Goal: Task Accomplishment & Management: Manage account settings

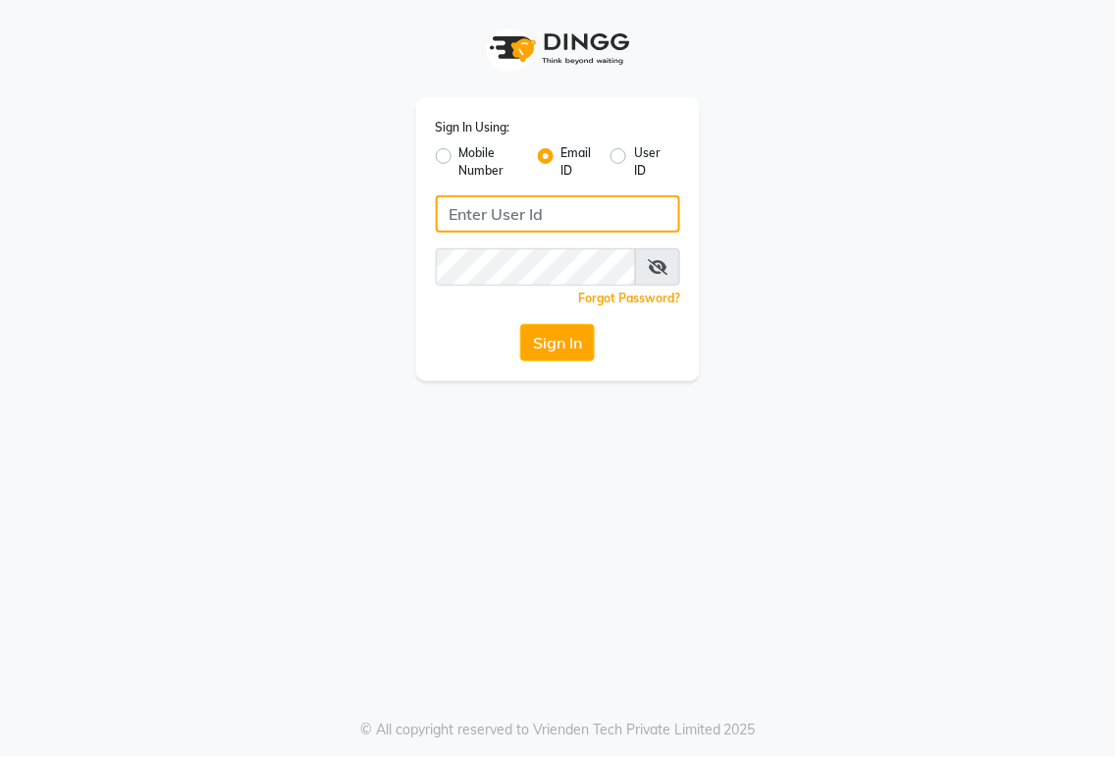
type input "[PERSON_NAME][EMAIL_ADDRESS][DOMAIN_NAME]"
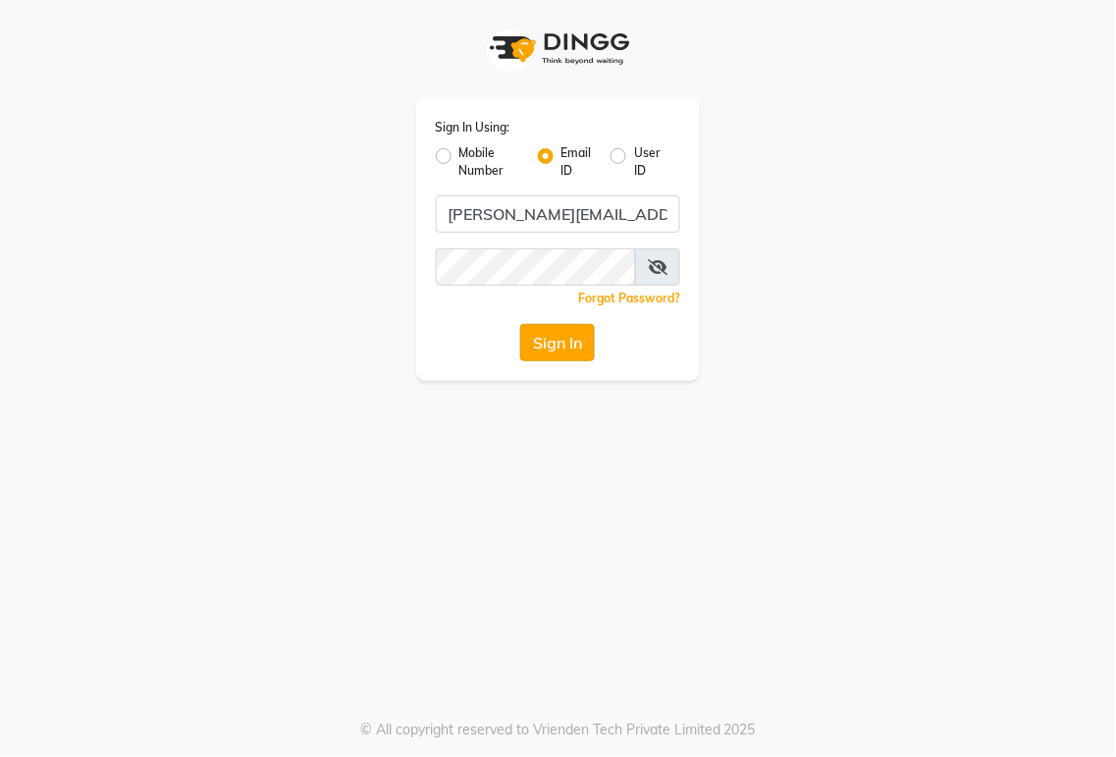
click at [539, 338] on button "Sign In" at bounding box center [557, 342] width 75 height 37
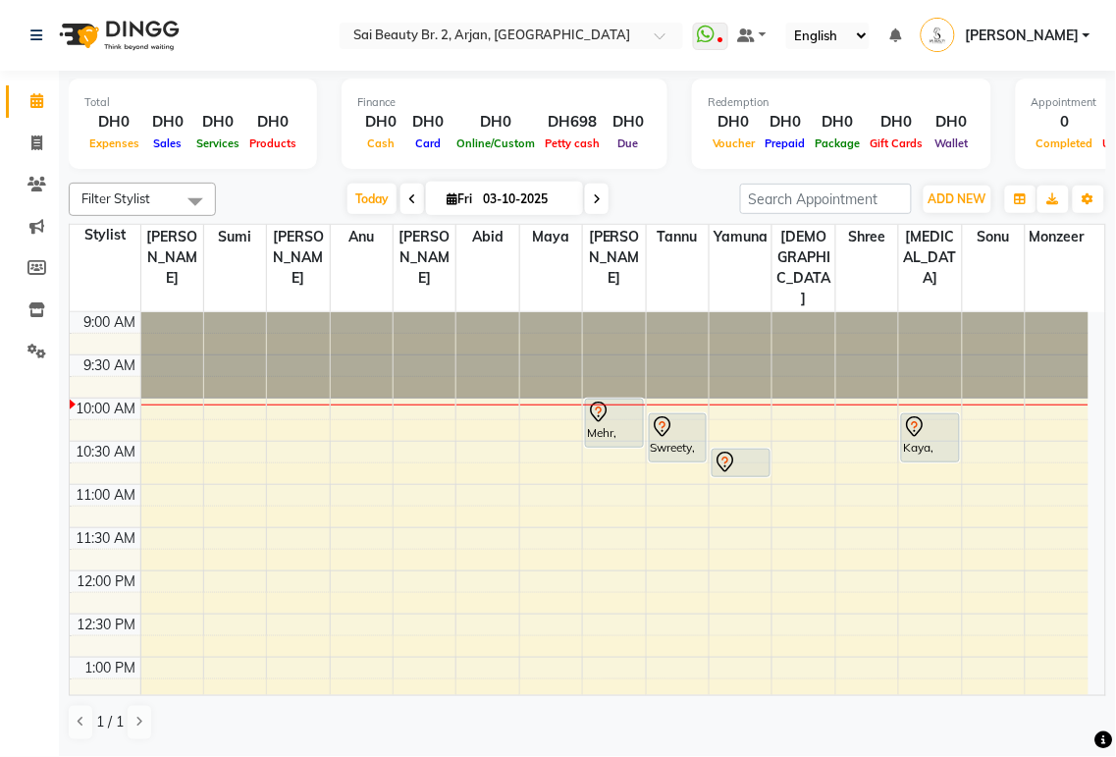
click at [539, 353] on div "Swreety, TK05, 10:10 AM-10:45 AM, Blowdry Iron & Curls With Wash Medium" at bounding box center [678, 437] width 57 height 47
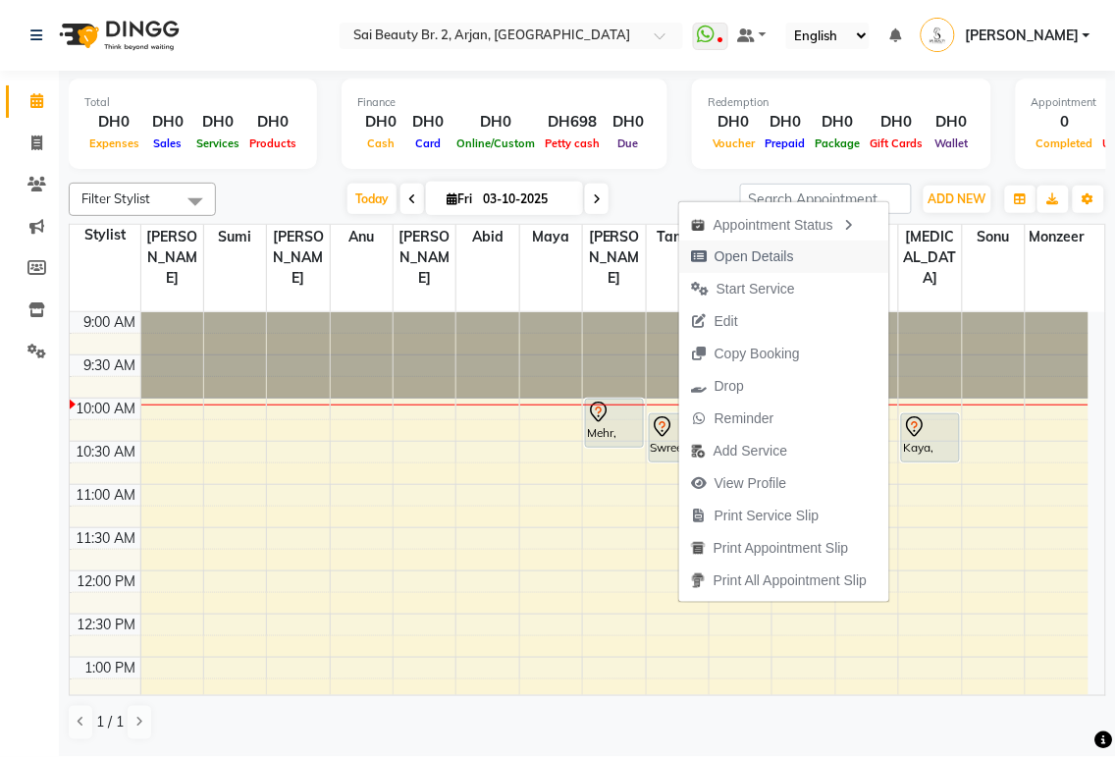
click at [539, 253] on span "Open Details" at bounding box center [753, 256] width 79 height 21
select select "7"
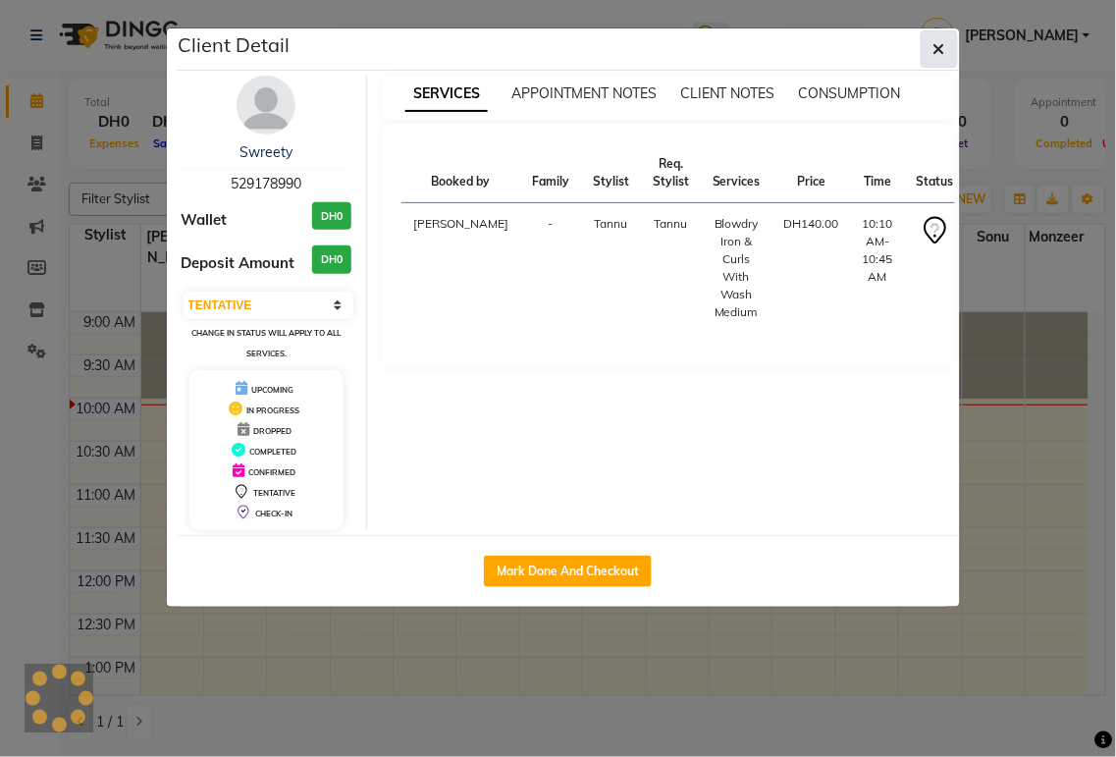
click at [539, 42] on icon "button" at bounding box center [939, 49] width 12 height 16
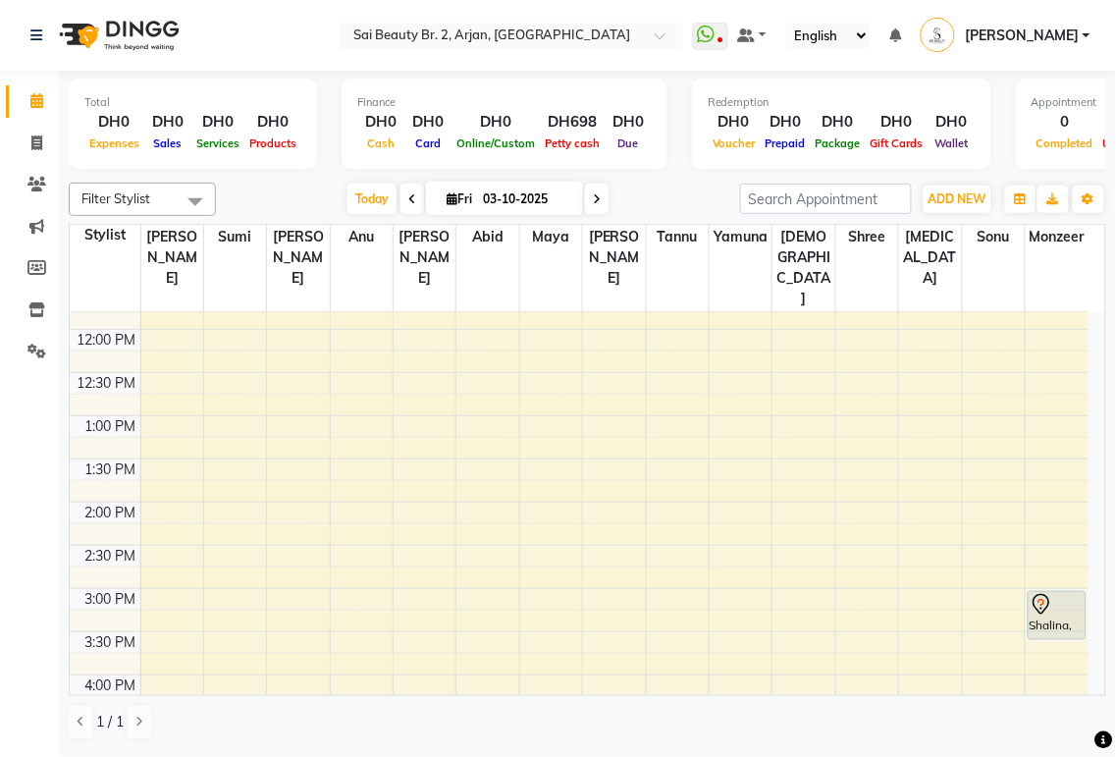
scroll to position [257, 0]
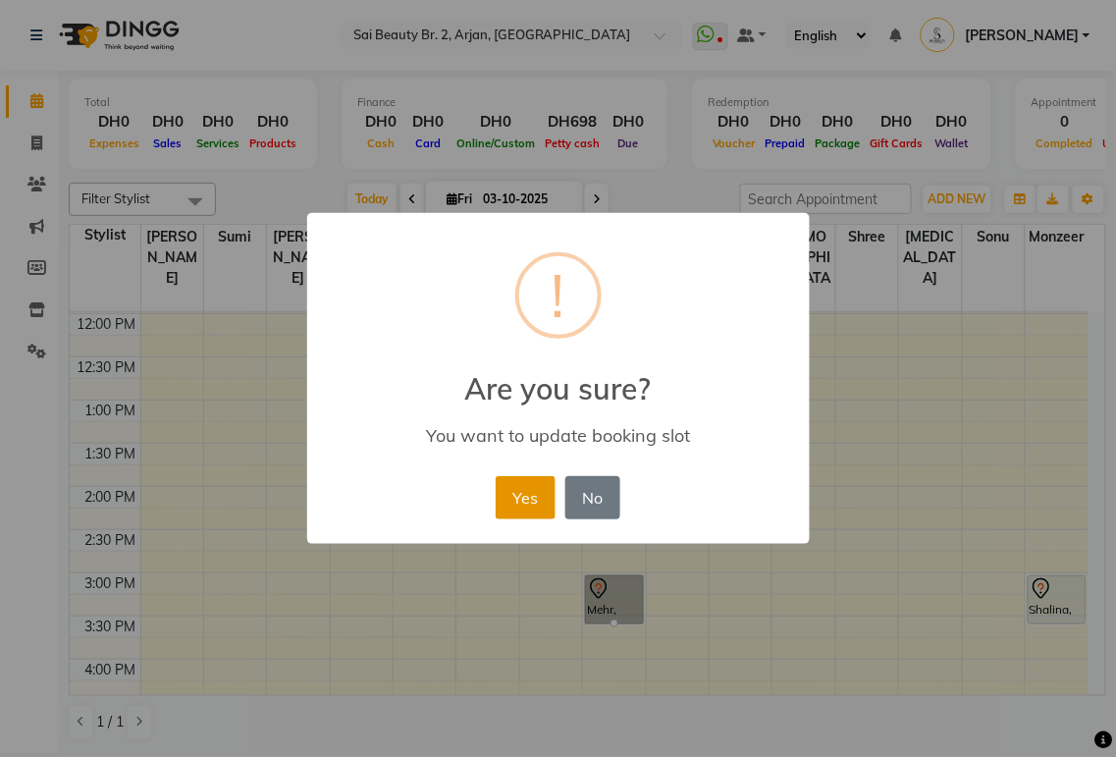
click at [526, 353] on button "Yes" at bounding box center [526, 497] width 60 height 43
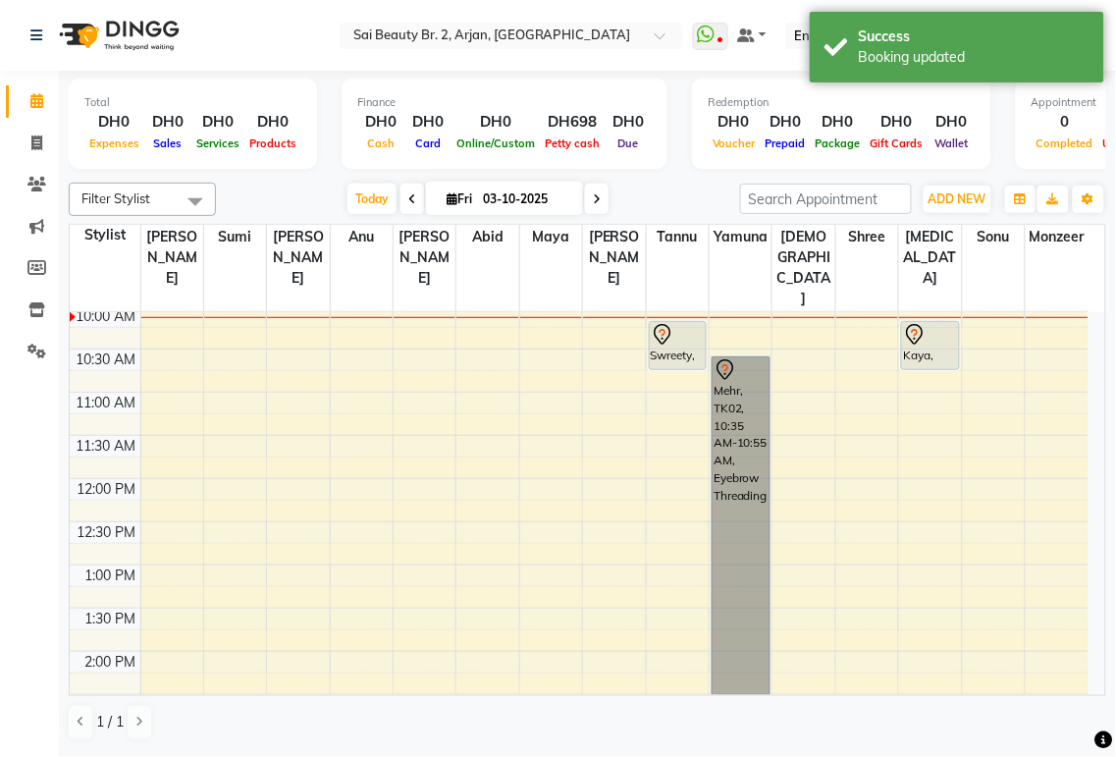
scroll to position [96, 0]
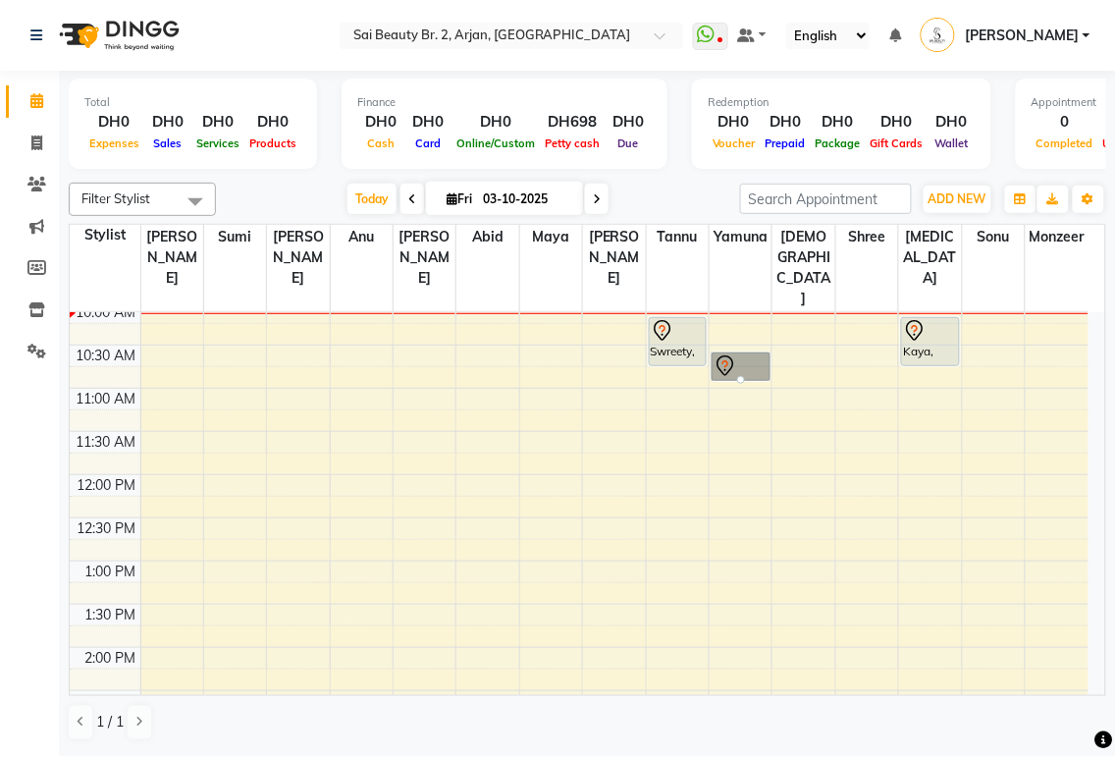
click at [539, 190] on div "[DATE] [DATE]" at bounding box center [478, 198] width 504 height 29
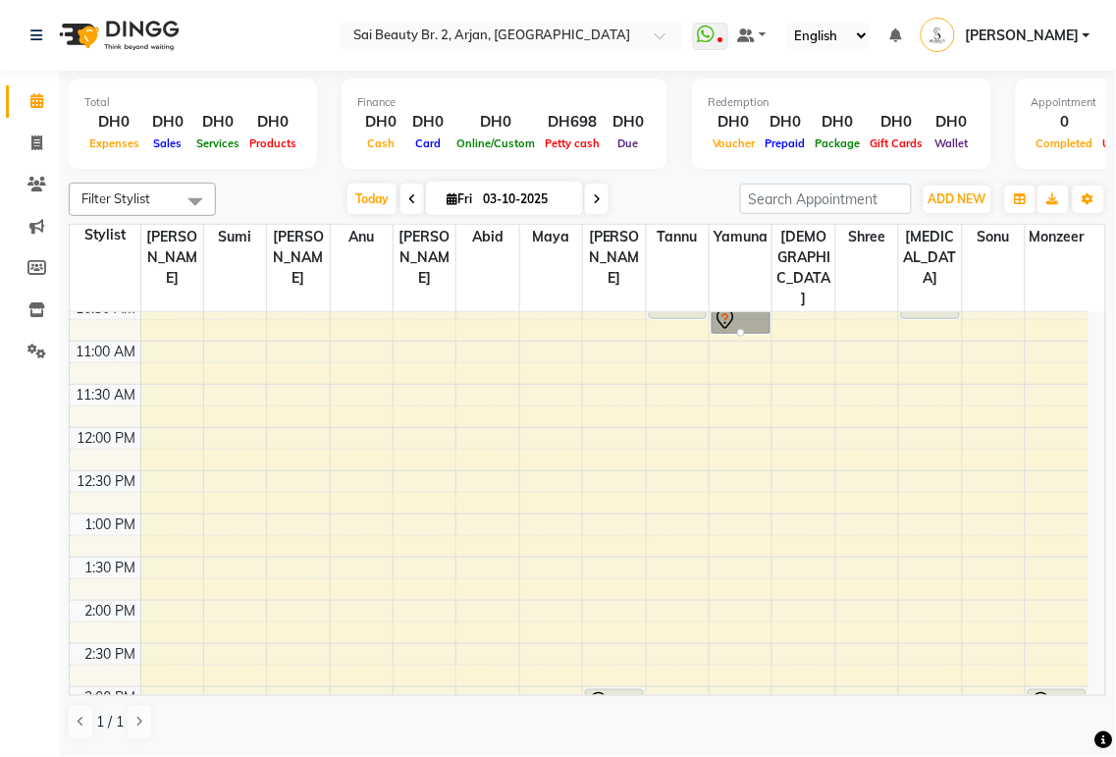
scroll to position [132, 0]
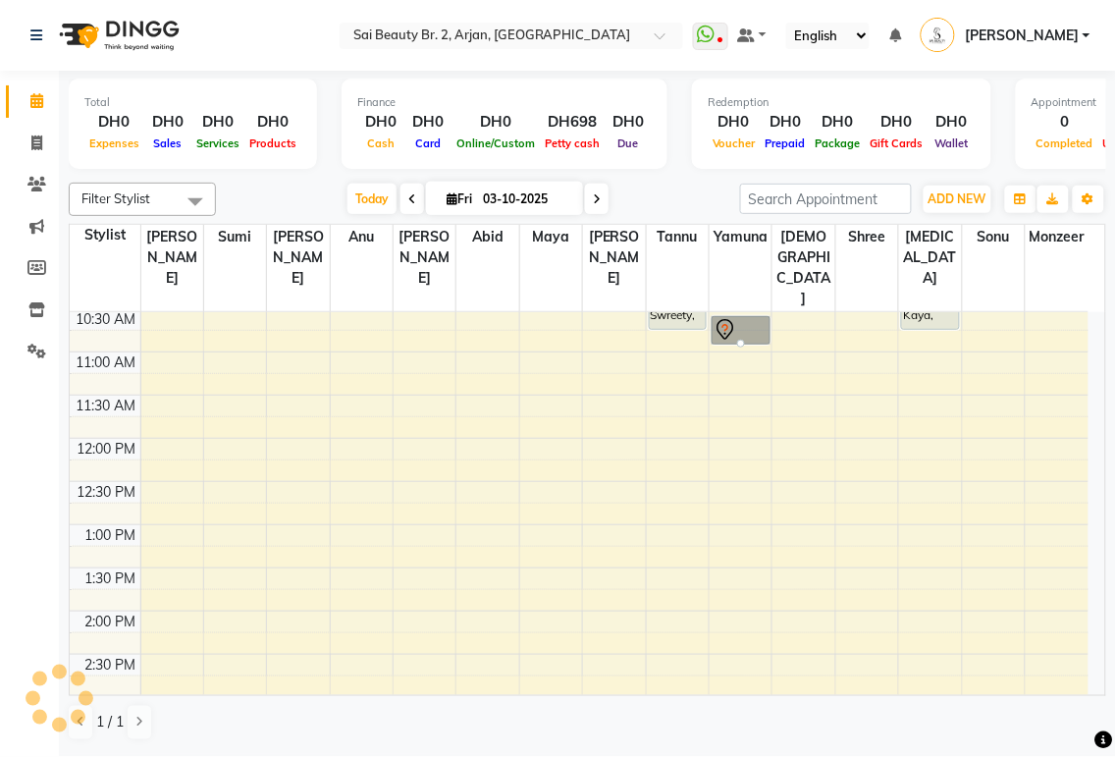
click at [539, 188] on div "[DATE] [DATE]" at bounding box center [478, 198] width 504 height 29
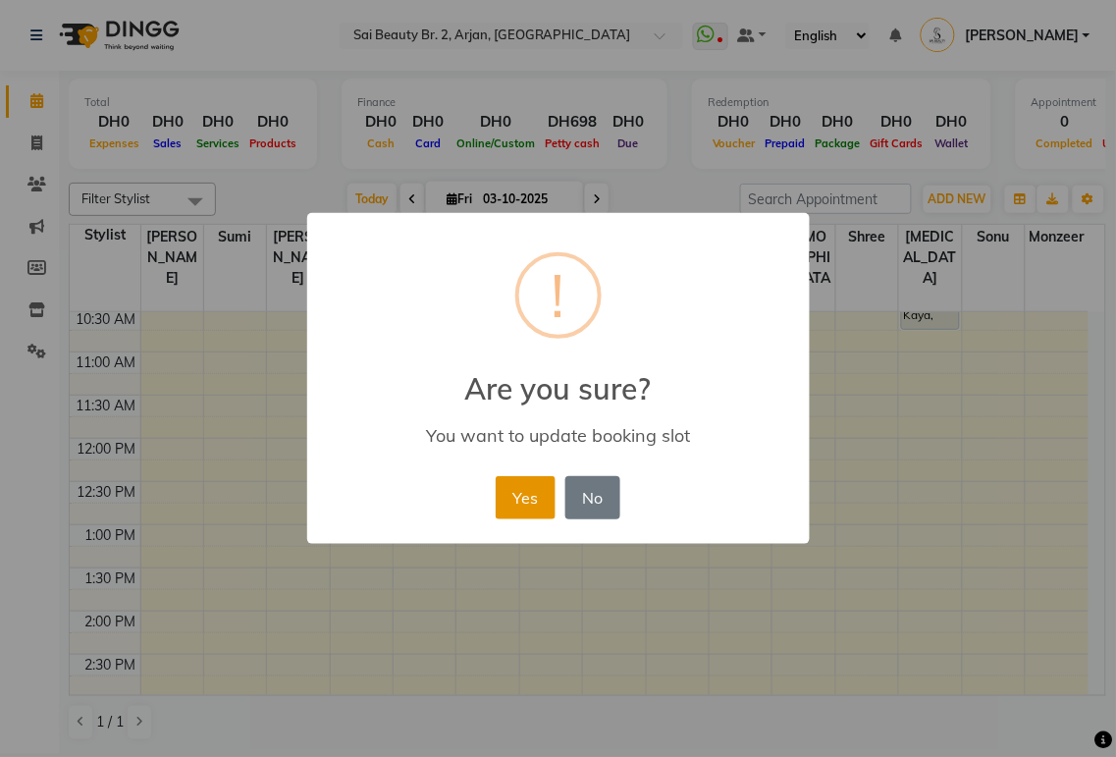
click at [521, 353] on button "Yes" at bounding box center [526, 497] width 60 height 43
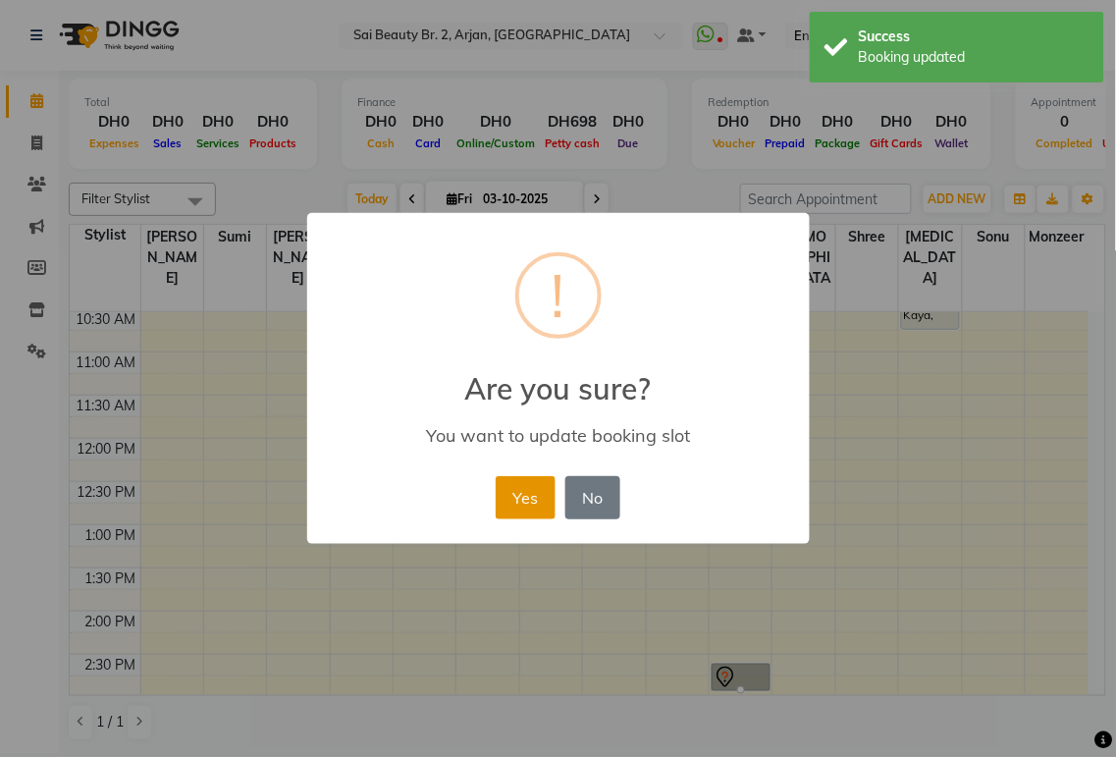
click at [535, 353] on button "Yes" at bounding box center [526, 497] width 60 height 43
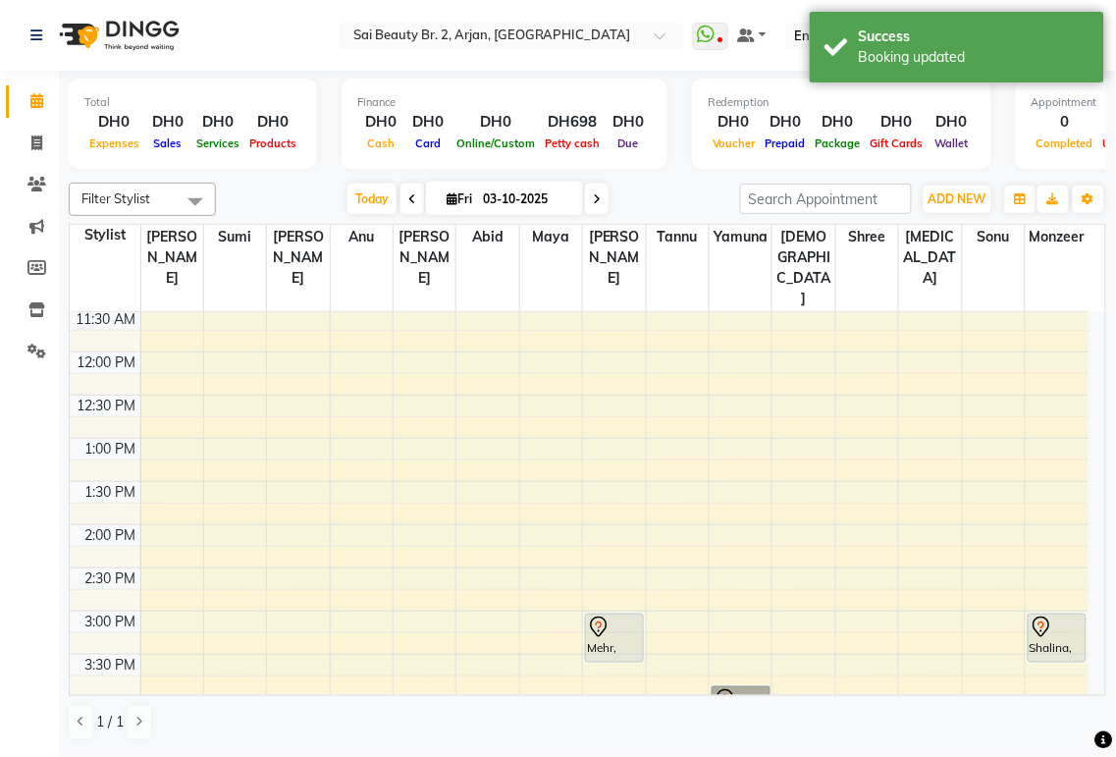
scroll to position [222, 0]
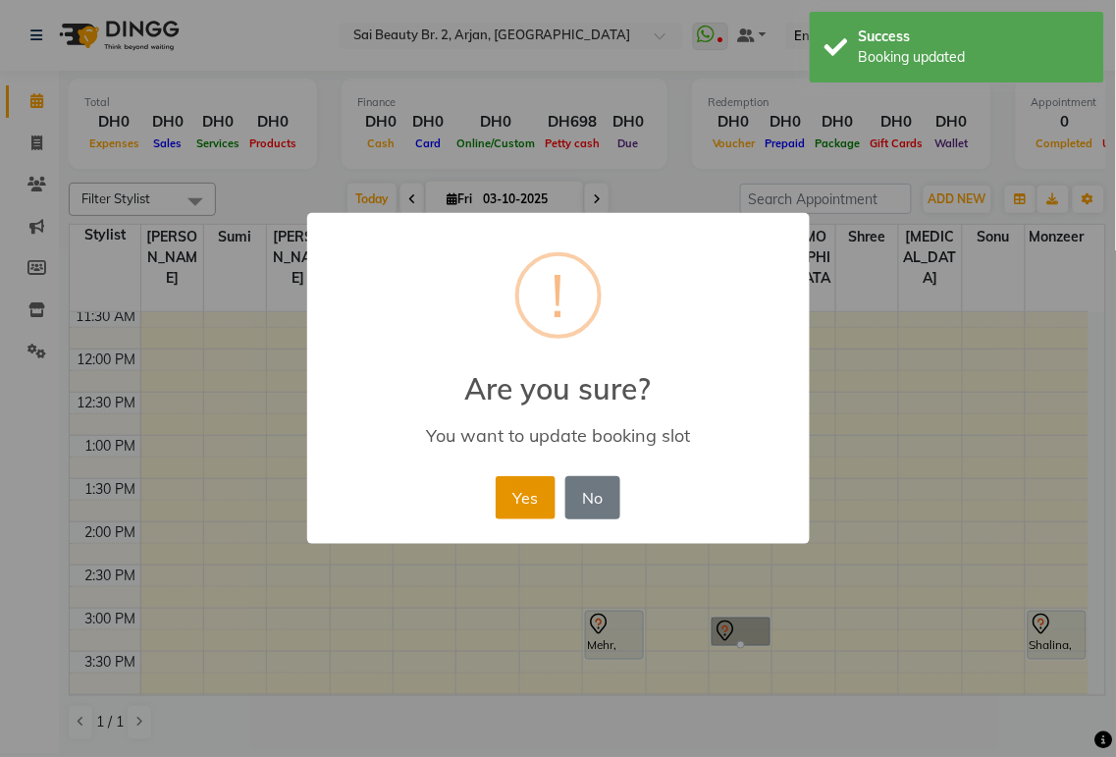
click at [525, 353] on button "Yes" at bounding box center [526, 497] width 60 height 43
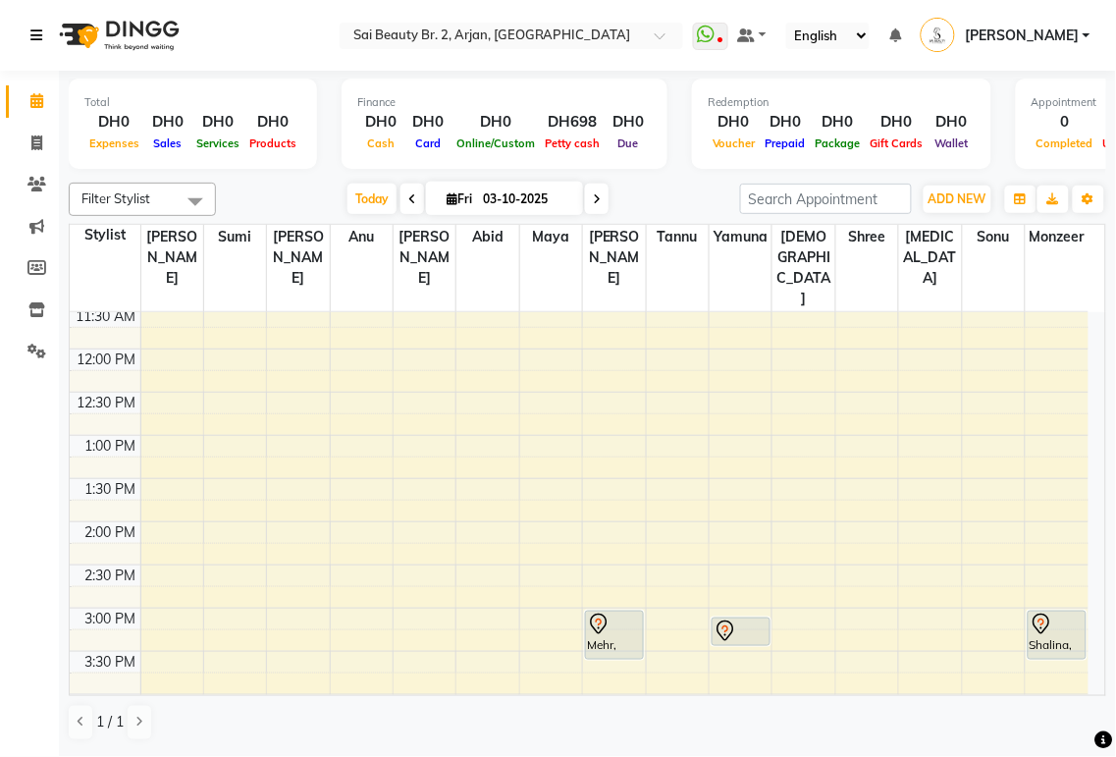
click at [34, 35] on icon at bounding box center [36, 35] width 12 height 14
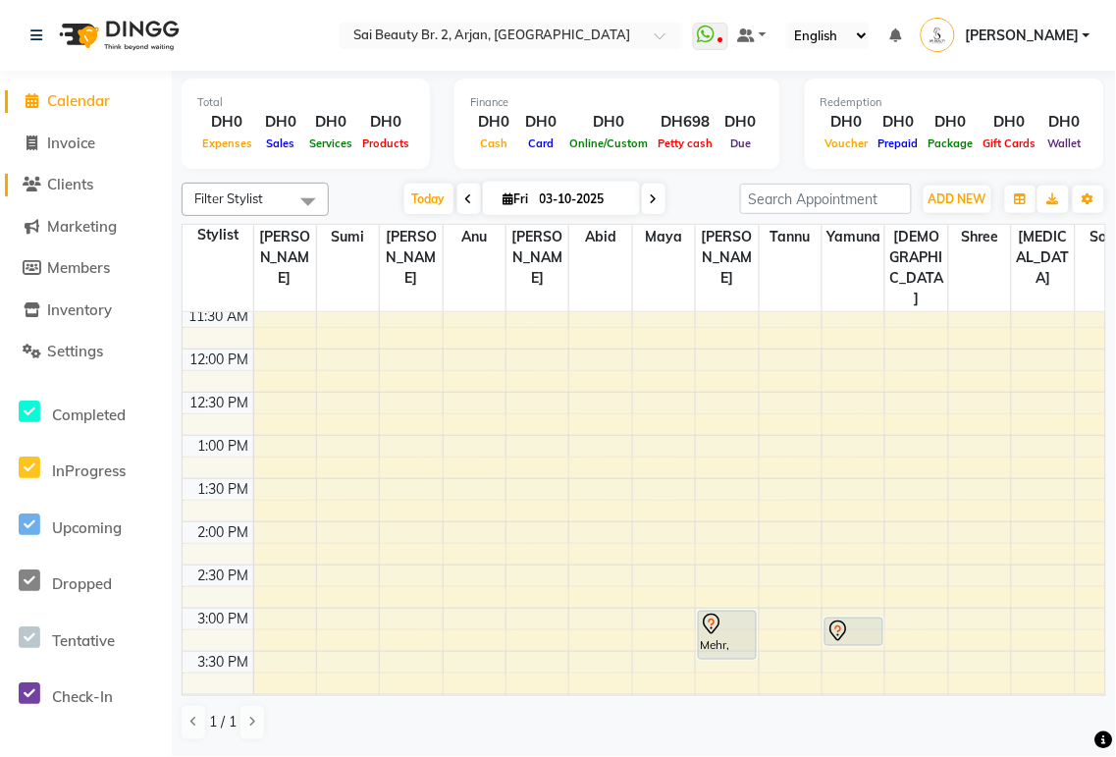
click at [77, 187] on span "Clients" at bounding box center [70, 184] width 46 height 19
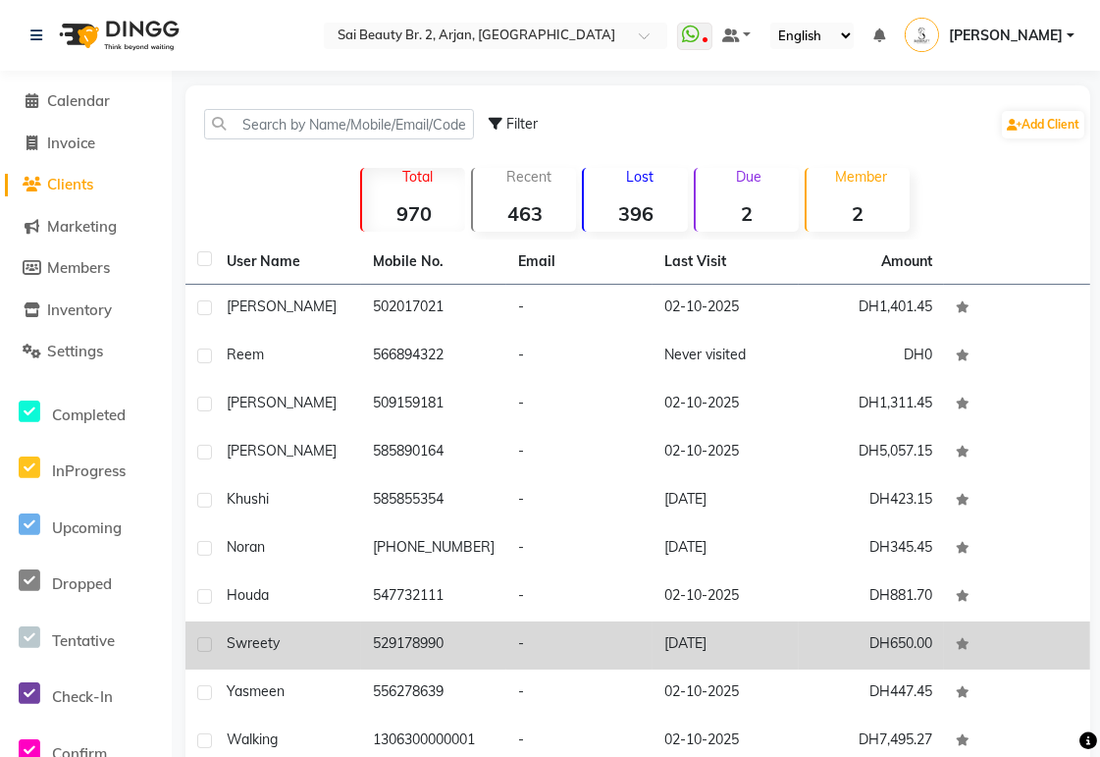
click at [433, 353] on td "529178990" at bounding box center [434, 645] width 146 height 48
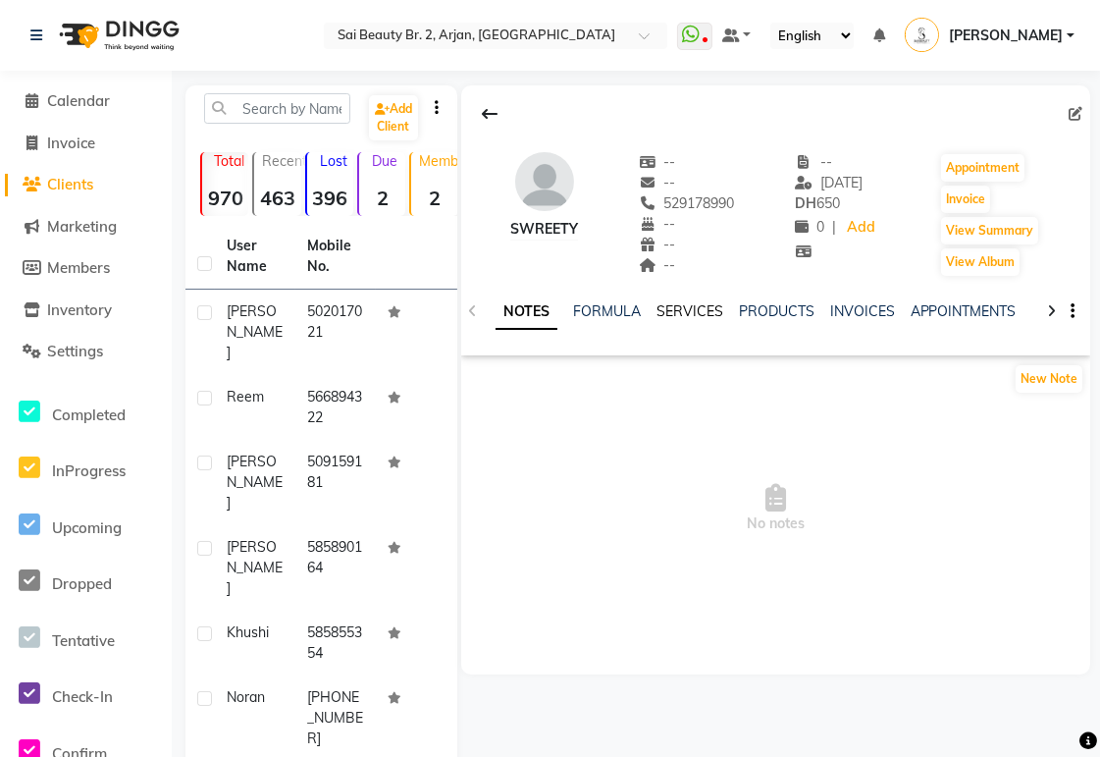
click at [539, 311] on link "SERVICES" at bounding box center [690, 311] width 67 height 18
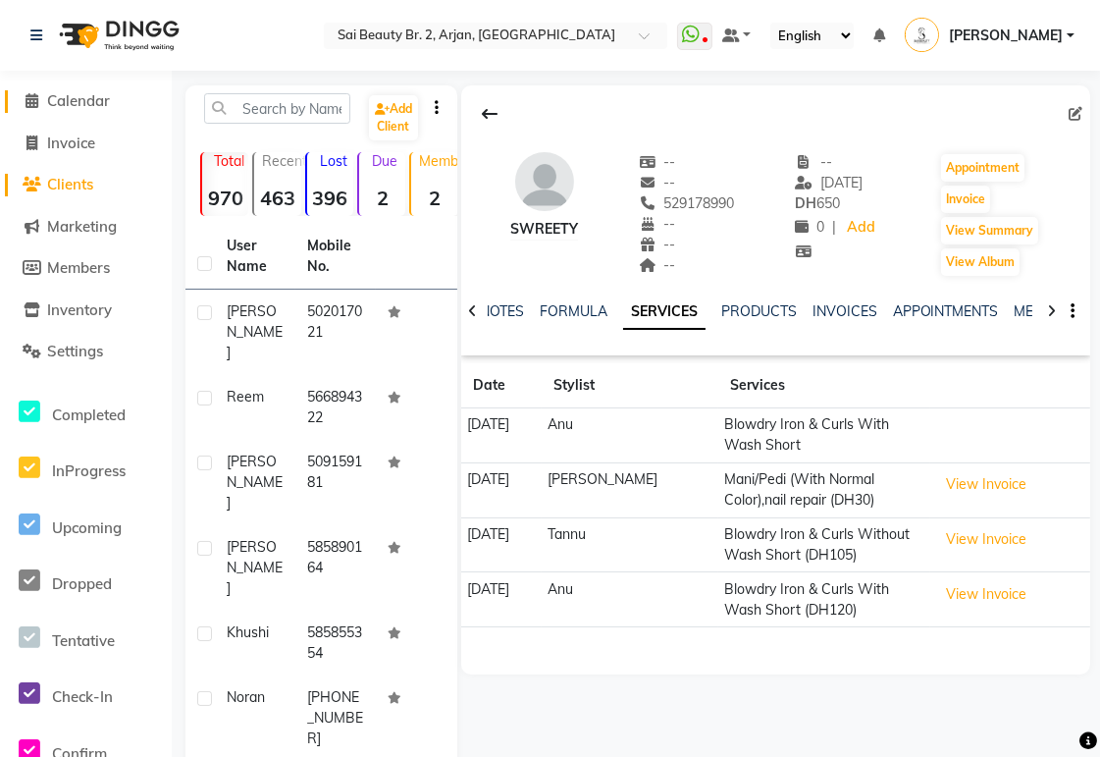
click at [62, 102] on span "Calendar" at bounding box center [78, 100] width 63 height 19
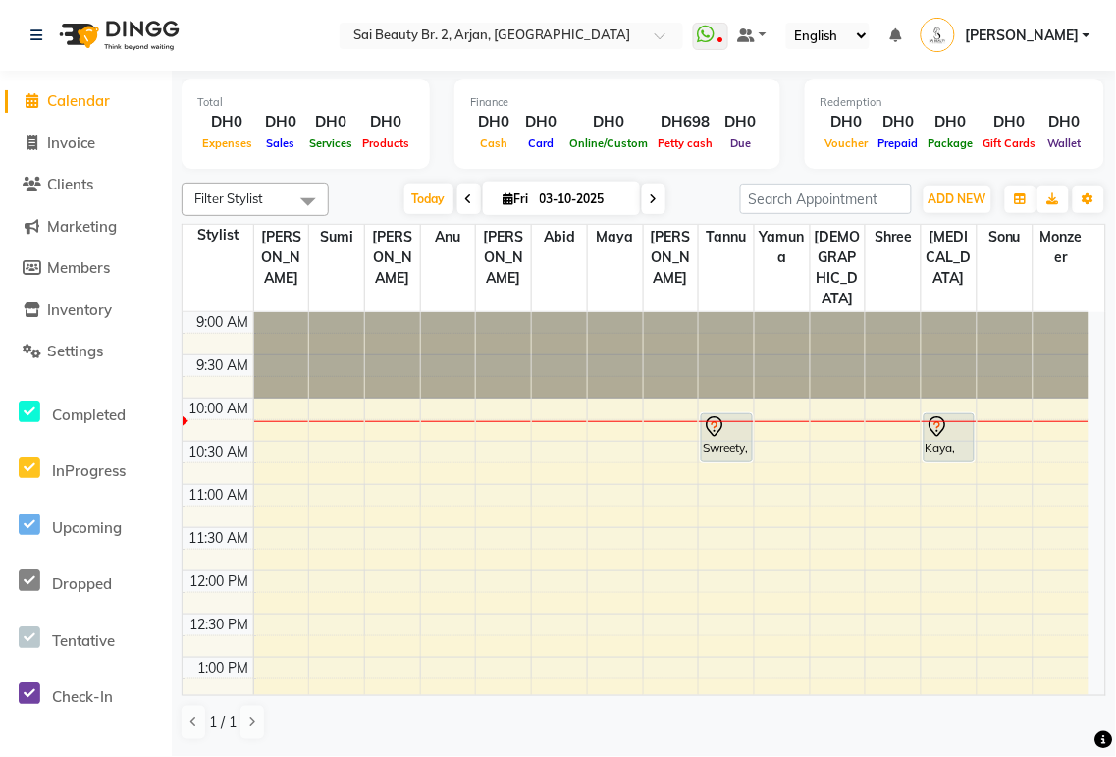
click at [539, 353] on div "Swreety, TK05, 10:10 AM-10:45 AM, Blowdry Iron & Curls With Wash Medium" at bounding box center [726, 437] width 49 height 47
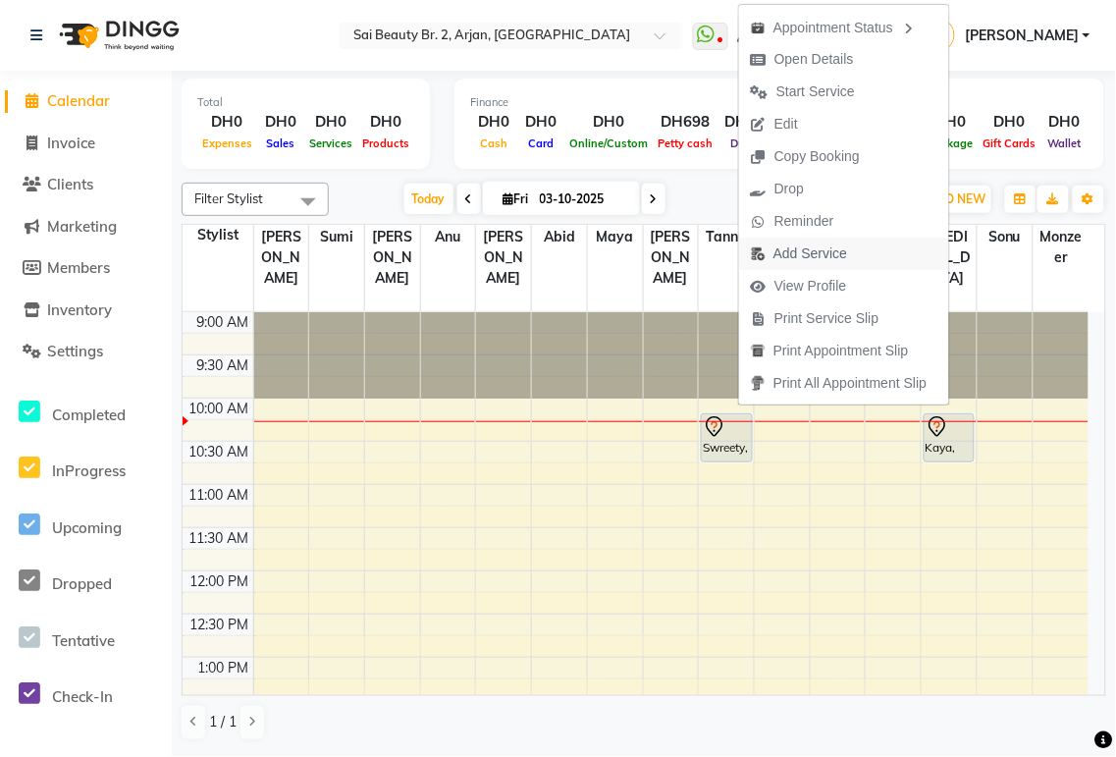
click at [539, 251] on span "Add Service" at bounding box center [810, 253] width 74 height 21
select select "60066"
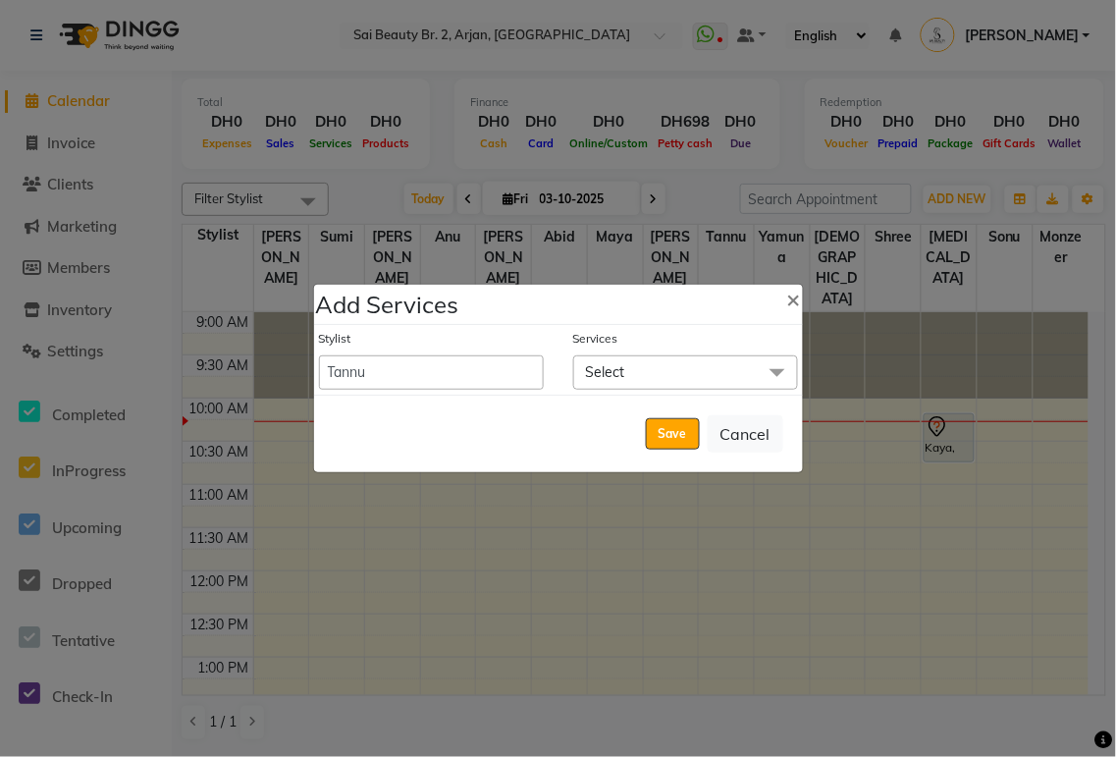
click at [539, 353] on span "Select" at bounding box center [685, 372] width 225 height 34
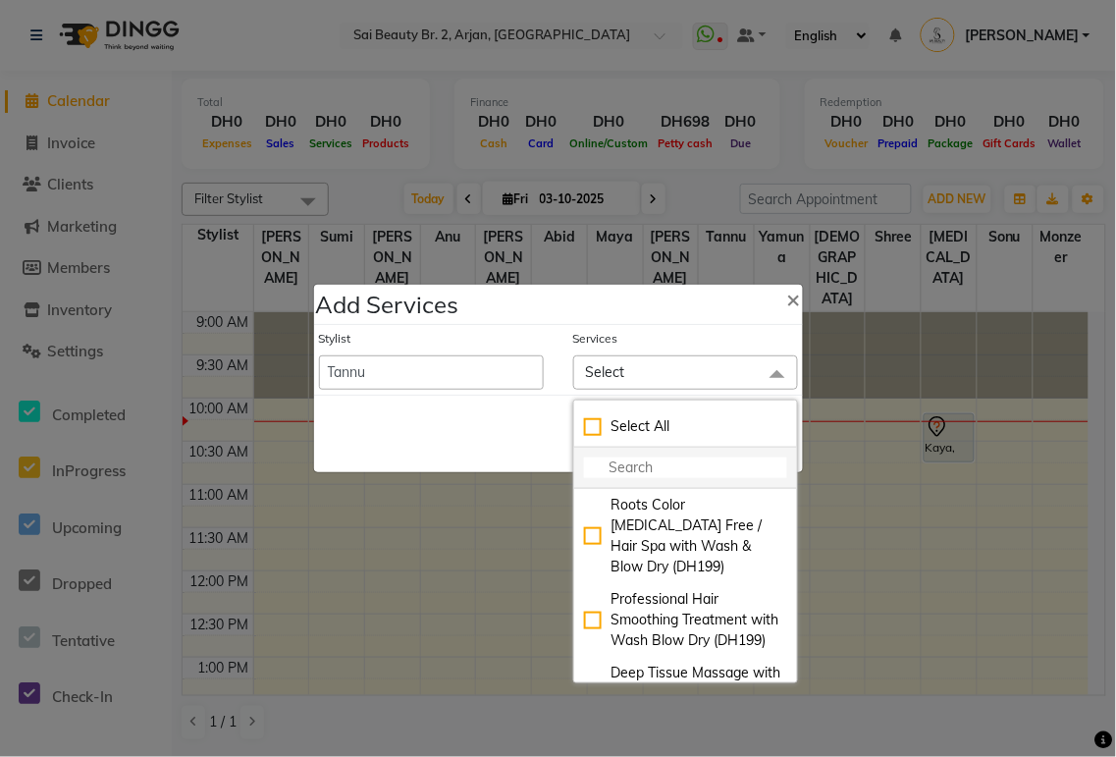
click at [539, 353] on input "multiselect-search" at bounding box center [685, 467] width 203 height 21
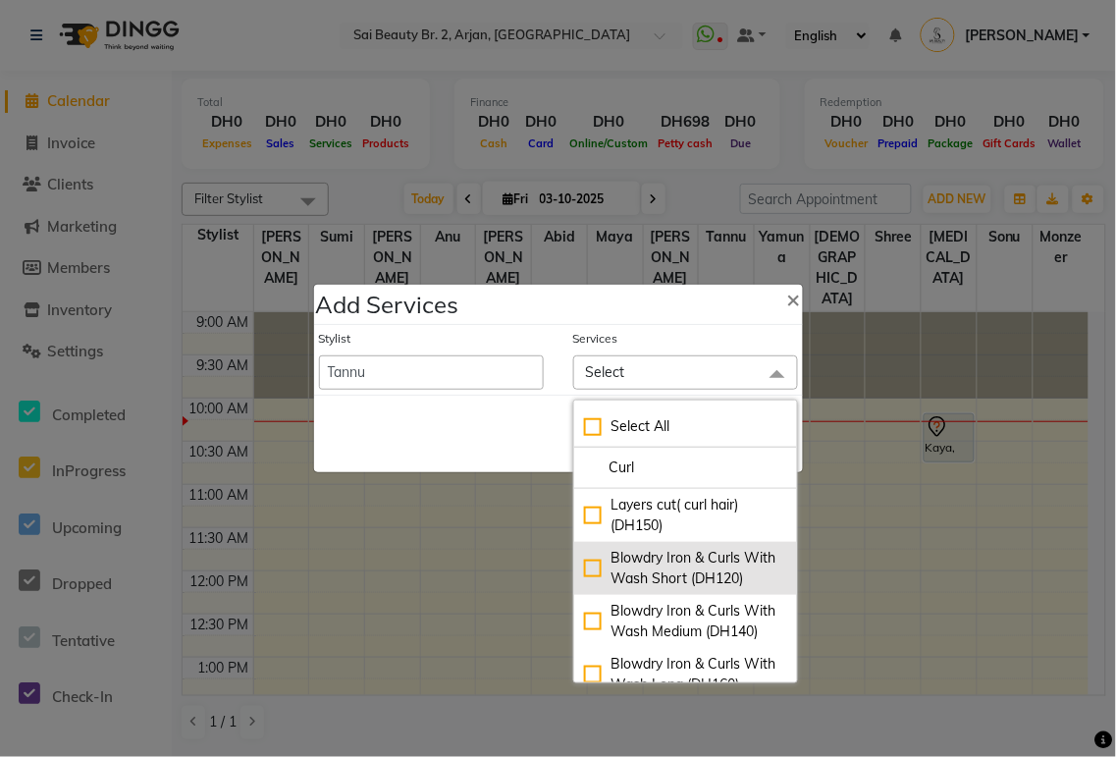
type input "Curl"
click at [539, 353] on div "Blowdry Iron & Curls With Wash Short (DH120)" at bounding box center [685, 568] width 203 height 41
checkbox input "true"
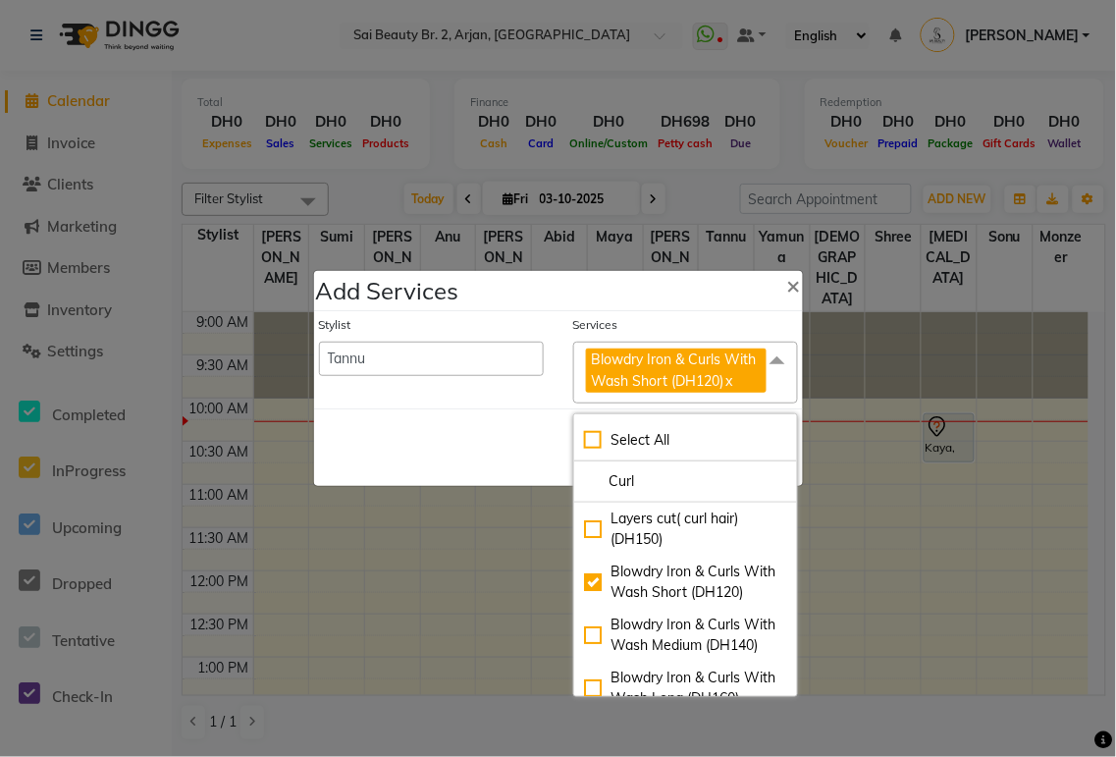
click at [426, 353] on div "Save Cancel" at bounding box center [558, 447] width 489 height 78
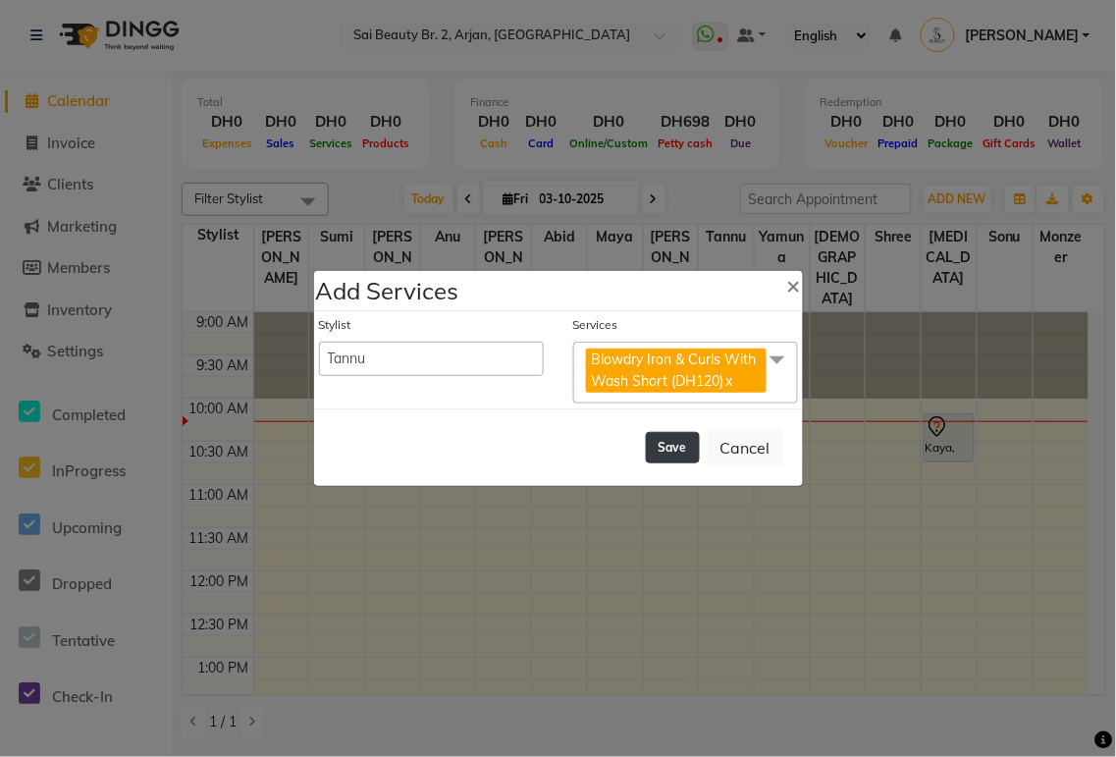
click at [539, 353] on button "Save" at bounding box center [673, 447] width 54 height 31
select select "59308"
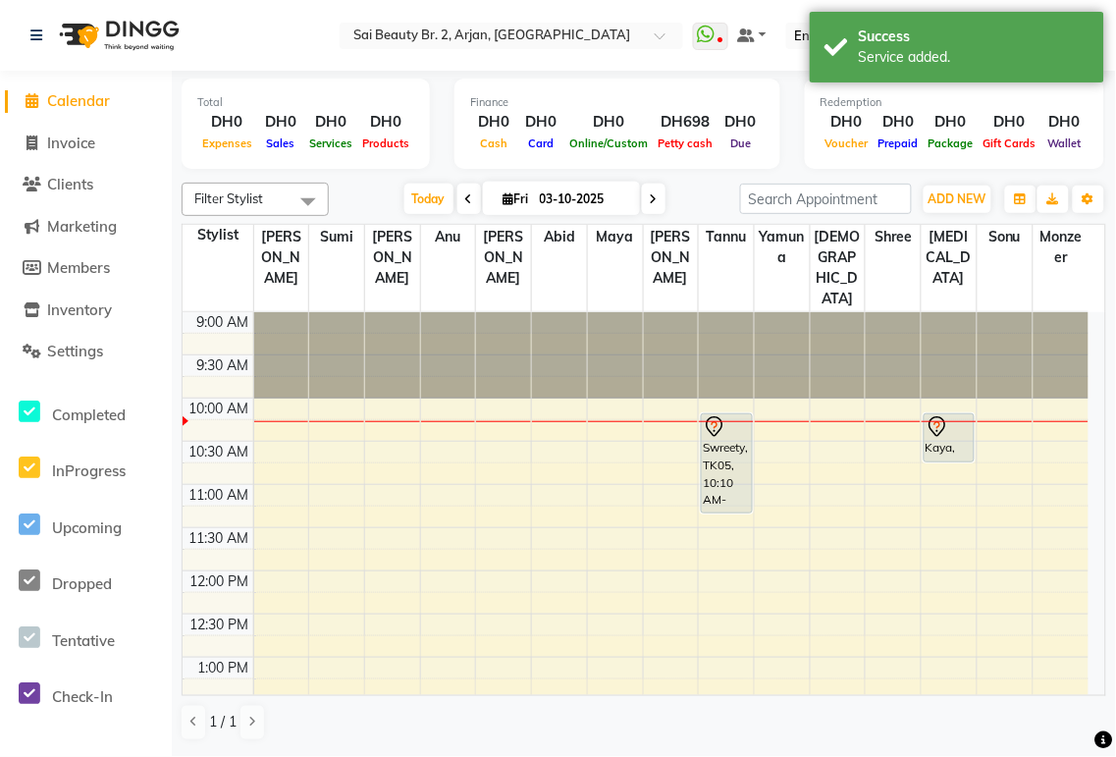
click at [539, 353] on div "Swreety, TK05, 10:10 AM-11:20 AM, Blowdry Iron & Curls With Wash Medium,Blowdry…" at bounding box center [726, 463] width 49 height 98
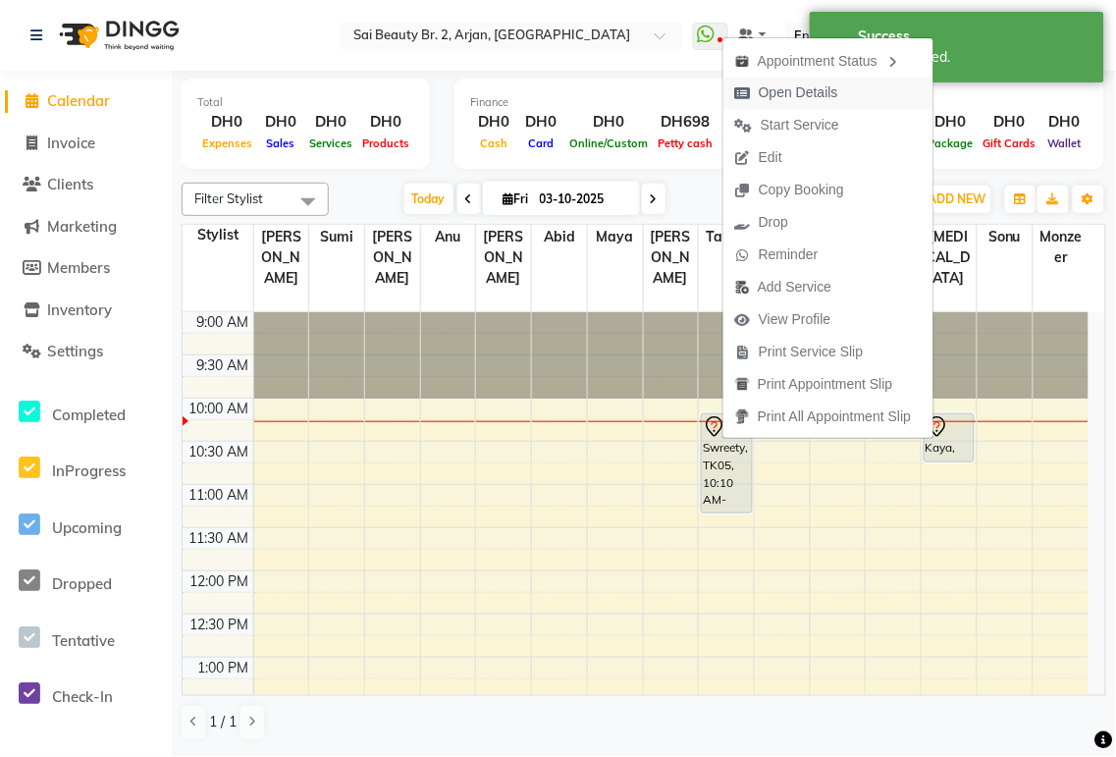
click at [539, 95] on span "Open Details" at bounding box center [798, 92] width 79 height 21
select select "7"
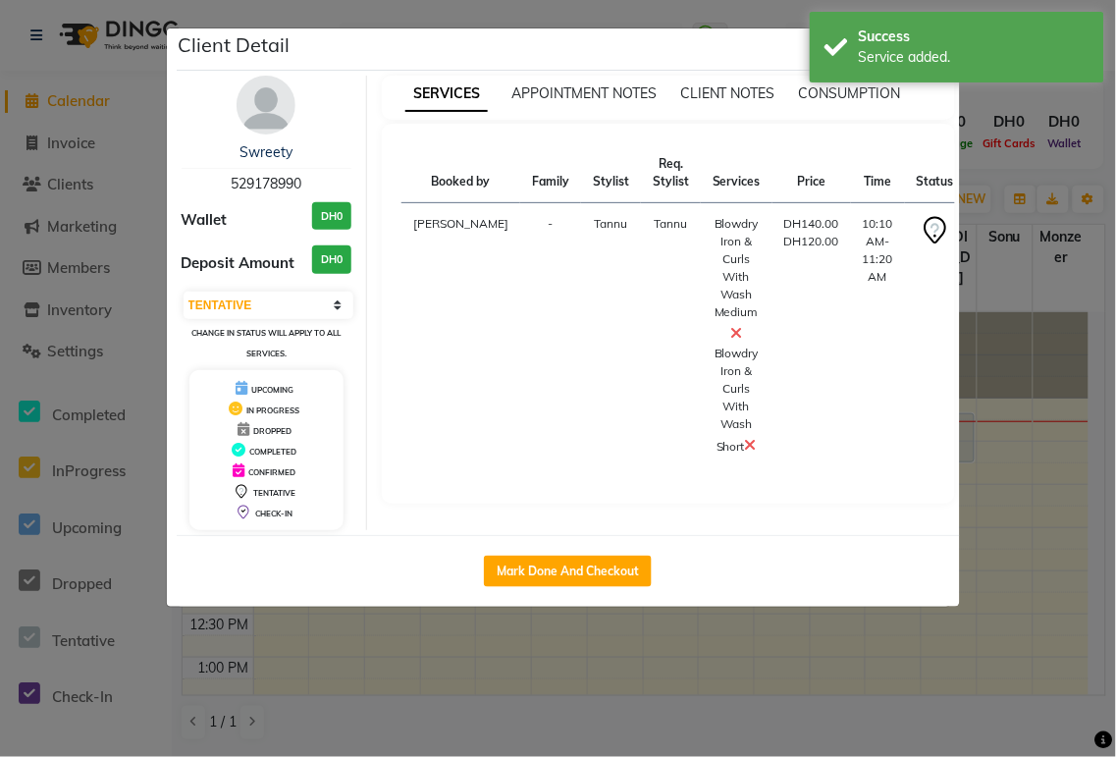
click at [539, 325] on icon at bounding box center [737, 333] width 12 height 16
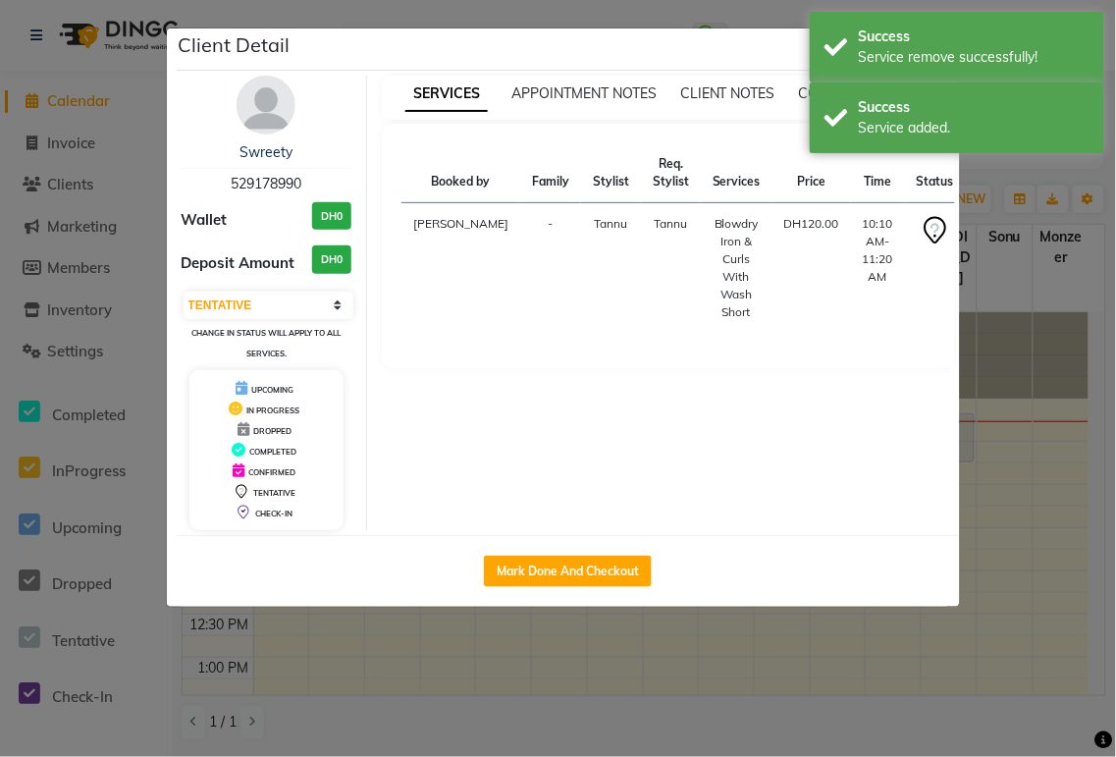
click at [539, 163] on ngb-modal-window "Client Detail Swreety 529178990 Wallet DH0 Deposit Amount DH0 Select IN SERVICE…" at bounding box center [558, 378] width 1116 height 757
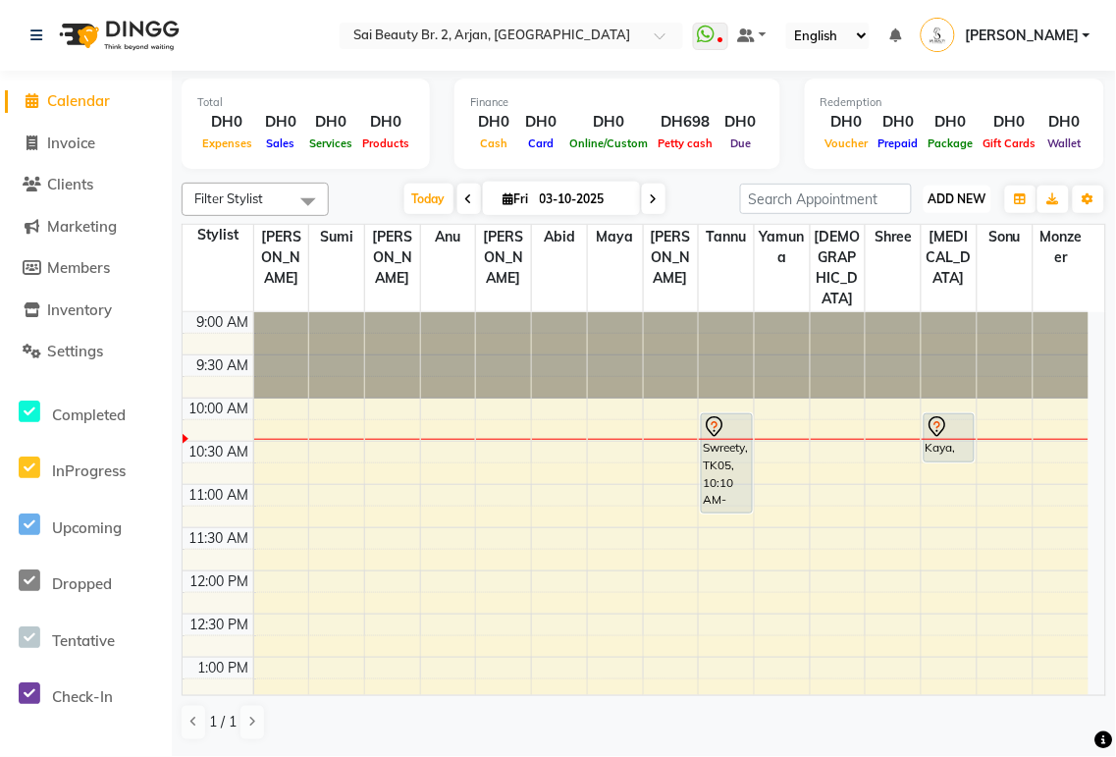
click at [539, 192] on span "ADD NEW" at bounding box center [957, 198] width 58 height 15
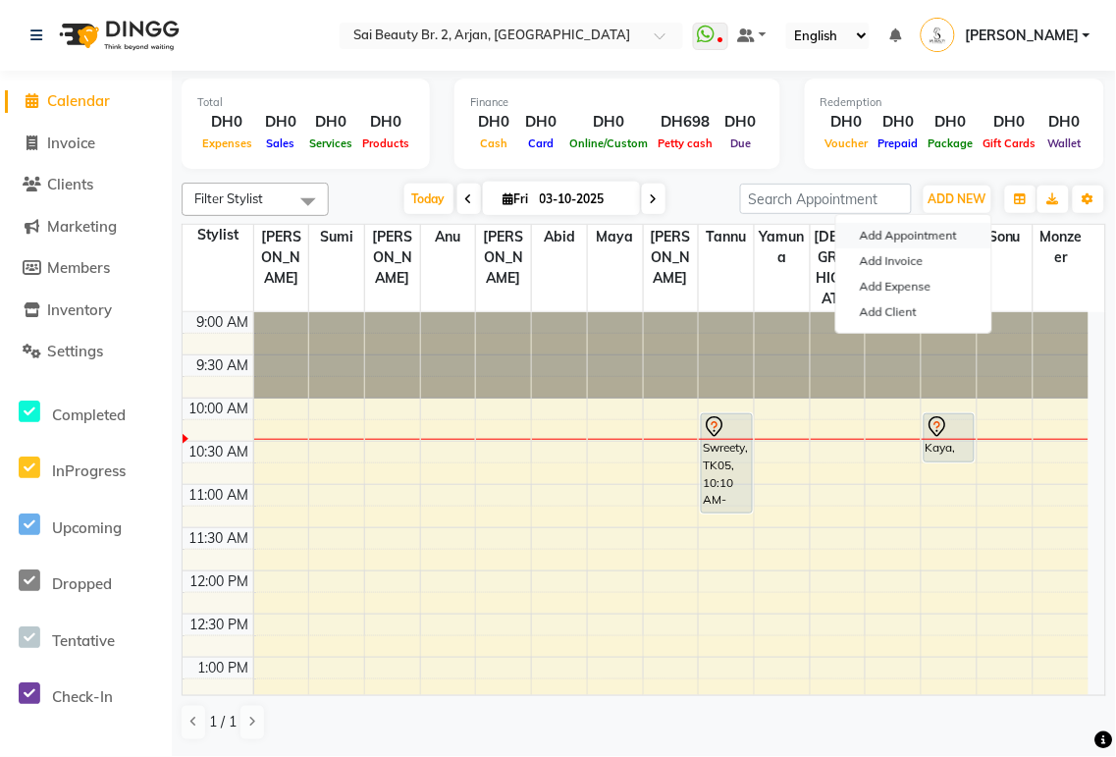
click at [539, 228] on button "Add Appointment" at bounding box center [913, 236] width 155 height 26
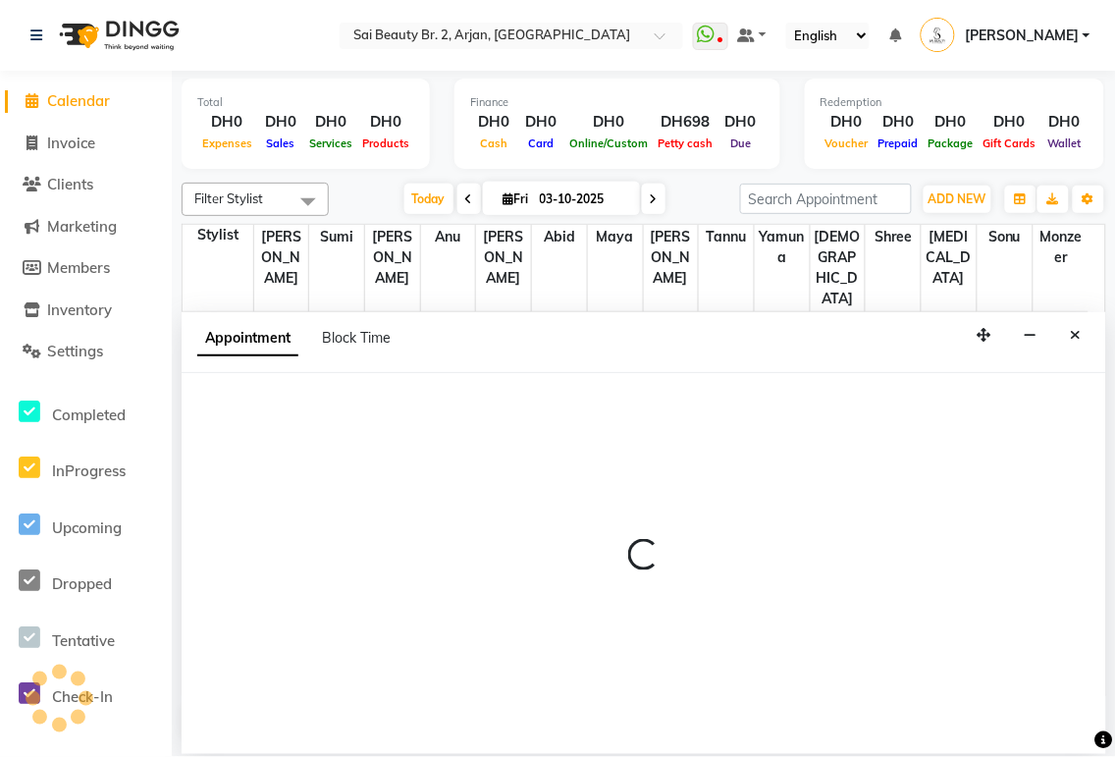
select select "tentative"
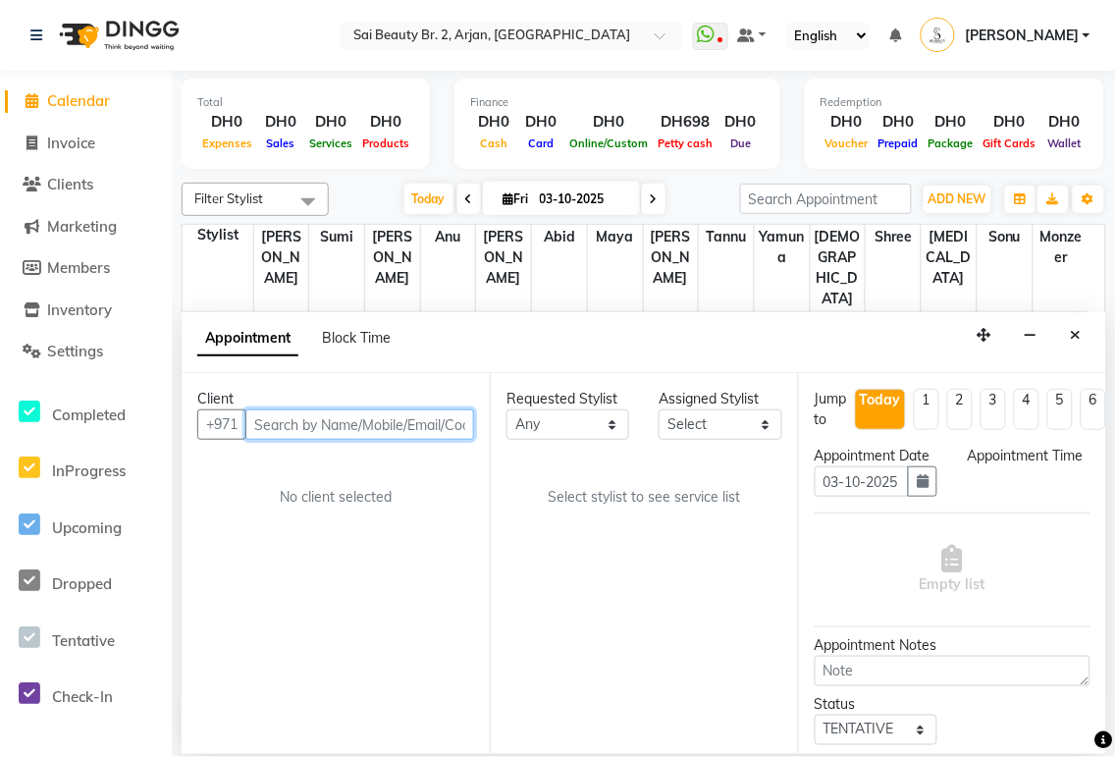
select select "600"
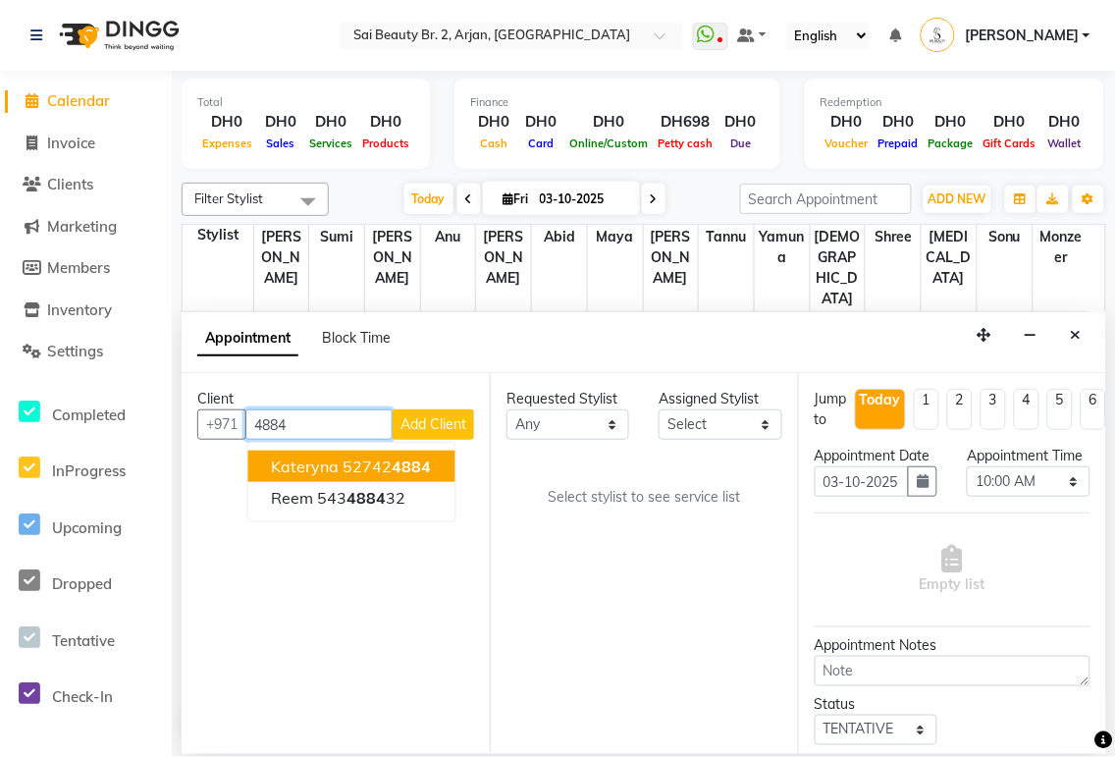
click at [433, 353] on button "kateryna 52742 4884" at bounding box center [351, 465] width 207 height 31
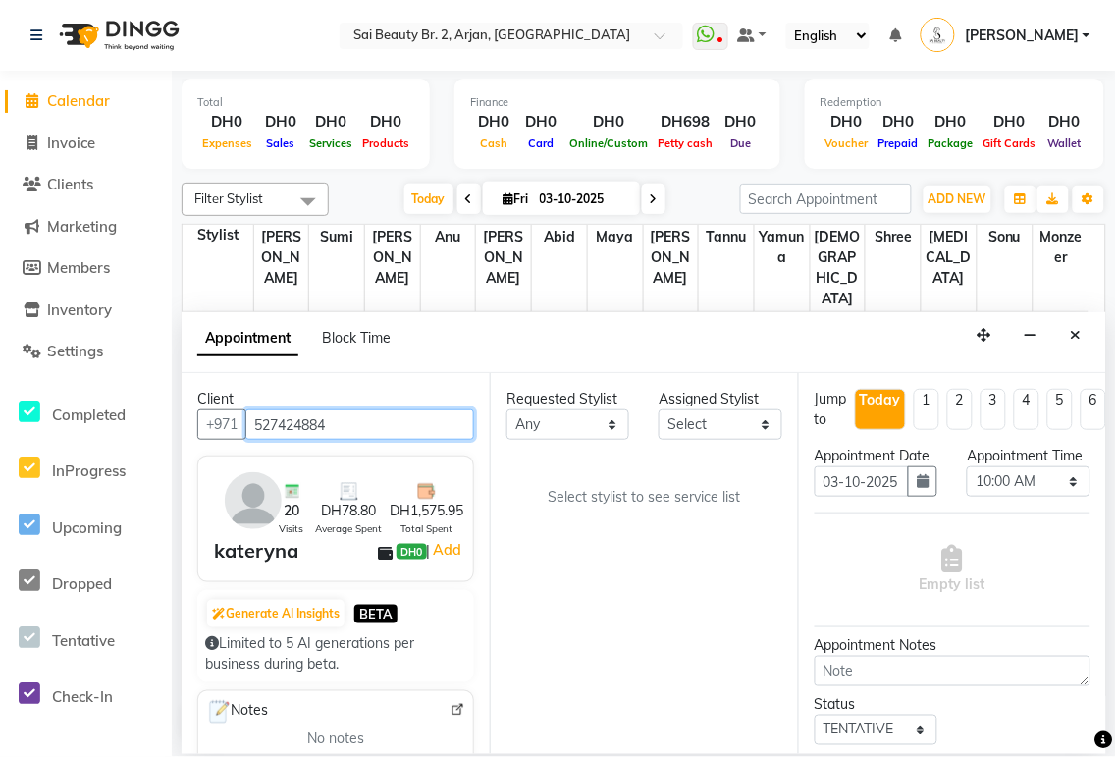
type input "527424884"
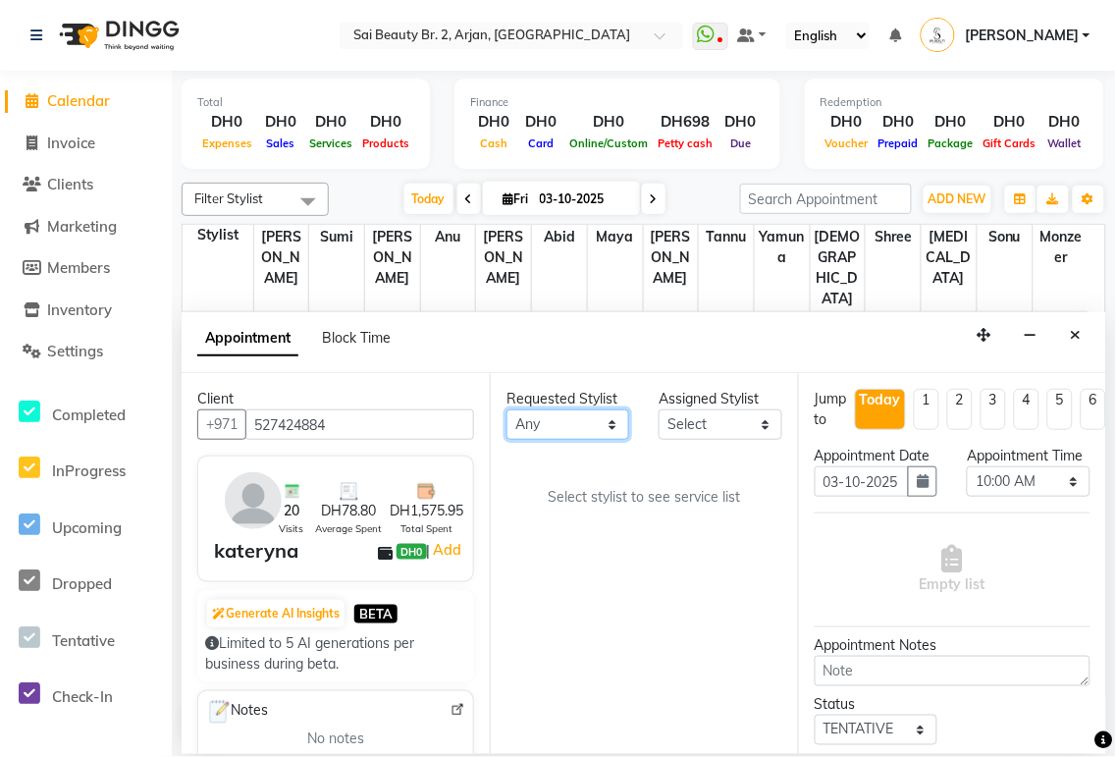
click at [539, 353] on select "Any [PERSON_NAME][MEDICAL_DATA] [PERSON_NAME] [PERSON_NAME] [PERSON_NAME] Gita …" at bounding box center [567, 424] width 123 height 30
select select "65140"
click at [506, 353] on select "Any [PERSON_NAME][MEDICAL_DATA] [PERSON_NAME] [PERSON_NAME] [PERSON_NAME] Gita …" at bounding box center [567, 424] width 123 height 30
select select "65140"
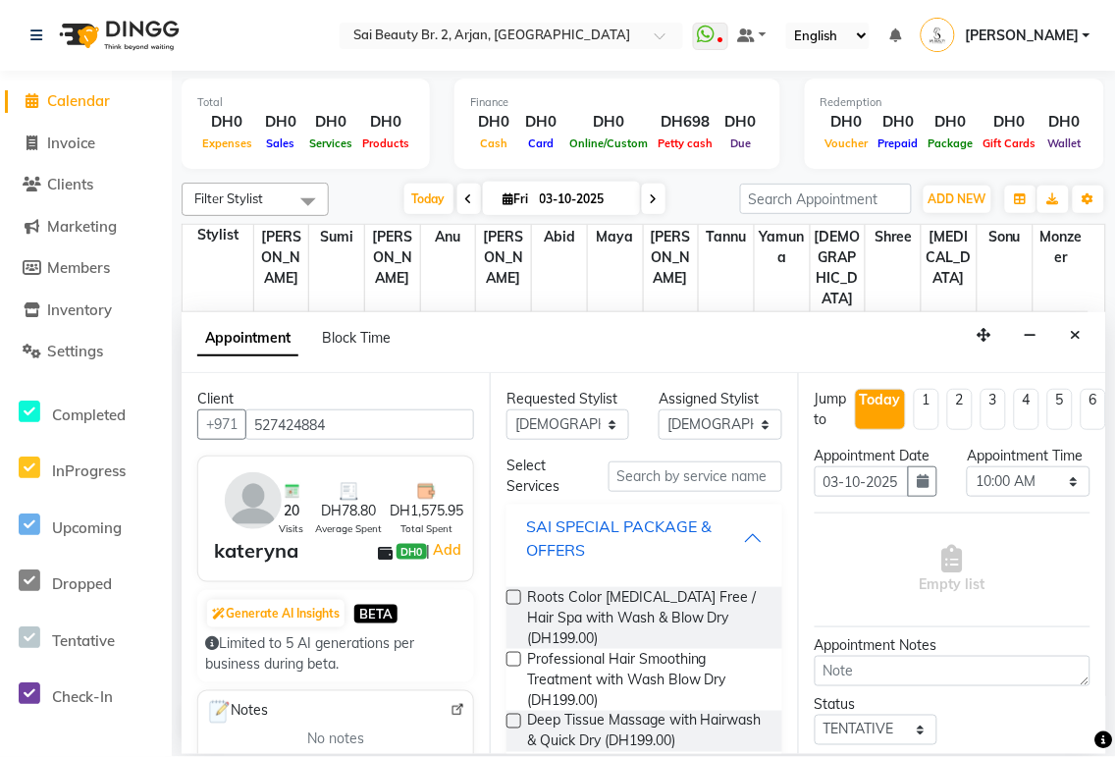
click at [539, 353] on div "SAI SPECIAL PACKAGE & OFFERS" at bounding box center [634, 537] width 217 height 47
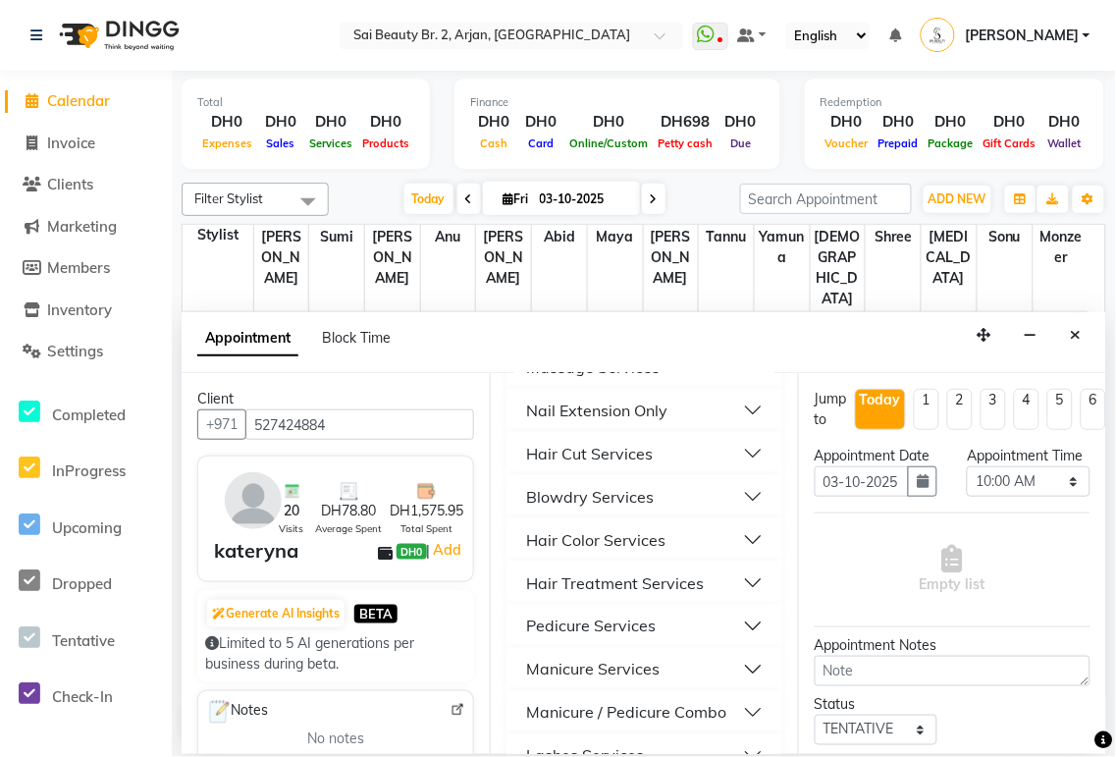
scroll to position [488, 0]
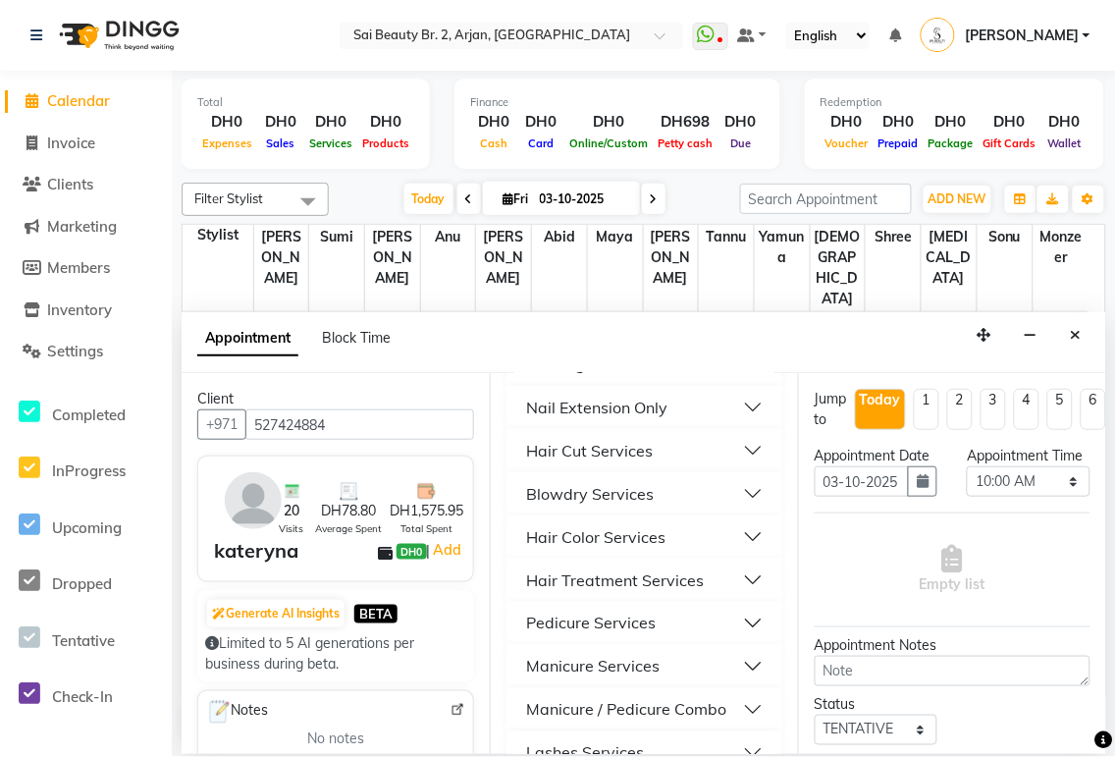
click at [539, 353] on button "Pedicure Services" at bounding box center [644, 622] width 260 height 35
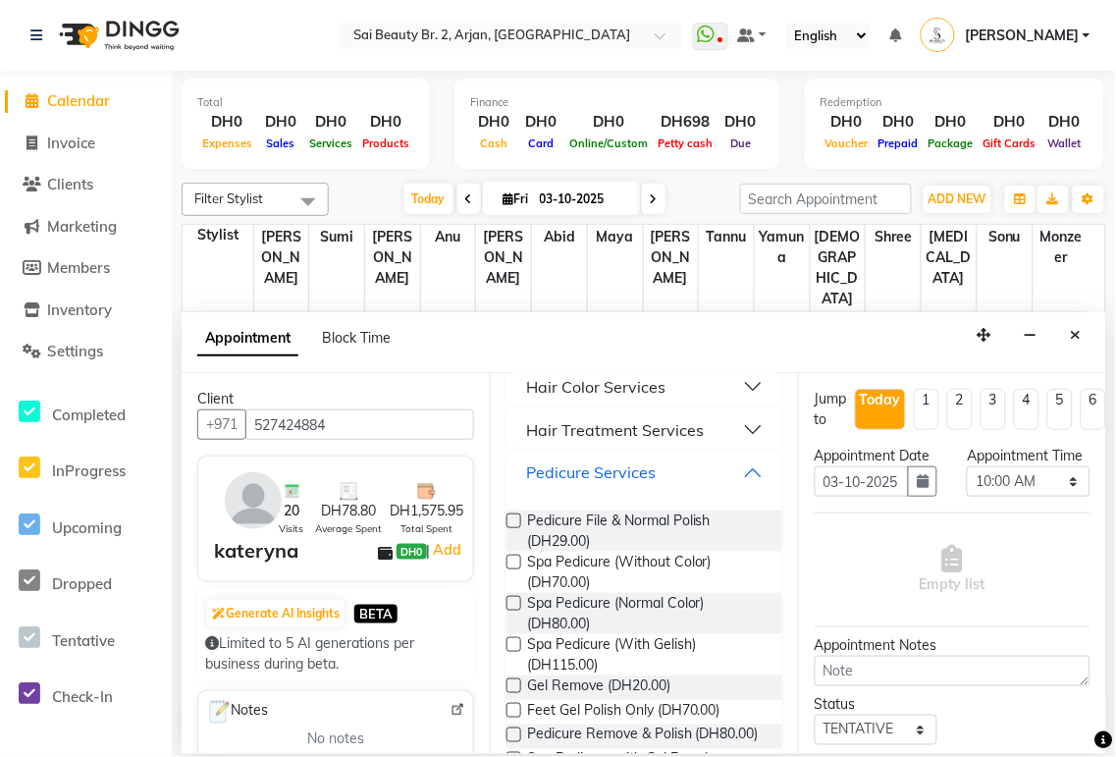
scroll to position [685, 0]
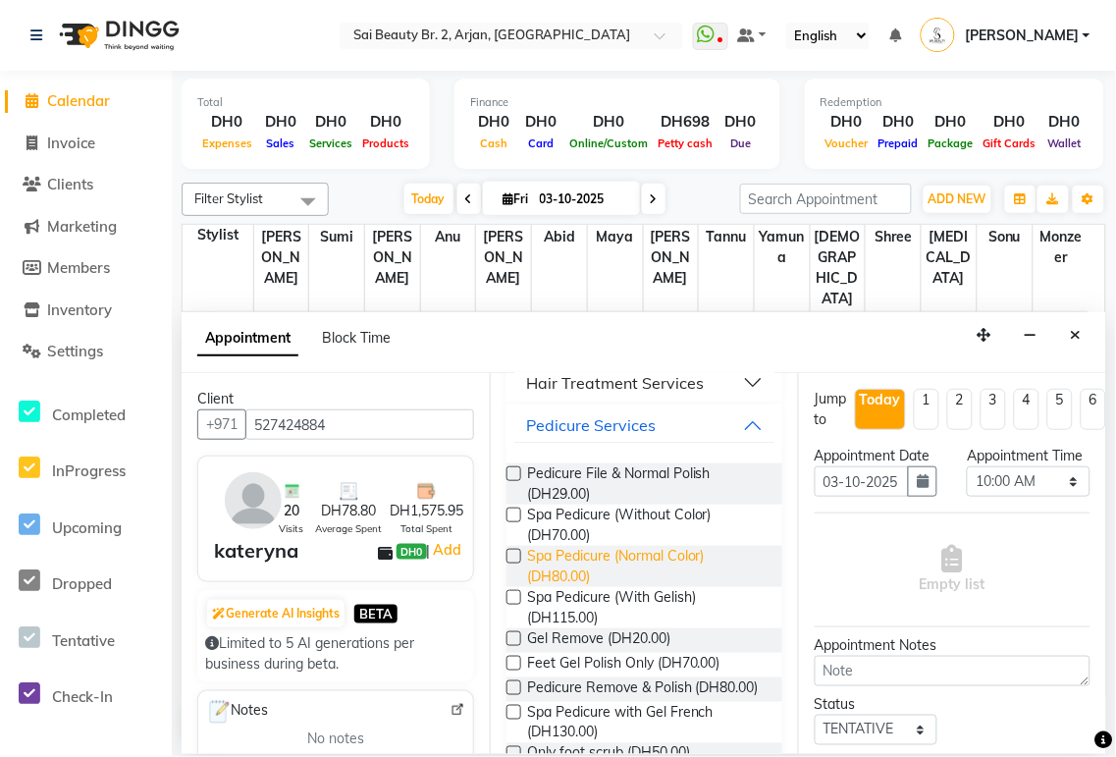
click at [539, 353] on span "Spa Pedicure (Normal Color) (DH80.00)" at bounding box center [646, 566] width 239 height 41
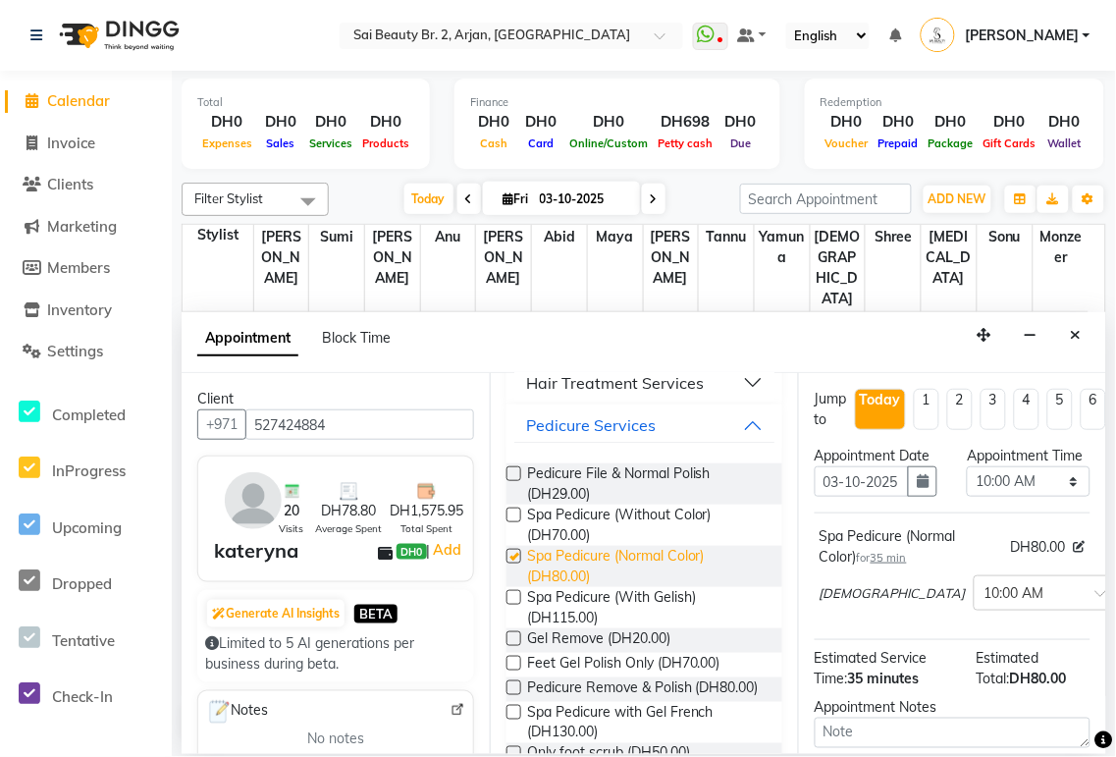
checkbox input "false"
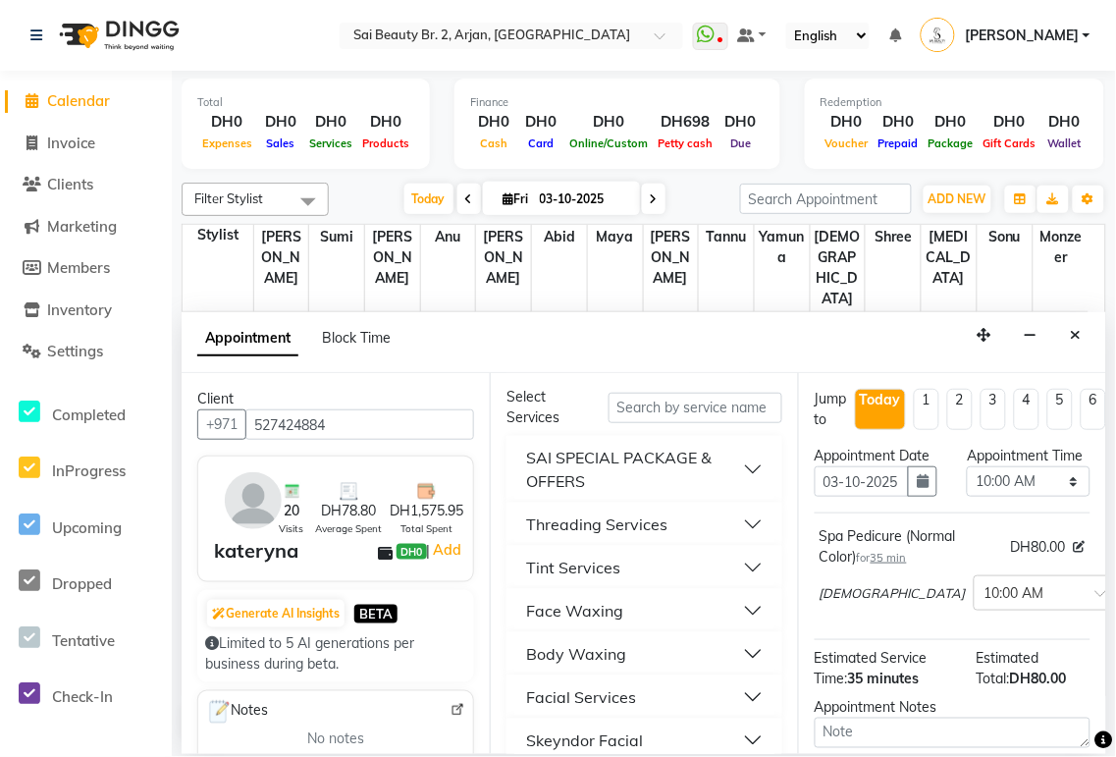
scroll to position [0, 0]
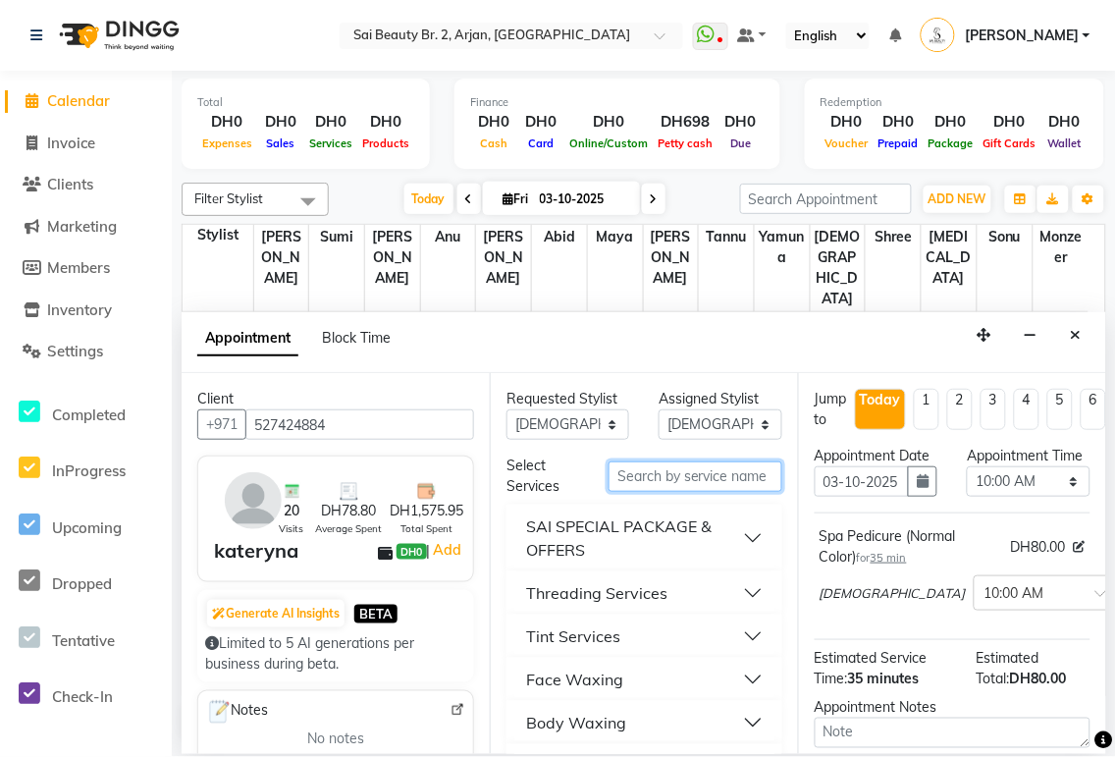
click at [539, 353] on input "text" at bounding box center [695, 476] width 174 height 30
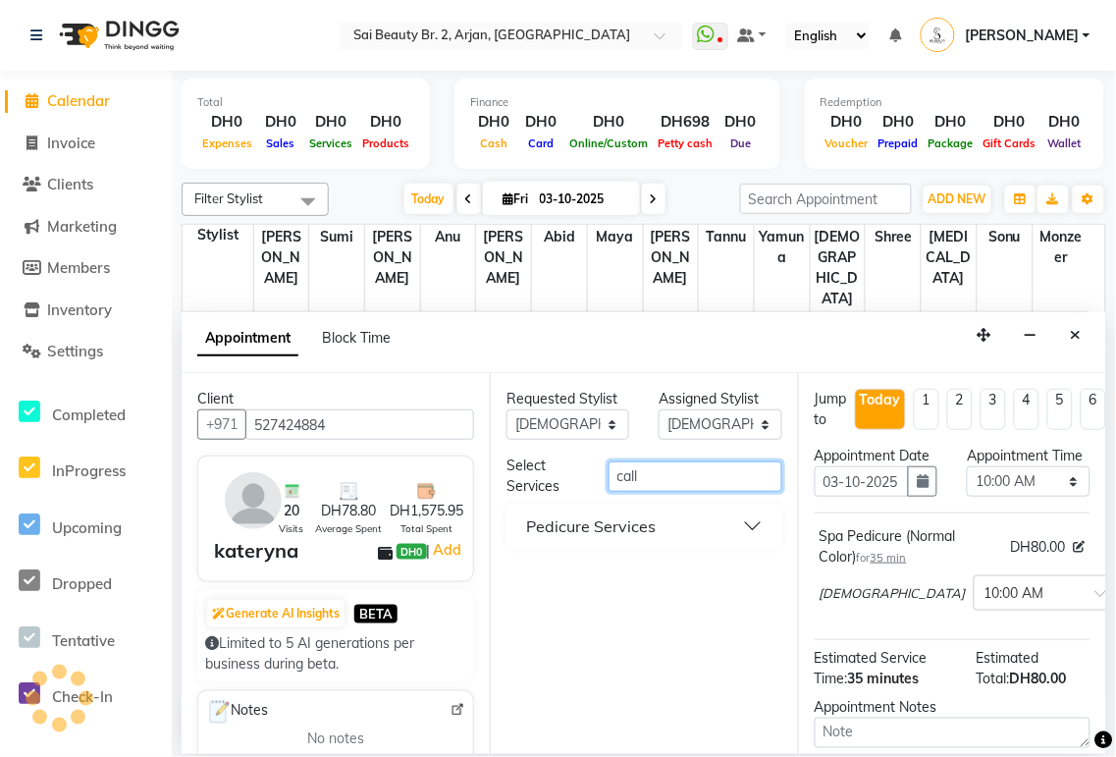
type input "call"
click at [539, 353] on button "Pedicure Services" at bounding box center [644, 525] width 260 height 35
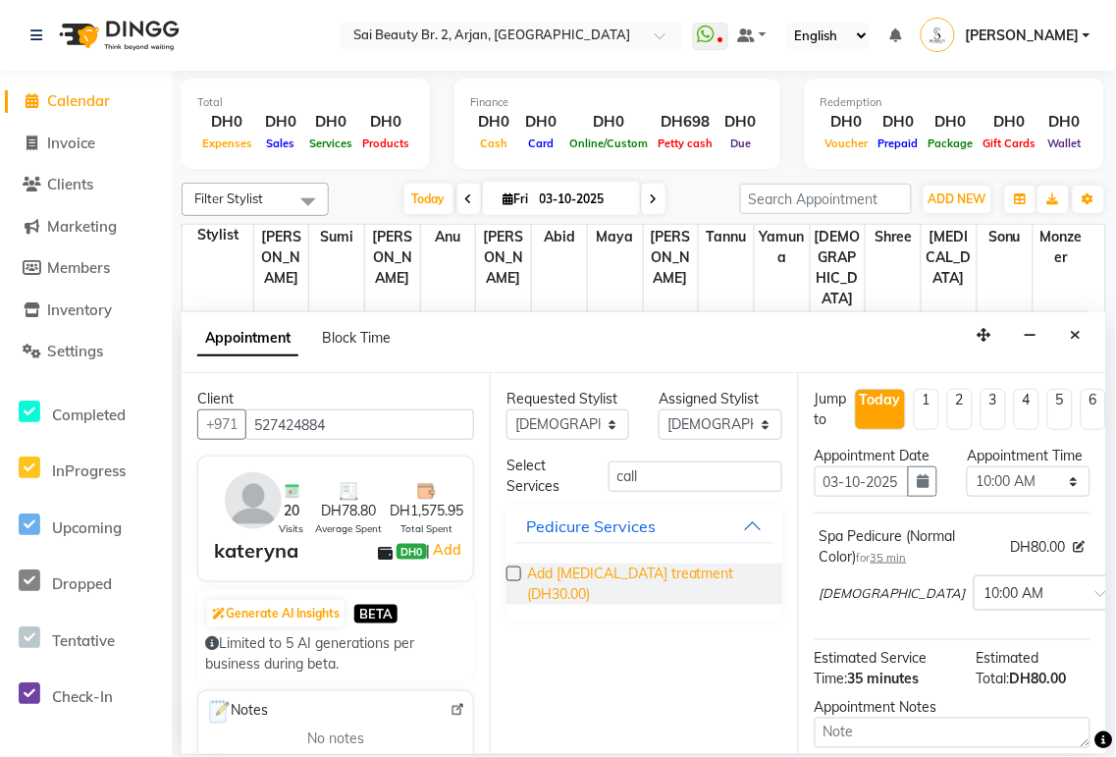
click at [539, 353] on span "Add [MEDICAL_DATA] treatment (DH30.00)" at bounding box center [646, 583] width 239 height 41
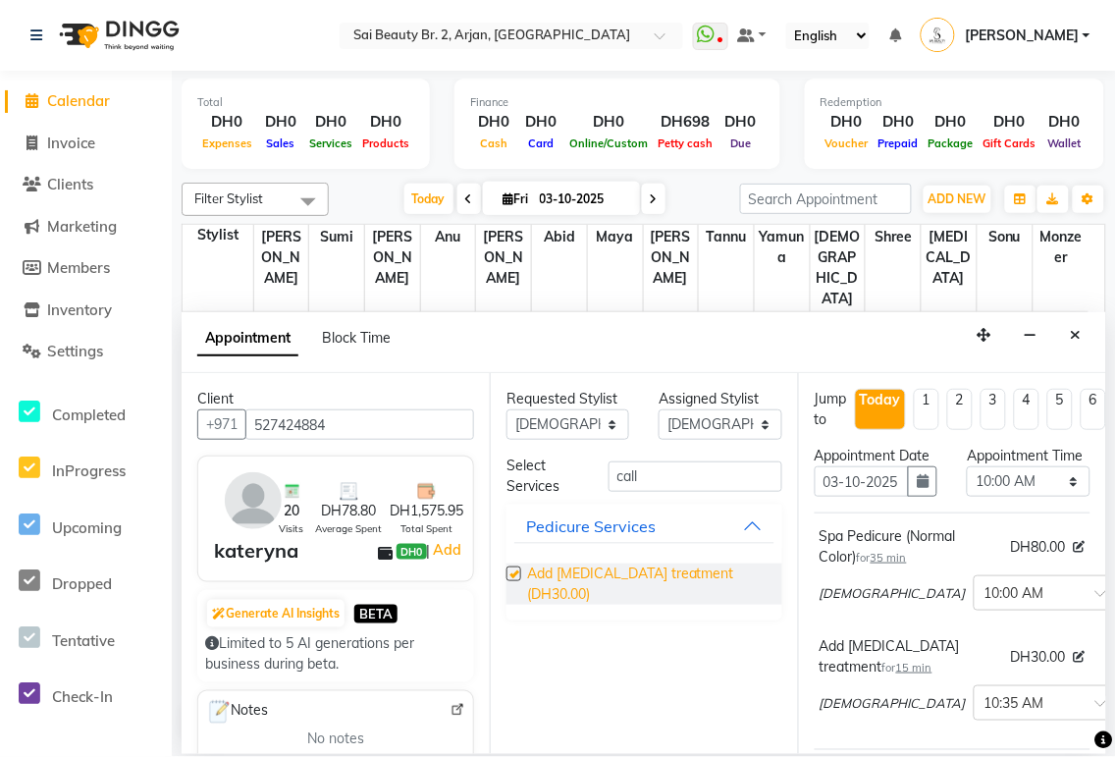
checkbox input "false"
click at [539, 353] on select "Select 10:00 AM 10:05 AM 10:10 AM 10:15 AM 10:20 AM 10:25 AM 10:30 AM 10:35 AM …" at bounding box center [1028, 481] width 123 height 30
select select "825"
click at [539, 353] on select "Select 10:00 AM 10:05 AM 10:10 AM 10:15 AM 10:20 AM 10:25 AM 10:30 AM 10:35 AM …" at bounding box center [1028, 481] width 123 height 30
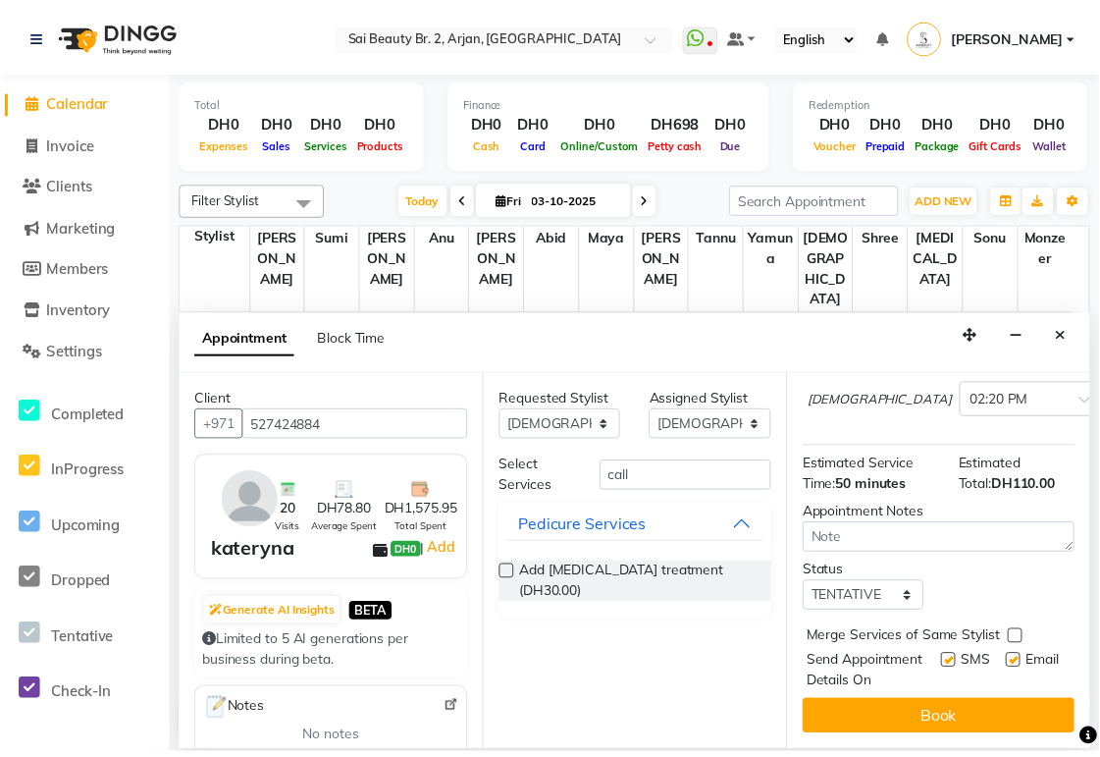
scroll to position [360, 0]
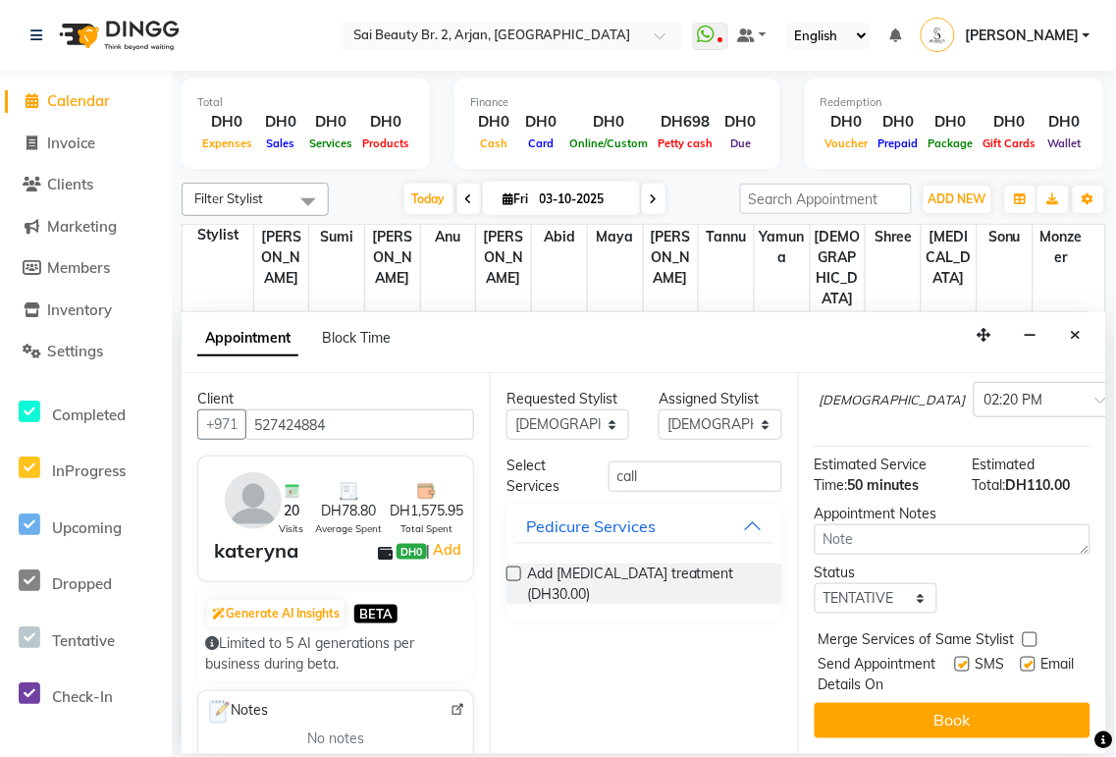
click at [539, 353] on label at bounding box center [1030, 639] width 15 height 15
click at [539, 353] on input "checkbox" at bounding box center [1029, 641] width 13 height 13
checkbox input "true"
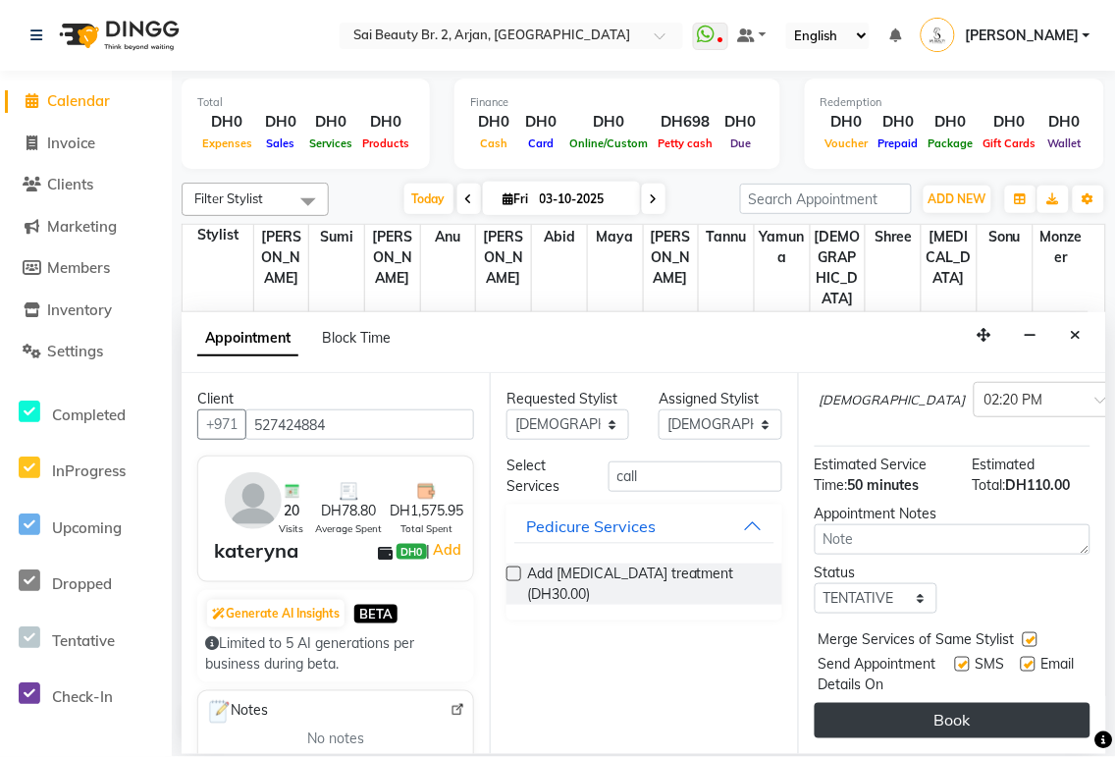
click at [539, 353] on button "Book" at bounding box center [952, 720] width 276 height 35
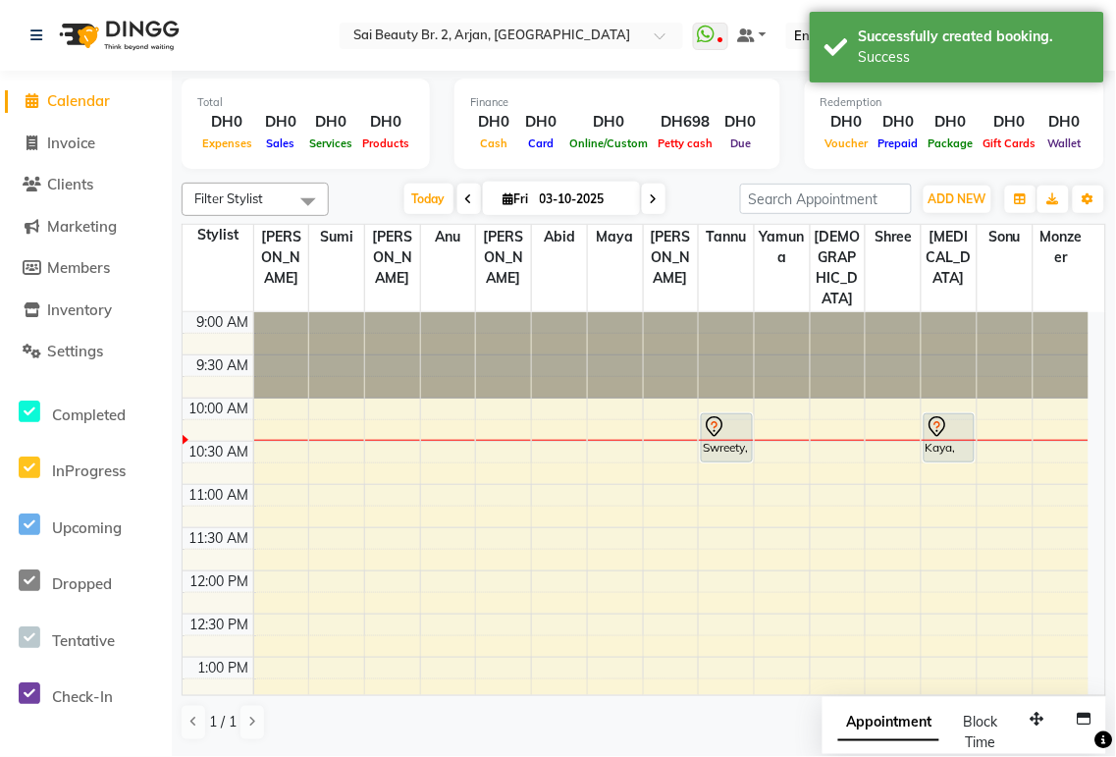
click at [539, 353] on span "Appointment" at bounding box center [888, 723] width 101 height 35
select select "tentative"
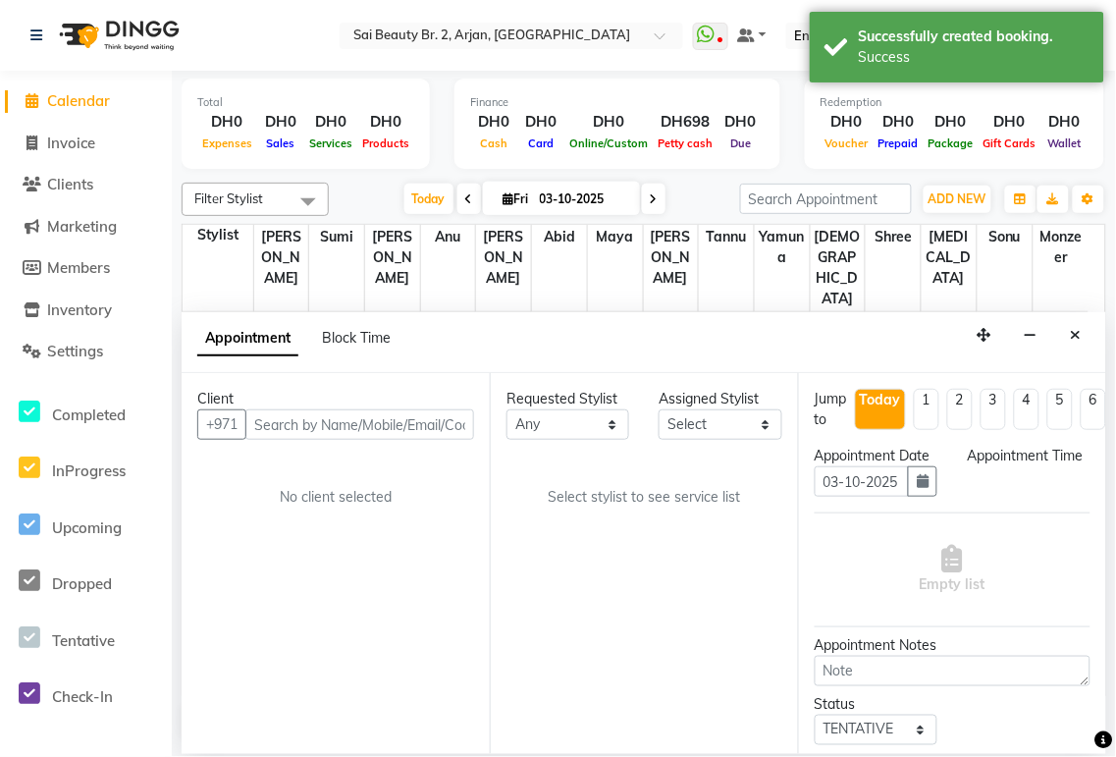
click at [539, 336] on icon "Close" at bounding box center [1076, 335] width 11 height 14
click at [539, 334] on div at bounding box center [1060, 355] width 55 height 86
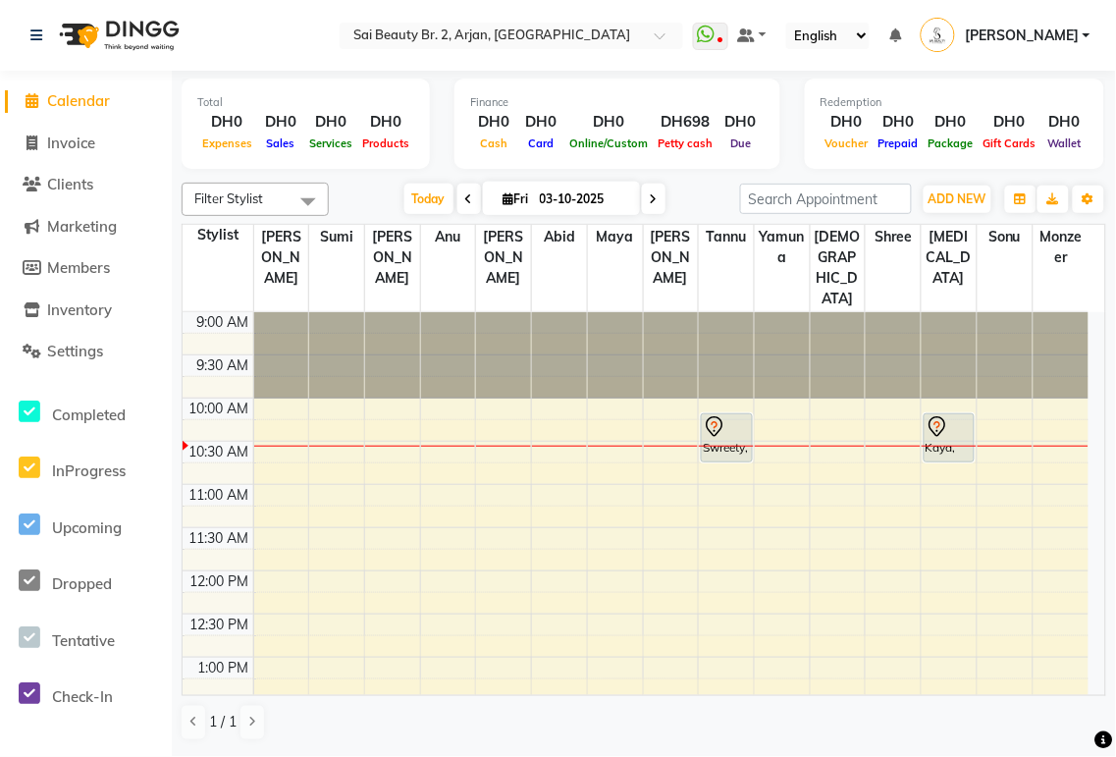
click at [539, 353] on icon at bounding box center [714, 425] width 7 height 8
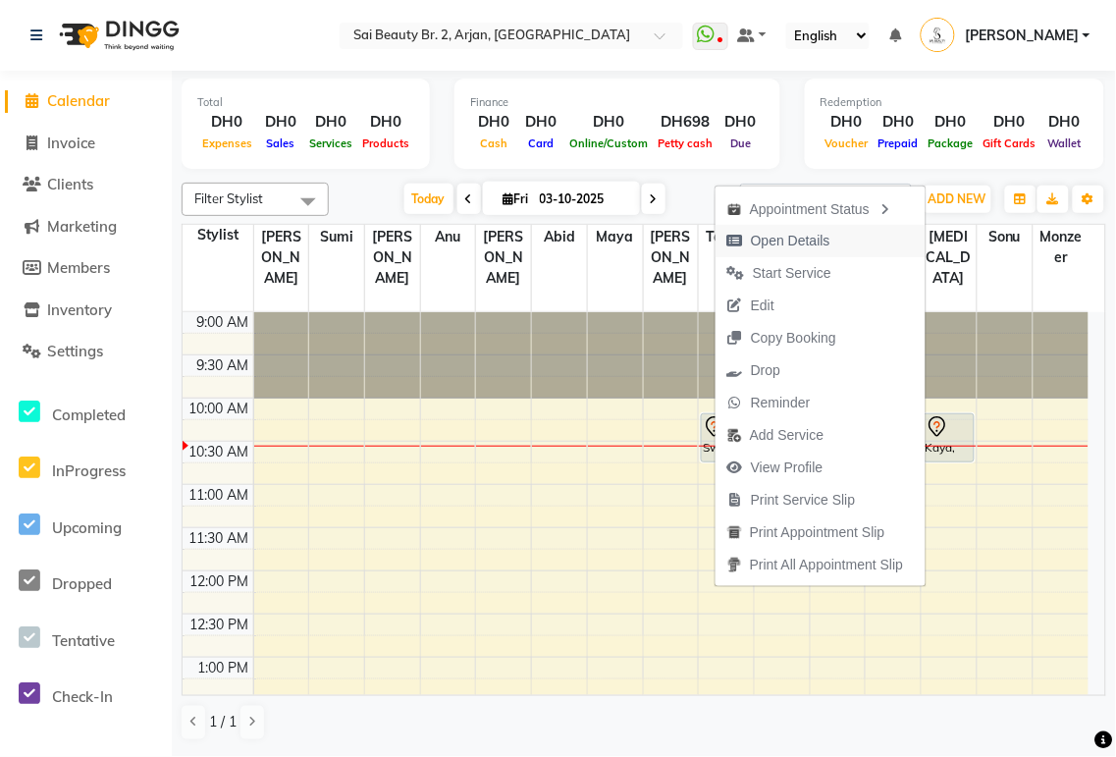
click at [539, 243] on span "Open Details" at bounding box center [790, 241] width 79 height 21
select select "7"
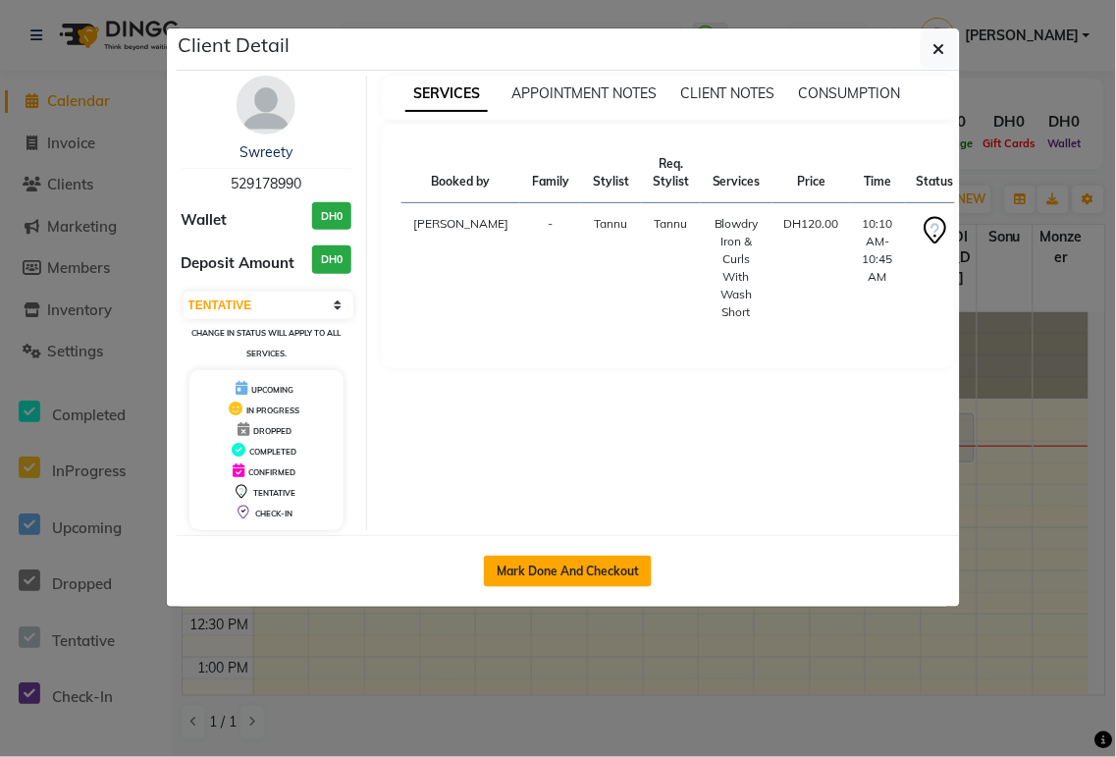
click at [539, 353] on button "Mark Done And Checkout" at bounding box center [568, 570] width 168 height 31
select select "service"
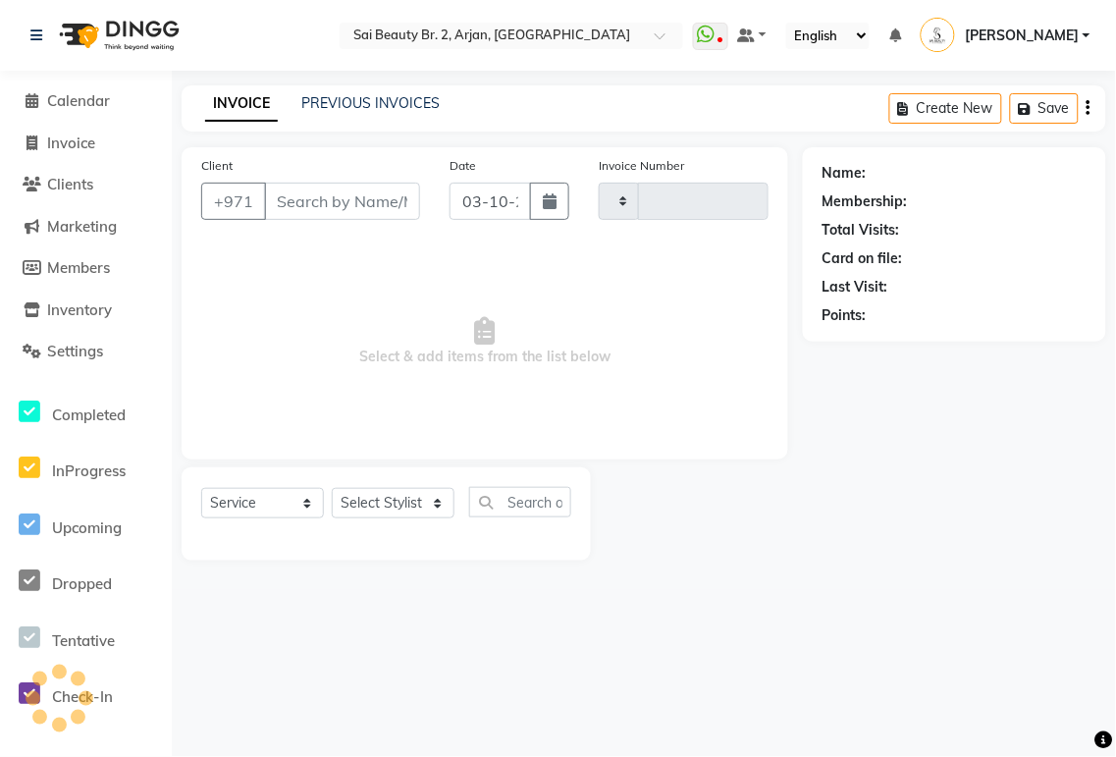
type input "2365"
select select "6956"
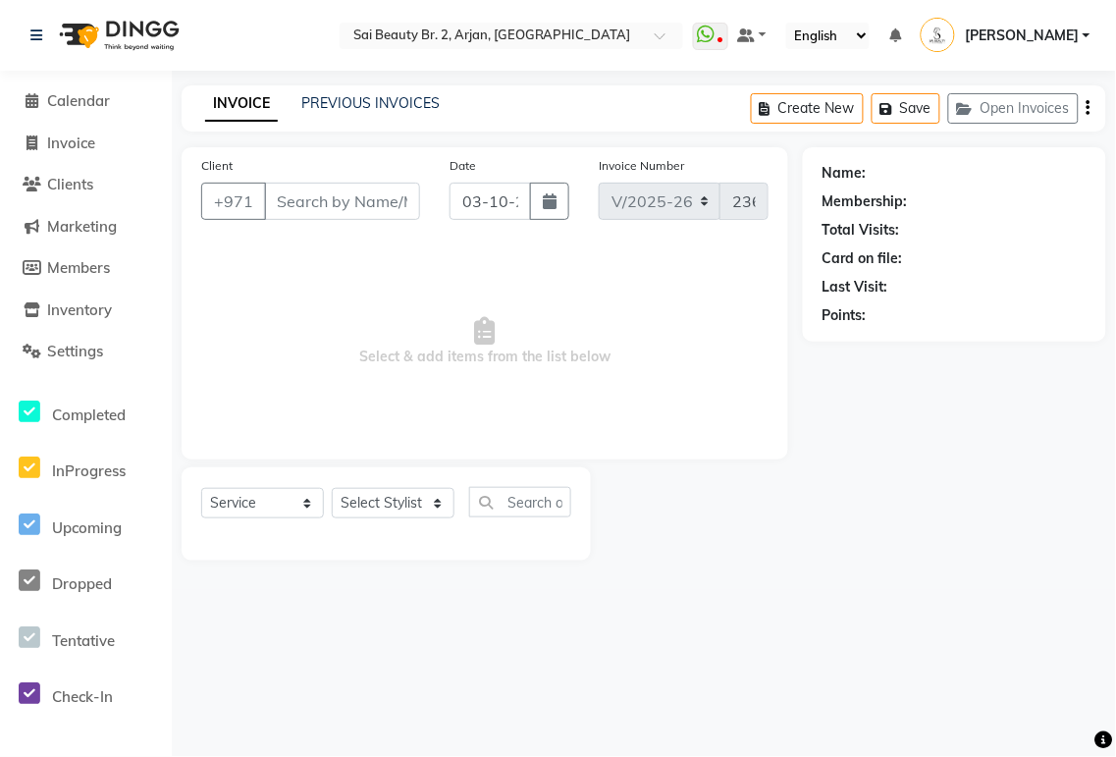
type input "529178990"
select select "60066"
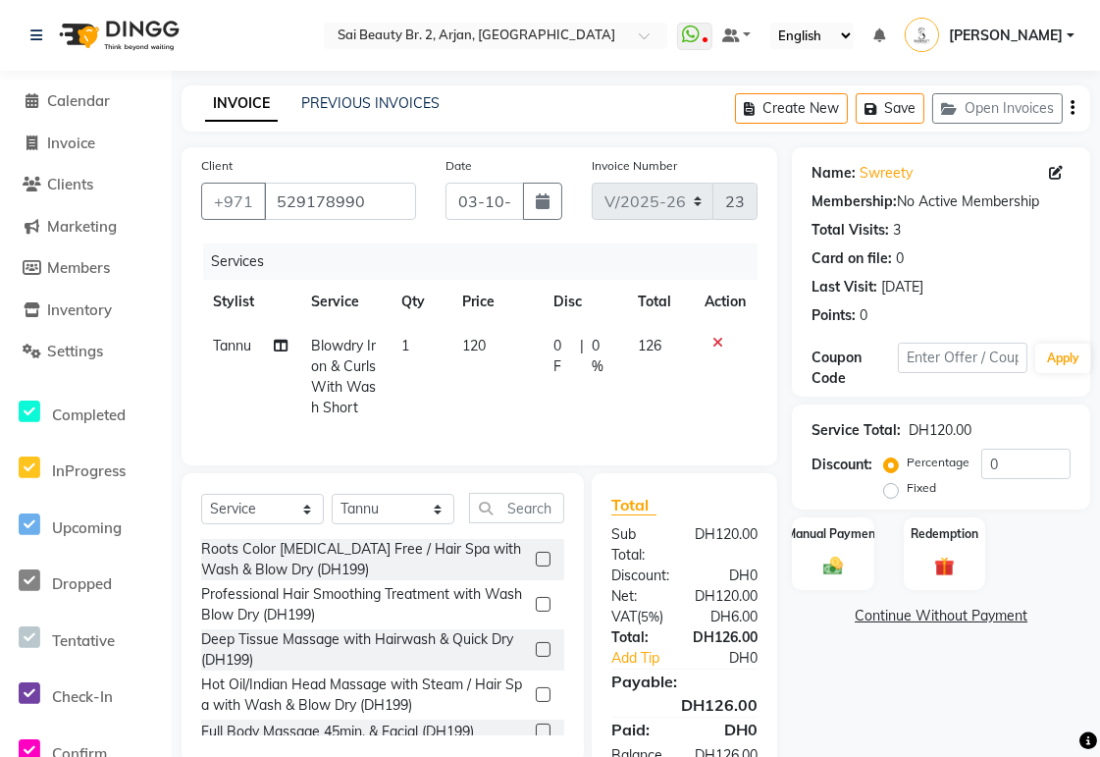
click at [279, 347] on icon at bounding box center [281, 346] width 14 height 14
select select "60066"
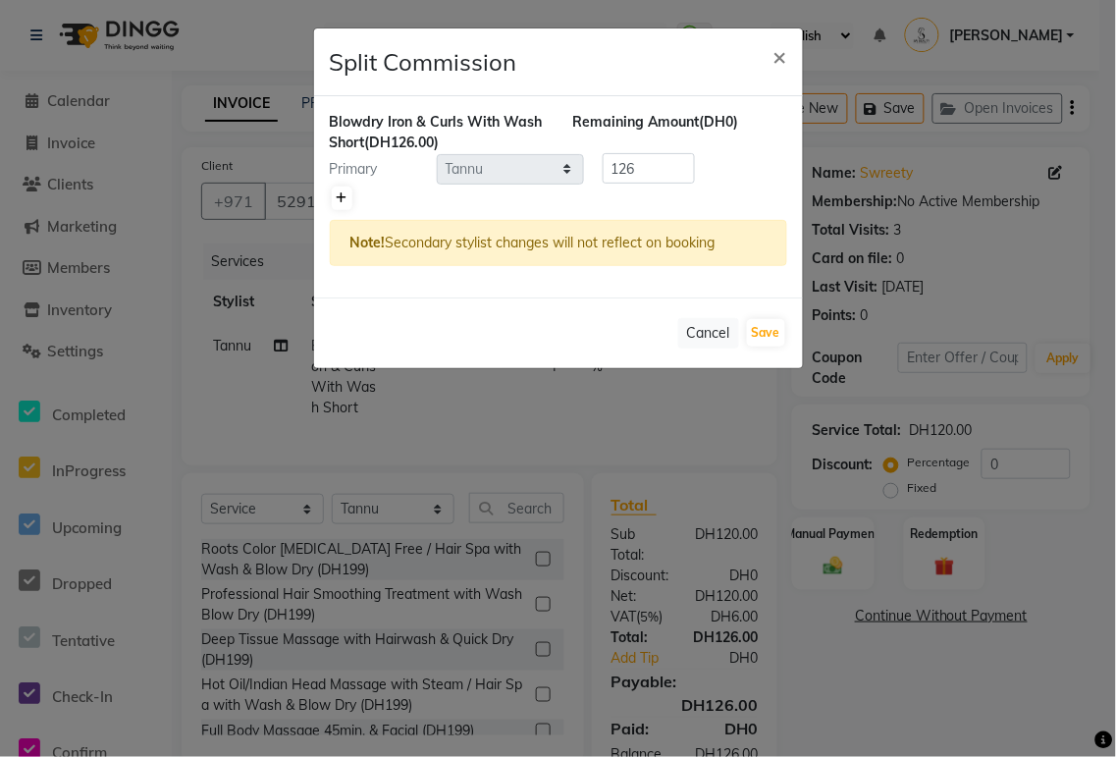
click at [341, 197] on icon at bounding box center [342, 198] width 11 height 12
type input "63"
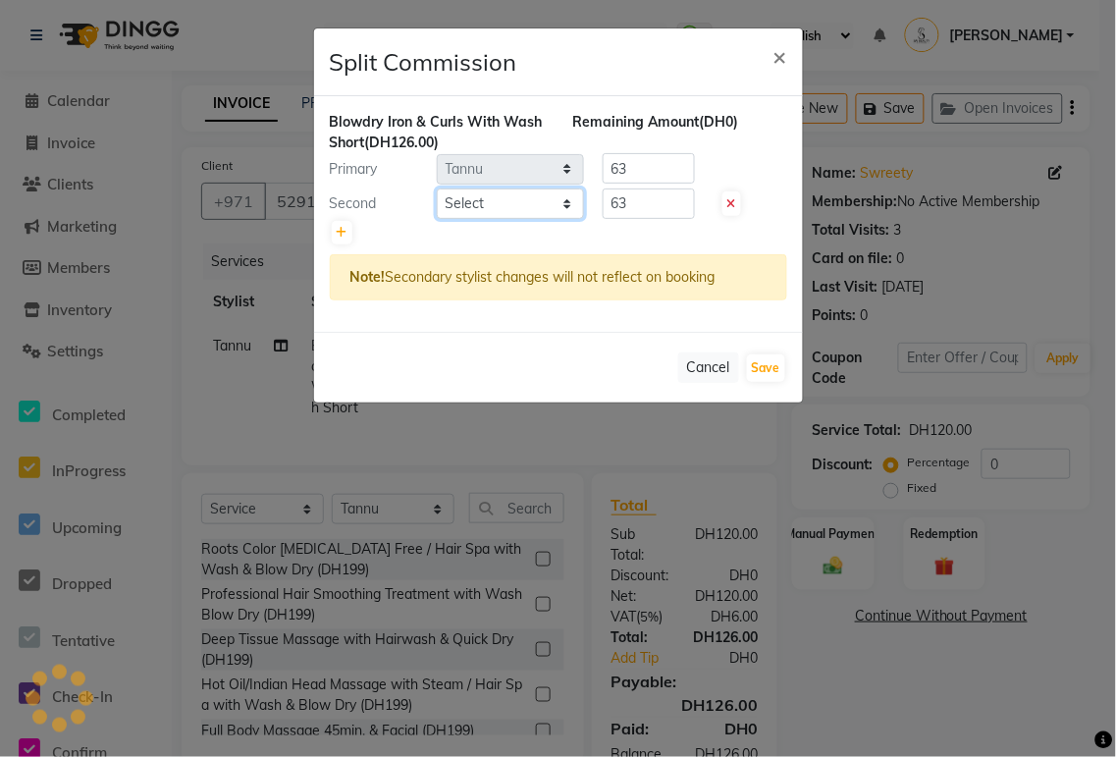
click at [539, 212] on select "Select [PERSON_NAME][MEDICAL_DATA] [PERSON_NAME] [PERSON_NAME] [PERSON_NAME] [P…" at bounding box center [510, 203] width 147 height 30
select select "61483"
click at [437, 188] on select "Select [PERSON_NAME][MEDICAL_DATA] [PERSON_NAME] [PERSON_NAME] [PERSON_NAME] [P…" at bounding box center [510, 203] width 147 height 30
click at [539, 353] on button "Save" at bounding box center [766, 367] width 38 height 27
select select "Select"
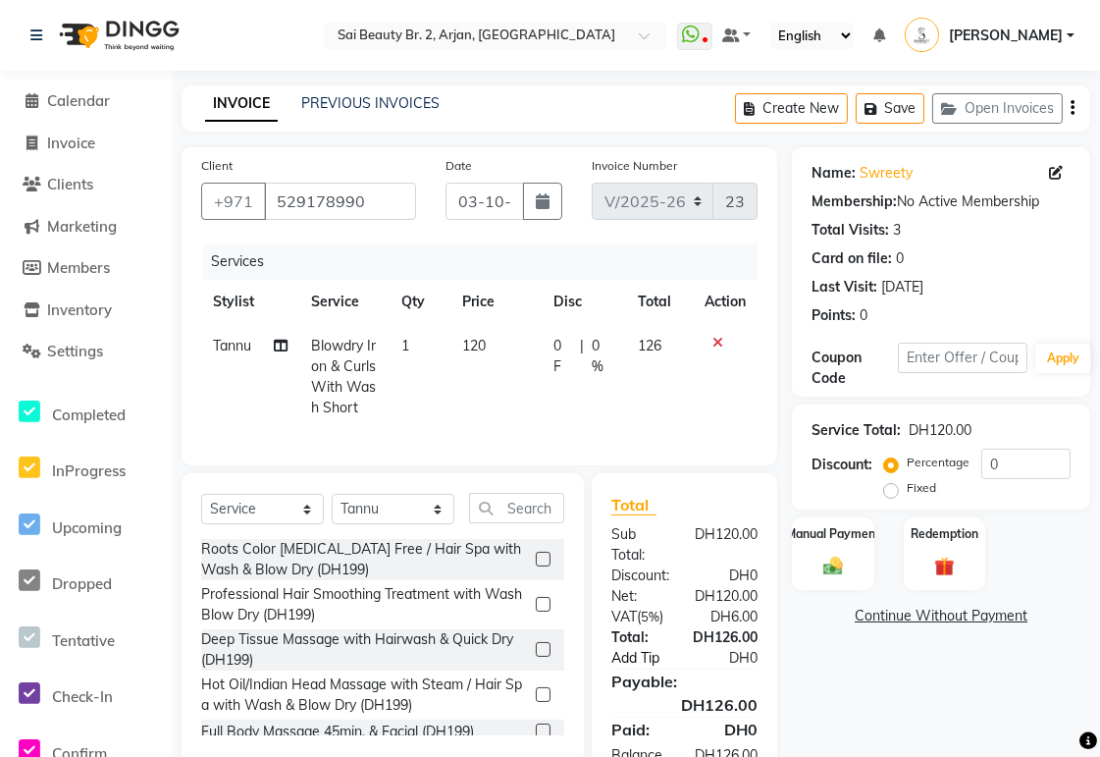
click at [539, 353] on link "Add Tip" at bounding box center [648, 658] width 103 height 21
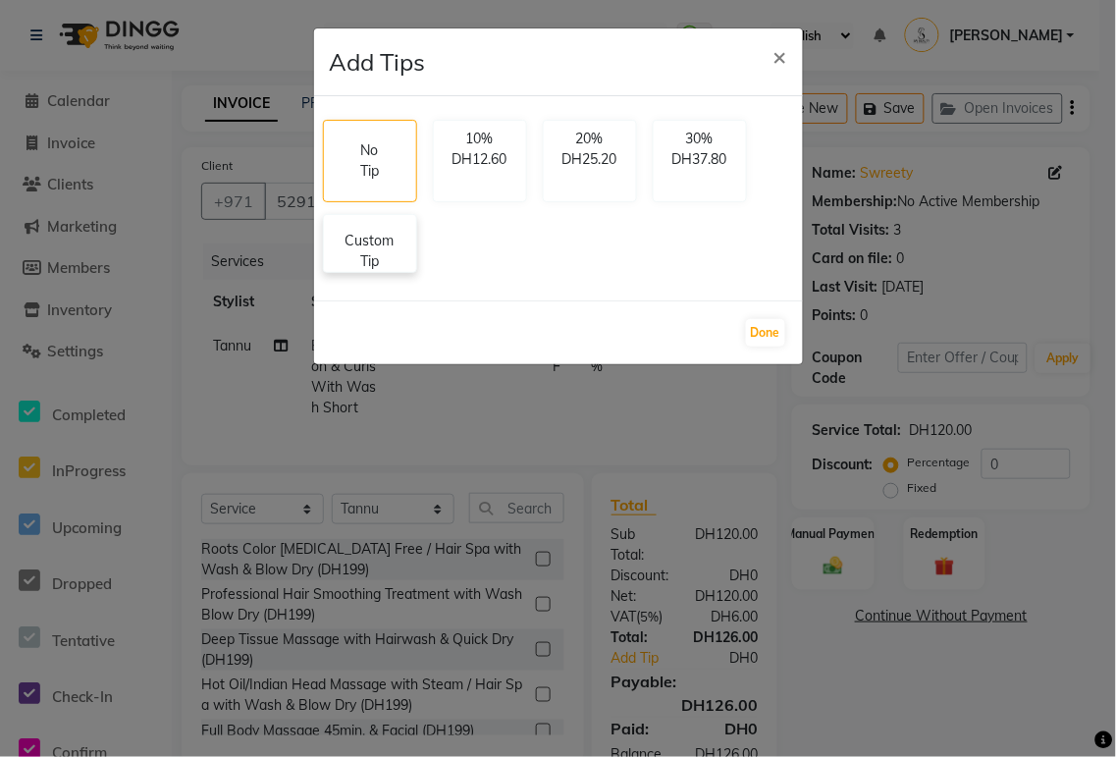
click at [363, 246] on p "Custom Tip" at bounding box center [370, 251] width 69 height 41
select select "60066"
select select "61483"
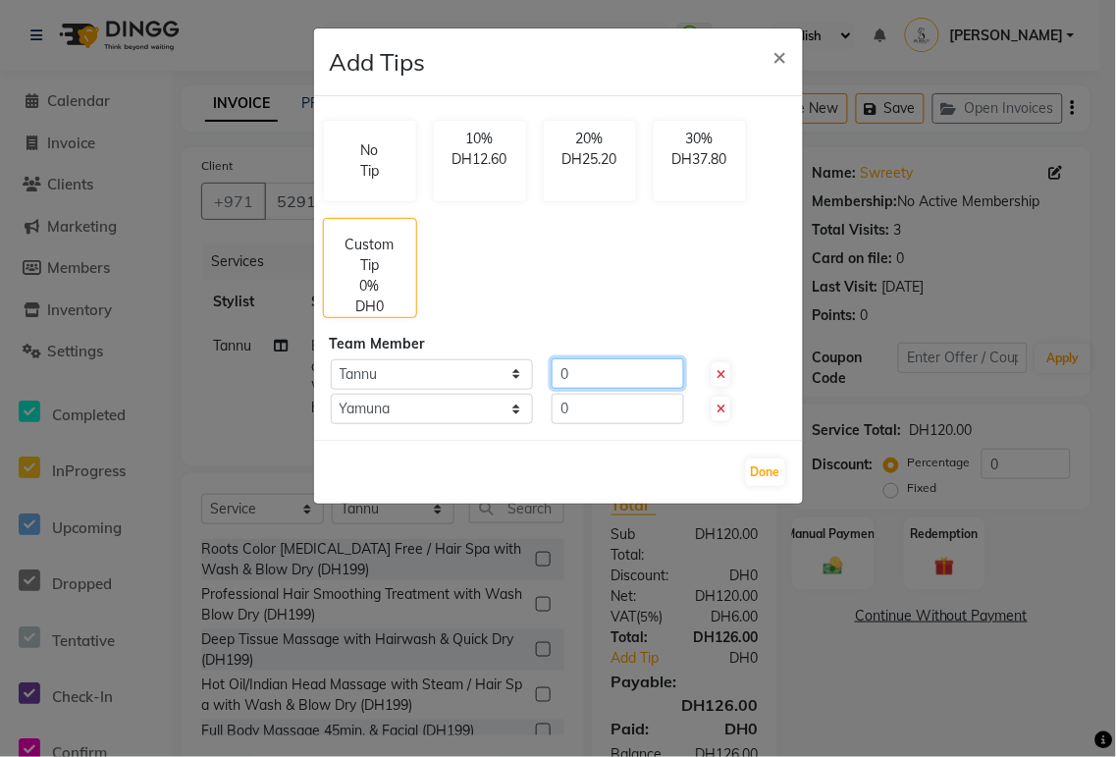
click at [539, 353] on input "0" at bounding box center [617, 373] width 132 height 30
type input "20"
click at [539, 353] on input "0" at bounding box center [617, 409] width 132 height 30
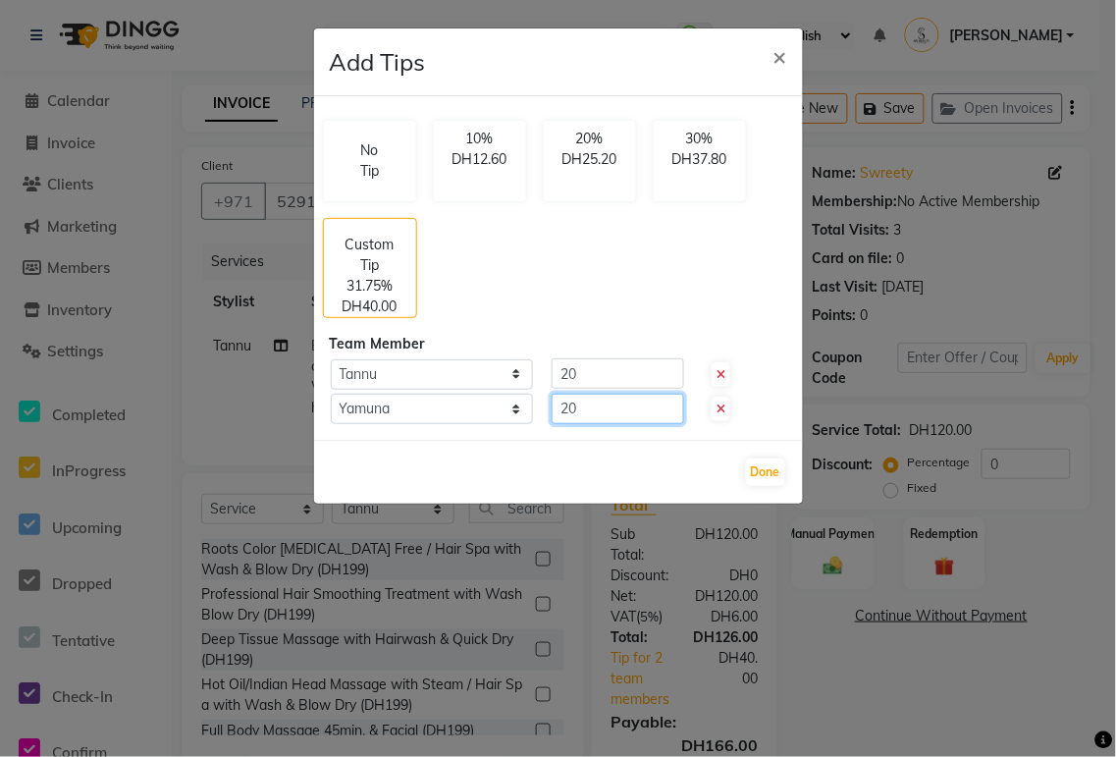
type input "20"
click at [539, 353] on button "Done" at bounding box center [765, 471] width 39 height 27
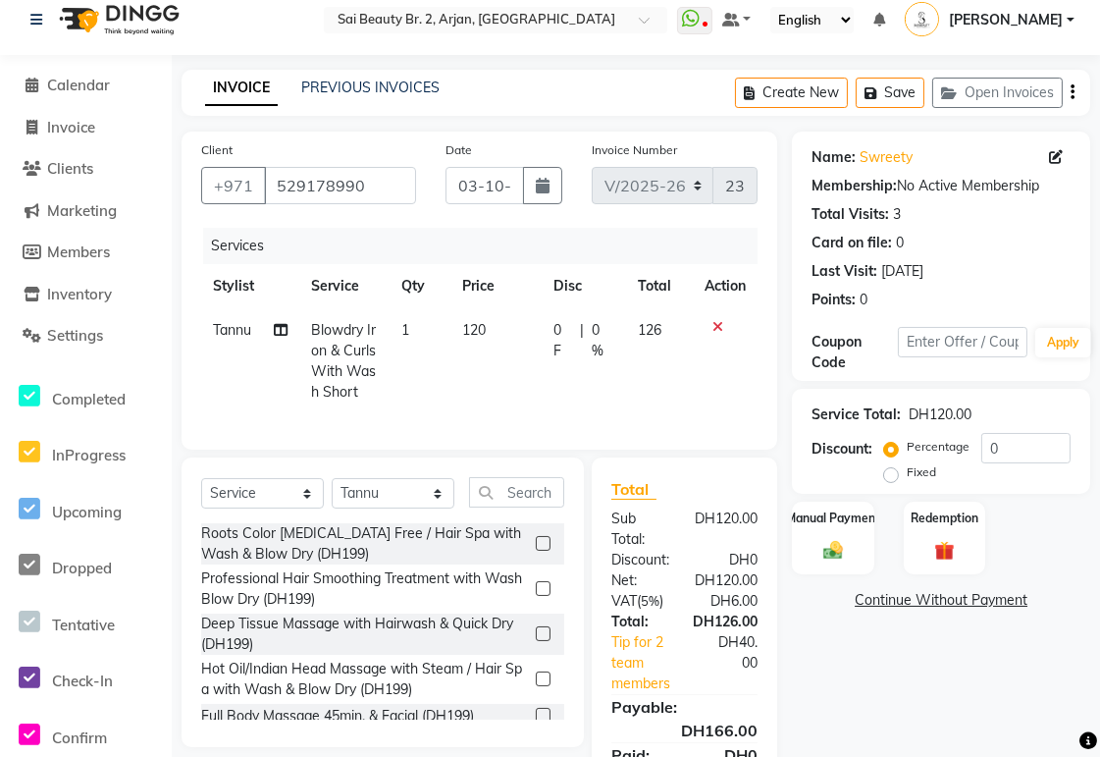
scroll to position [135, 0]
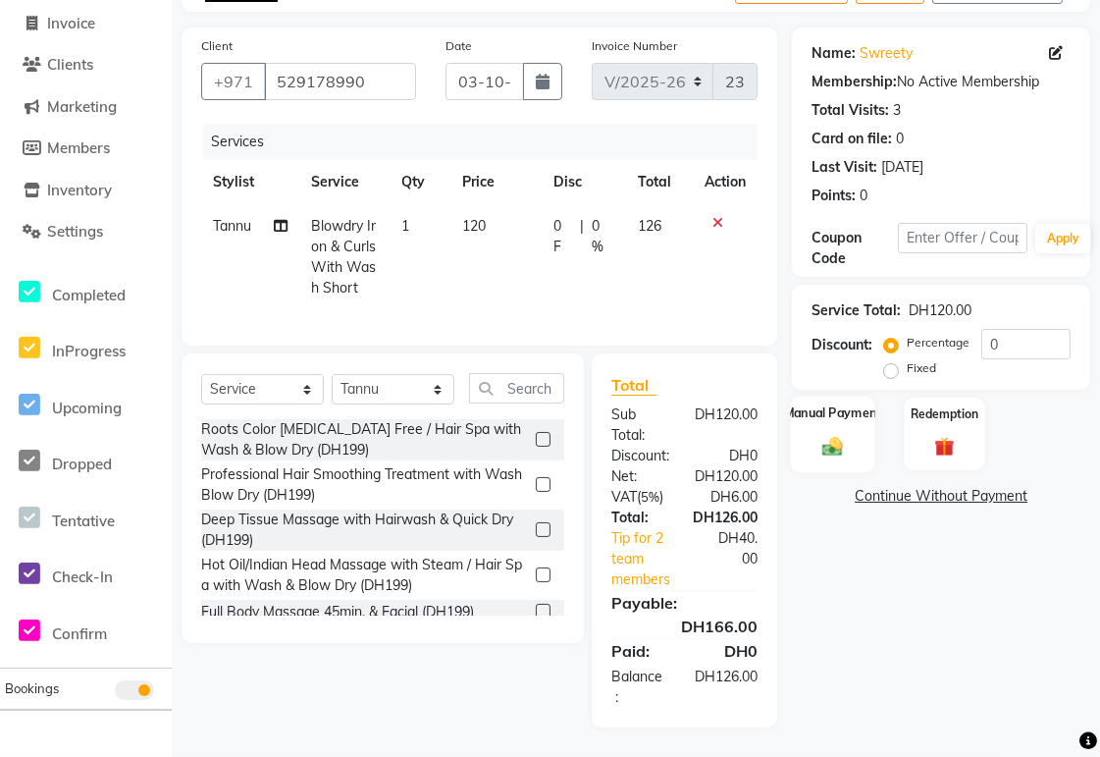
click at [539, 353] on img at bounding box center [832, 447] width 33 height 24
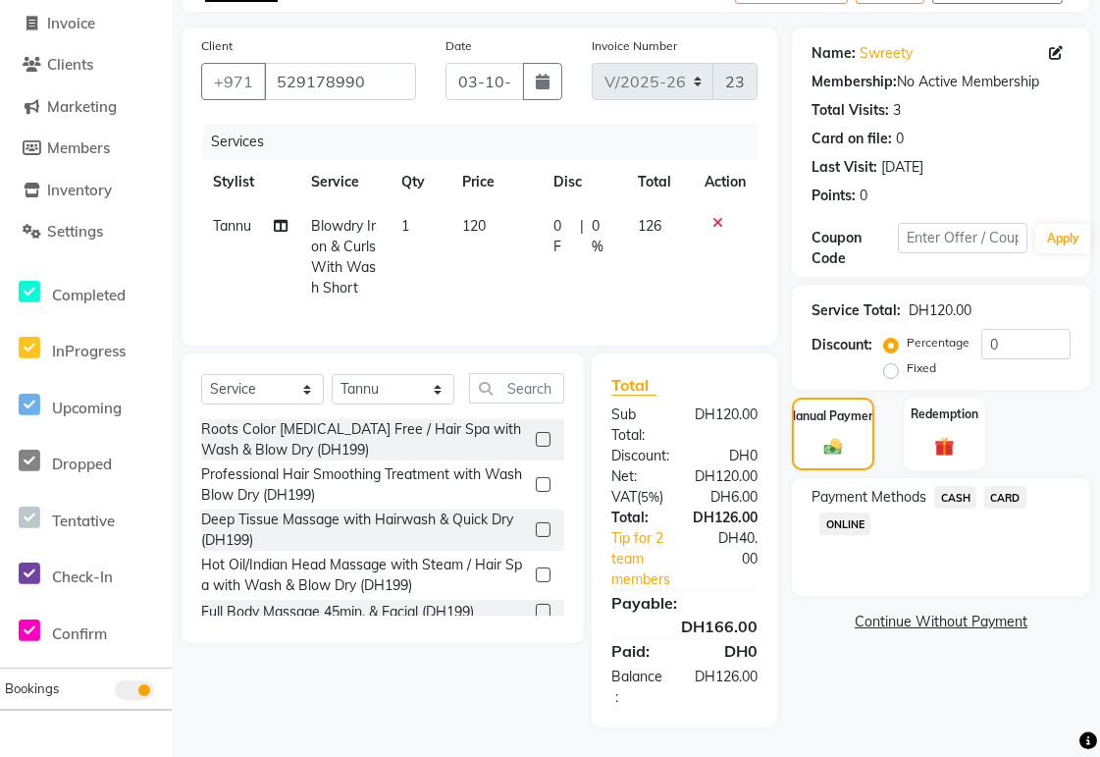
click at [539, 353] on span "CARD" at bounding box center [1005, 497] width 42 height 23
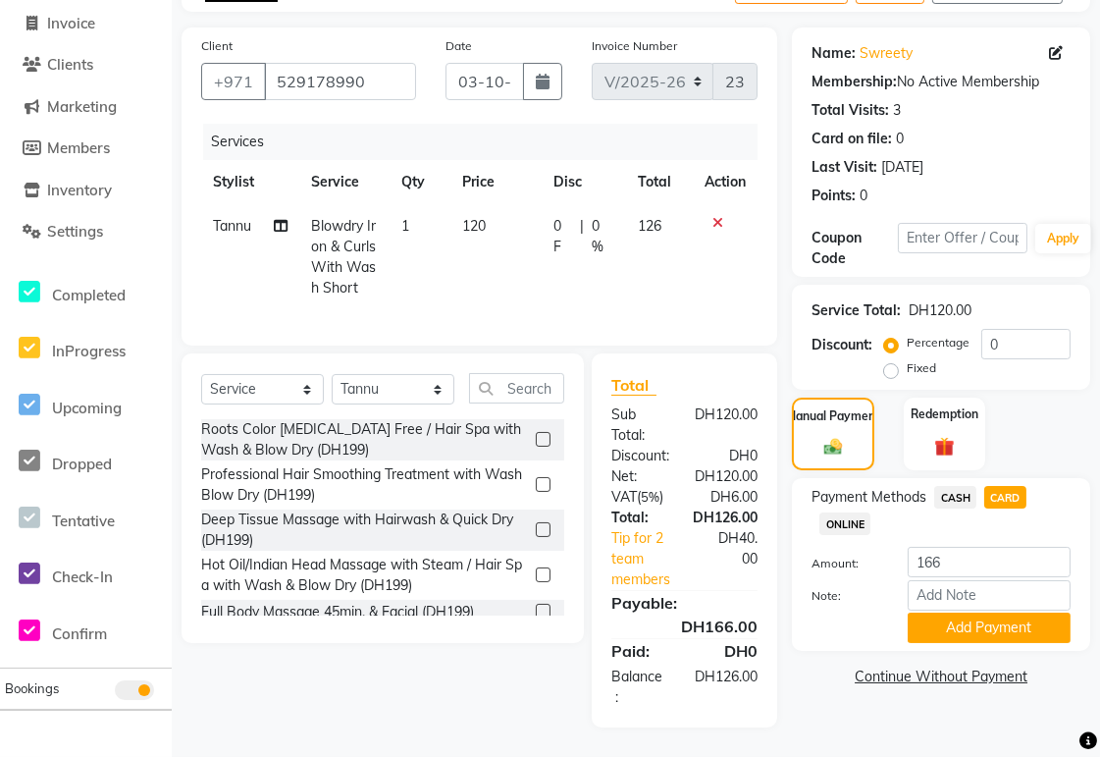
click at [280, 219] on icon at bounding box center [281, 226] width 14 height 14
select select "60066"
select select "61483"
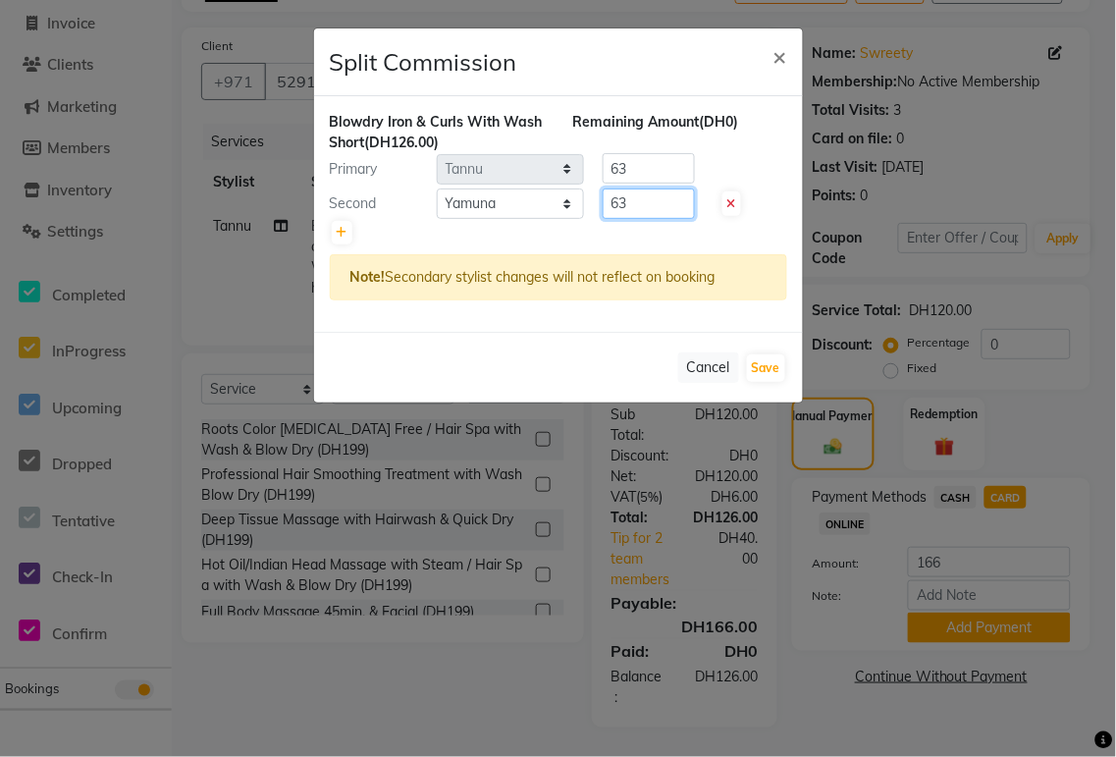
click at [539, 202] on input "63" at bounding box center [649, 203] width 92 height 30
type input "6"
type input "10"
click at [539, 173] on input "63" at bounding box center [649, 168] width 92 height 30
type input "6"
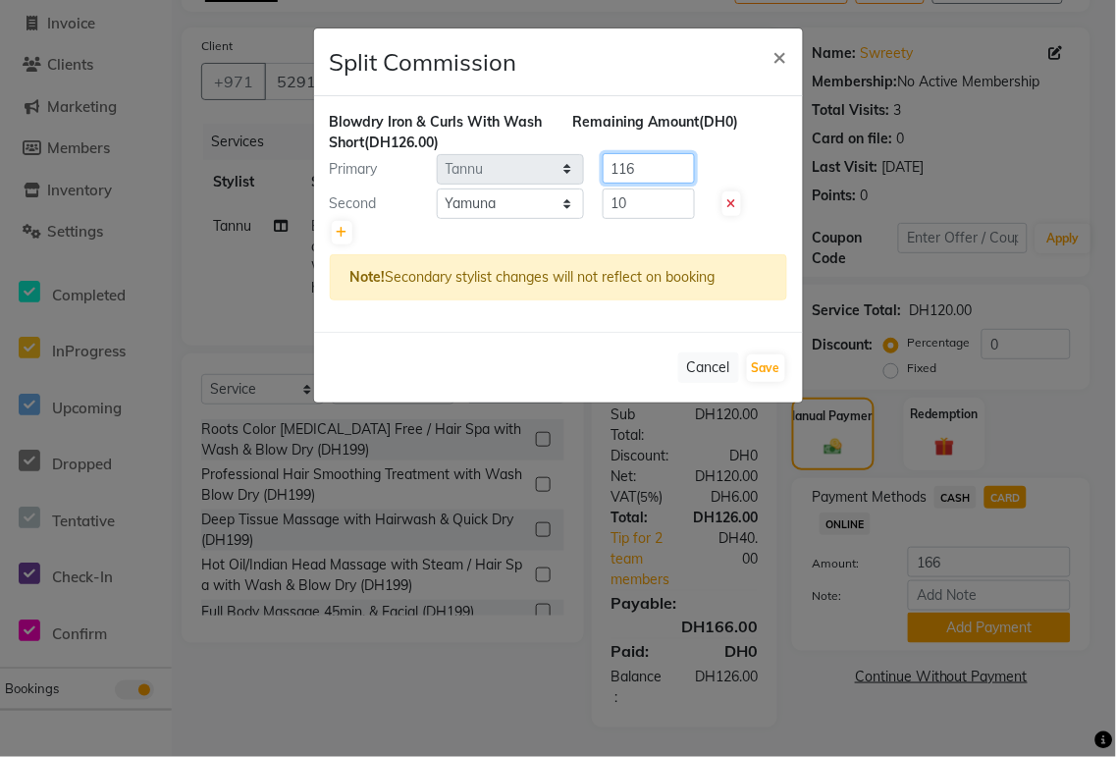
type input "116"
click at [539, 353] on button "Save" at bounding box center [766, 367] width 38 height 27
select select "Select"
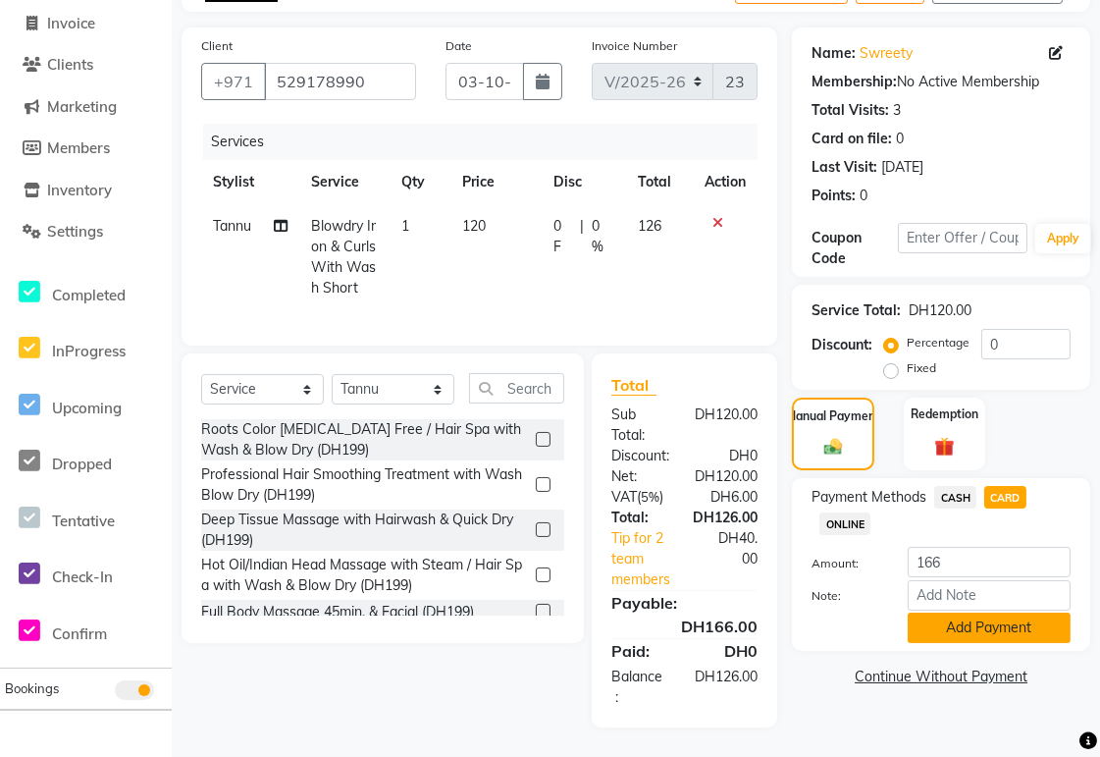
click at [539, 353] on button "Add Payment" at bounding box center [989, 627] width 163 height 30
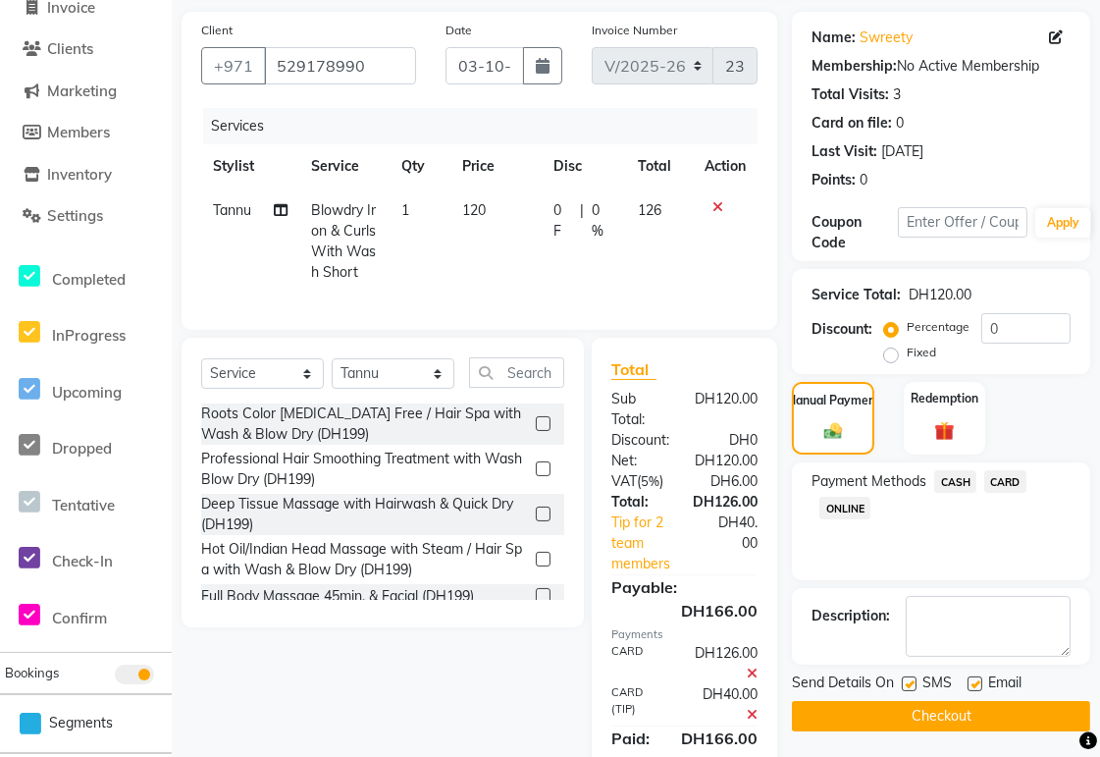
scroll to position [238, 0]
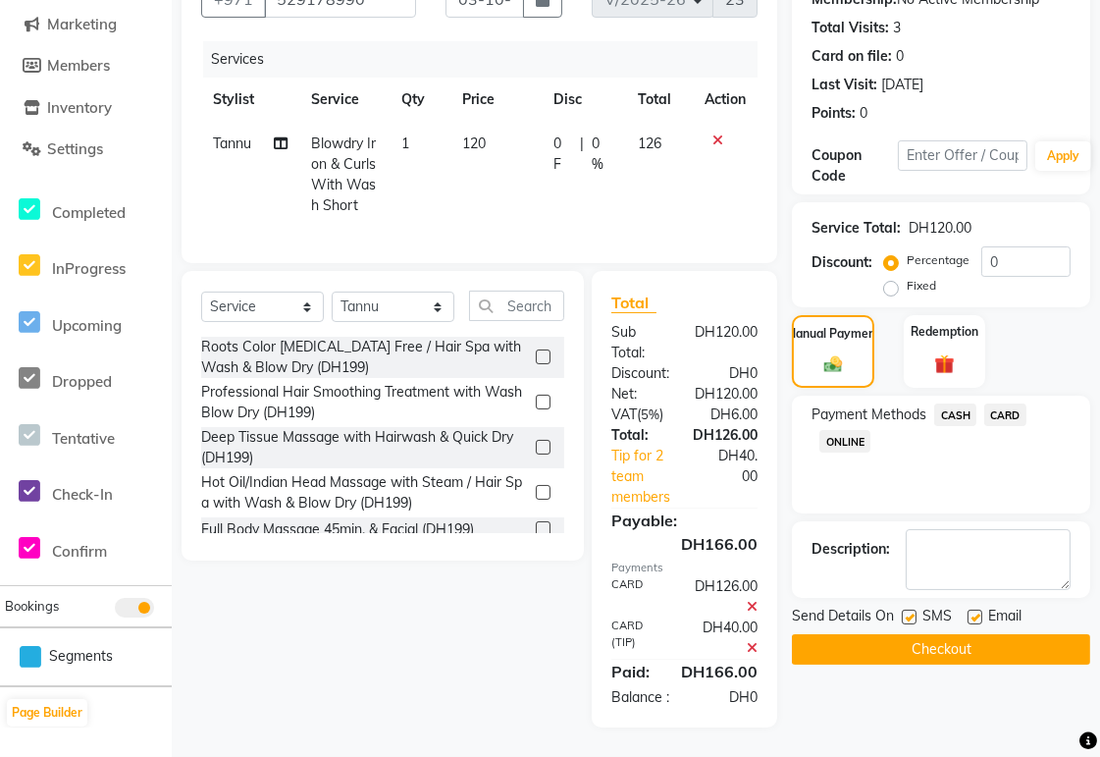
click at [539, 353] on button "Checkout" at bounding box center [941, 649] width 298 height 30
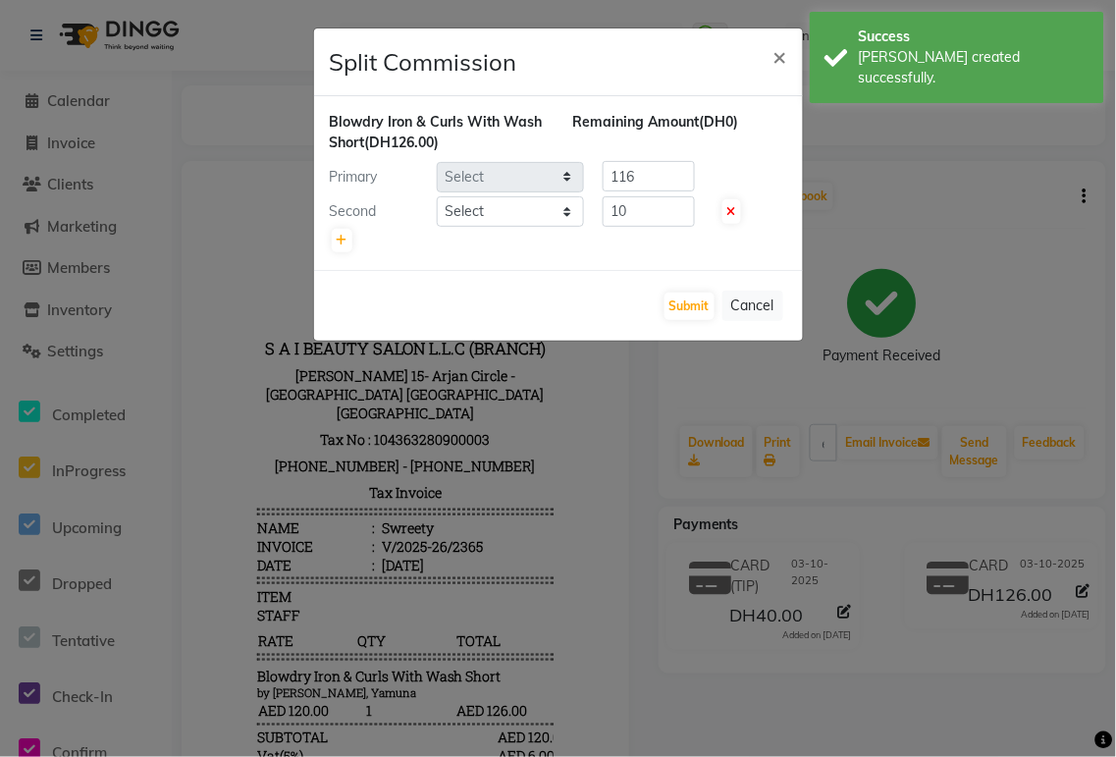
select select "60066"
select select "61483"
click at [539, 312] on button "Submit" at bounding box center [689, 305] width 50 height 27
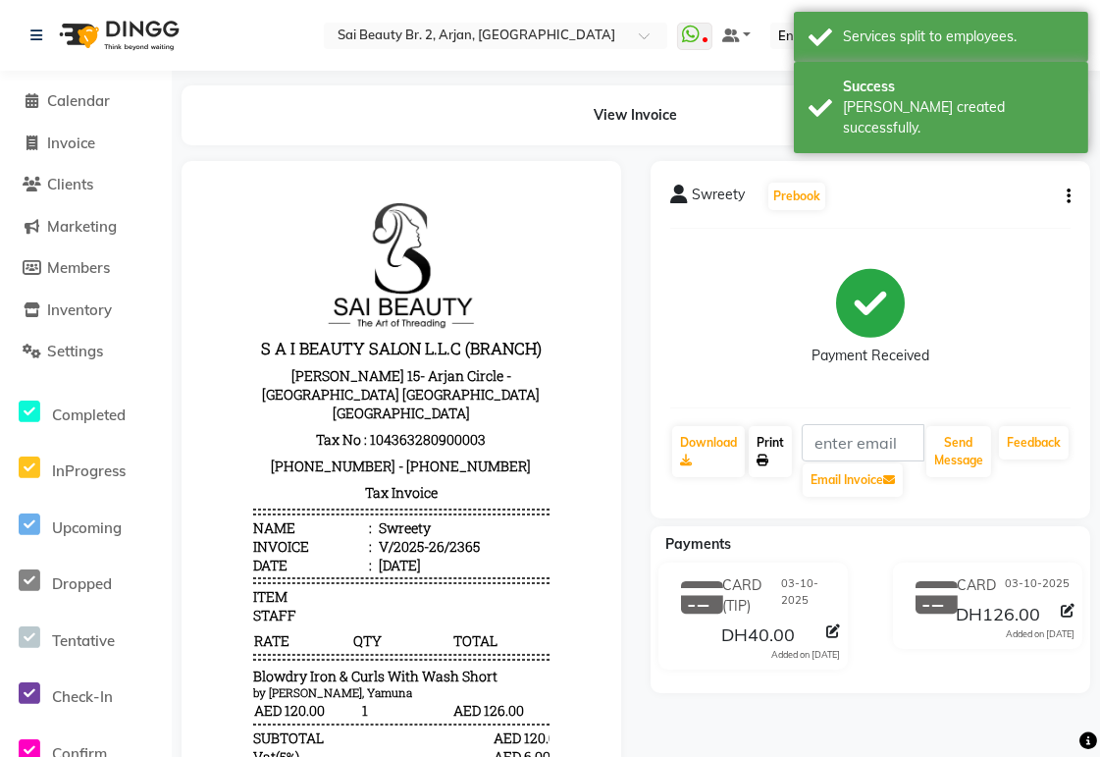
click at [539, 353] on icon at bounding box center [763, 460] width 12 height 12
click at [73, 108] on span "Calendar" at bounding box center [78, 100] width 63 height 19
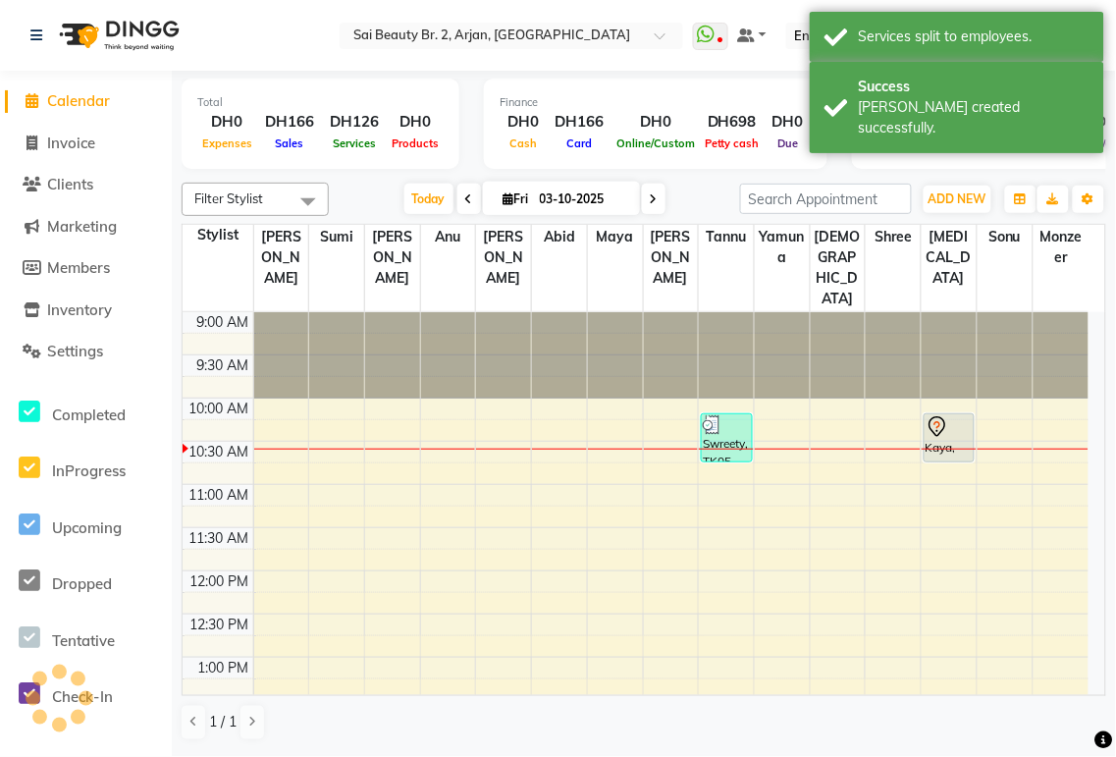
scroll to position [86, 0]
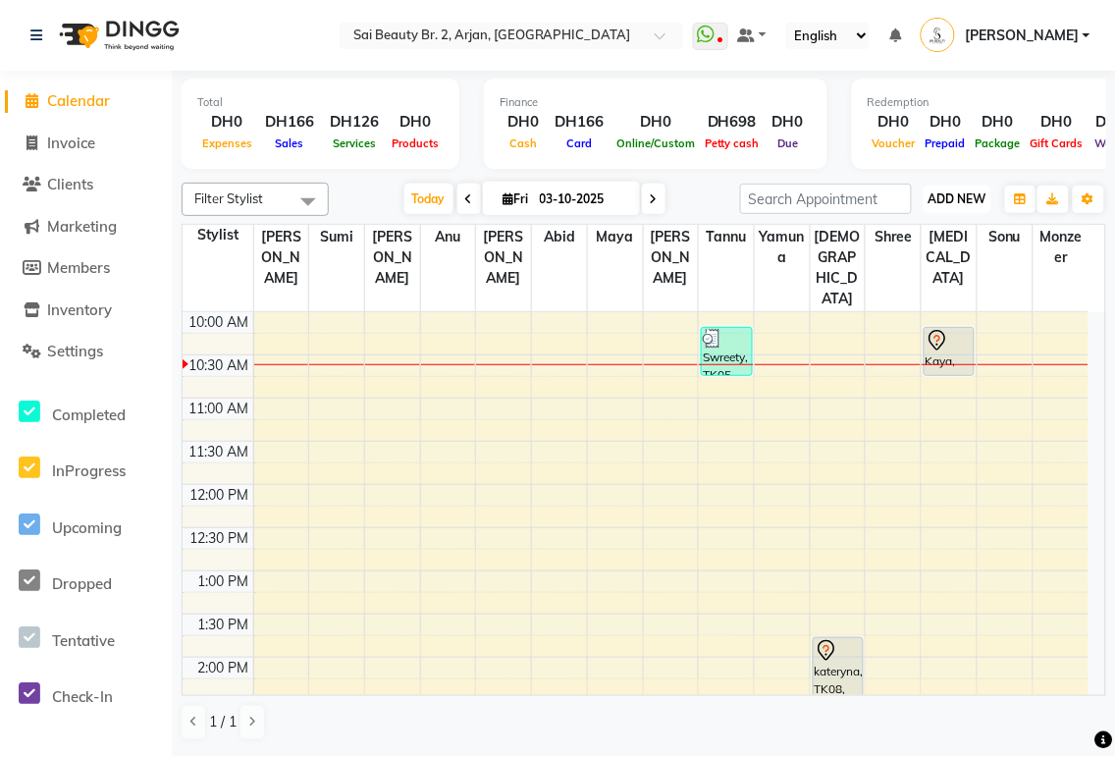
click at [539, 191] on span "ADD NEW" at bounding box center [957, 198] width 58 height 15
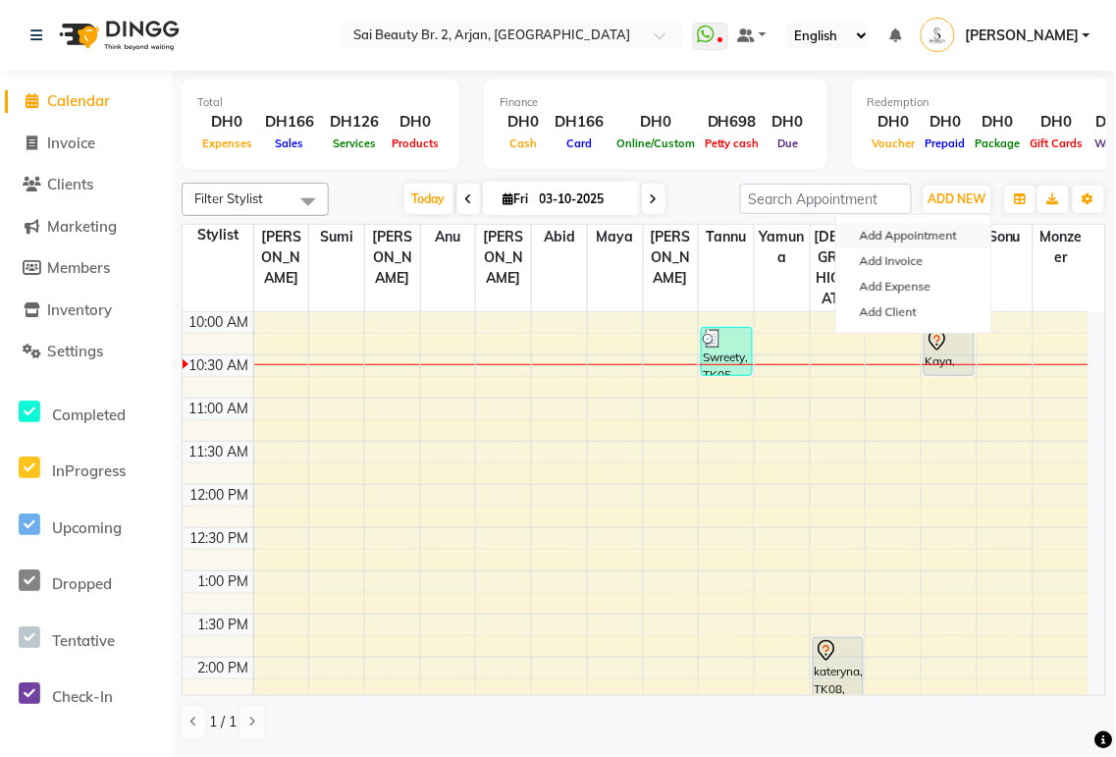
click at [539, 236] on button "Add Appointment" at bounding box center [913, 236] width 155 height 26
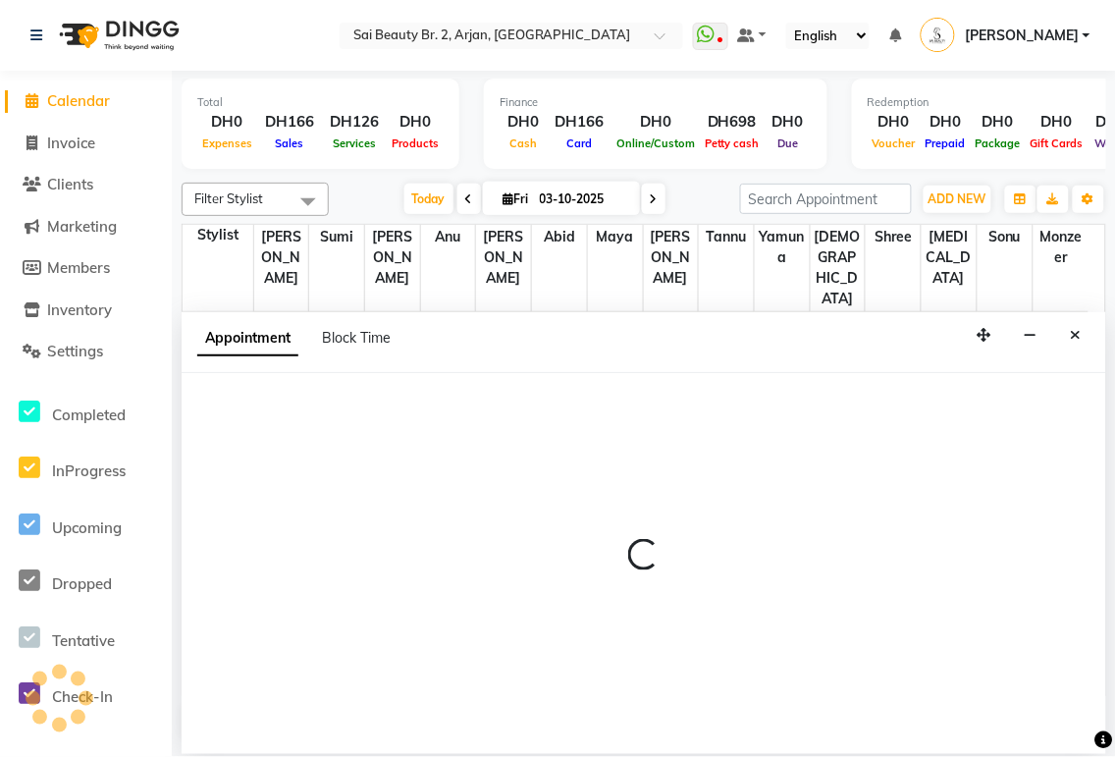
select select "600"
select select "tentative"
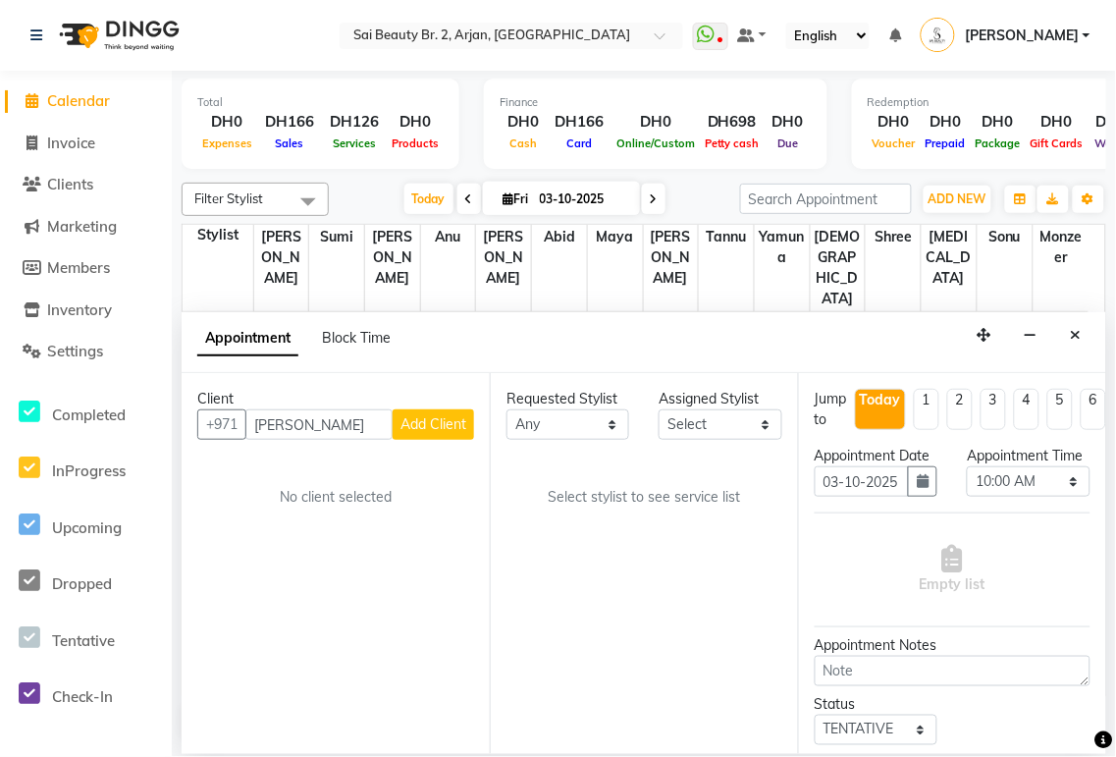
type input "[PERSON_NAME]"
click at [439, 353] on span "Add Client" at bounding box center [433, 424] width 66 height 18
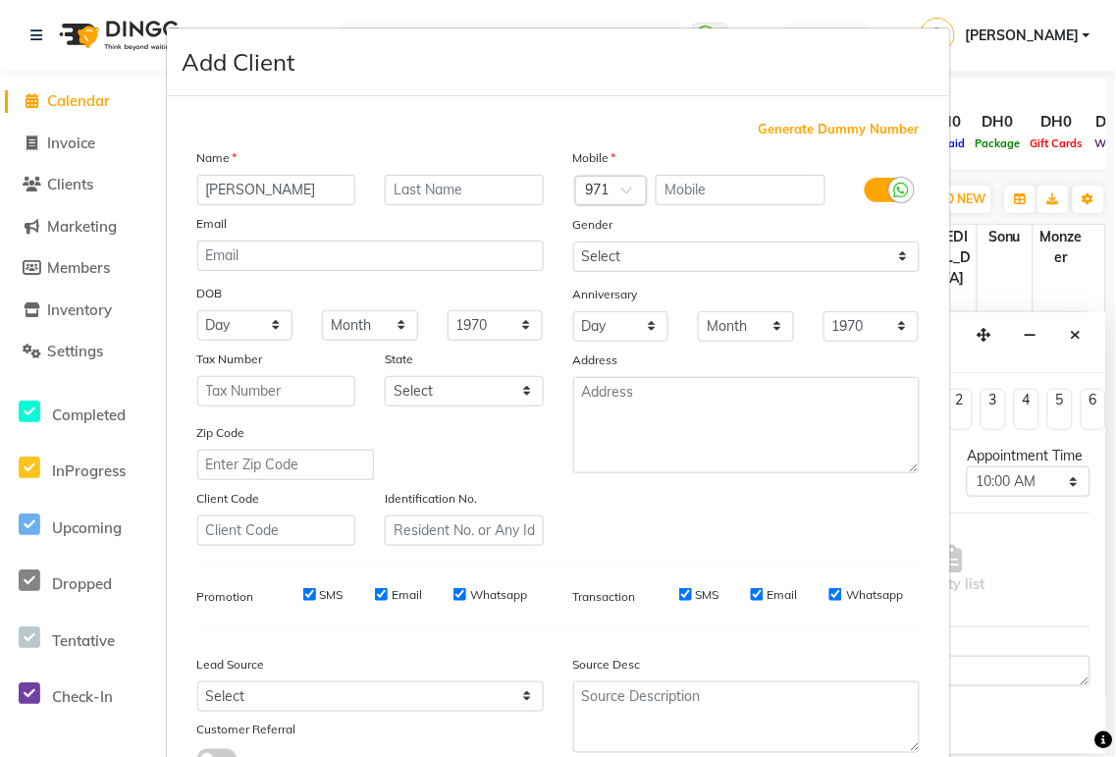
click at [539, 193] on span at bounding box center [633, 195] width 25 height 21
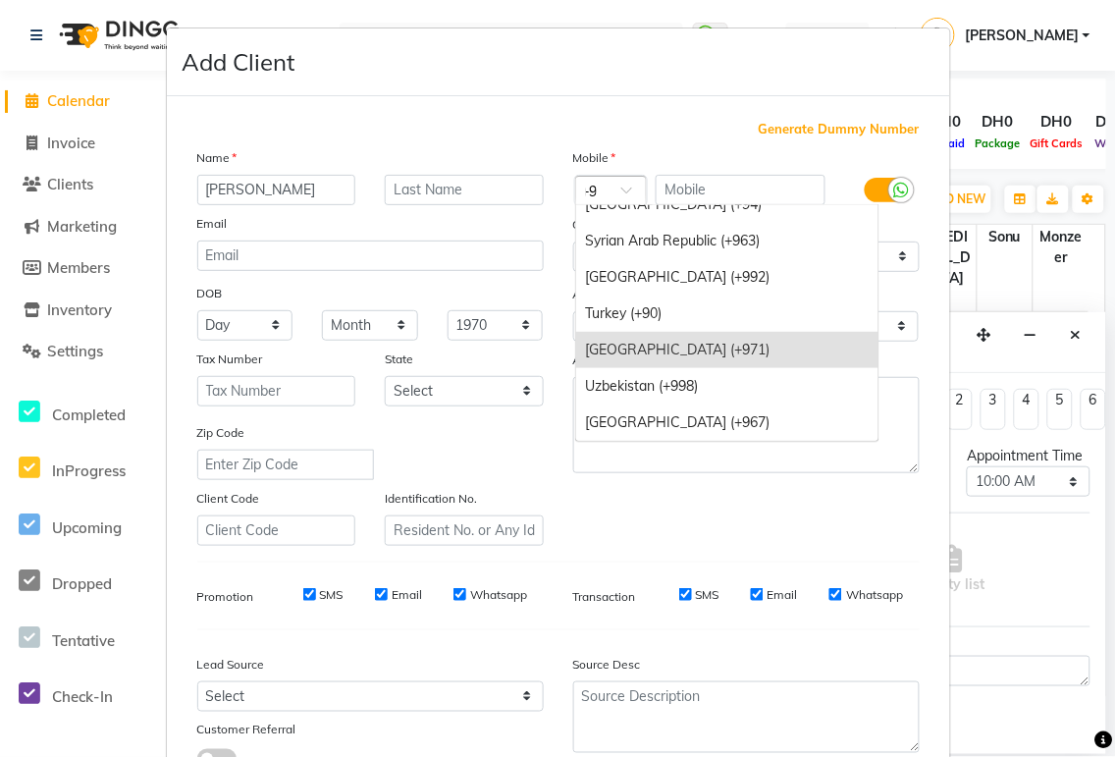
scroll to position [817, 0]
type input "+98"
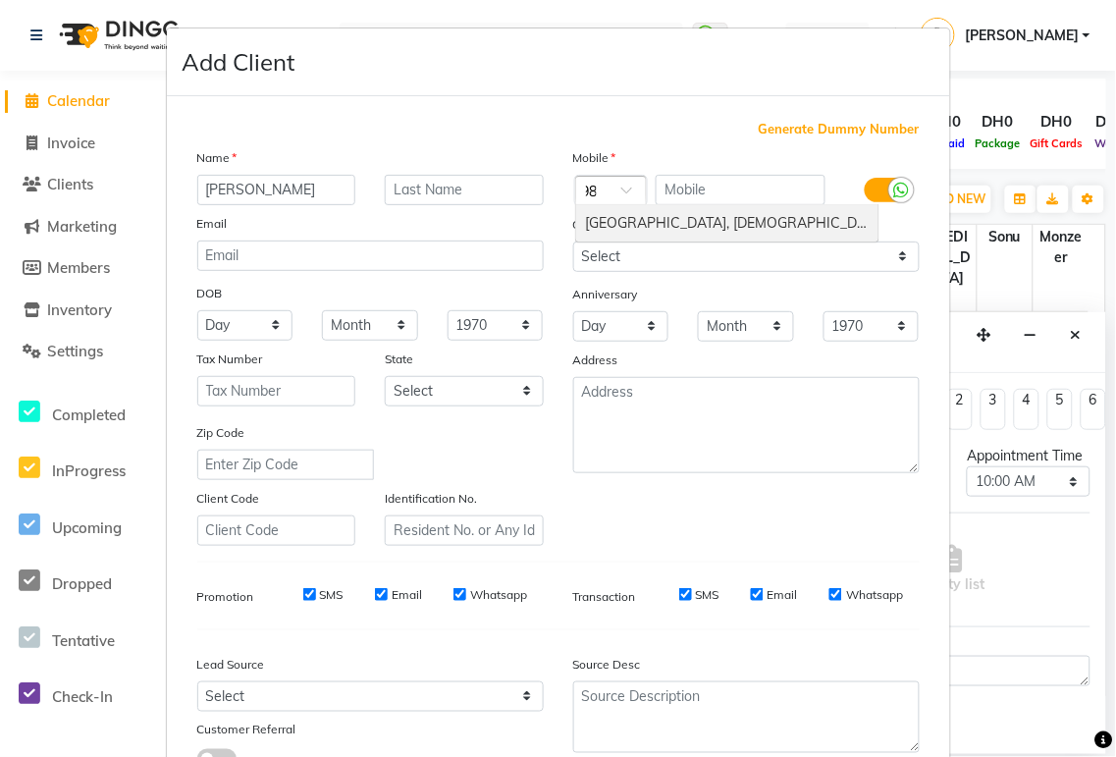
scroll to position [0, 0]
click at [539, 229] on div "[GEOGRAPHIC_DATA], [DEMOGRAPHIC_DATA] Republic Of (+98)" at bounding box center [727, 223] width 302 height 36
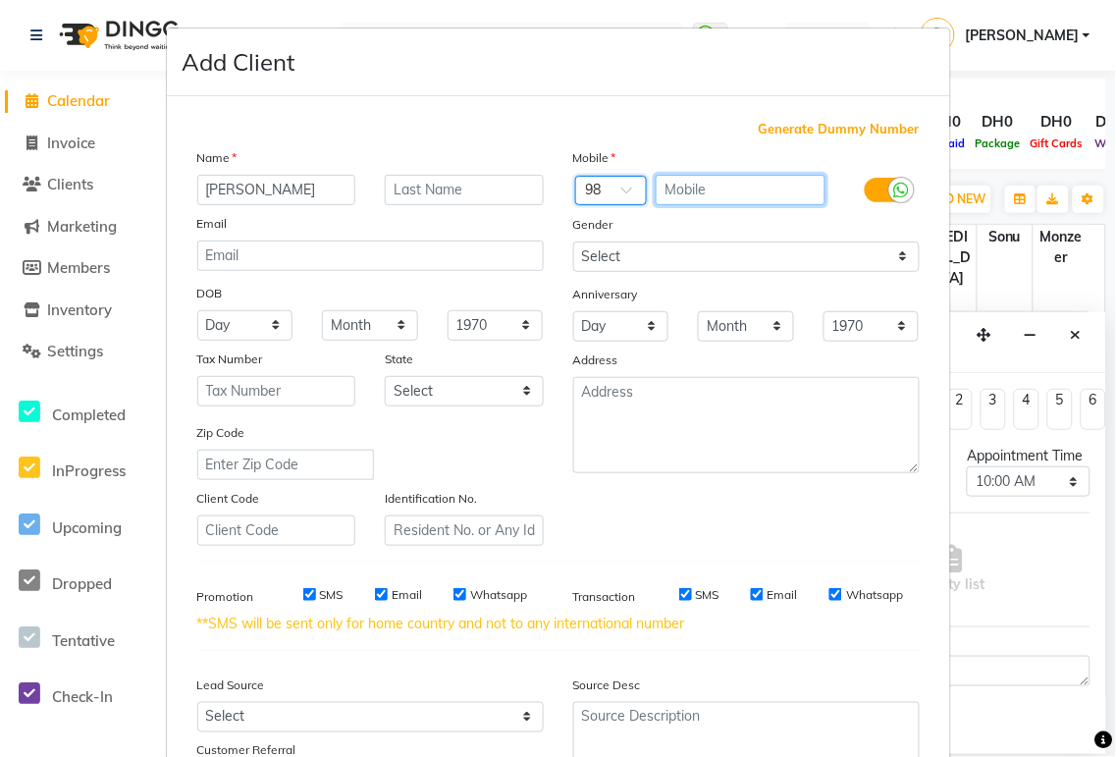
click at [539, 183] on input "text" at bounding box center [741, 190] width 170 height 30
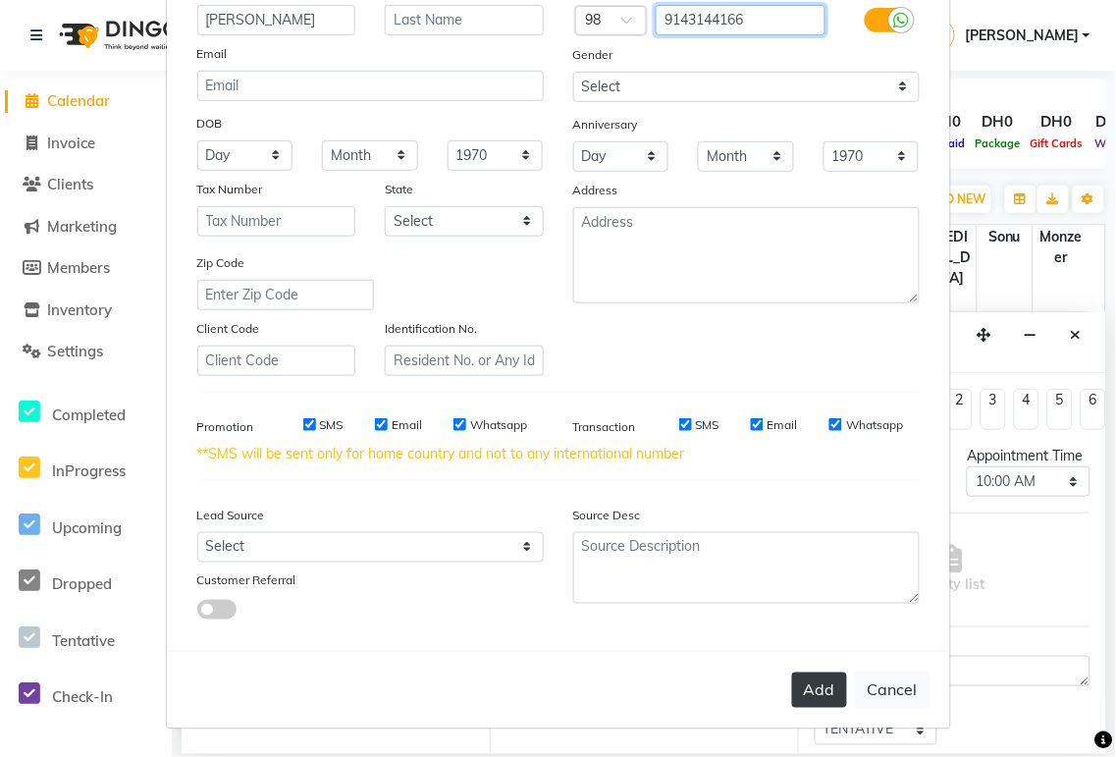
type input "9143144166"
click at [539, 353] on button "Add" at bounding box center [819, 689] width 55 height 35
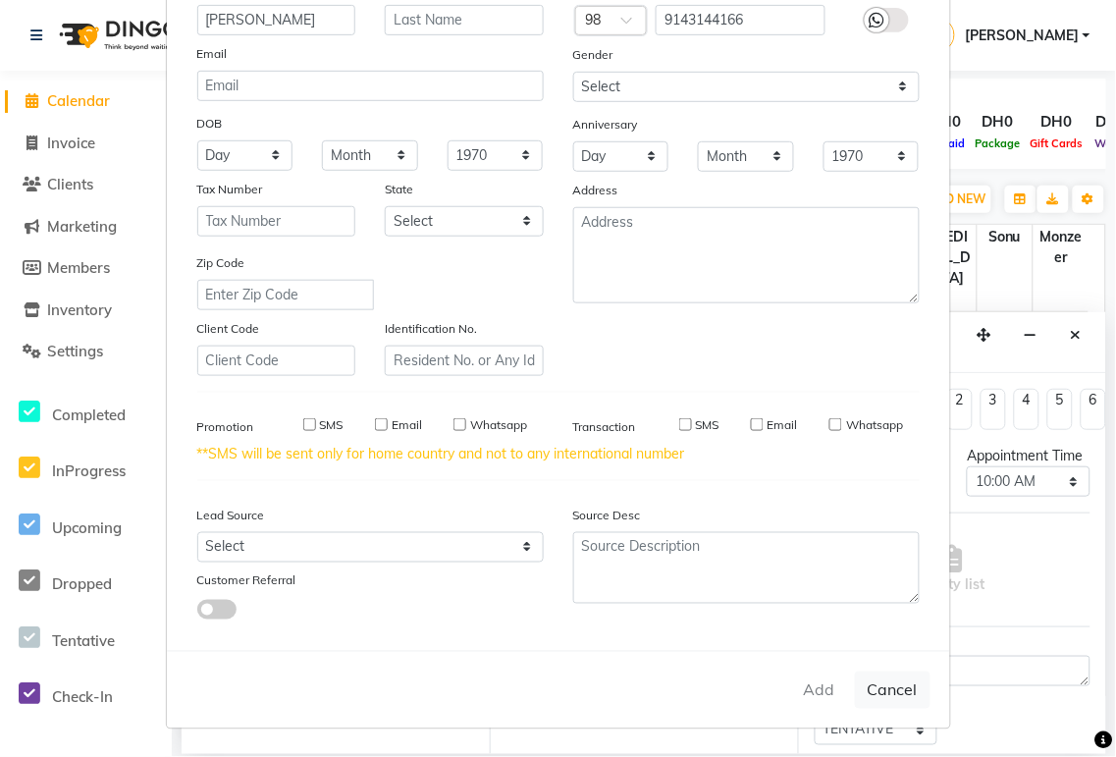
type input "9143144166"
select select
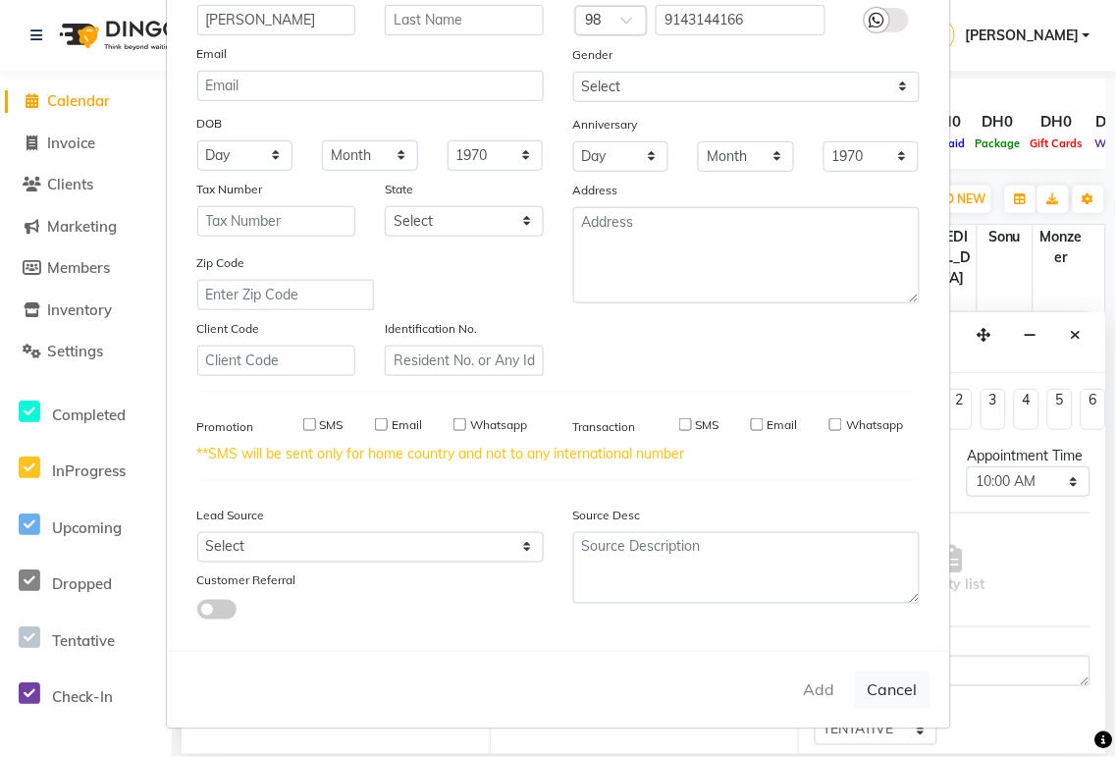
select select
checkbox input "false"
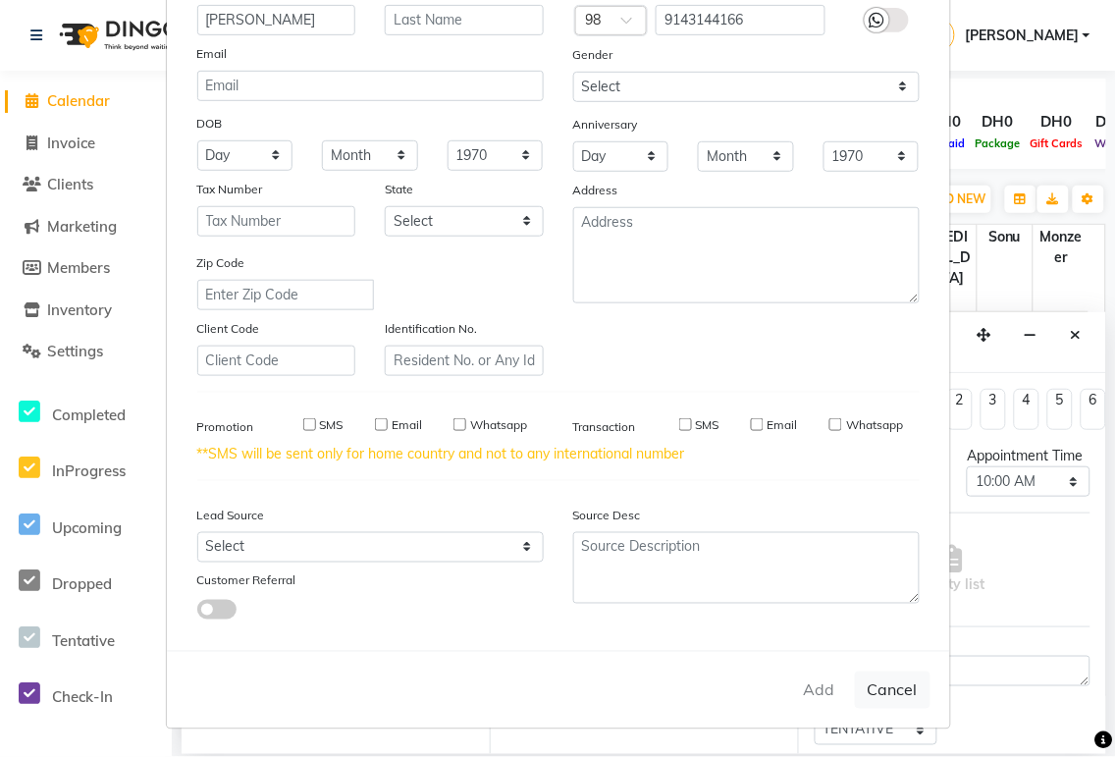
checkbox input "false"
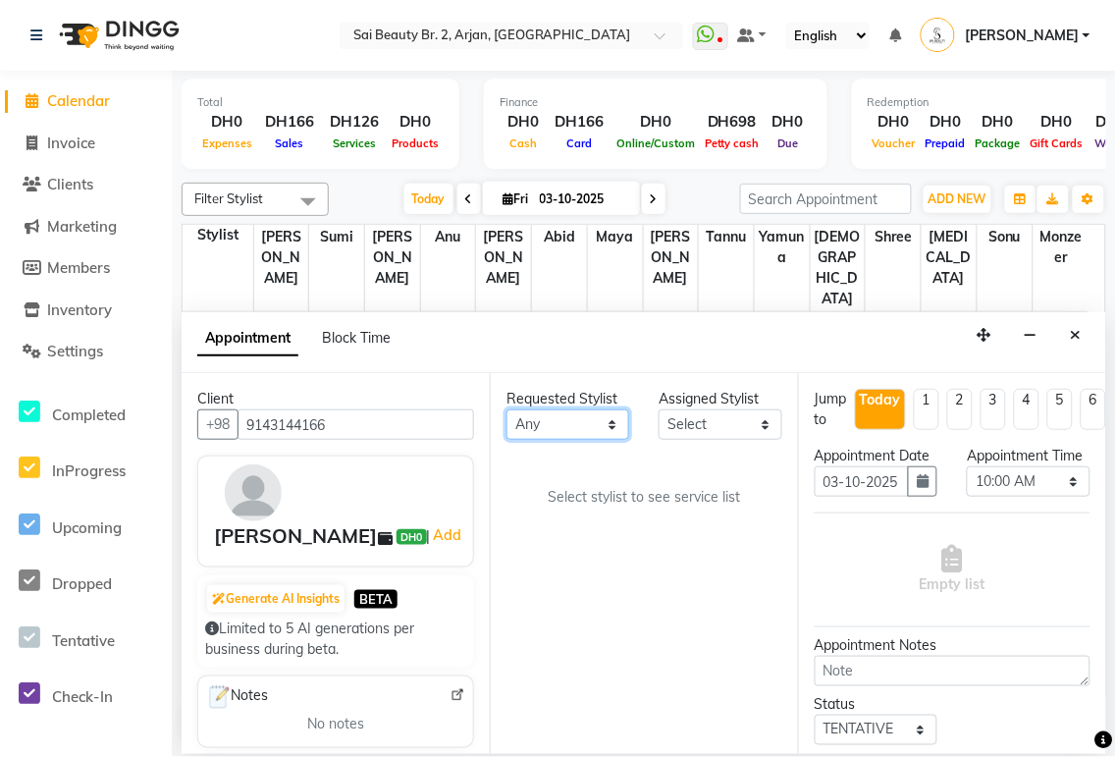
click at [539, 353] on select "Any [PERSON_NAME][MEDICAL_DATA] [PERSON_NAME] [PERSON_NAME] [PERSON_NAME] Gita …" at bounding box center [567, 424] width 123 height 30
select select "82917"
click at [506, 353] on select "Any [PERSON_NAME][MEDICAL_DATA] [PERSON_NAME] [PERSON_NAME] [PERSON_NAME] Gita …" at bounding box center [567, 424] width 123 height 30
select select "82917"
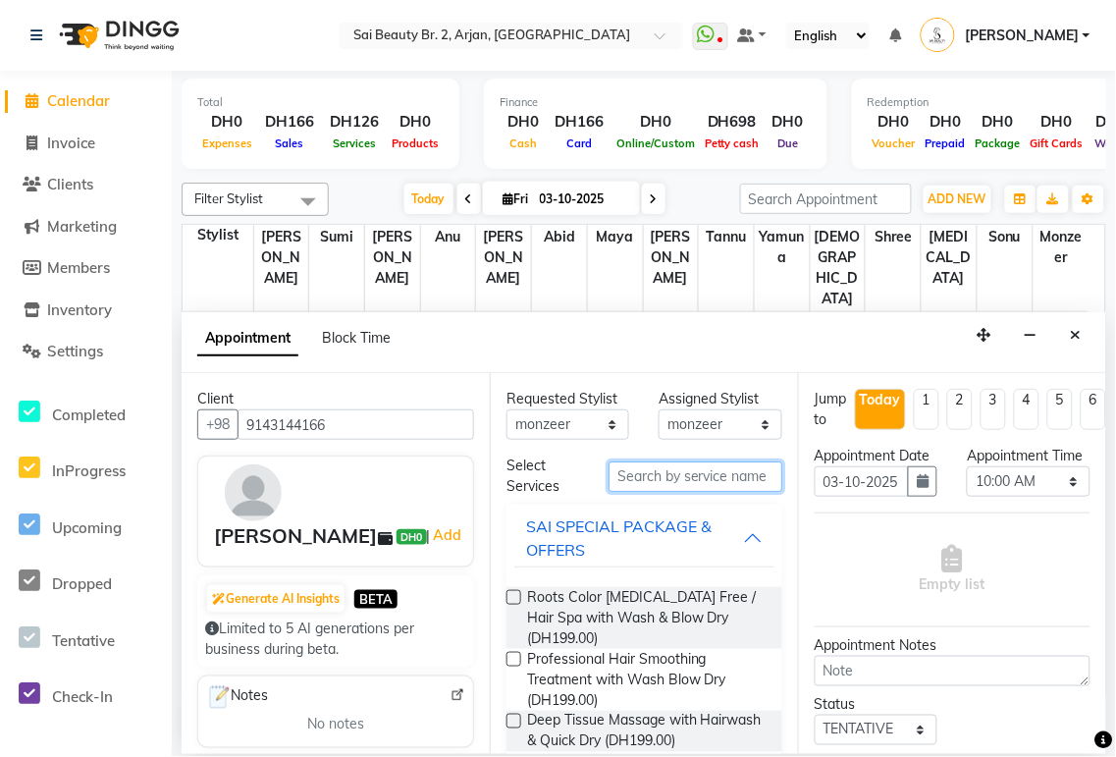
click at [539, 353] on input "text" at bounding box center [695, 476] width 174 height 30
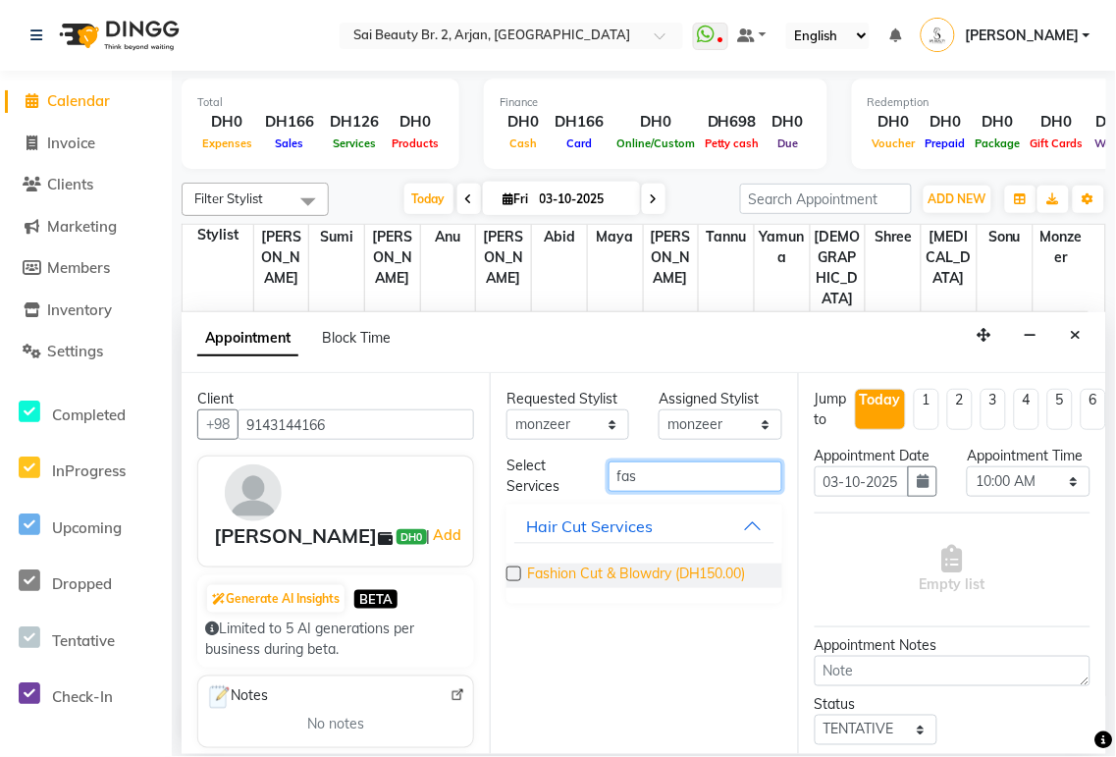
type input "fas"
click at [539, 353] on span "Fashion Cut & Blowdry (DH150.00)" at bounding box center [636, 575] width 219 height 25
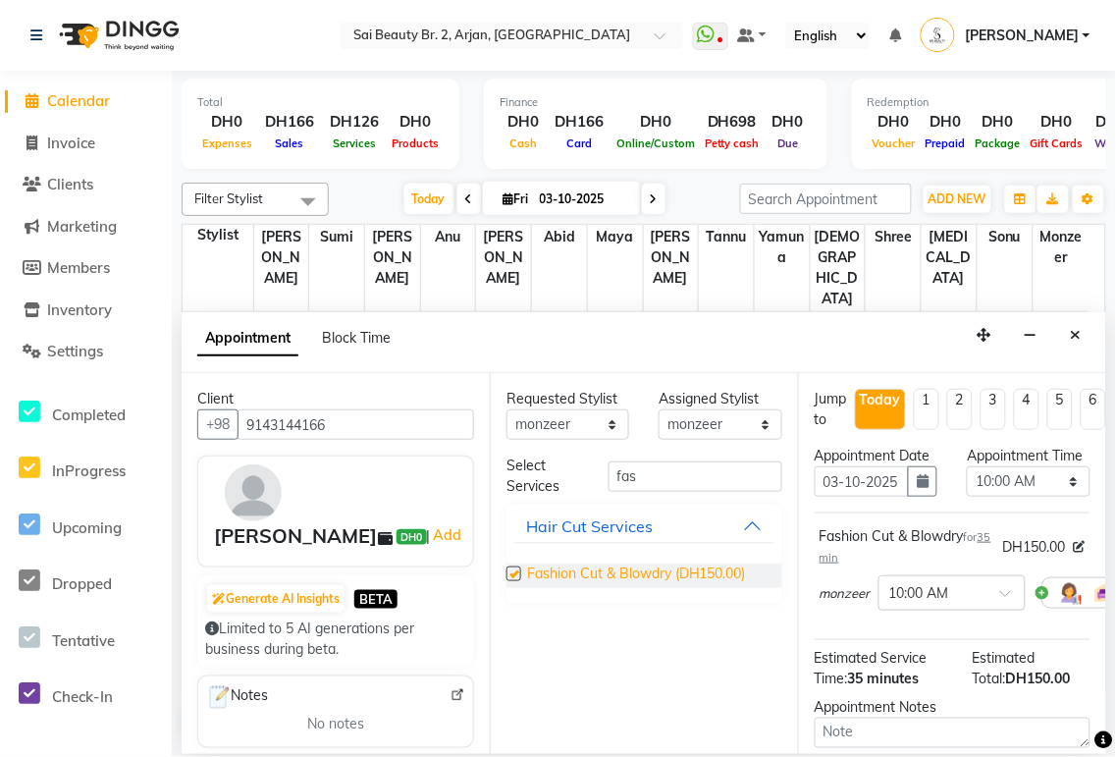
checkbox input "false"
click at [539, 353] on input "fas" at bounding box center [695, 476] width 174 height 30
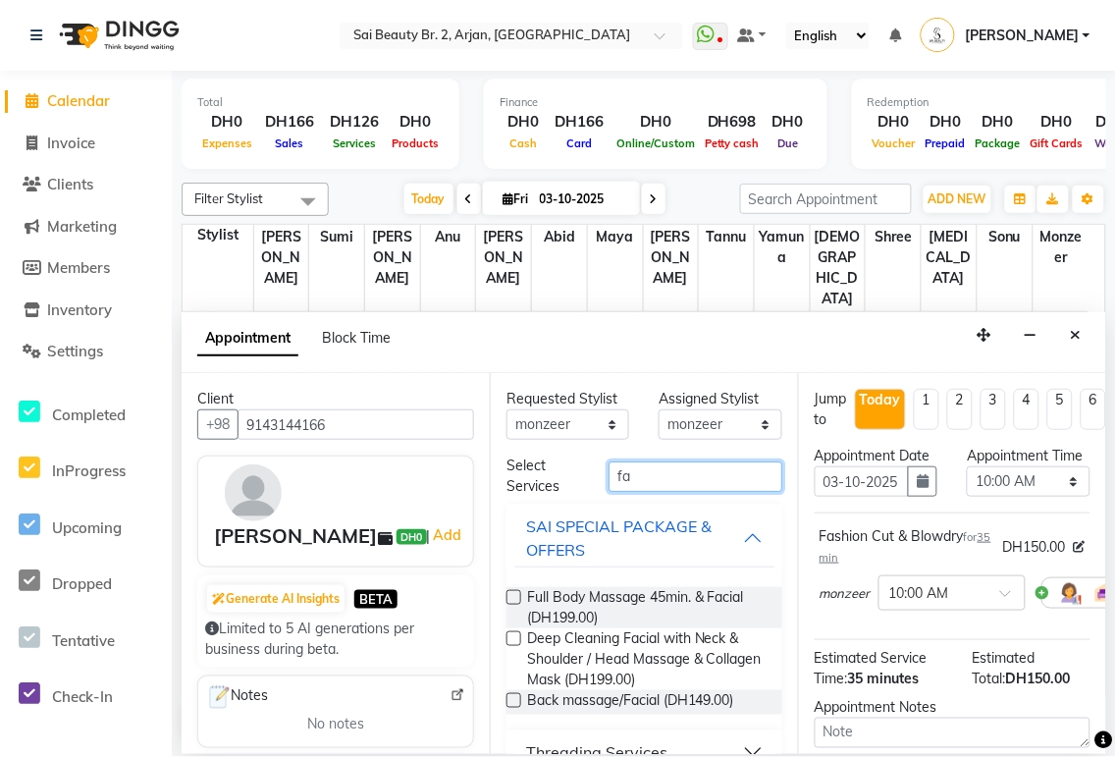
type input "f"
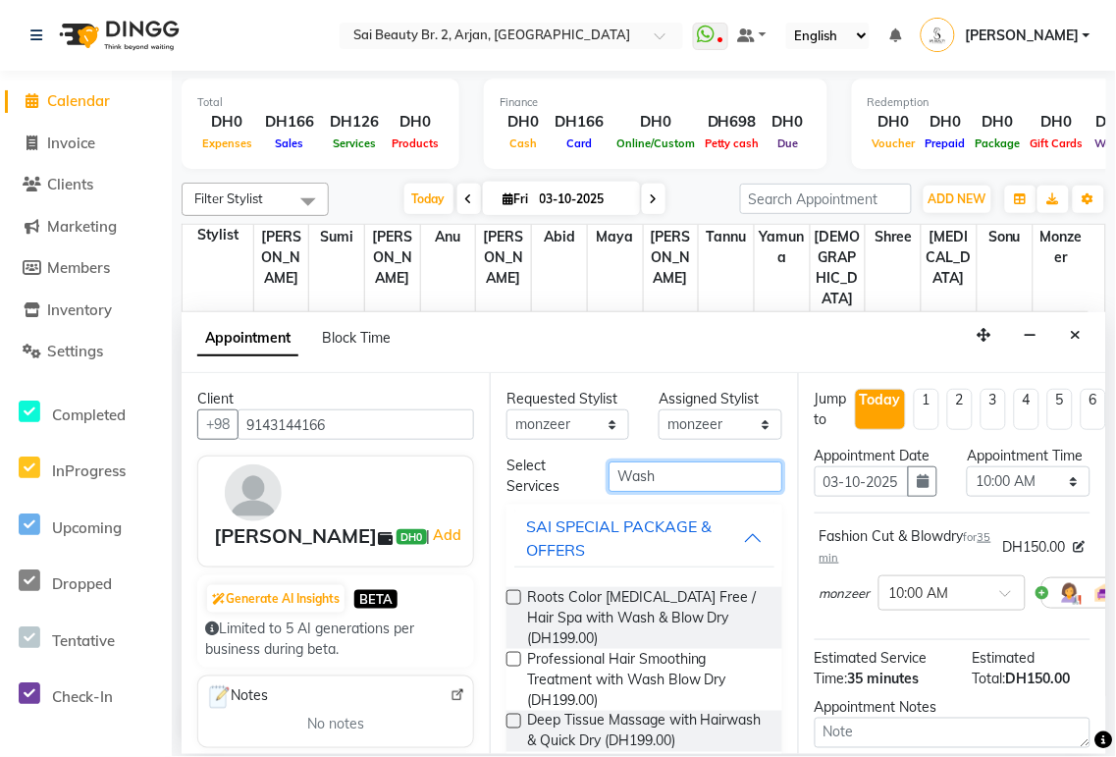
click at [539, 353] on input "Wash" at bounding box center [695, 476] width 174 height 30
type input "W"
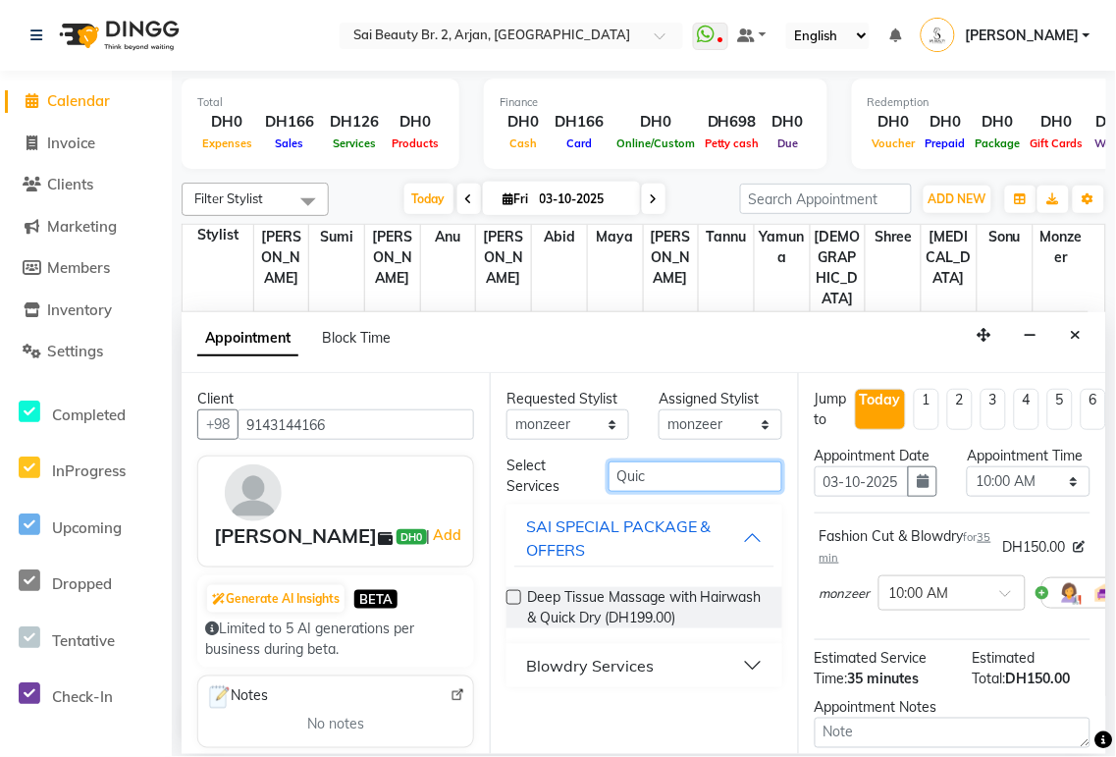
type input "Quic"
click at [539, 353] on button "Blowdry Services" at bounding box center [644, 665] width 260 height 35
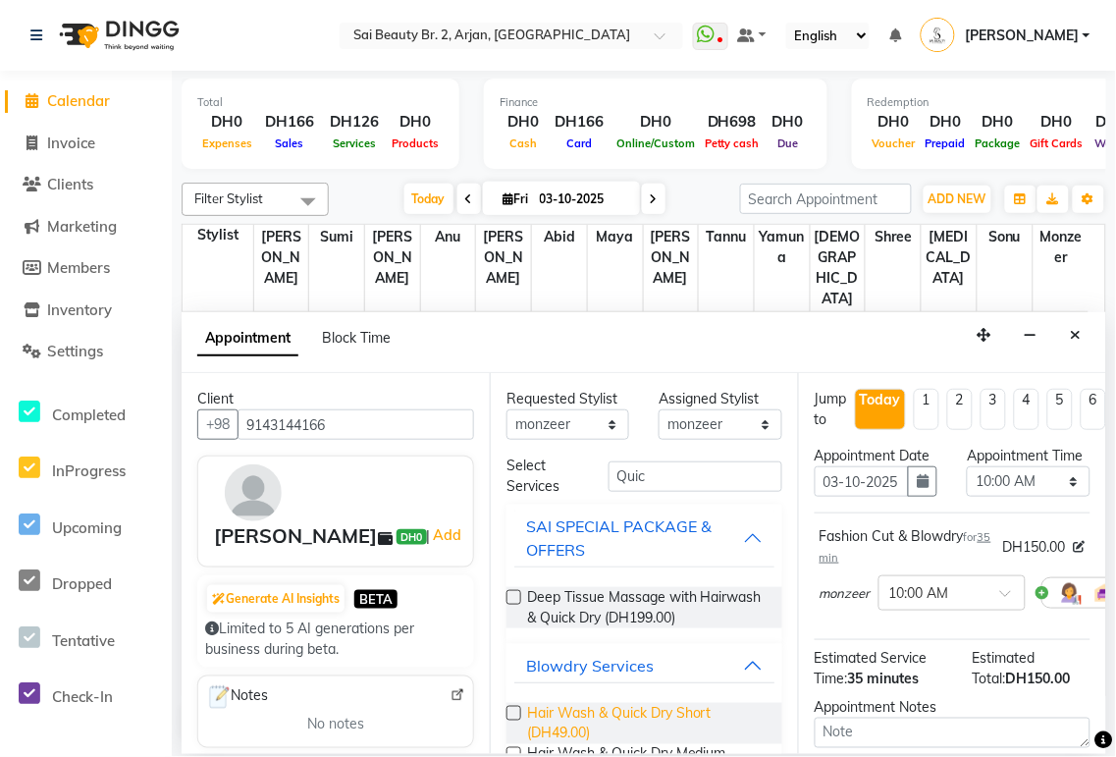
click at [539, 353] on span "Hair Wash & Quick Dry Short (DH49.00)" at bounding box center [646, 723] width 239 height 41
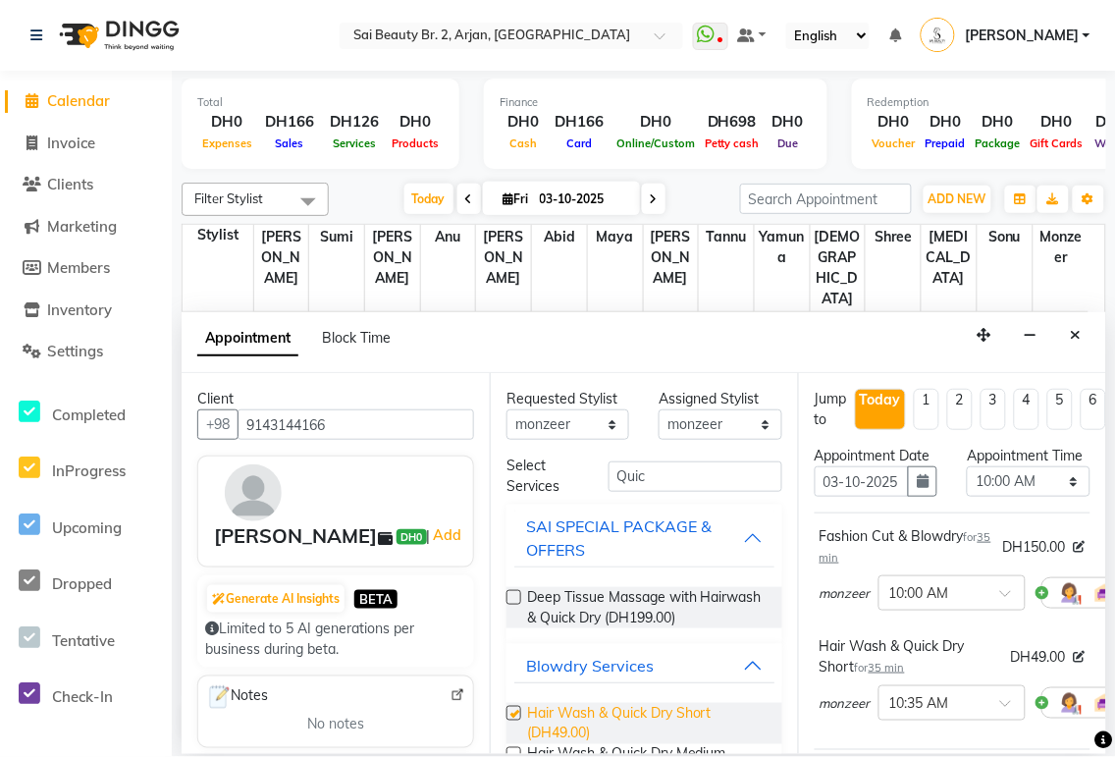
checkbox input "false"
click at [539, 353] on select "Select 10:00 AM 10:05 AM 10:10 AM 10:15 AM 10:20 AM 10:25 AM 10:30 AM 10:35 AM …" at bounding box center [1028, 481] width 123 height 30
select select "660"
click at [539, 353] on select "Select 10:00 AM 10:05 AM 10:10 AM 10:15 AM 10:20 AM 10:25 AM 10:30 AM 10:35 AM …" at bounding box center [1028, 481] width 123 height 30
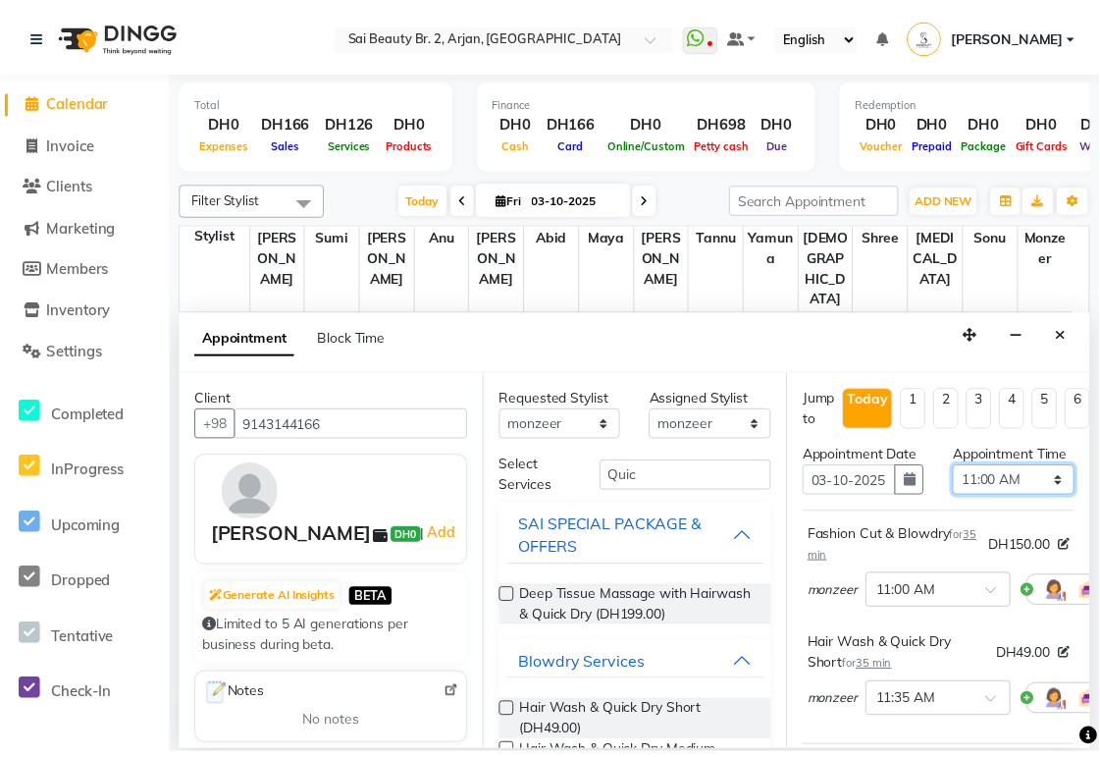
scroll to position [381, 0]
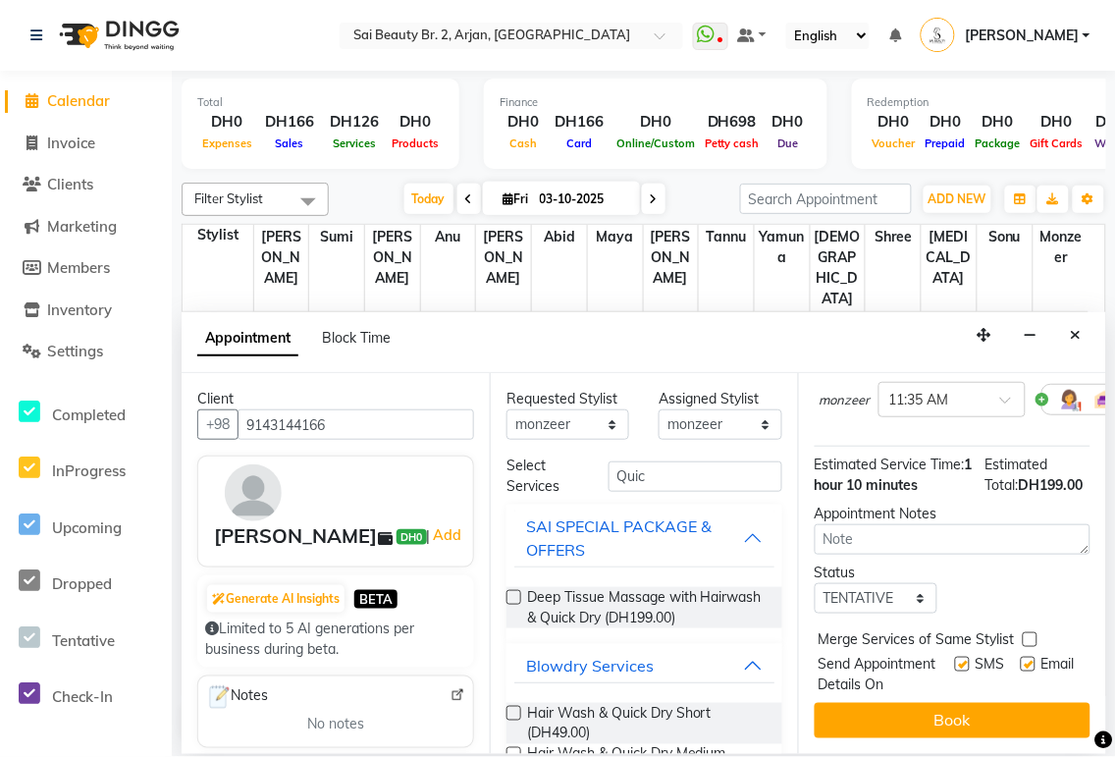
click at [539, 353] on label at bounding box center [1030, 639] width 15 height 15
click at [539, 353] on input "checkbox" at bounding box center [1029, 641] width 13 height 13
checkbox input "true"
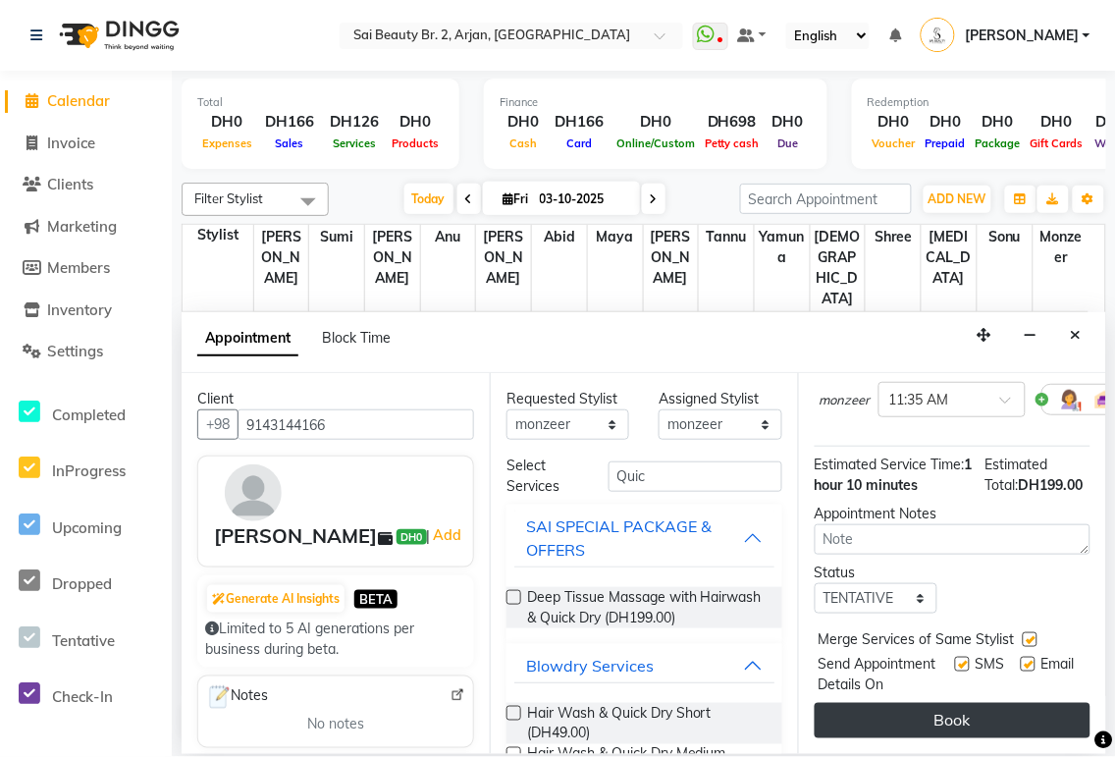
click at [539, 353] on button "Book" at bounding box center [952, 720] width 276 height 35
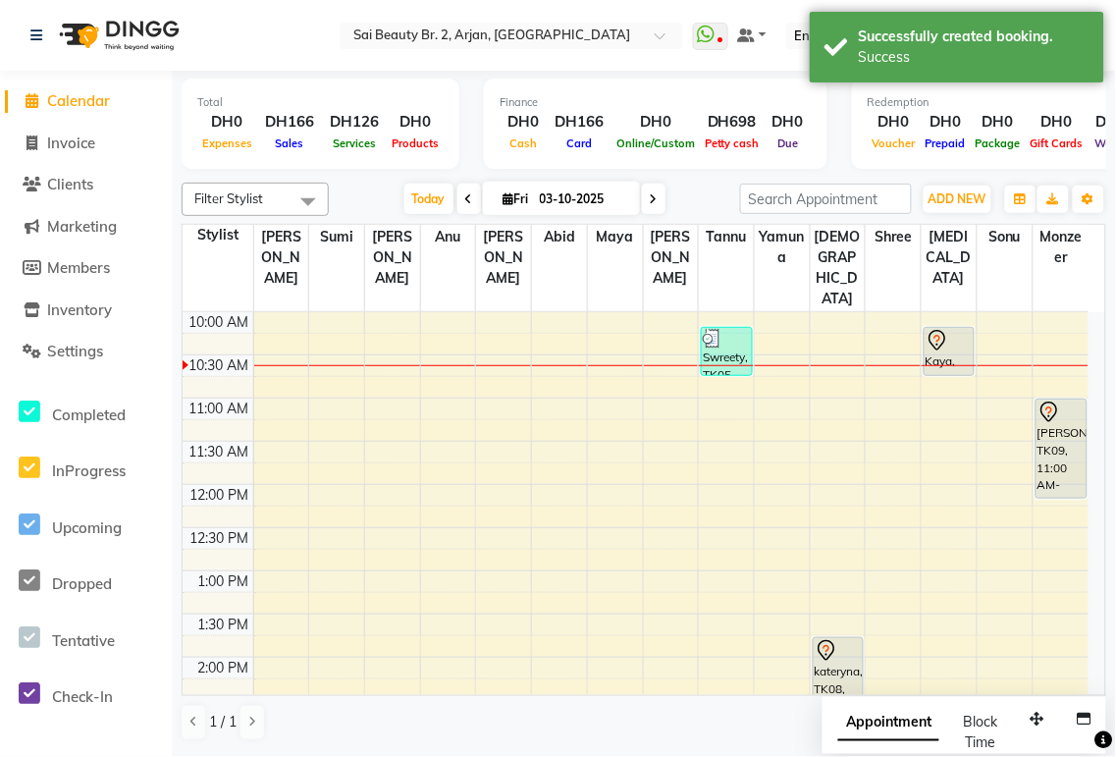
click at [539, 353] on span "Appointment" at bounding box center [888, 723] width 101 height 35
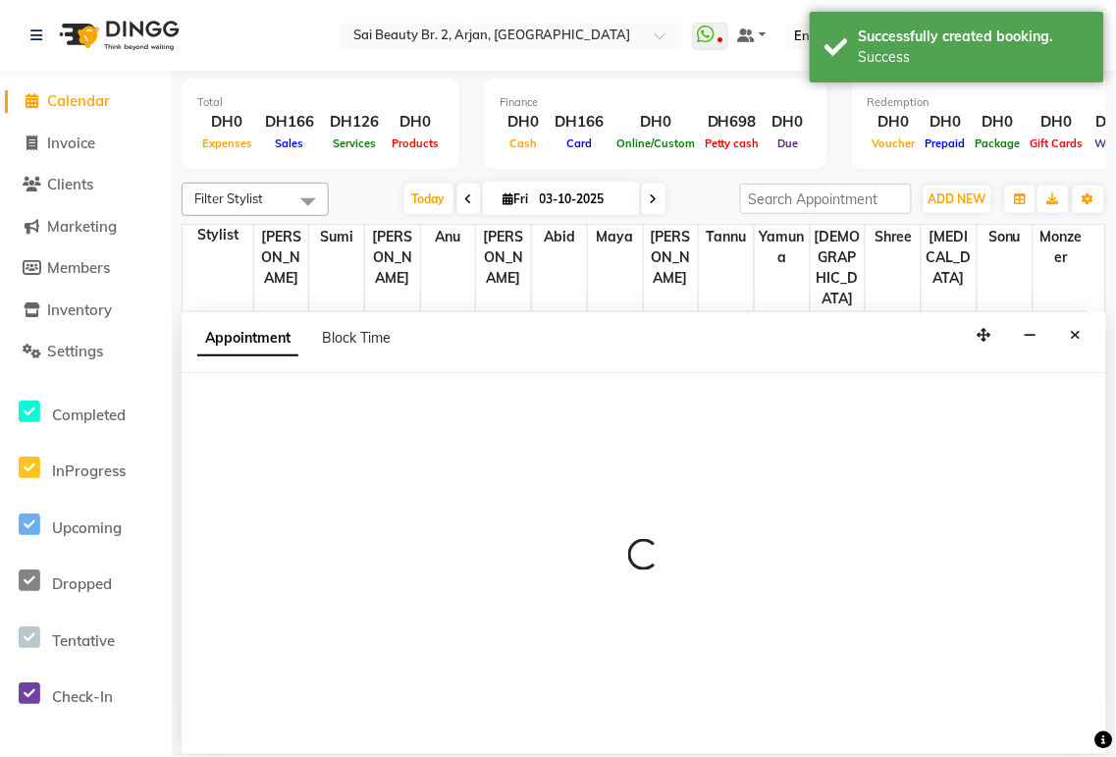
select select "tentative"
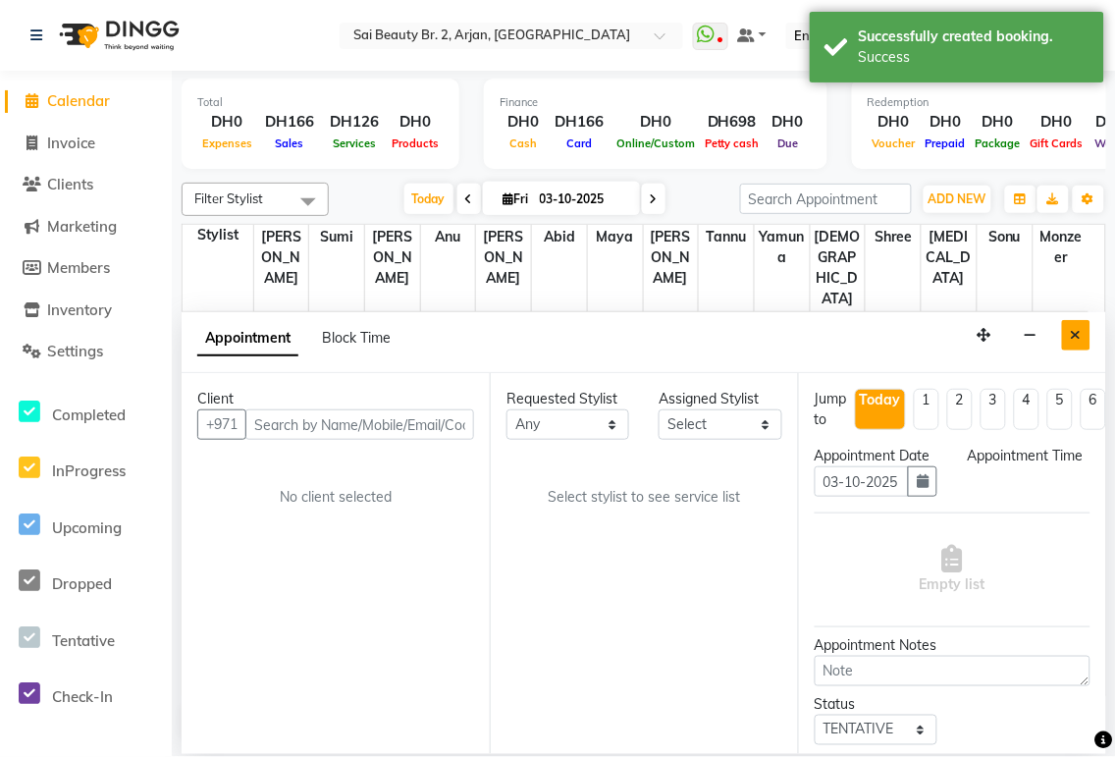
click at [539, 336] on icon "Close" at bounding box center [1076, 335] width 11 height 14
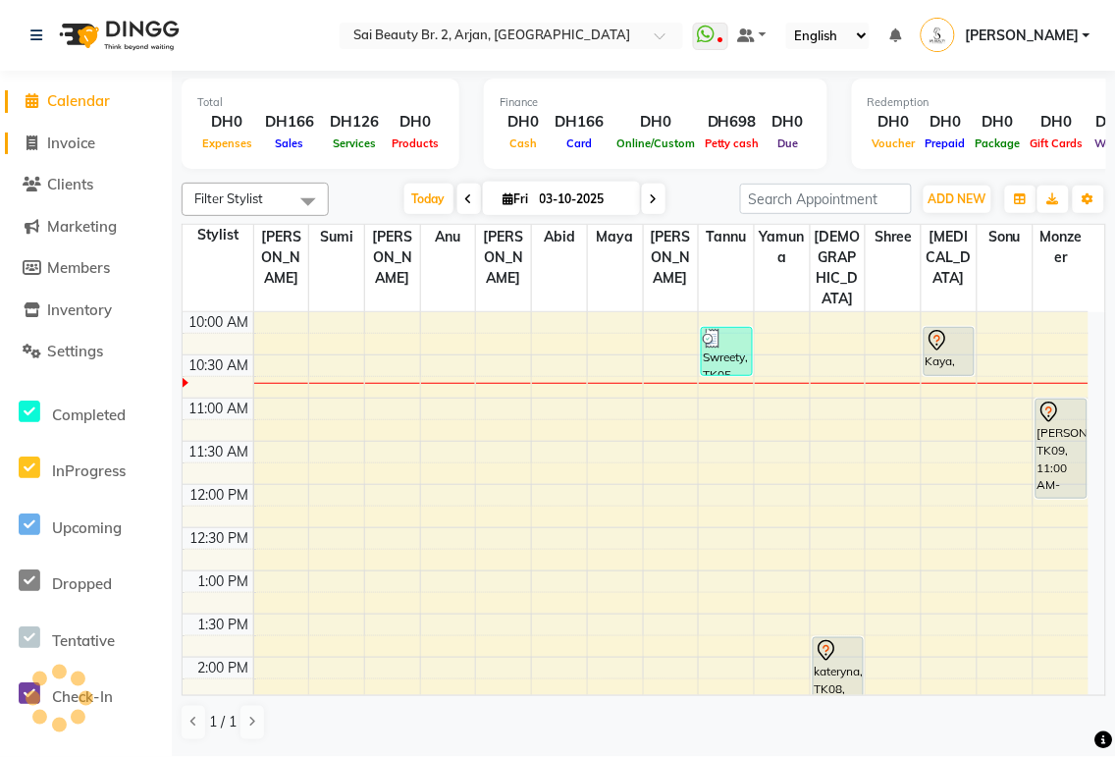
click at [66, 144] on span "Invoice" at bounding box center [71, 142] width 48 height 19
select select "service"
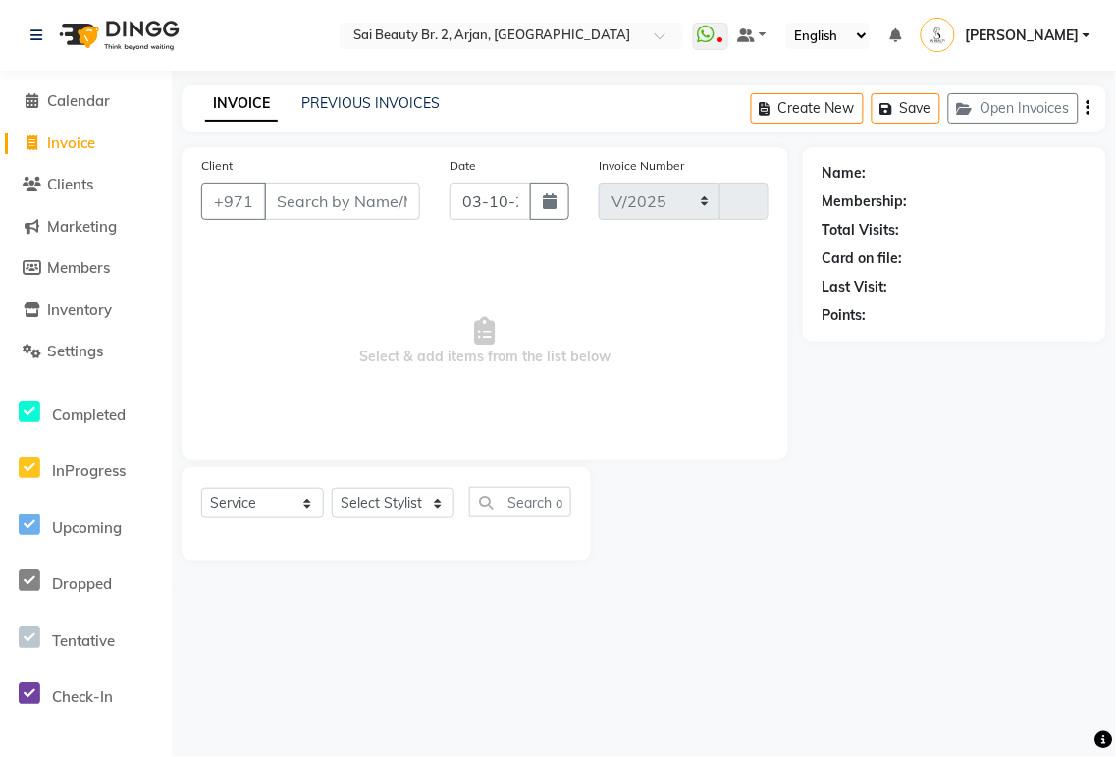
select select "6956"
type input "2366"
click at [435, 353] on select "Select Stylist [PERSON_NAME][MEDICAL_DATA] [PERSON_NAME] [PERSON_NAME] [PERSON_…" at bounding box center [393, 503] width 123 height 30
select select "82917"
click at [332, 353] on select "Select Stylist [PERSON_NAME][MEDICAL_DATA] [PERSON_NAME] [PERSON_NAME] [PERSON_…" at bounding box center [393, 503] width 123 height 30
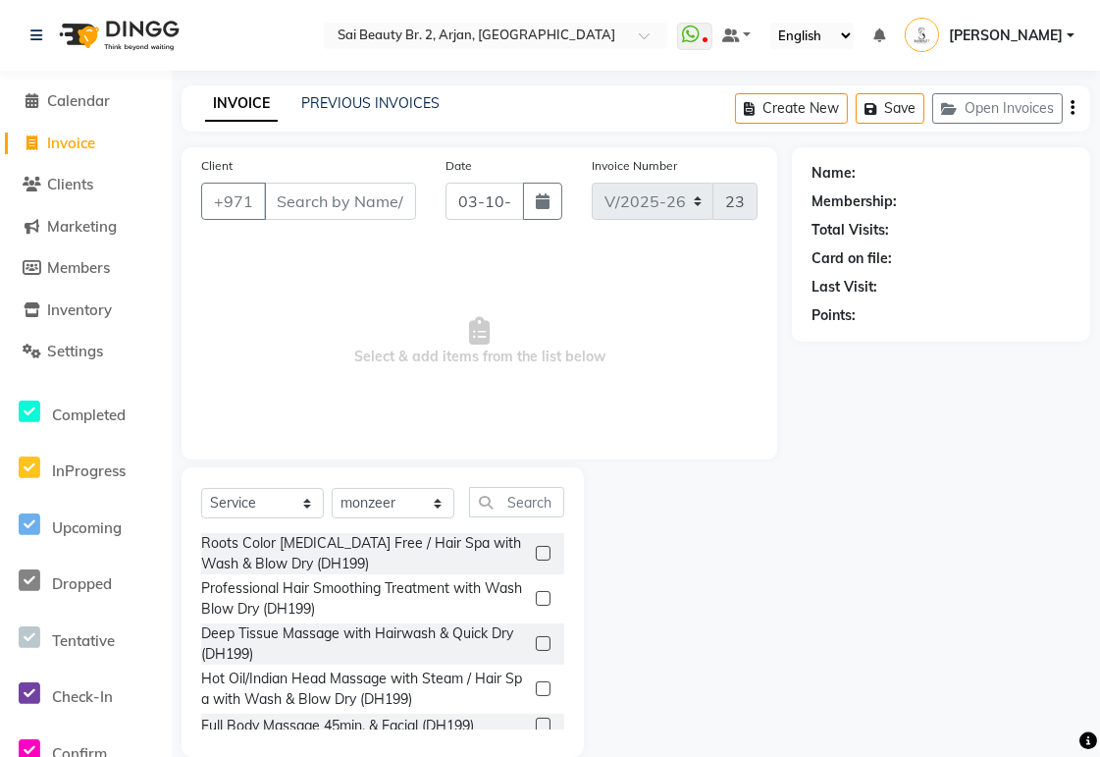
click at [536, 353] on label at bounding box center [543, 553] width 15 height 15
click at [536, 353] on input "checkbox" at bounding box center [542, 554] width 13 height 13
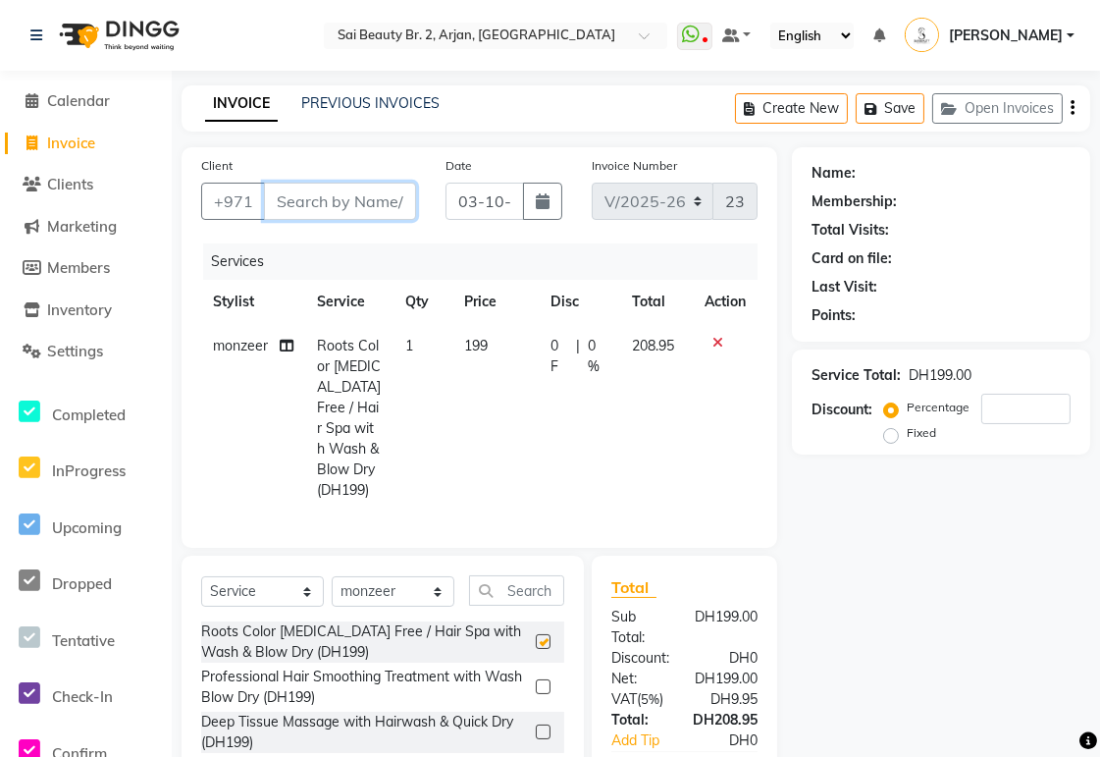
click at [353, 197] on input "Client" at bounding box center [340, 201] width 152 height 37
checkbox input "false"
type input "5"
type input "0"
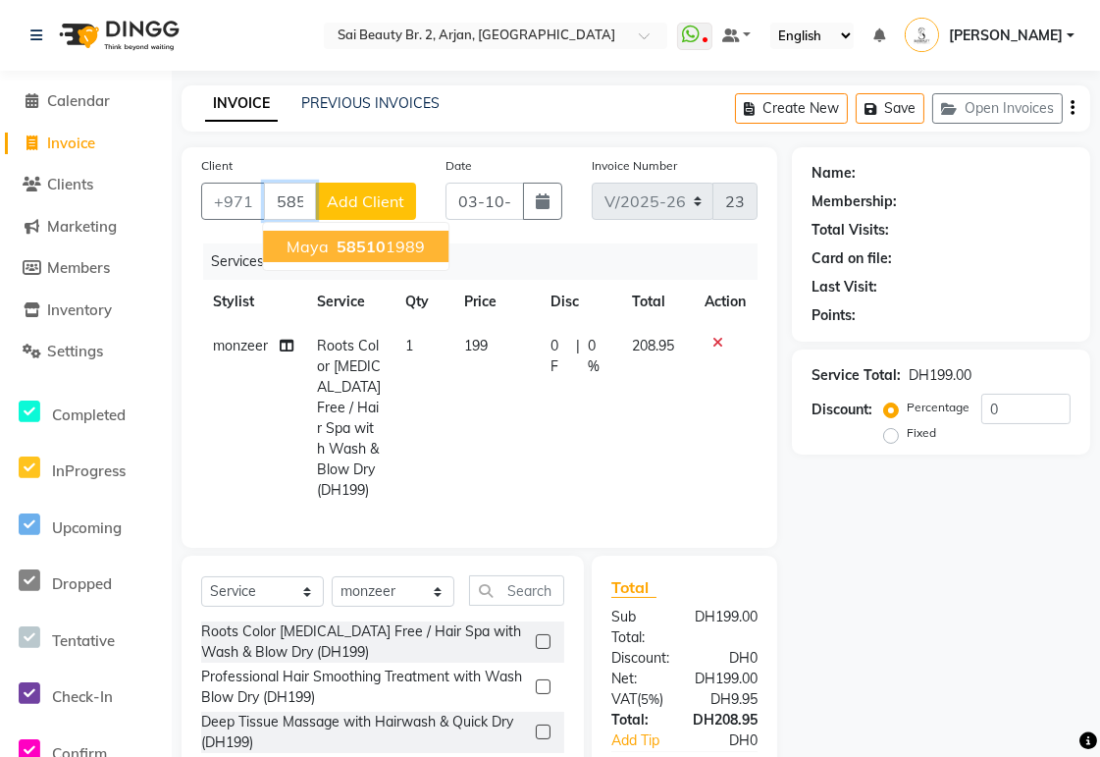
click at [404, 242] on ngb-highlight "58510 1989" at bounding box center [379, 246] width 92 height 20
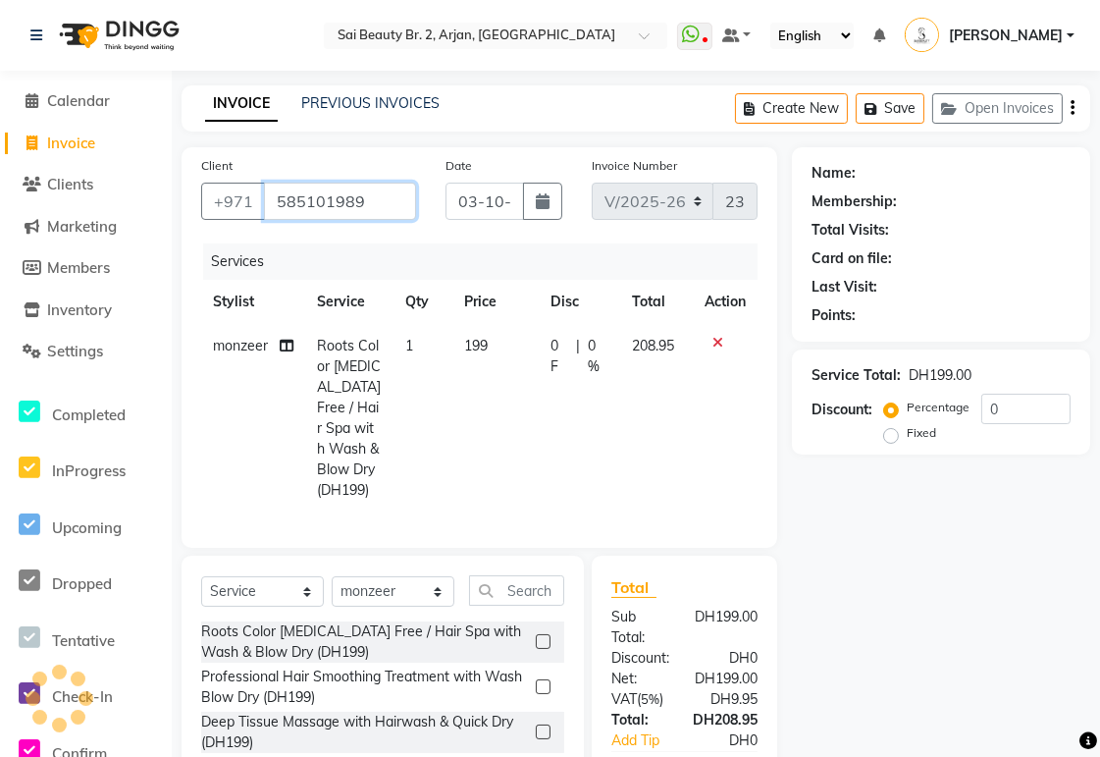
type input "585101989"
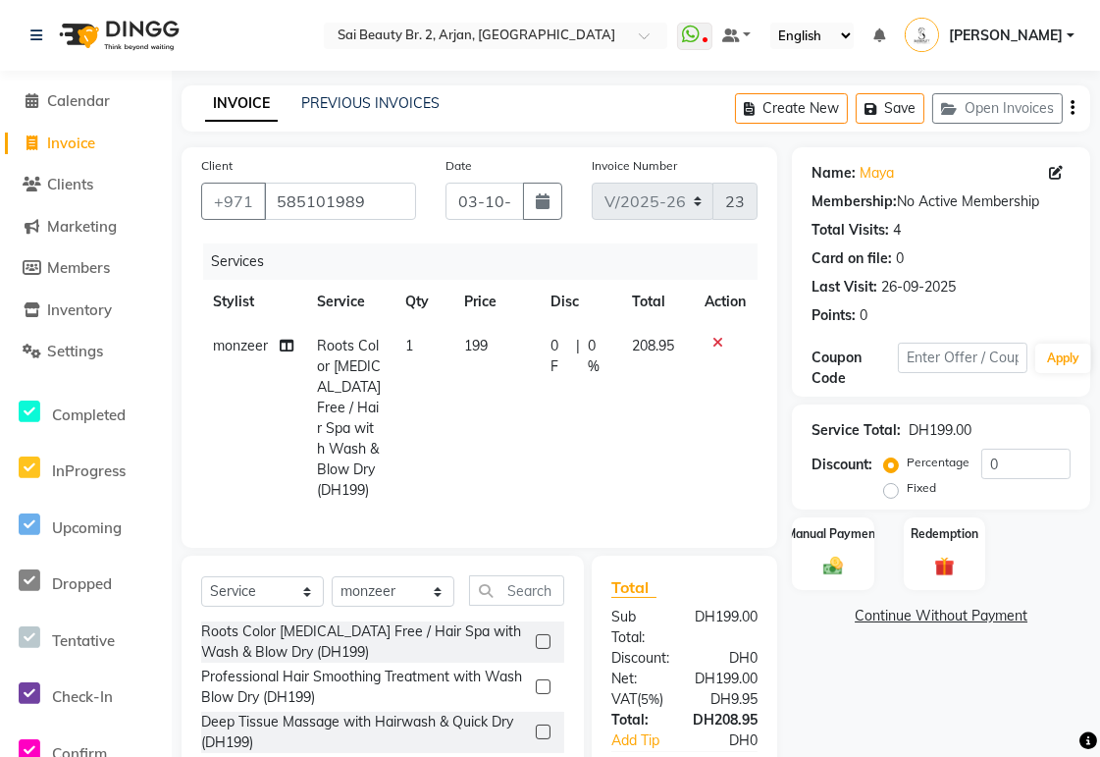
scroll to position [178, 0]
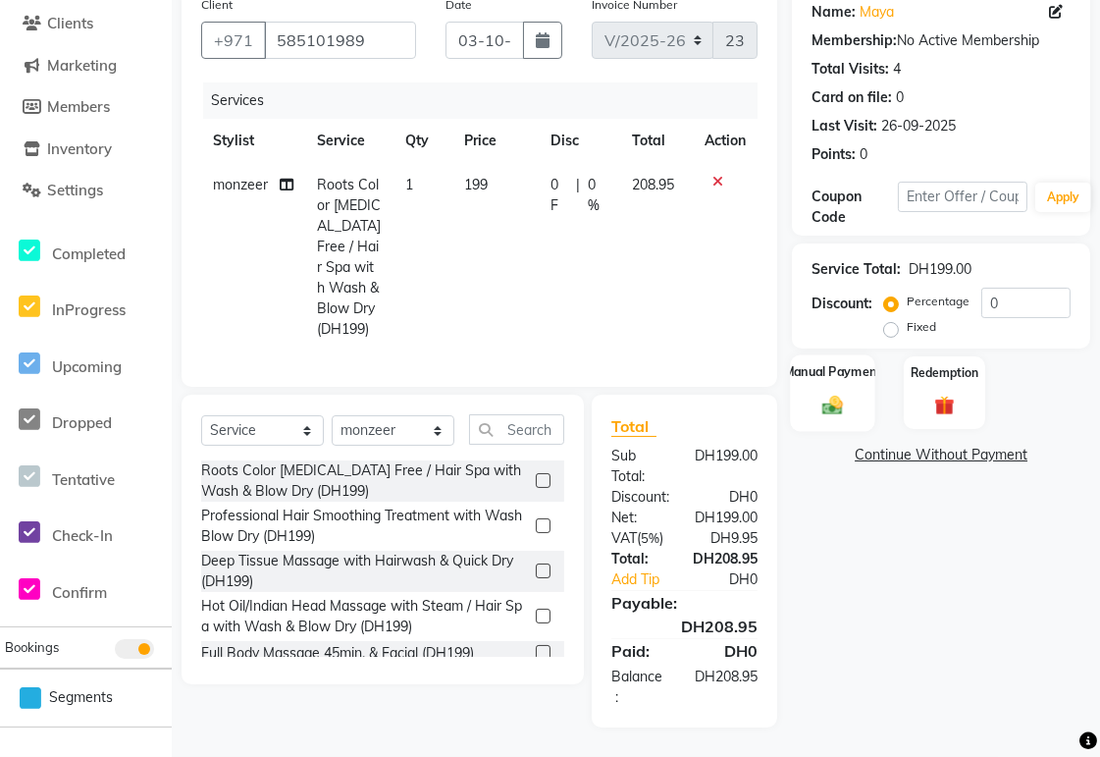
click at [539, 353] on div "Manual Payment" at bounding box center [833, 392] width 85 height 77
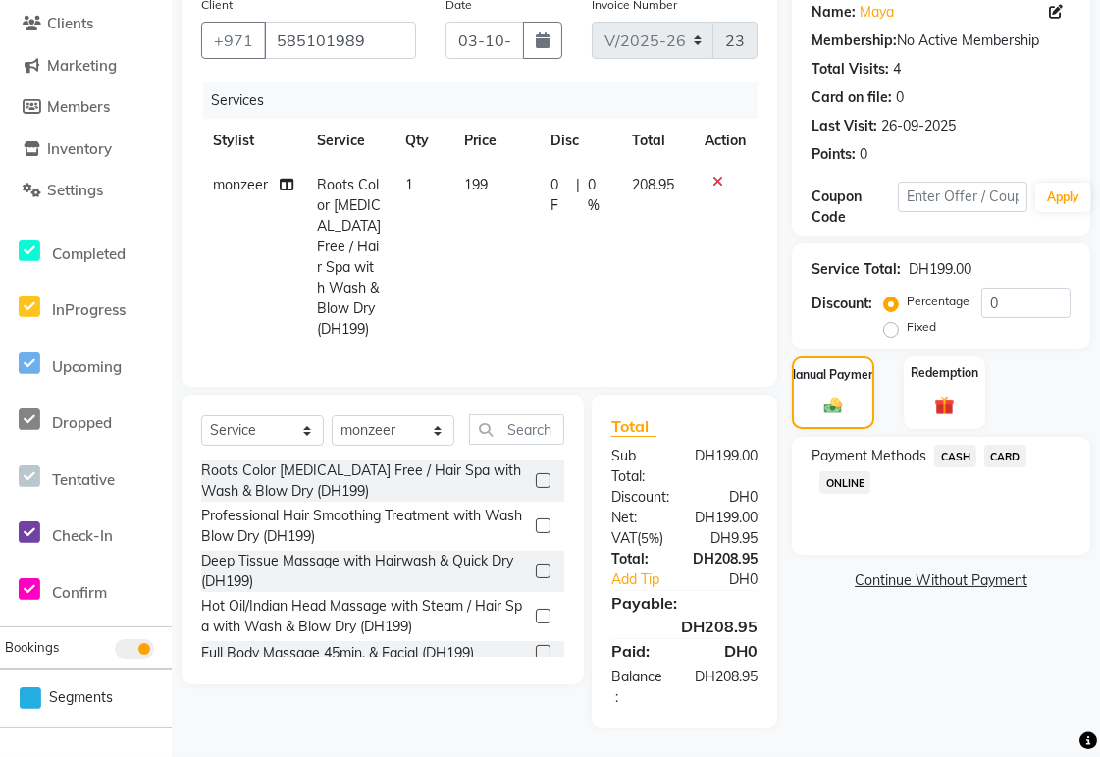
click at [539, 353] on span "CARD" at bounding box center [1005, 456] width 42 height 23
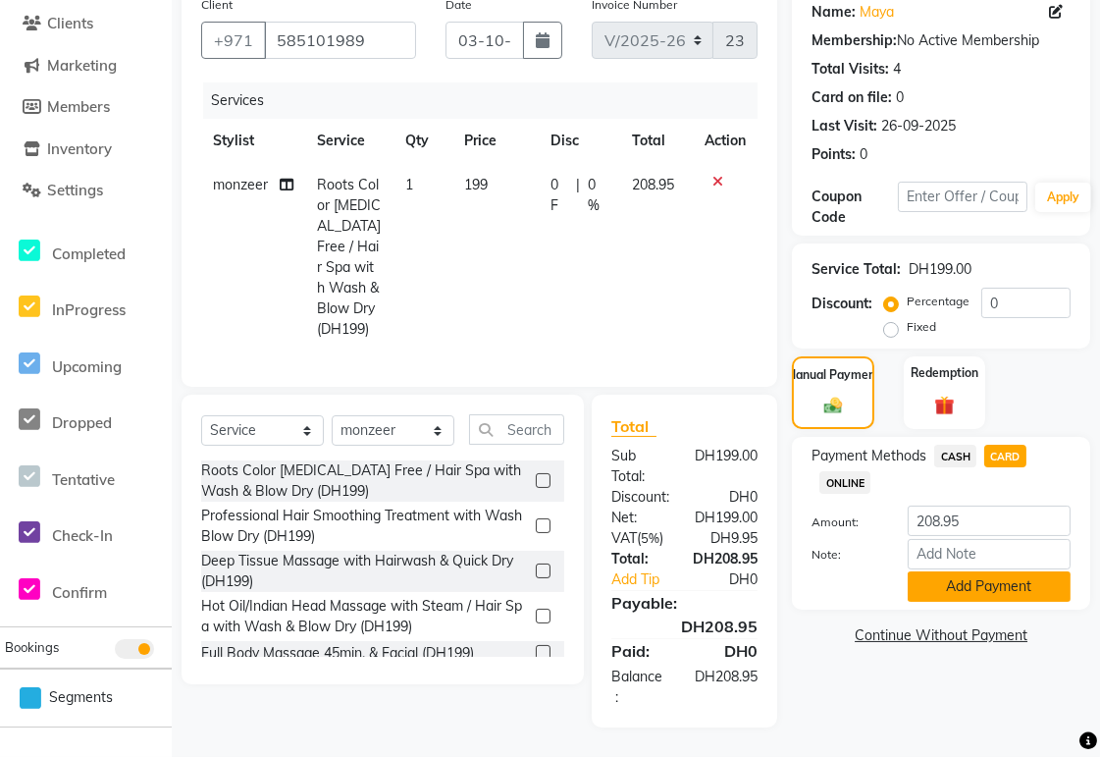
click at [539, 353] on button "Add Payment" at bounding box center [989, 586] width 163 height 30
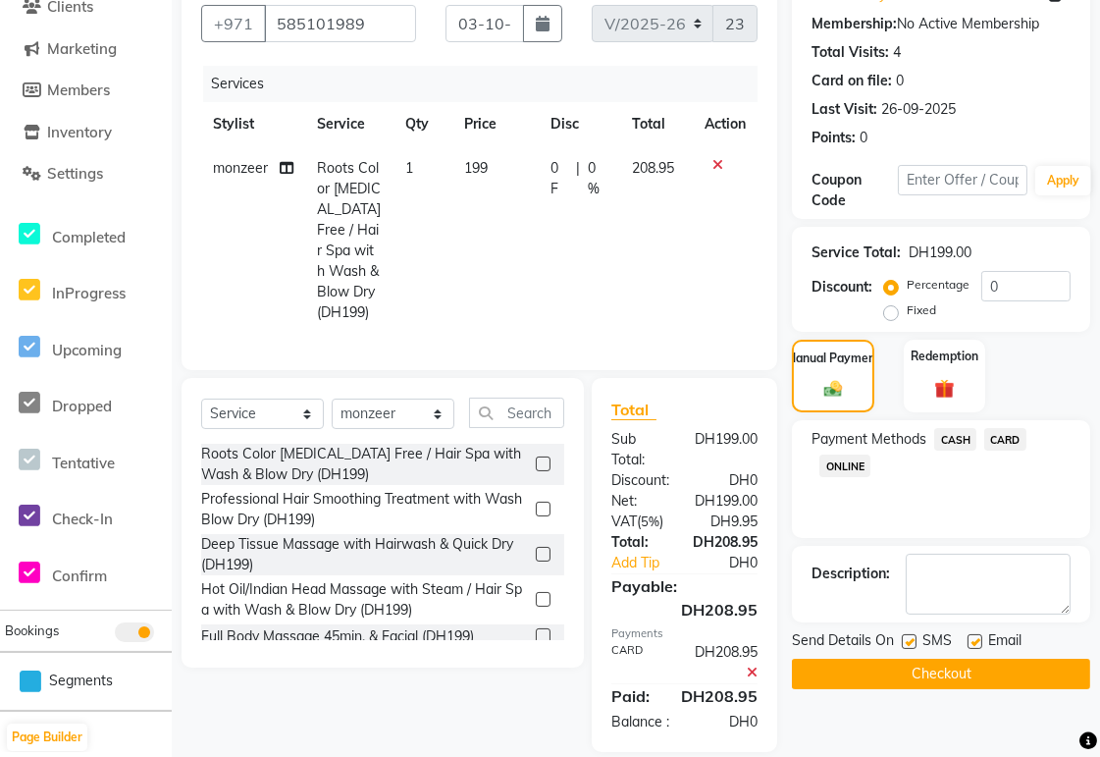
scroll to position [238, 0]
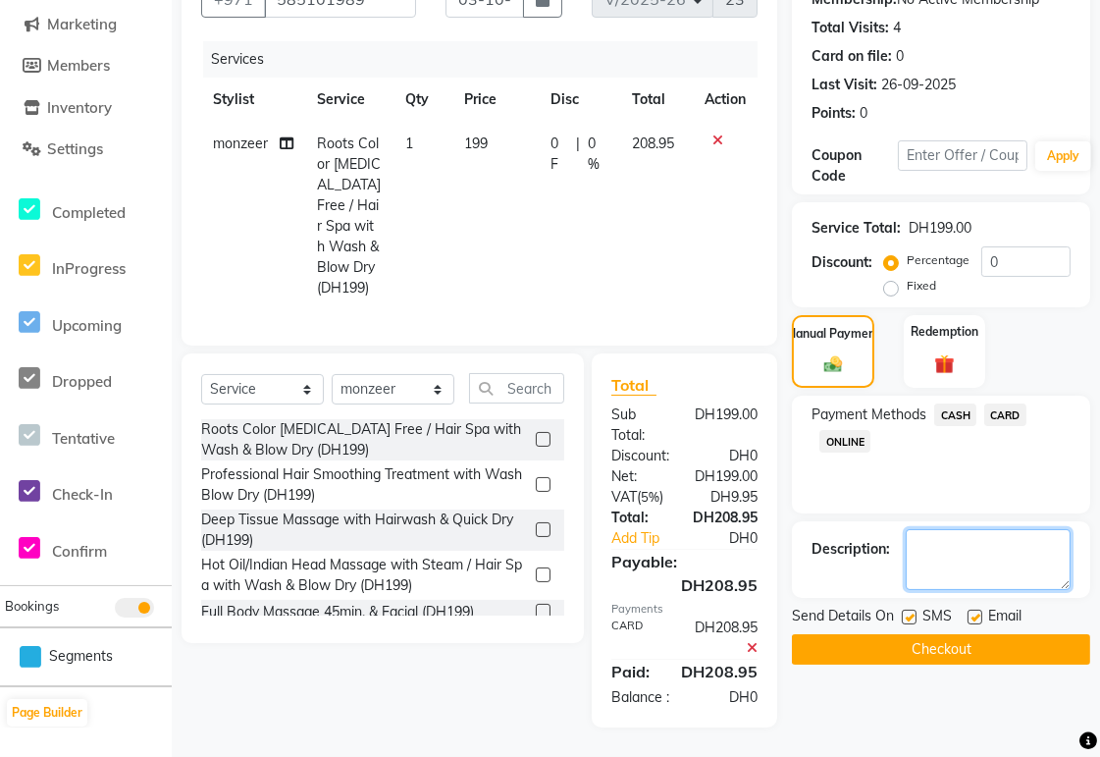
click at [539, 353] on textarea at bounding box center [988, 559] width 165 height 61
type textarea "S"
type textarea "Oct offer"
click at [539, 353] on button "Checkout" at bounding box center [941, 649] width 298 height 30
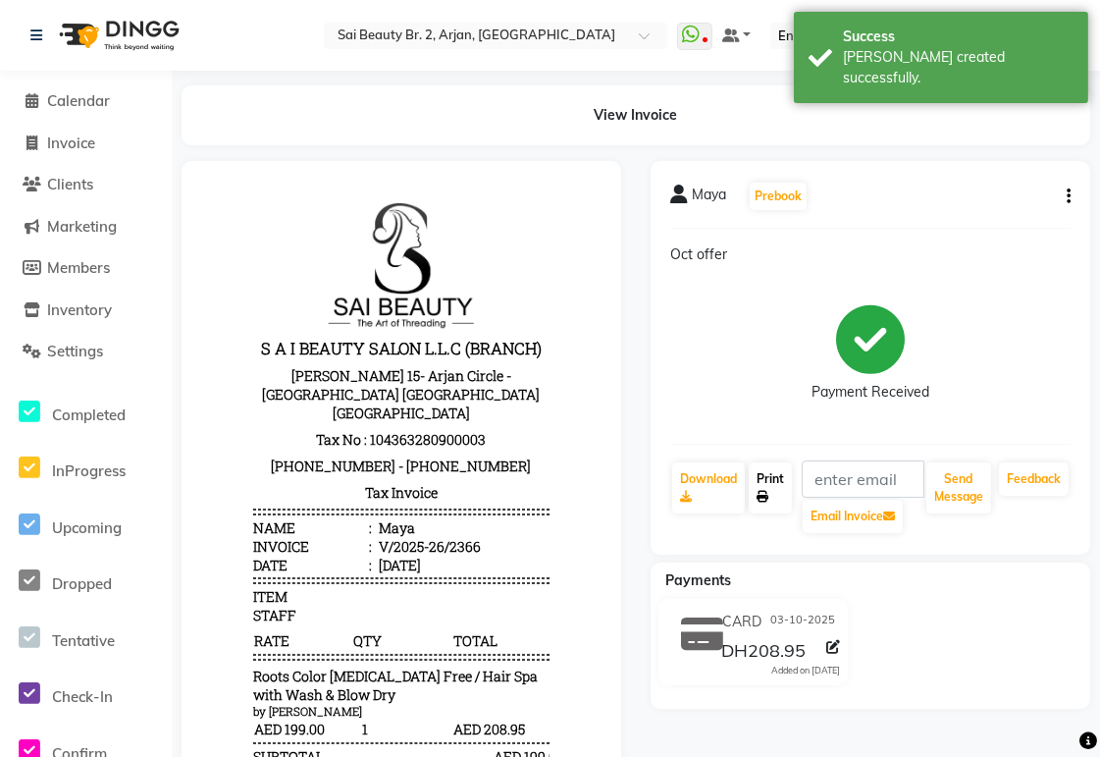
click at [539, 353] on link "Print" at bounding box center [770, 487] width 43 height 51
click at [96, 99] on span "Calendar" at bounding box center [78, 100] width 63 height 19
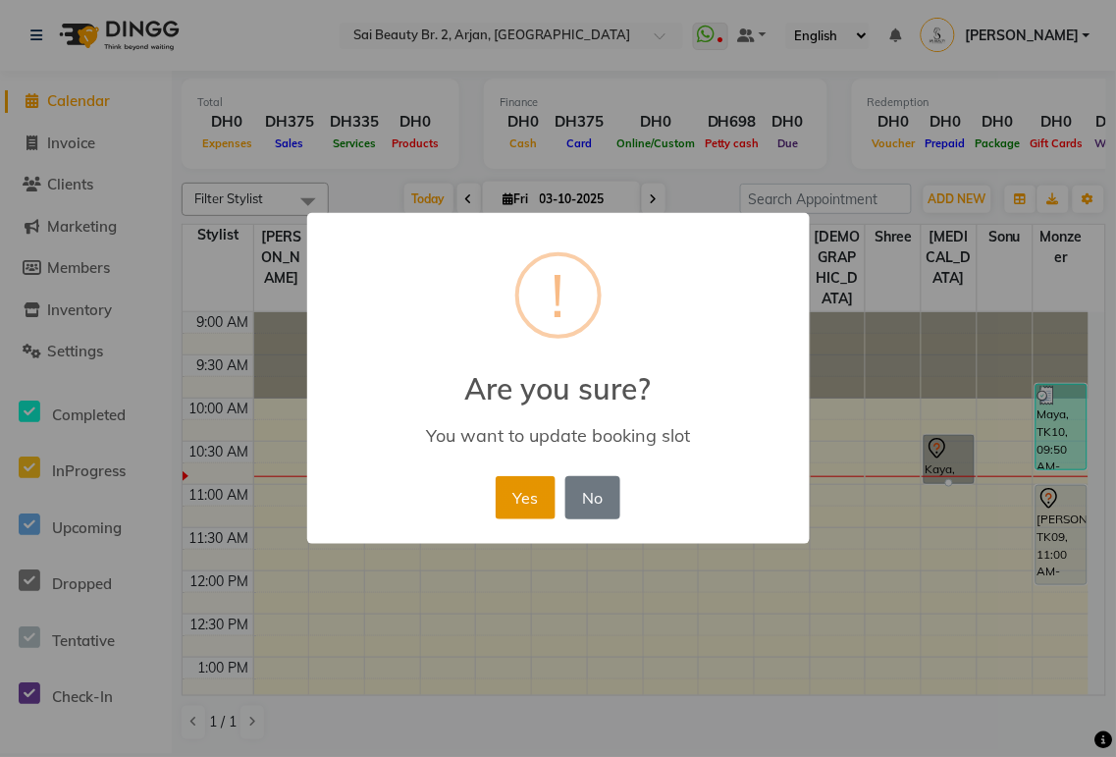
click at [523, 353] on button "Yes" at bounding box center [526, 497] width 60 height 43
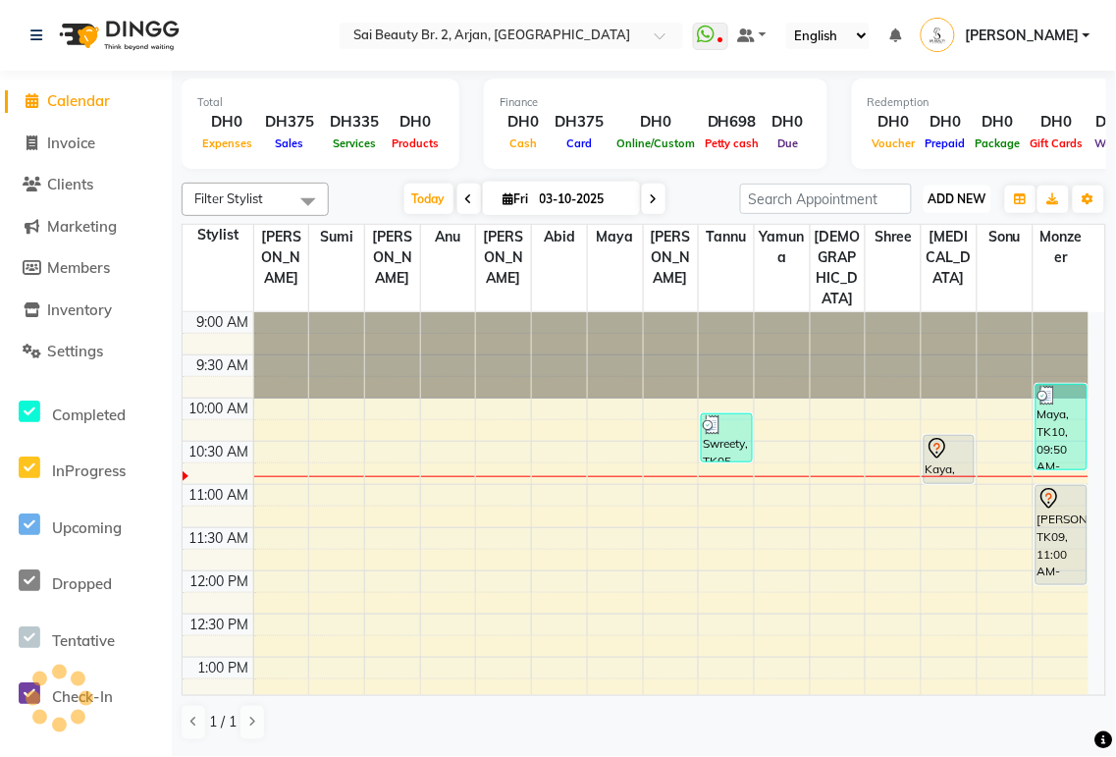
click at [539, 198] on span "ADD NEW" at bounding box center [957, 198] width 58 height 15
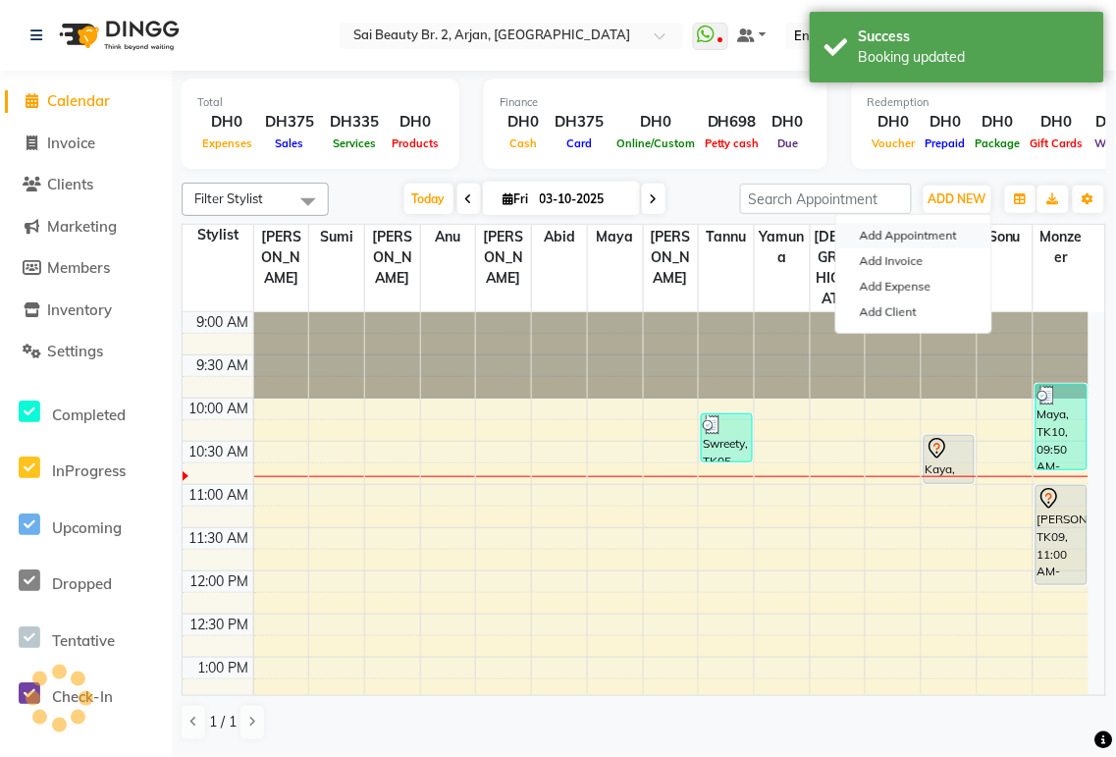
click at [539, 240] on button "Add Appointment" at bounding box center [913, 236] width 155 height 26
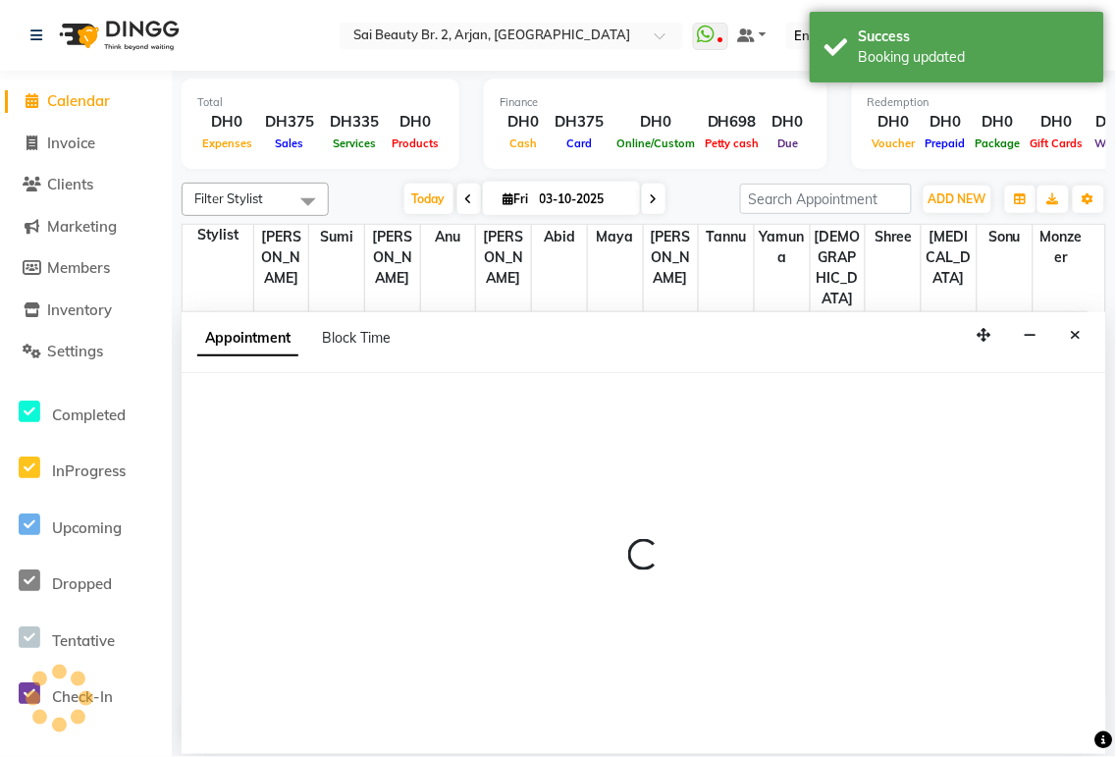
select select "600"
select select "tentative"
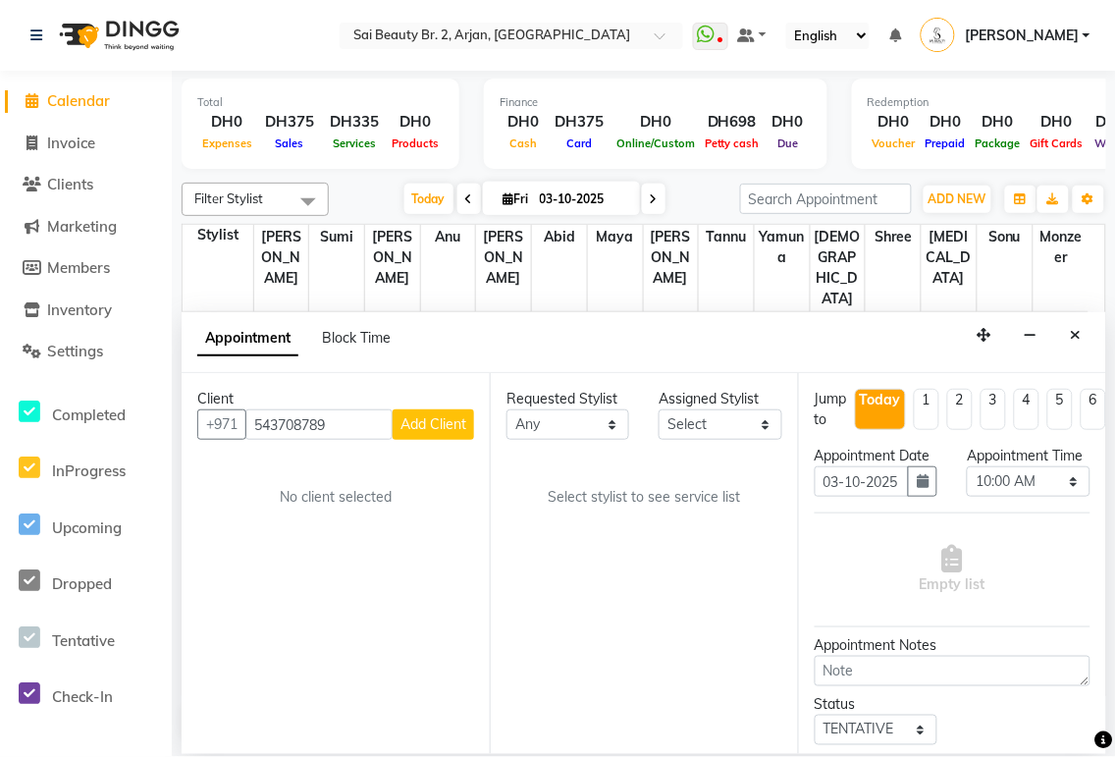
type input "543708789"
click at [456, 353] on span "Add Client" at bounding box center [433, 424] width 66 height 18
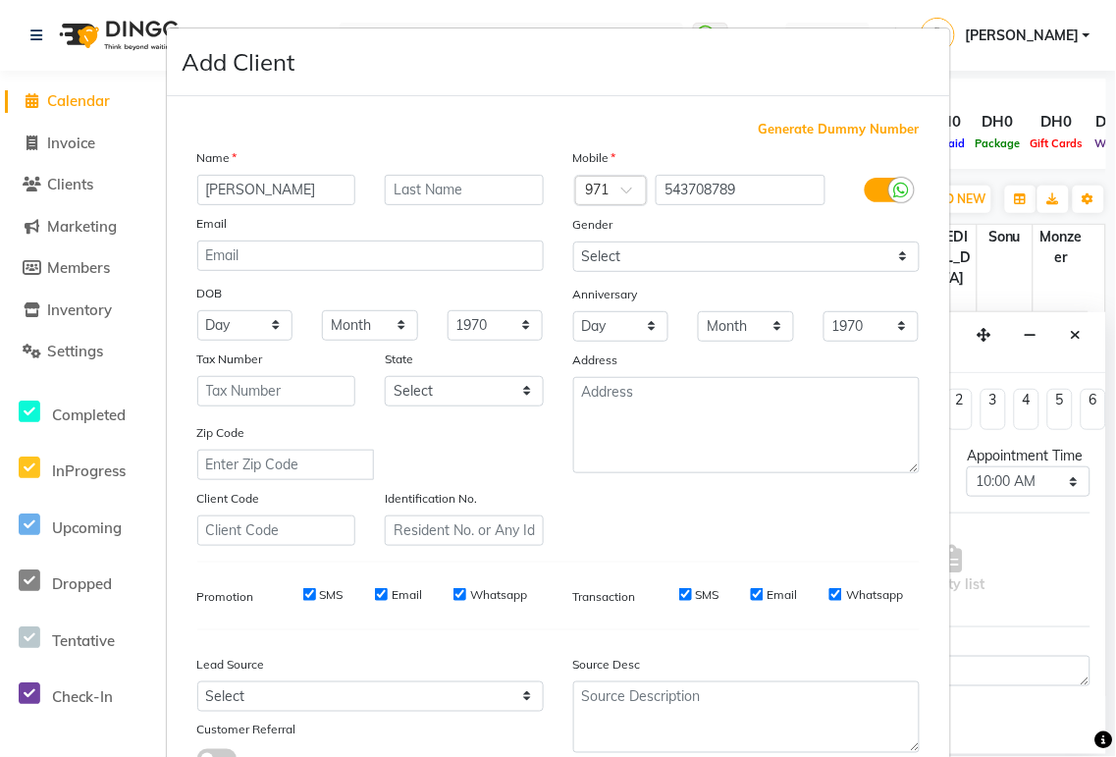
scroll to position [150, 0]
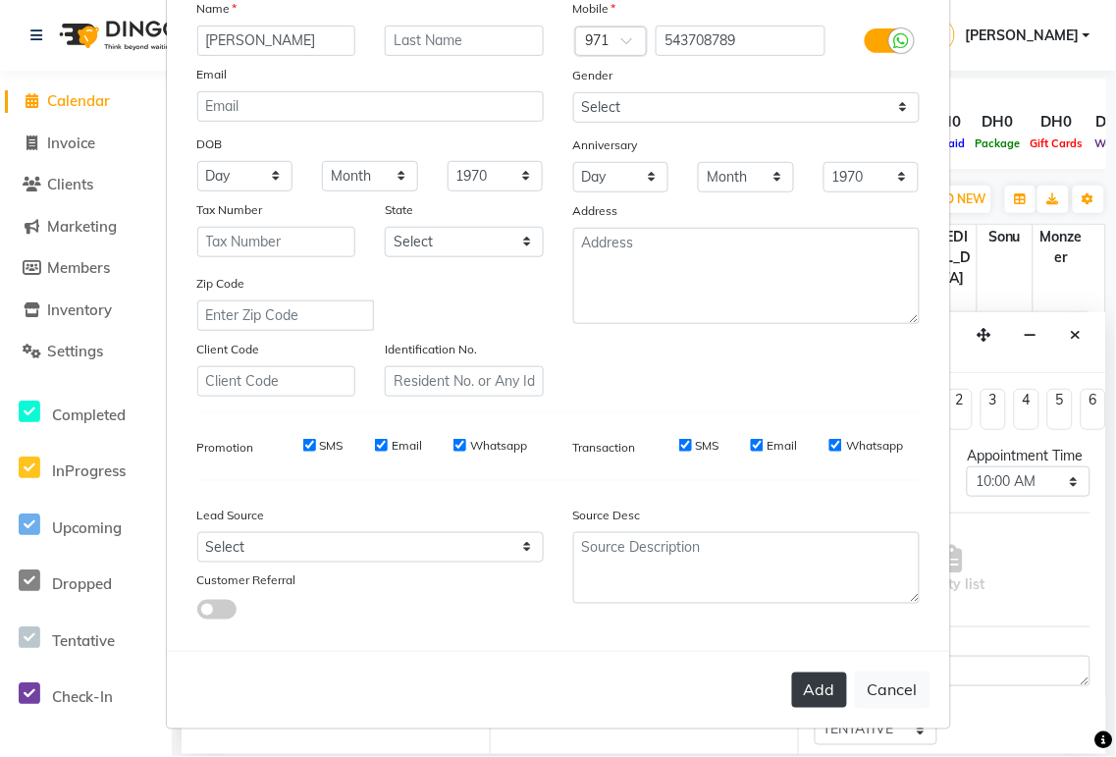
type input "[PERSON_NAME]"
click at [539, 353] on button "Add" at bounding box center [819, 689] width 55 height 35
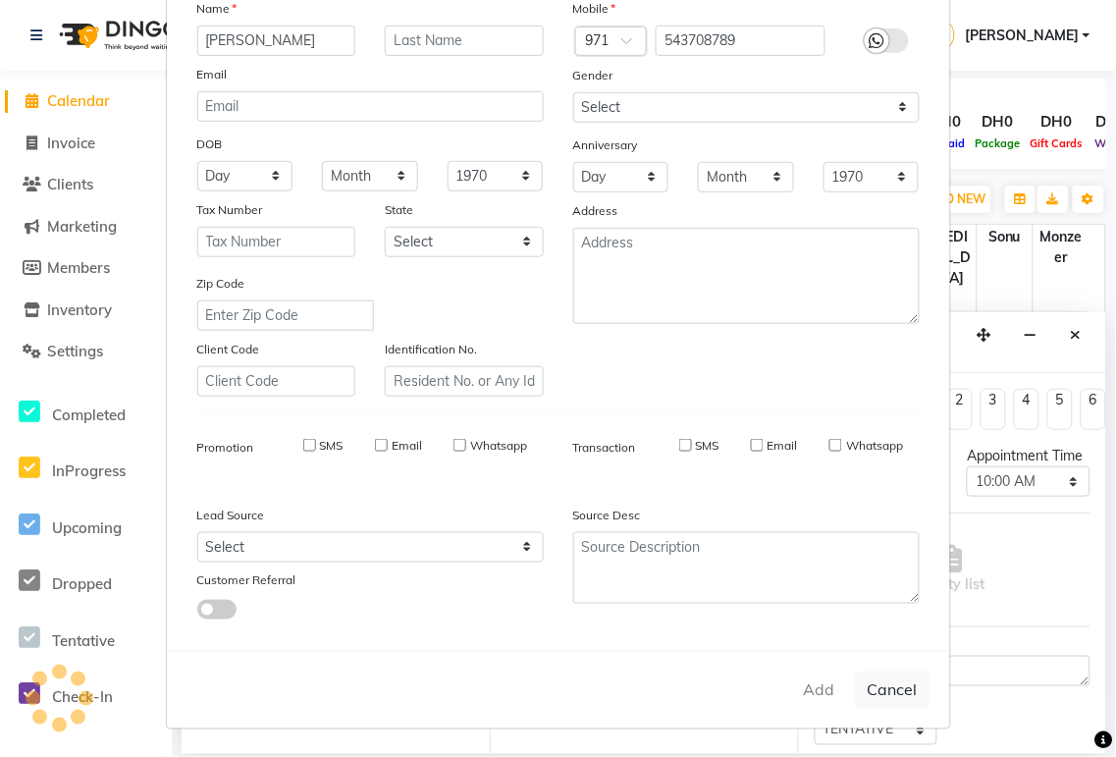
select select
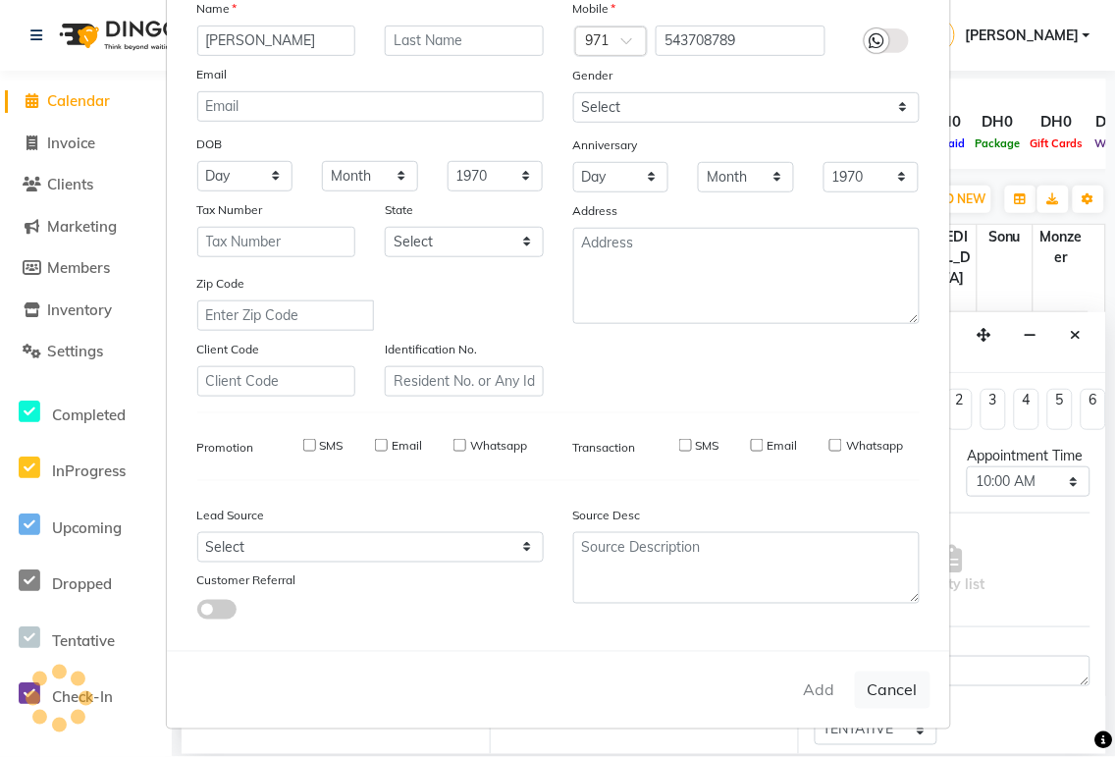
select select
checkbox input "false"
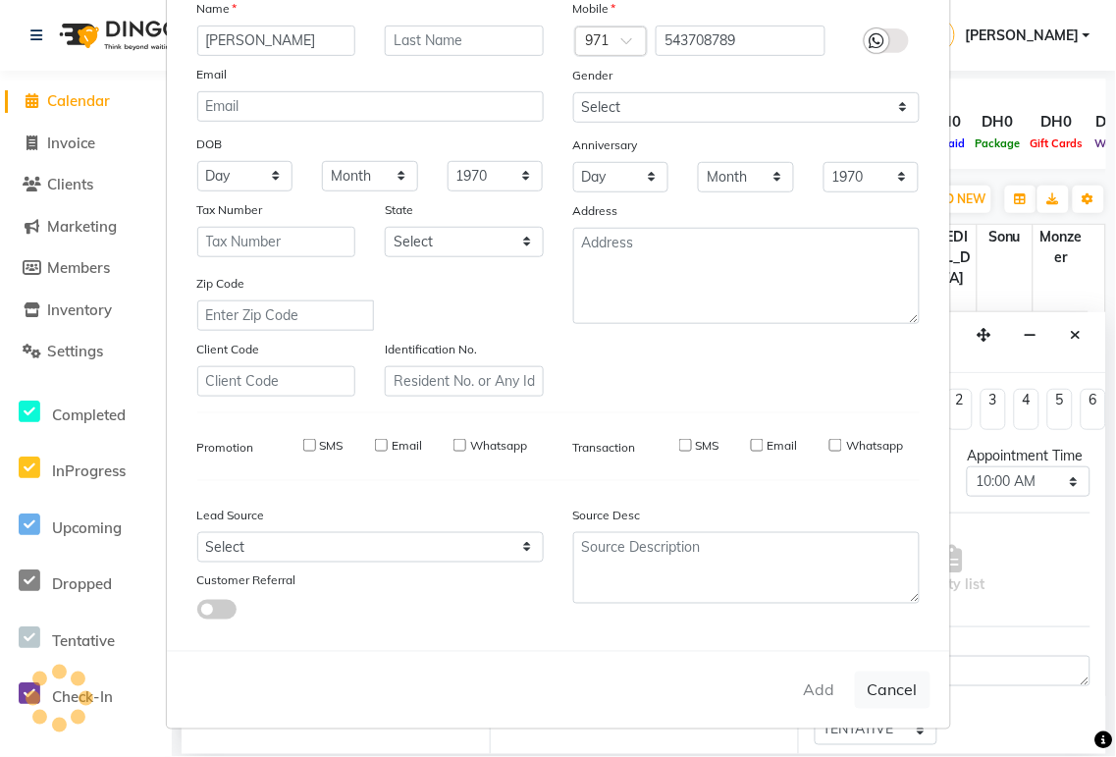
checkbox input "false"
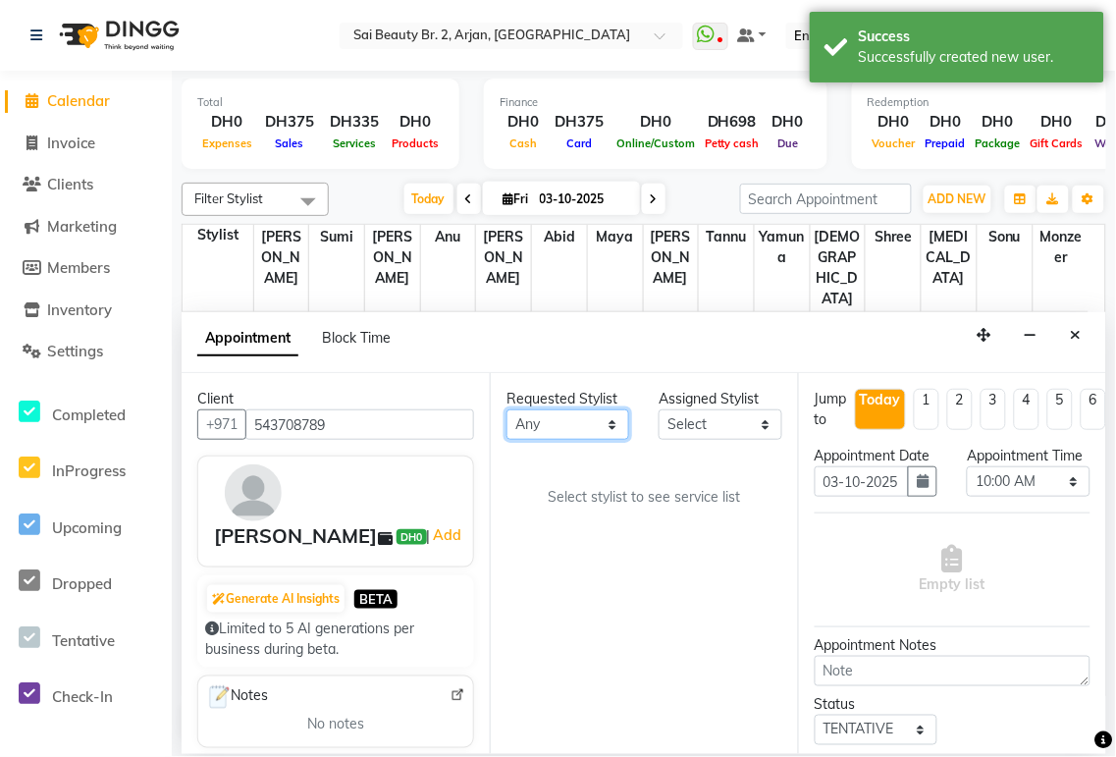
click at [539, 353] on select "Any [PERSON_NAME][MEDICAL_DATA] [PERSON_NAME] [PERSON_NAME] [PERSON_NAME] Gita …" at bounding box center [567, 424] width 123 height 30
select select "60066"
click at [506, 353] on select "Any [PERSON_NAME][MEDICAL_DATA] [PERSON_NAME] [PERSON_NAME] [PERSON_NAME] Gita …" at bounding box center [567, 424] width 123 height 30
select select "60066"
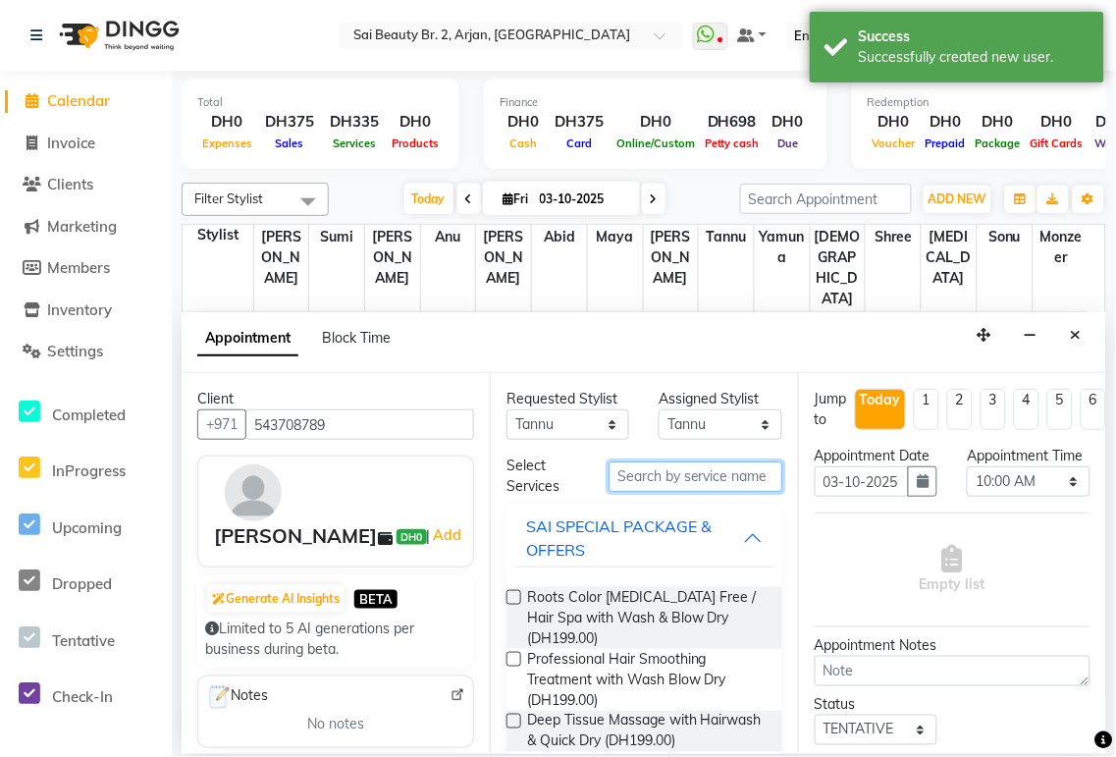
click at [539, 353] on input "text" at bounding box center [695, 476] width 174 height 30
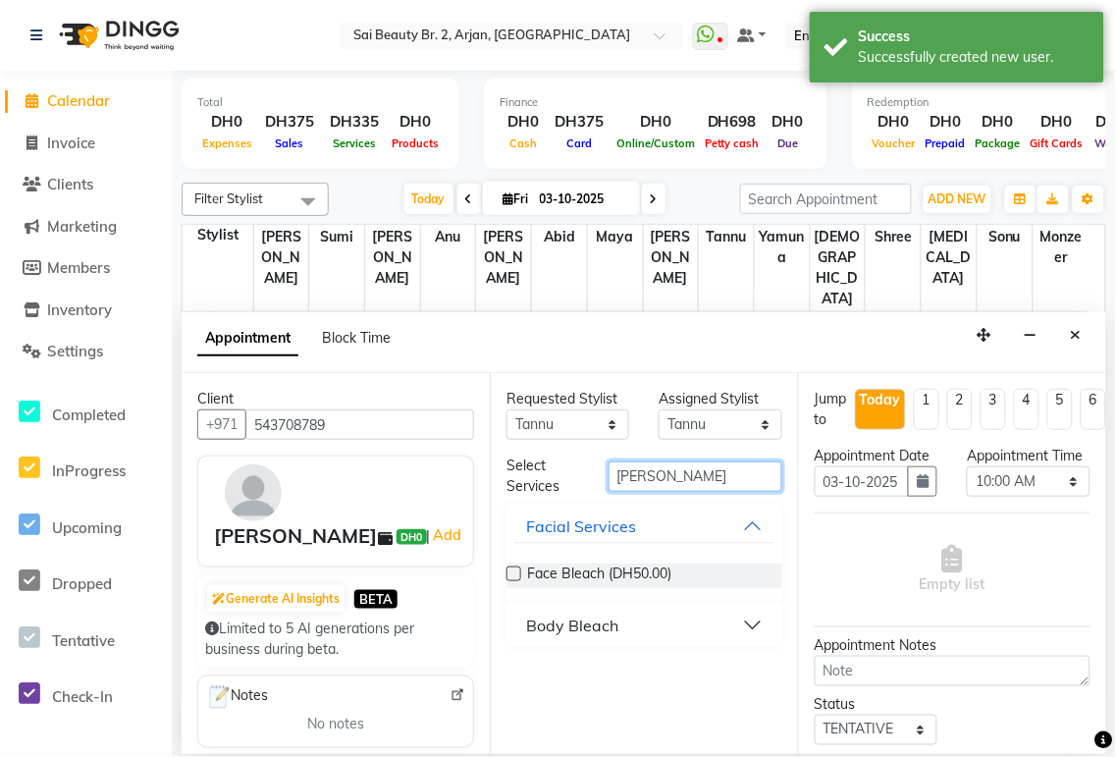
type input "[PERSON_NAME]"
click at [539, 353] on div "Face Bleach (DH50.00)" at bounding box center [644, 575] width 276 height 25
click at [515, 353] on label at bounding box center [513, 573] width 15 height 15
click at [515, 353] on input "checkbox" at bounding box center [512, 575] width 13 height 13
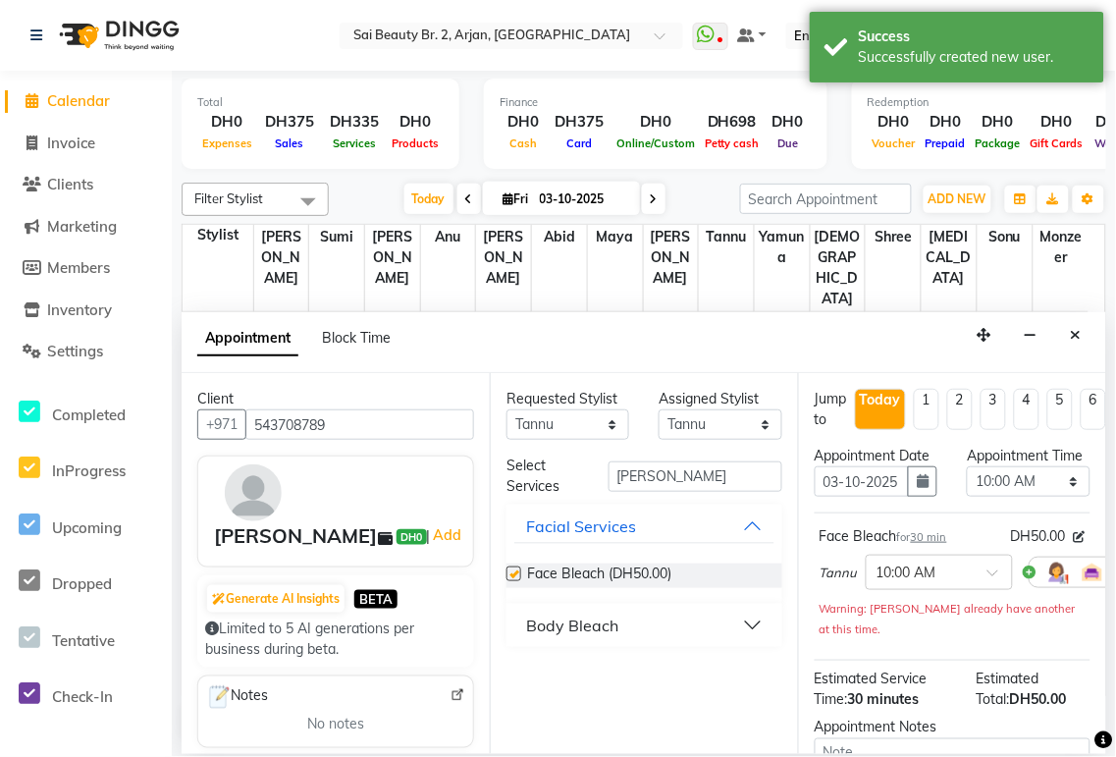
checkbox input "false"
click at [539, 353] on select "Select 10:00 AM 10:05 AM 10:10 AM 10:15 AM 10:20 AM 10:25 AM 10:30 AM 10:35 AM …" at bounding box center [1028, 481] width 123 height 30
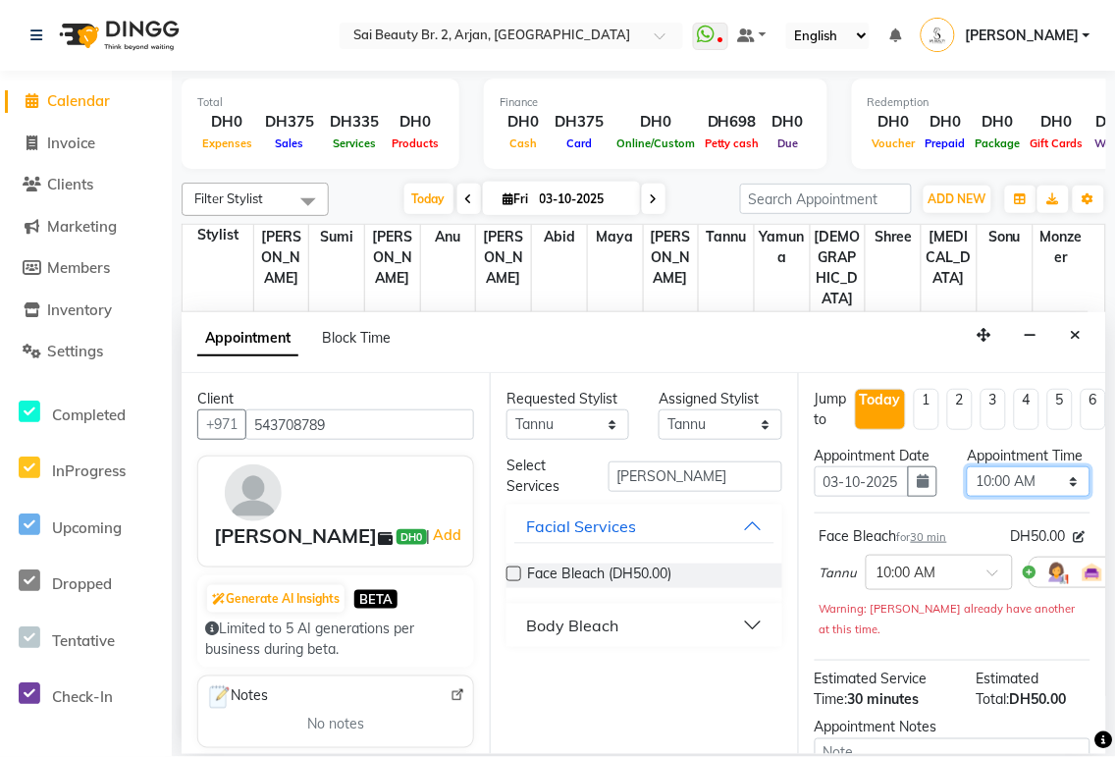
select select "655"
click at [539, 353] on select "Select 10:00 AM 10:05 AM 10:10 AM 10:15 AM 10:20 AM 10:25 AM 10:30 AM 10:35 AM …" at bounding box center [1028, 481] width 123 height 30
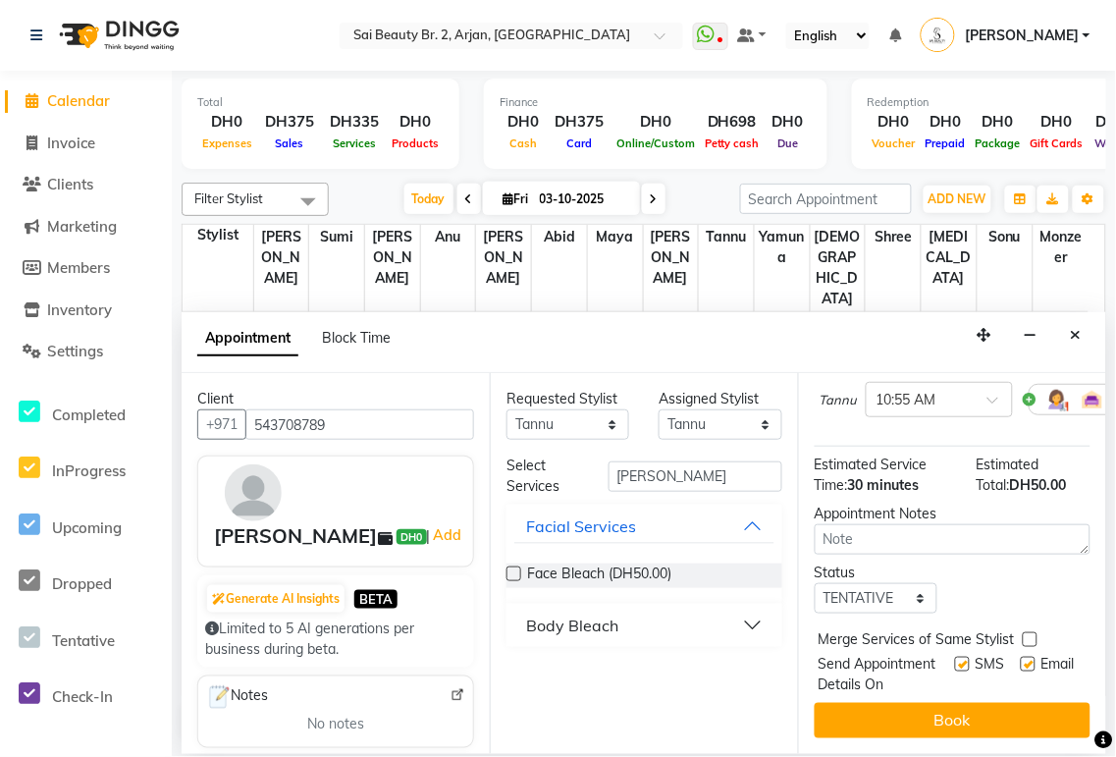
scroll to position [231, 0]
click at [539, 353] on label at bounding box center [1030, 639] width 15 height 15
click at [539, 353] on input "checkbox" at bounding box center [1029, 641] width 13 height 13
checkbox input "true"
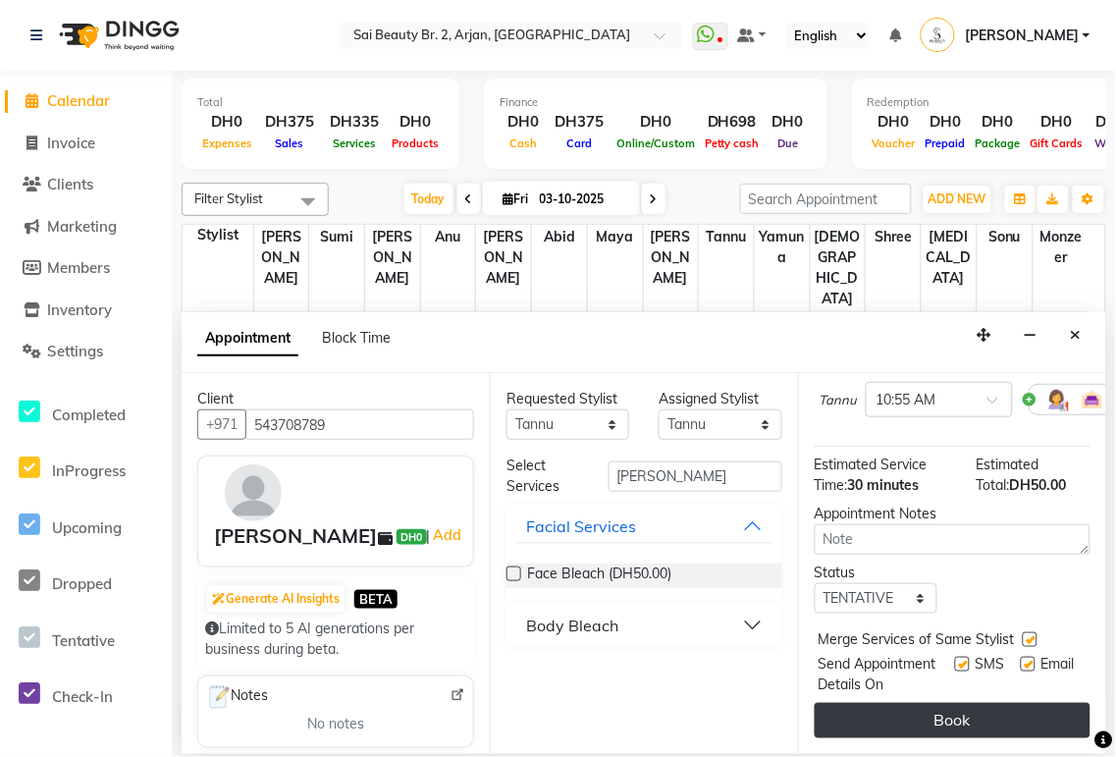
click at [539, 353] on button "Book" at bounding box center [952, 720] width 276 height 35
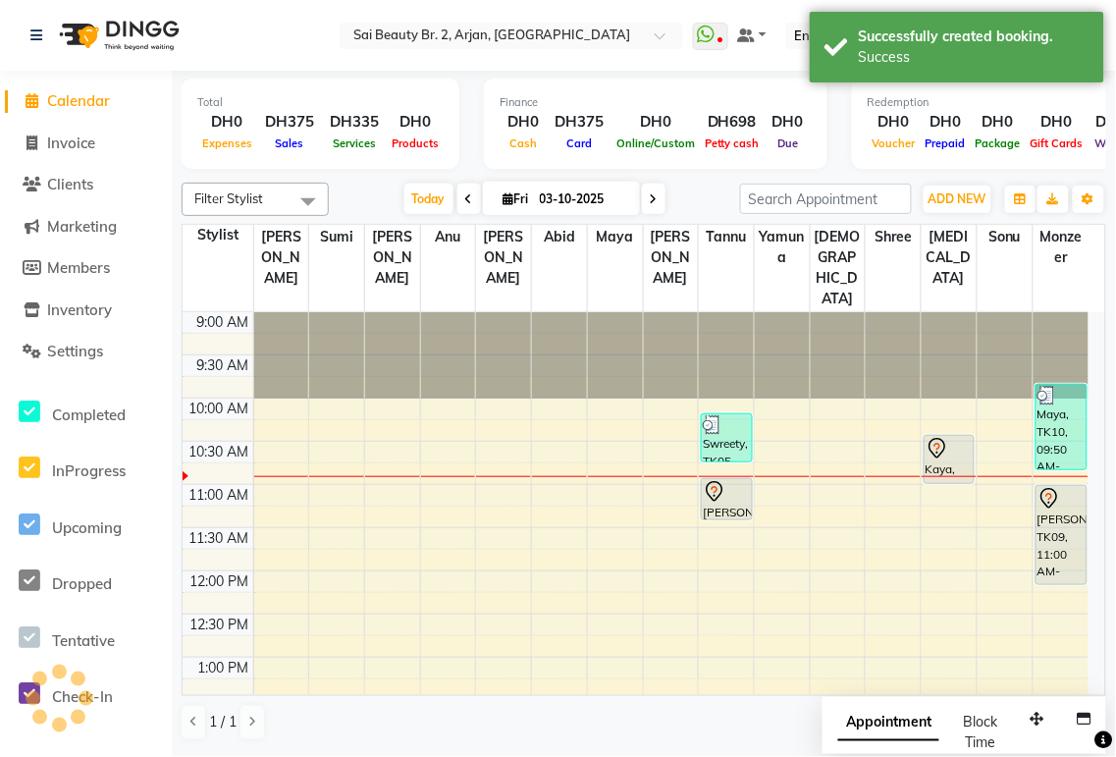
click at [539, 353] on span "Appointment" at bounding box center [888, 723] width 101 height 35
select select "tentative"
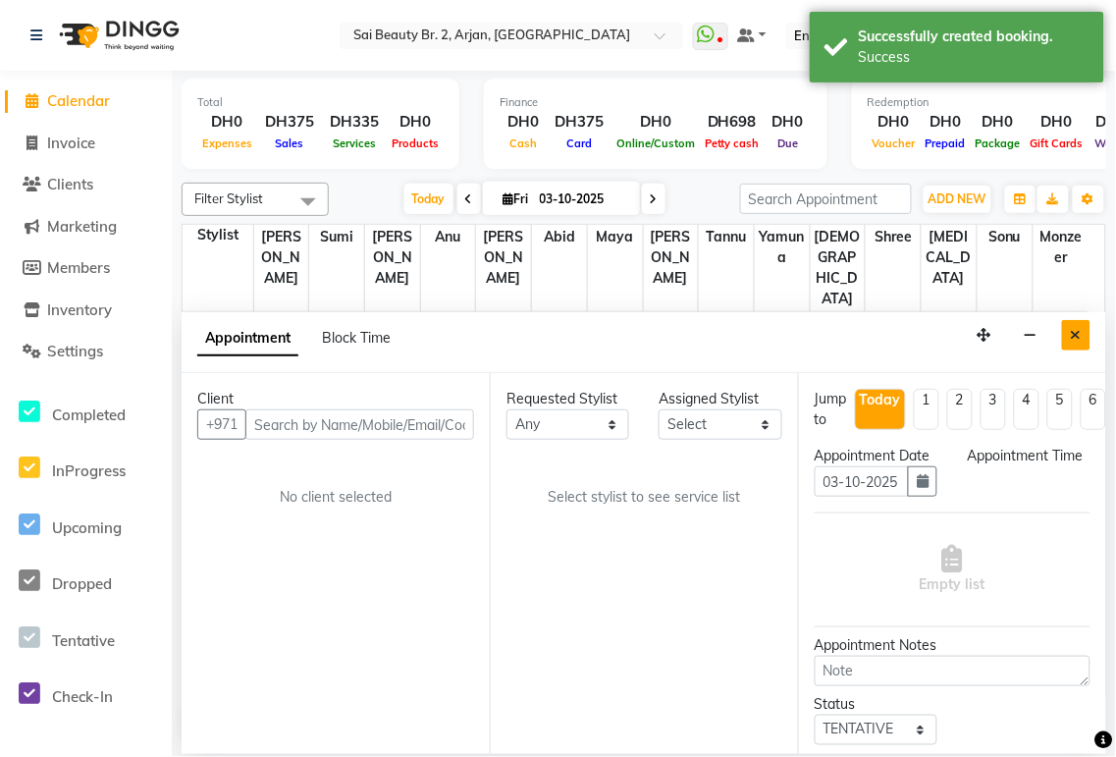
click at [539, 335] on icon "Close" at bounding box center [1076, 335] width 11 height 14
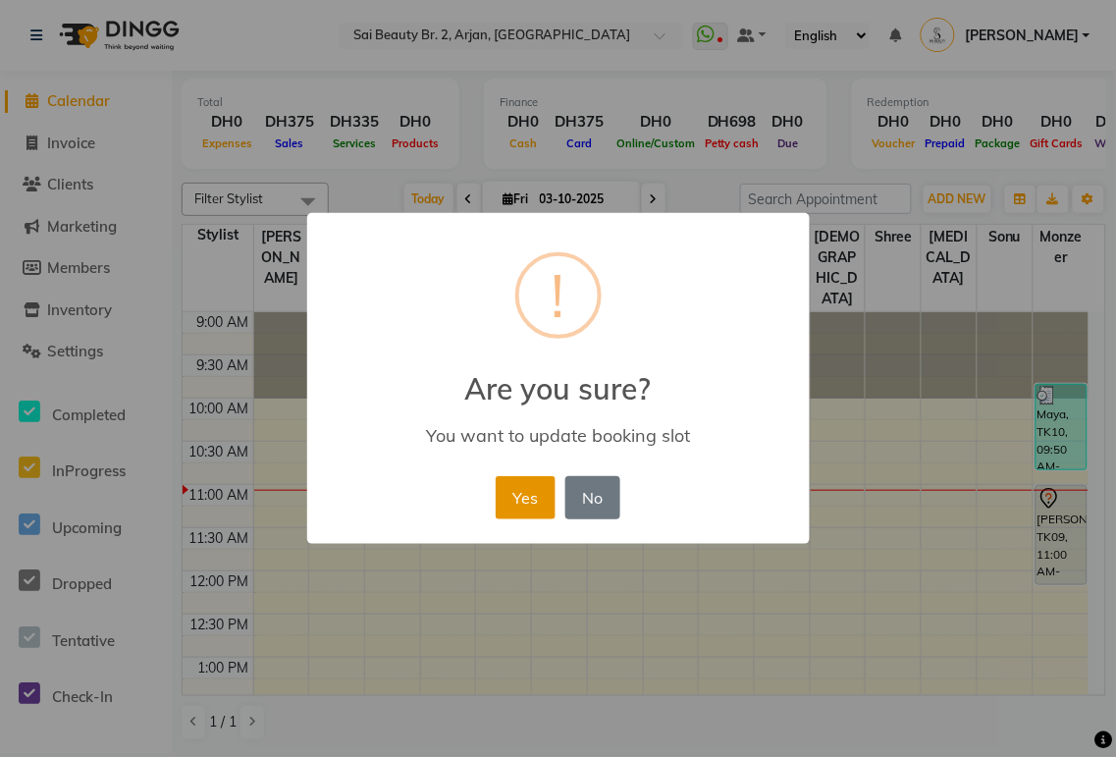
click at [521, 353] on button "Yes" at bounding box center [526, 497] width 60 height 43
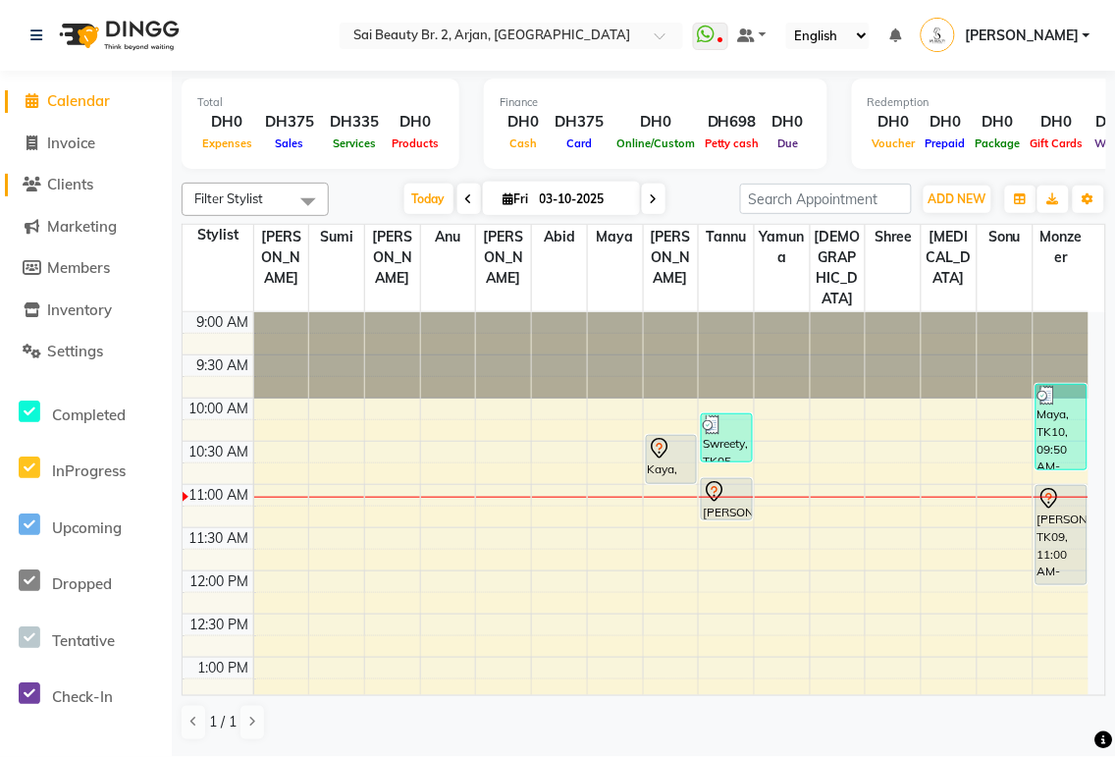
click at [81, 181] on span "Clients" at bounding box center [70, 184] width 46 height 19
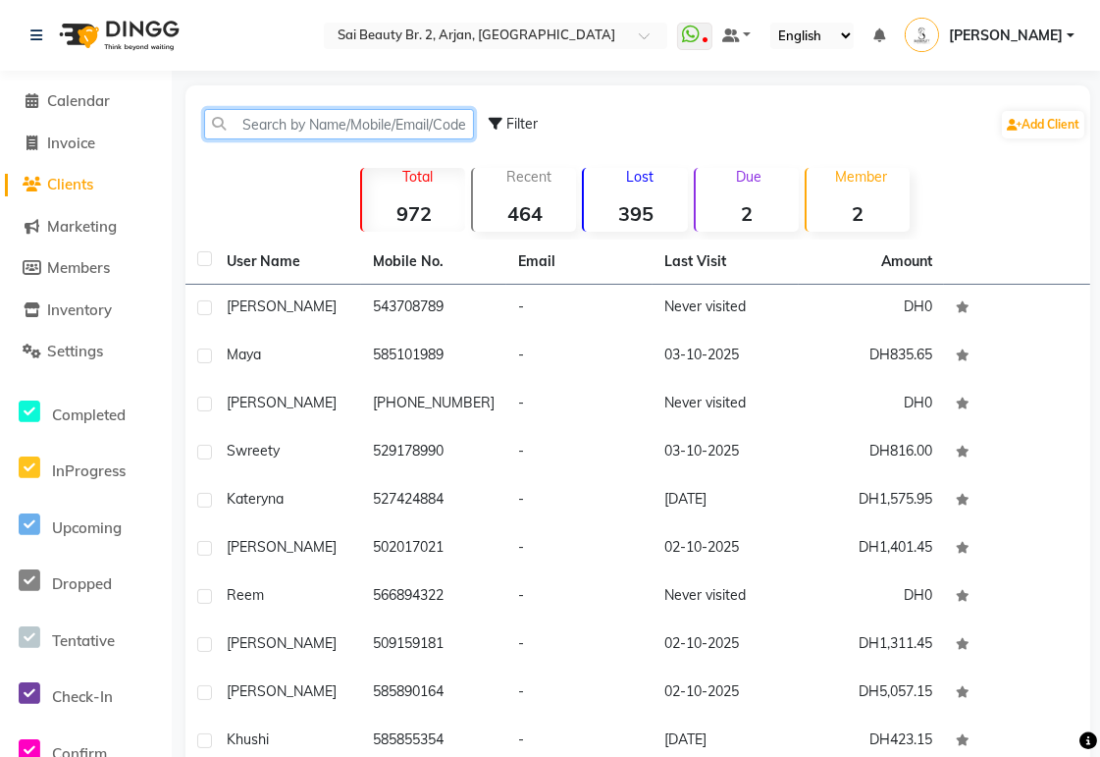
click at [366, 118] on input "text" at bounding box center [339, 124] width 270 height 30
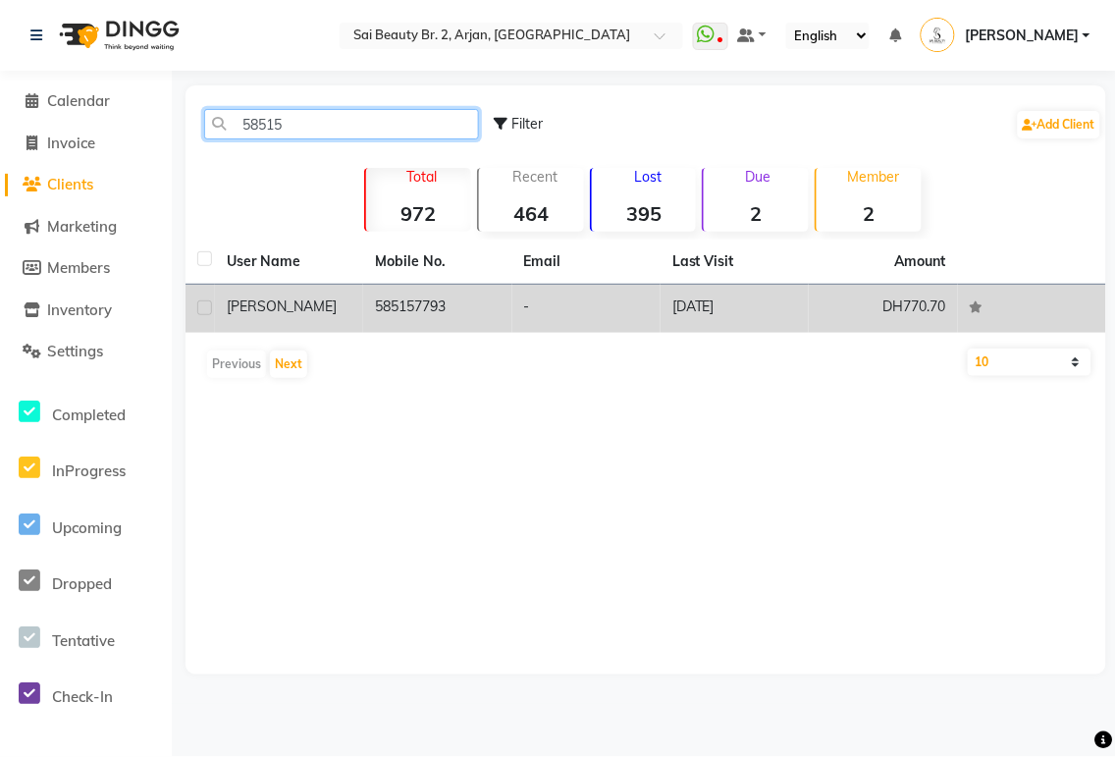
type input "58515"
click at [423, 317] on td "585157793" at bounding box center [437, 309] width 148 height 48
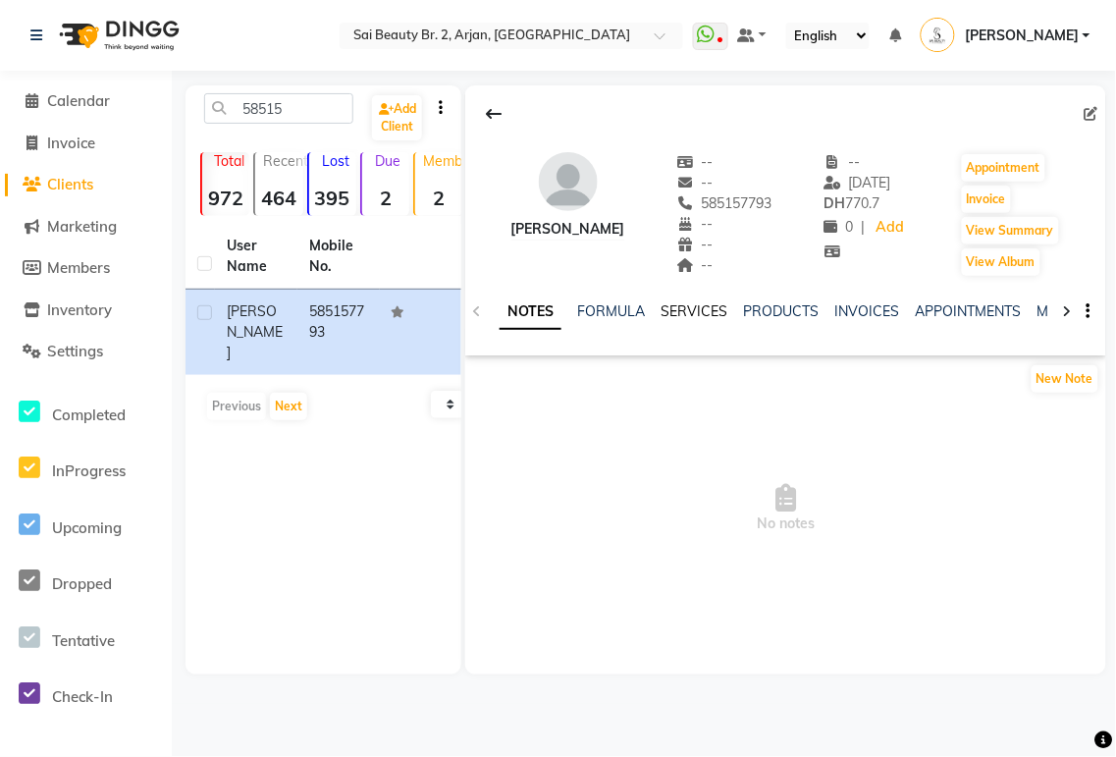
click at [539, 316] on link "SERVICES" at bounding box center [693, 311] width 67 height 18
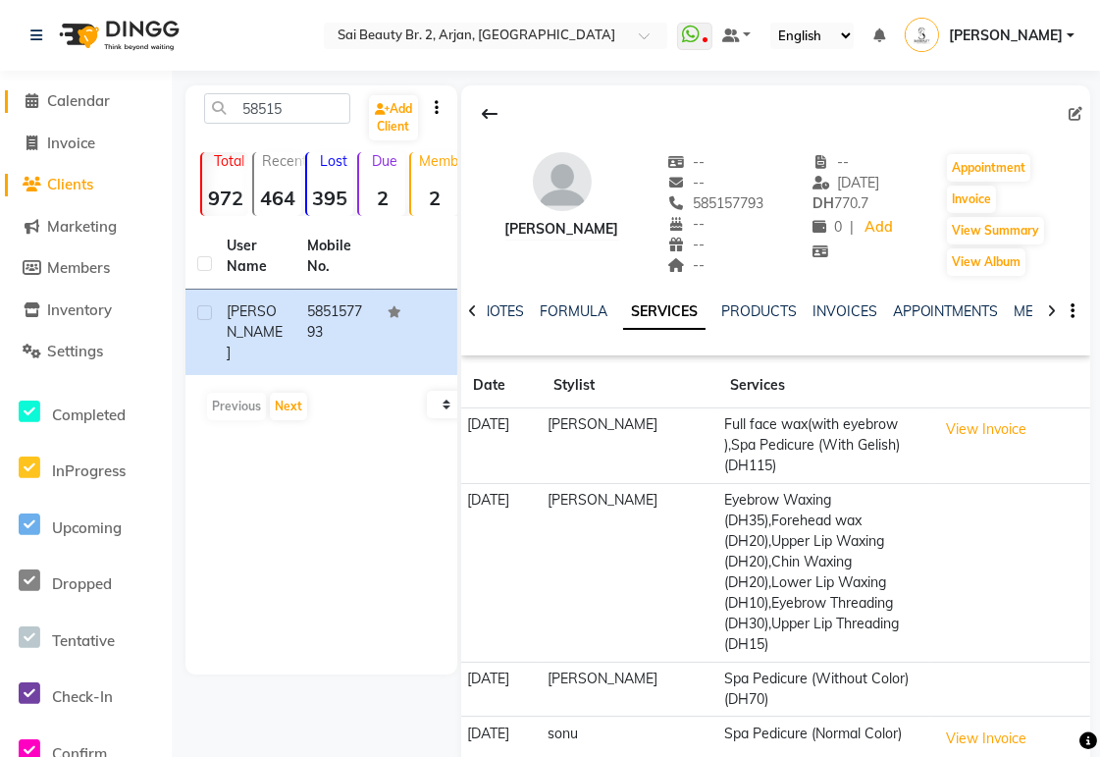
click at [77, 101] on span "Calendar" at bounding box center [78, 100] width 63 height 19
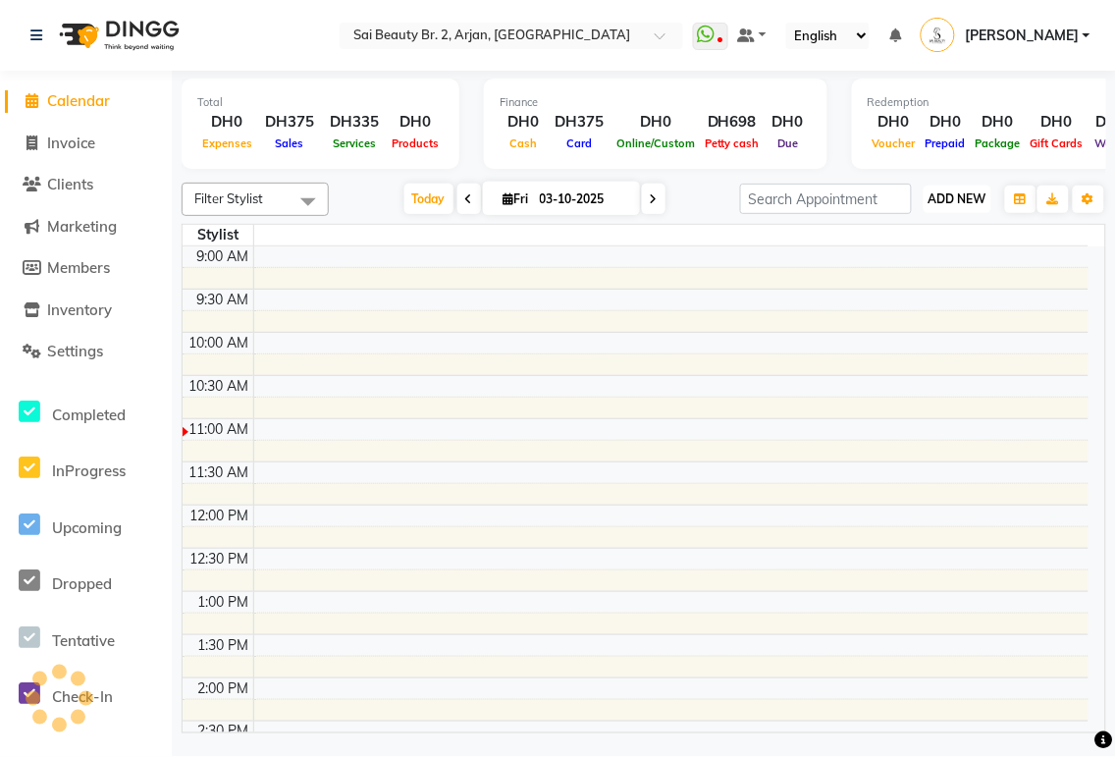
click at [539, 201] on span "ADD NEW" at bounding box center [957, 198] width 58 height 15
click at [539, 230] on button "Add Appointment" at bounding box center [913, 236] width 155 height 26
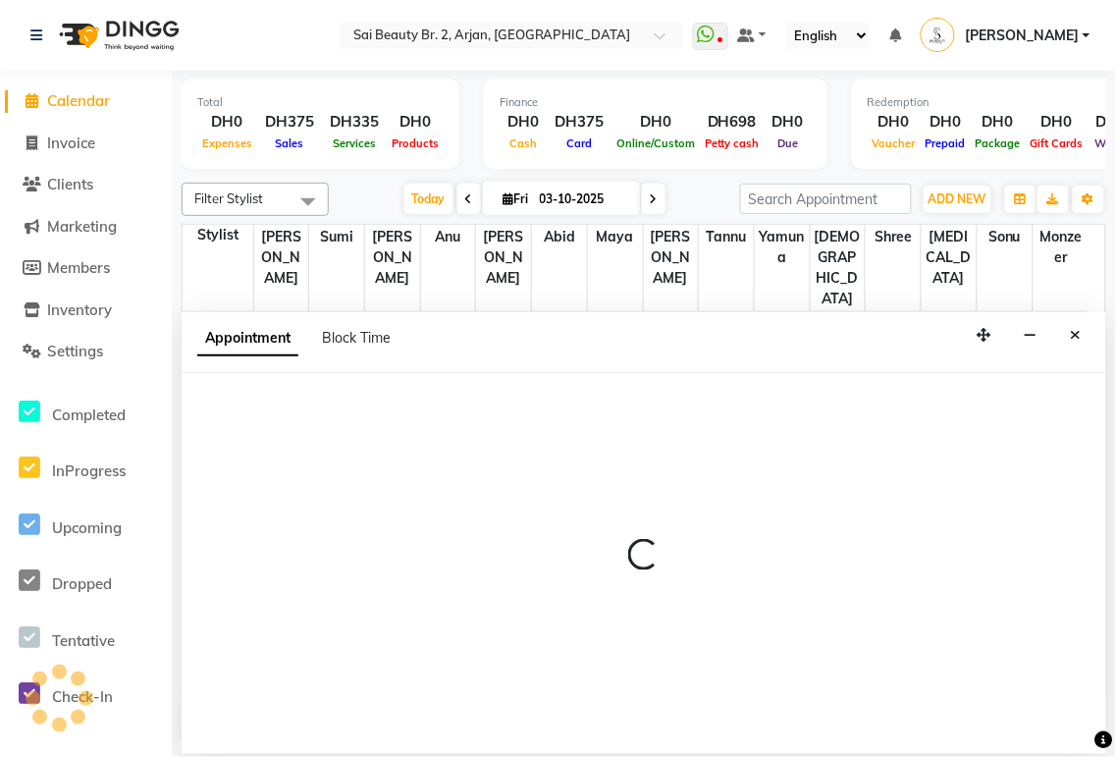
scroll to position [174, 0]
select select "tentative"
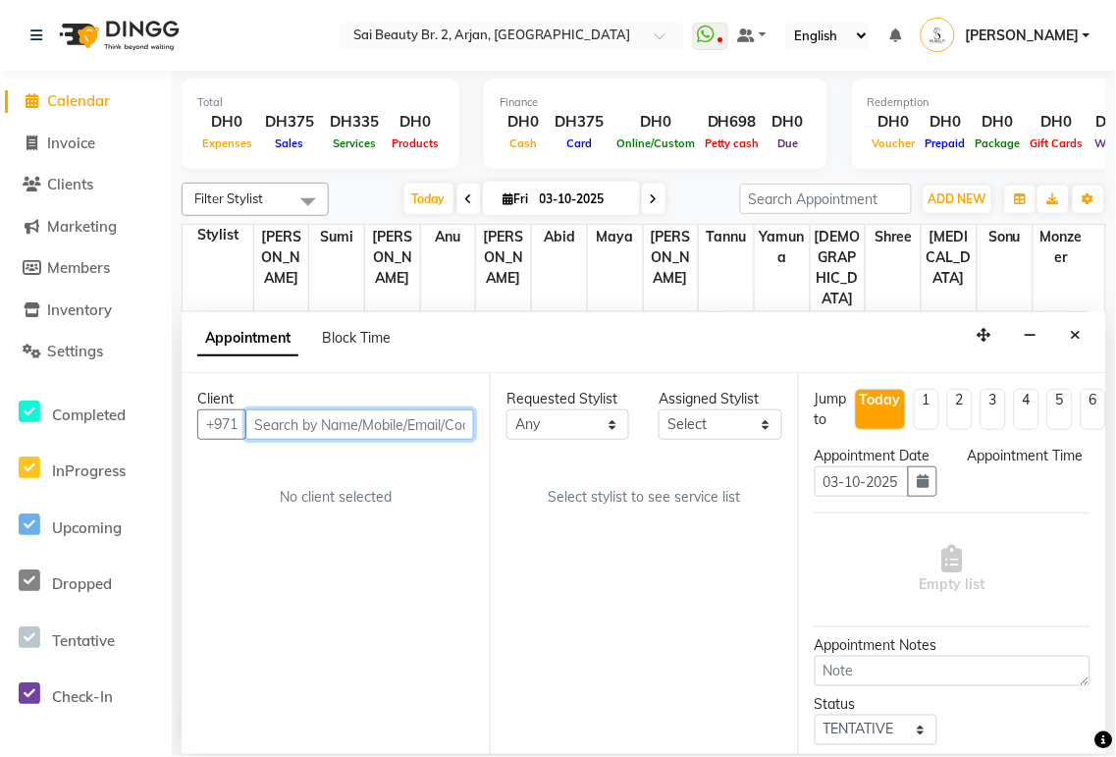
select select "600"
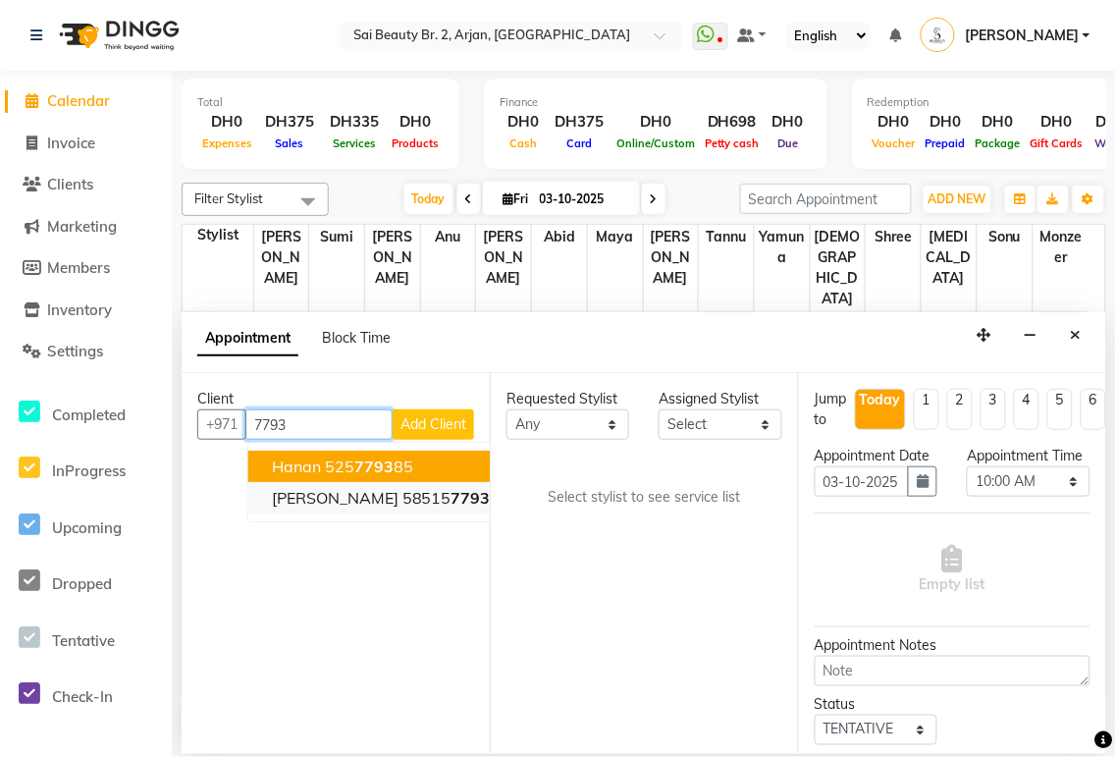
click at [451, 353] on span "7793" at bounding box center [470, 498] width 39 height 20
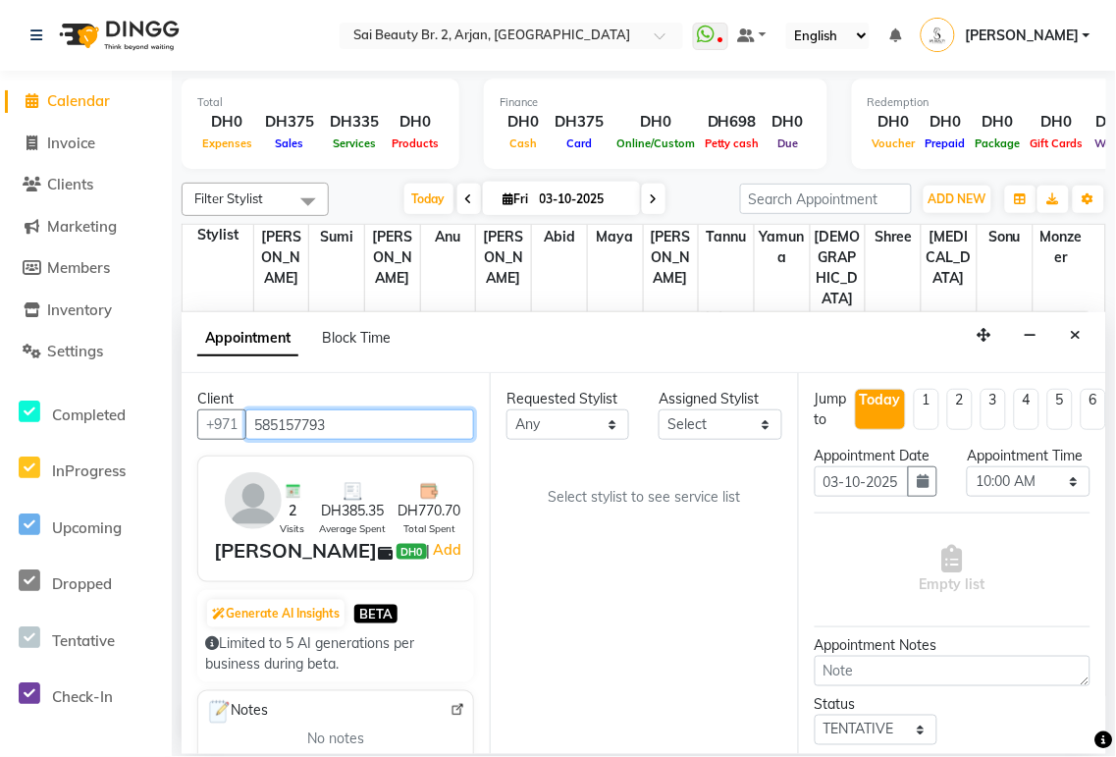
type input "585157793"
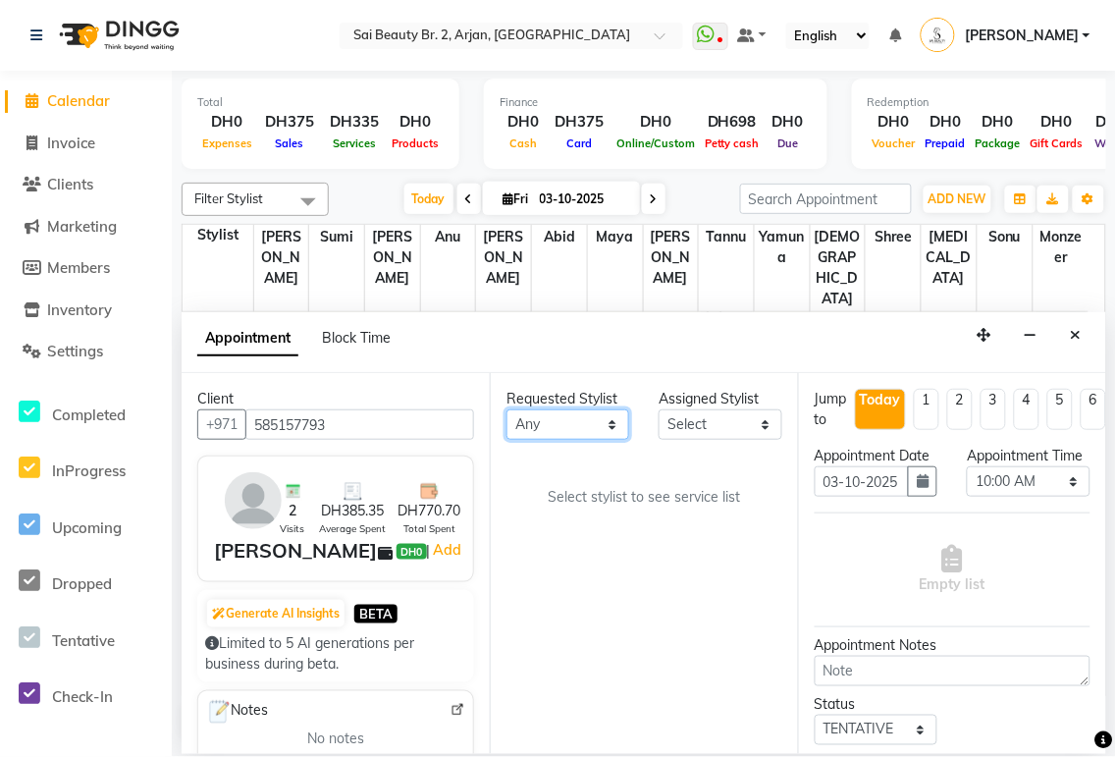
click at [539, 353] on select "Any [PERSON_NAME][MEDICAL_DATA] [PERSON_NAME] [PERSON_NAME] [PERSON_NAME] Gita …" at bounding box center [567, 424] width 123 height 30
select select "61483"
click at [506, 353] on select "Any [PERSON_NAME][MEDICAL_DATA] [PERSON_NAME] [PERSON_NAME] [PERSON_NAME] Gita …" at bounding box center [567, 424] width 123 height 30
select select "61483"
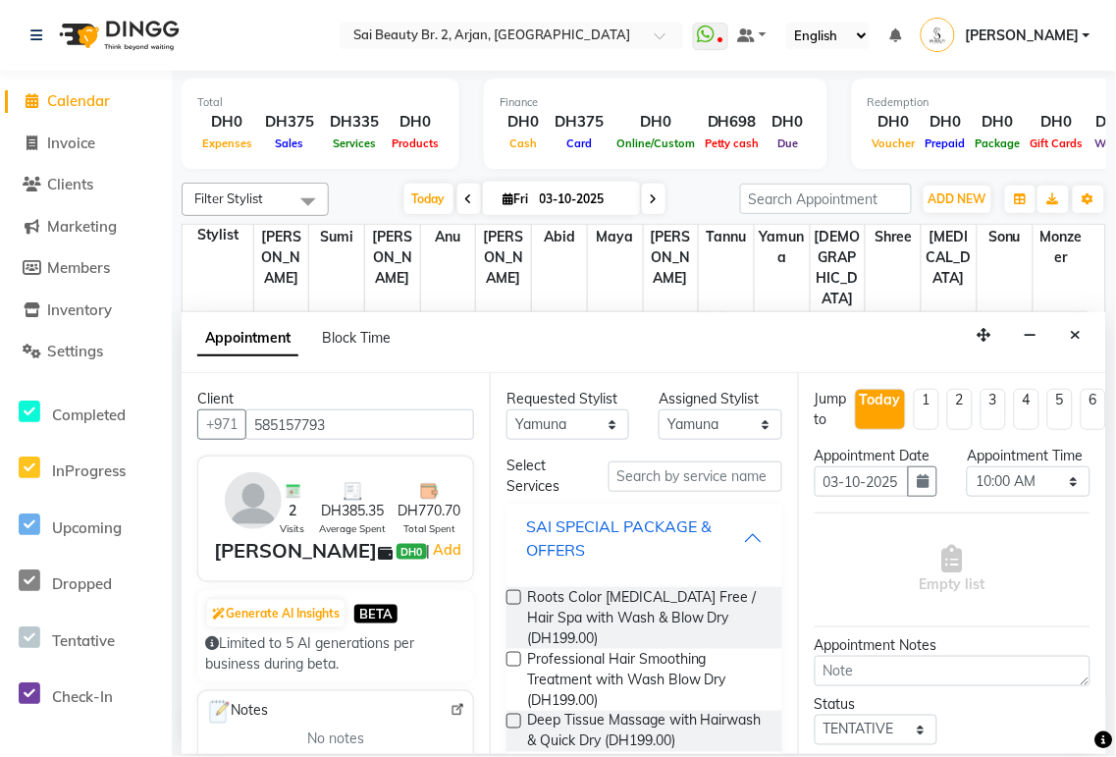
click at [539, 353] on div "SAI SPECIAL PACKAGE & OFFERS" at bounding box center [634, 537] width 217 height 47
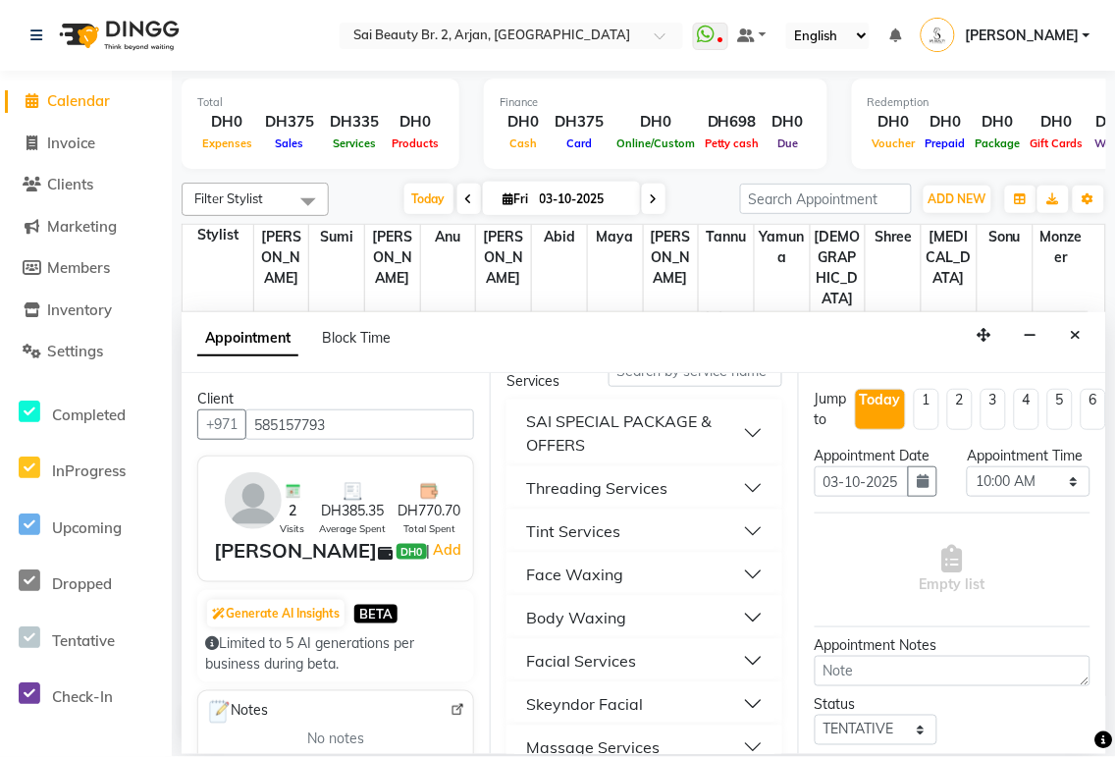
scroll to position [134, 0]
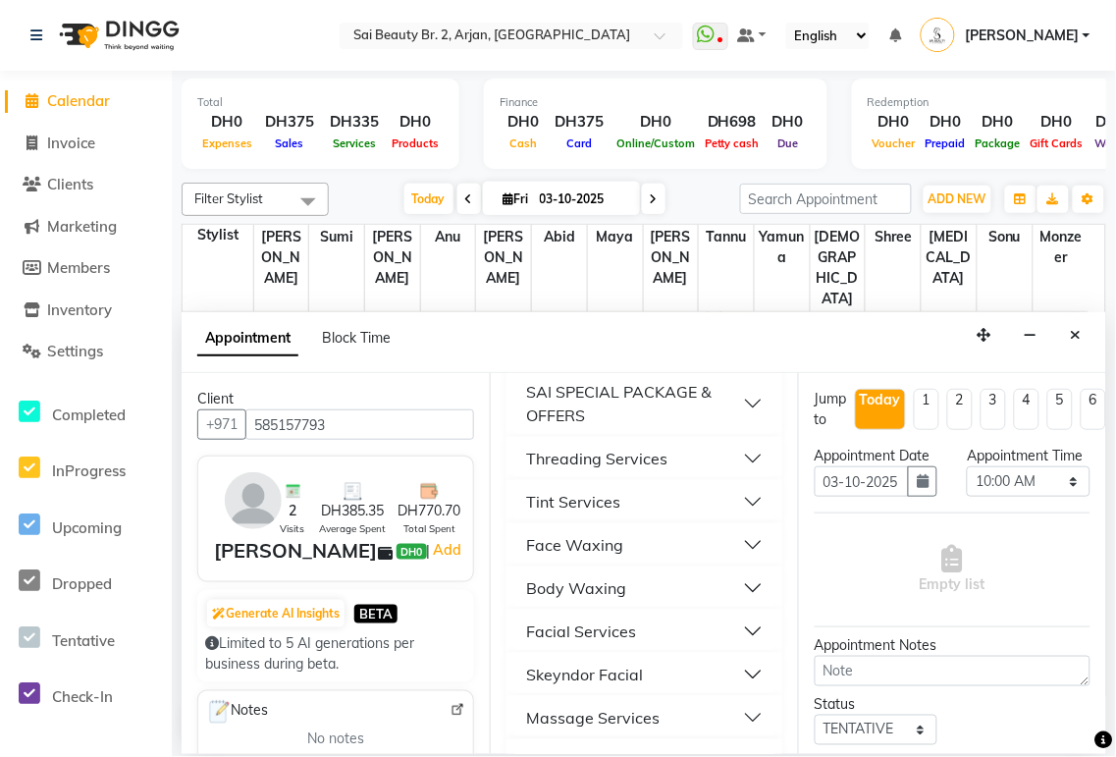
click at [539, 353] on button "Face Waxing" at bounding box center [644, 544] width 260 height 35
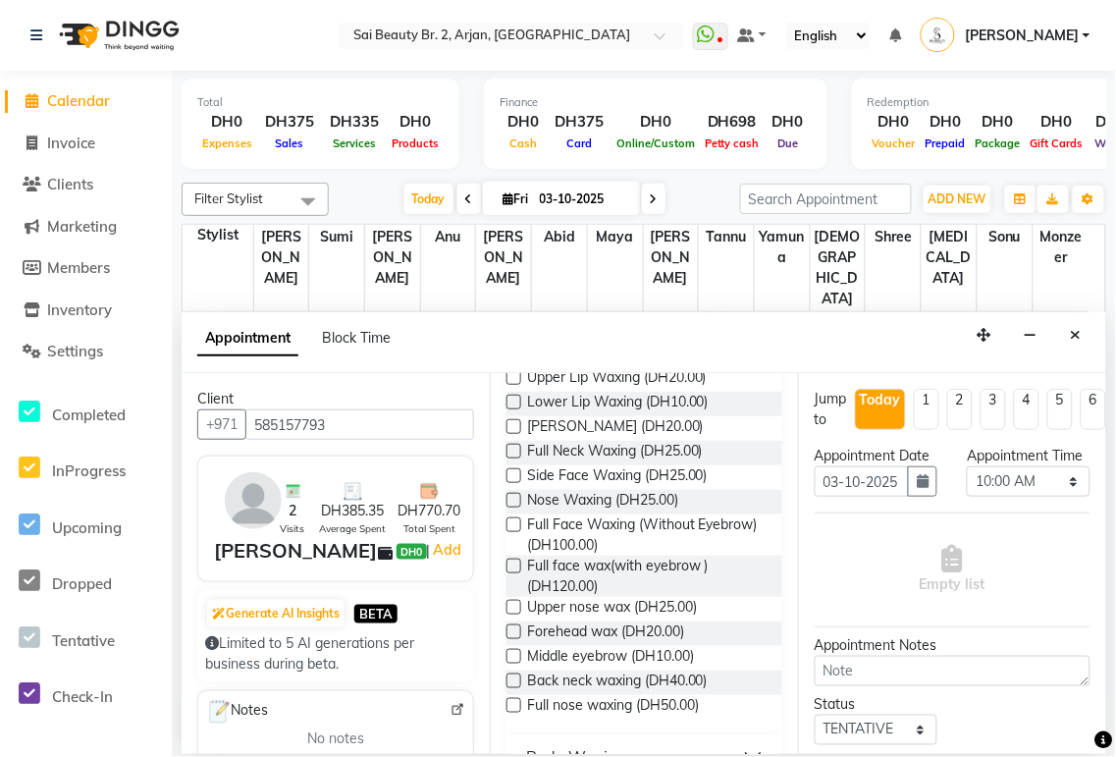
scroll to position [376, 0]
click at [539, 353] on span "Upper nose wax (DH25.00)" at bounding box center [612, 607] width 170 height 25
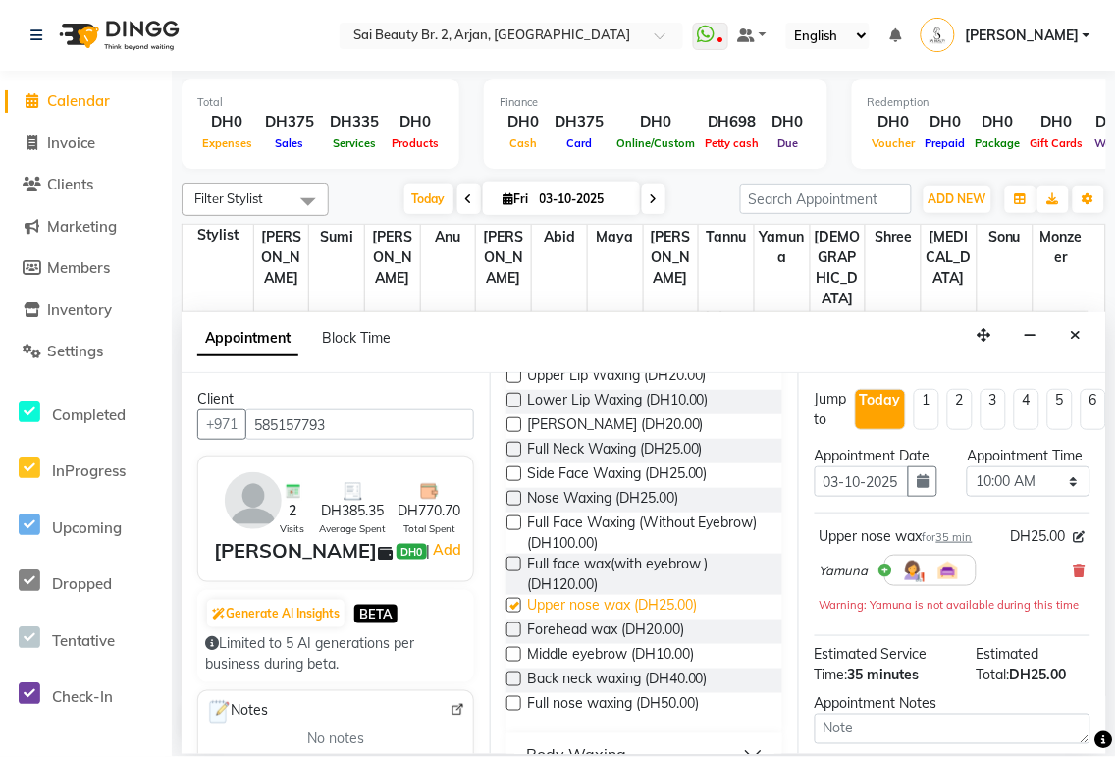
checkbox input "false"
click at [539, 353] on span "Full face wax(with eyebrow ) (DH120.00)" at bounding box center [646, 573] width 239 height 41
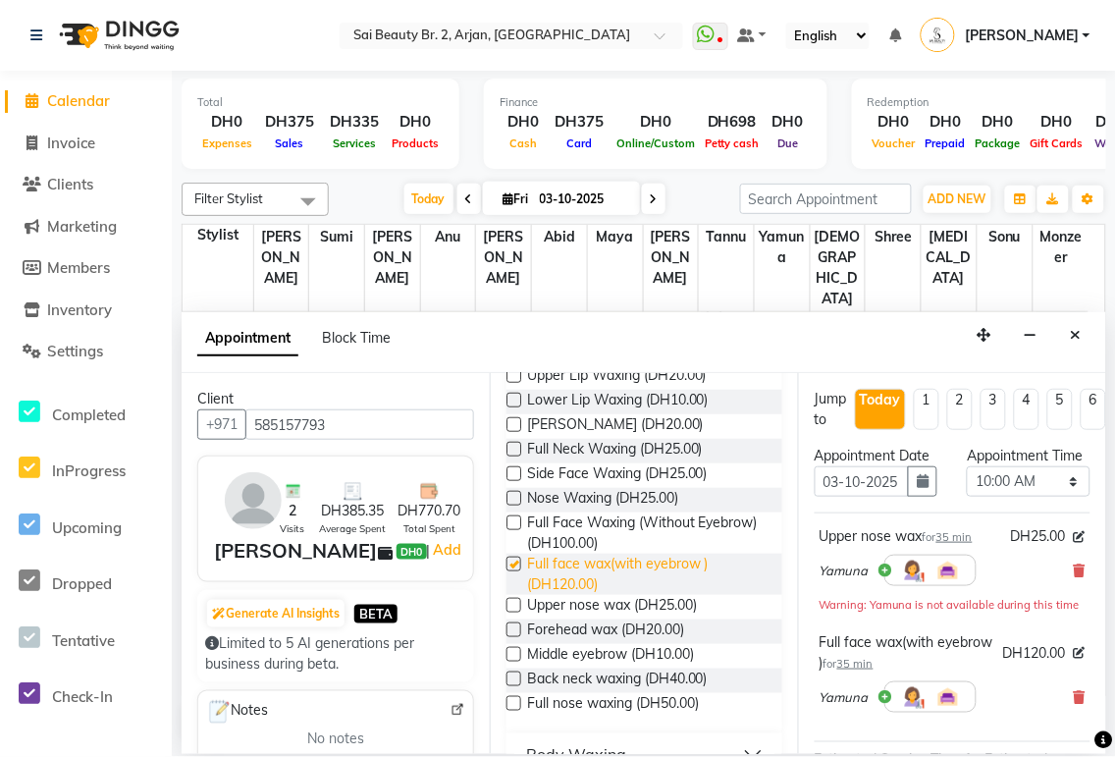
checkbox input "false"
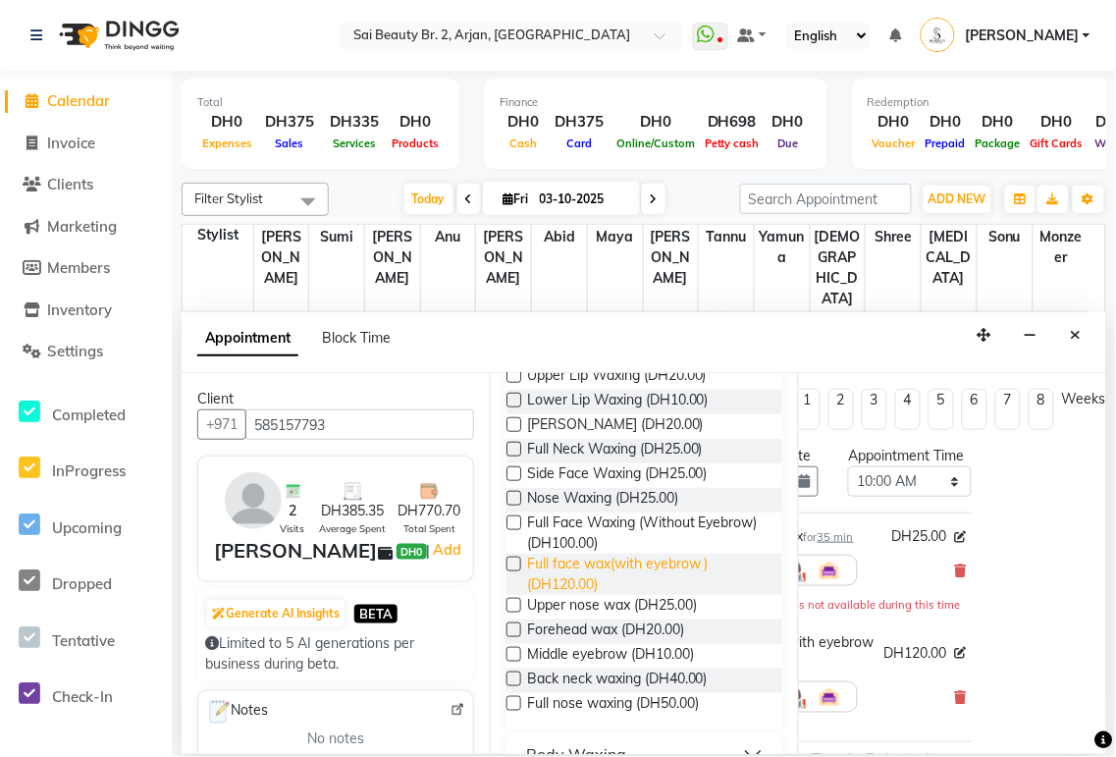
scroll to position [0, 137]
click at [539, 353] on icon at bounding box center [961, 570] width 12 height 14
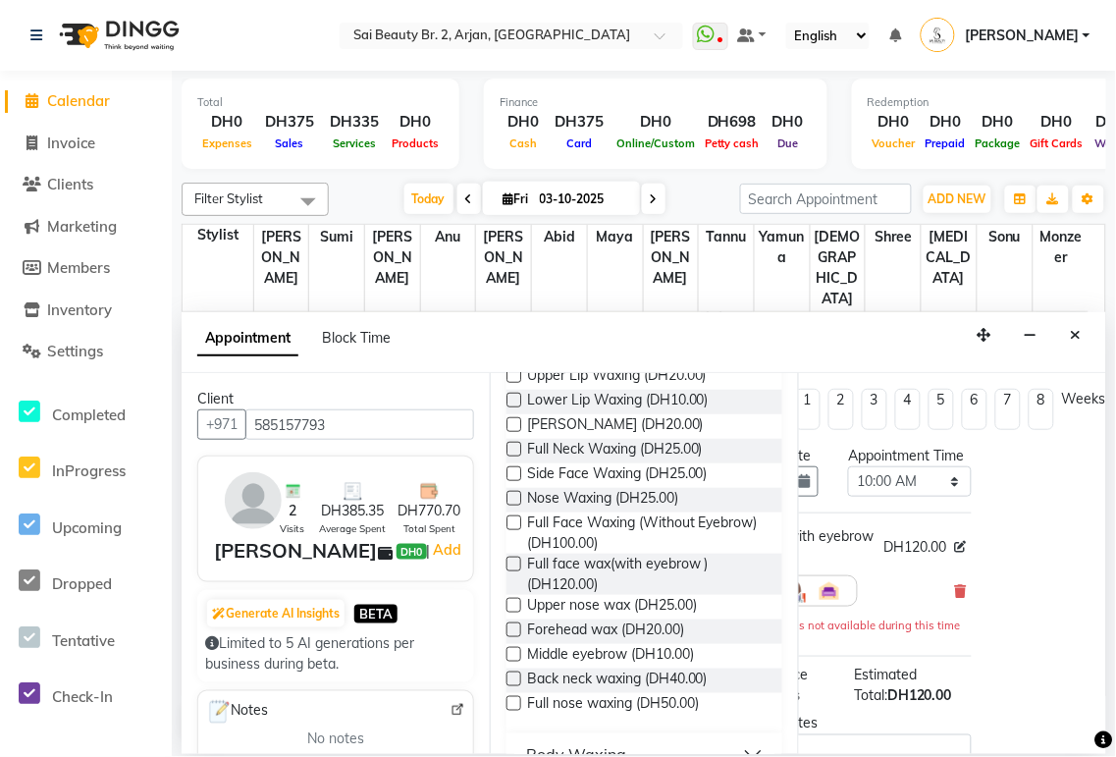
scroll to position [0, 0]
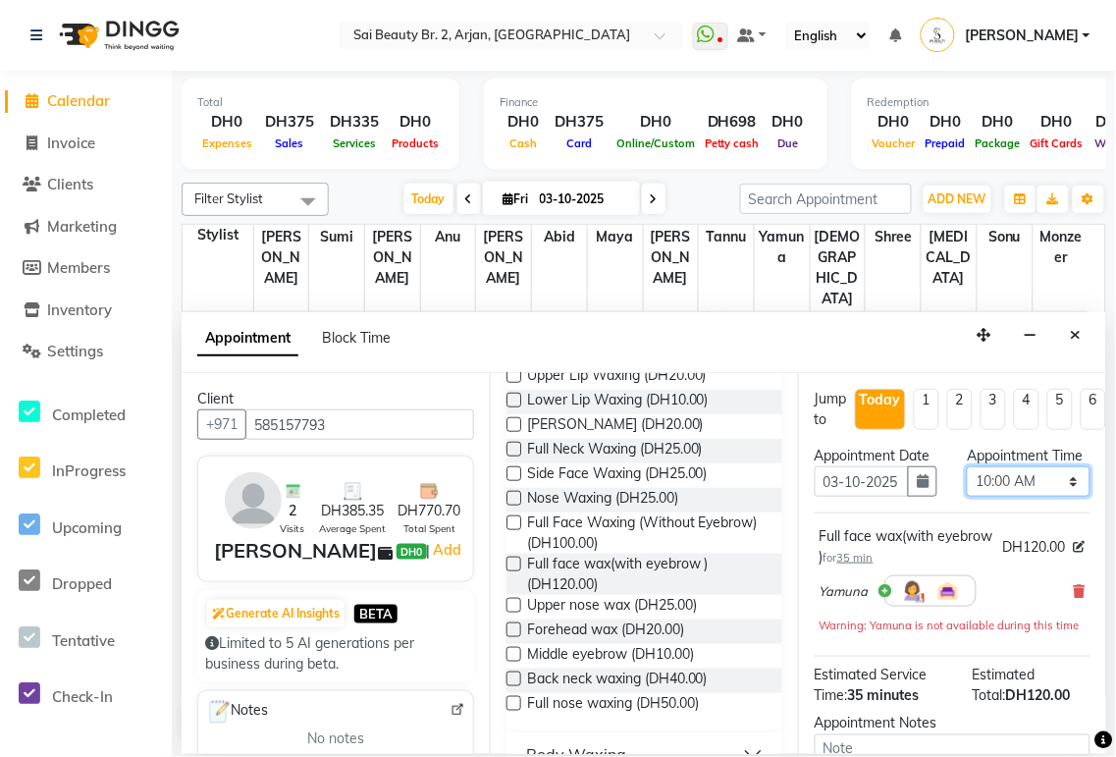
click at [539, 353] on select "Select 10:00 AM 10:05 AM 10:10 AM 10:15 AM 10:20 AM 10:25 AM 10:30 AM 10:35 AM …" at bounding box center [1028, 481] width 123 height 30
select select "675"
click at [539, 353] on select "Select 10:00 AM 10:05 AM 10:10 AM 10:15 AM 10:20 AM 10:25 AM 10:30 AM 10:35 AM …" at bounding box center [1028, 481] width 123 height 30
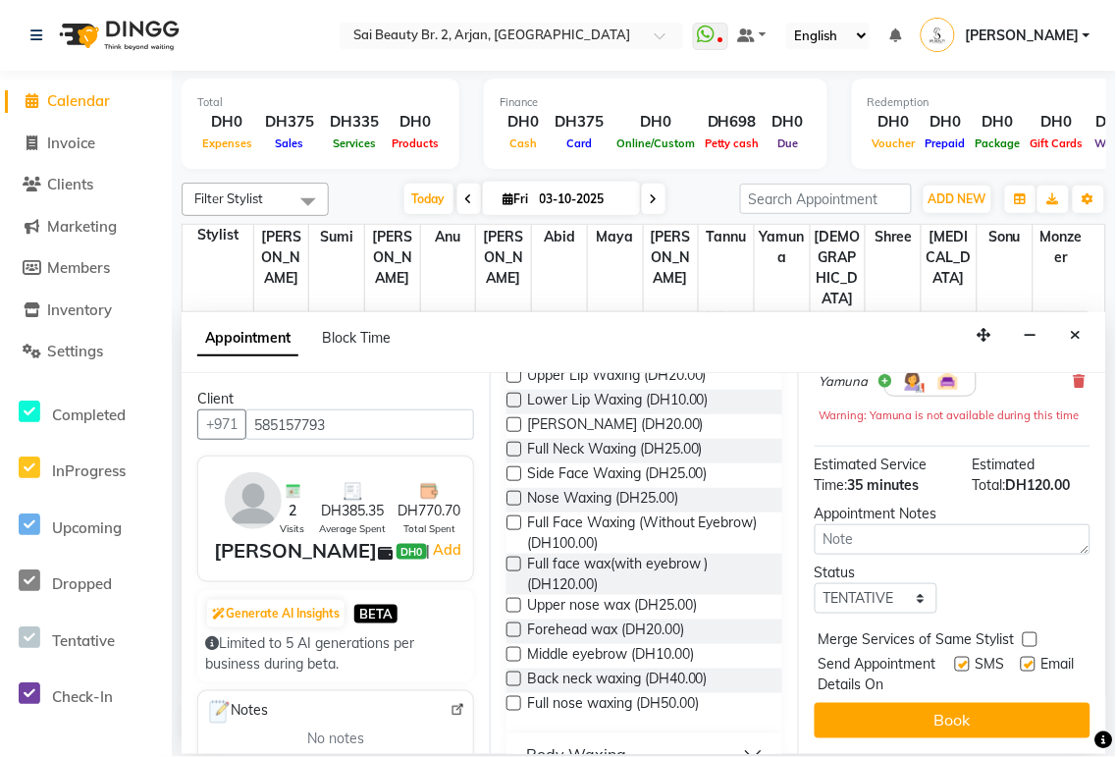
scroll to position [289, 0]
click at [539, 353] on label at bounding box center [1030, 639] width 15 height 15
click at [539, 353] on input "checkbox" at bounding box center [1029, 641] width 13 height 13
checkbox input "true"
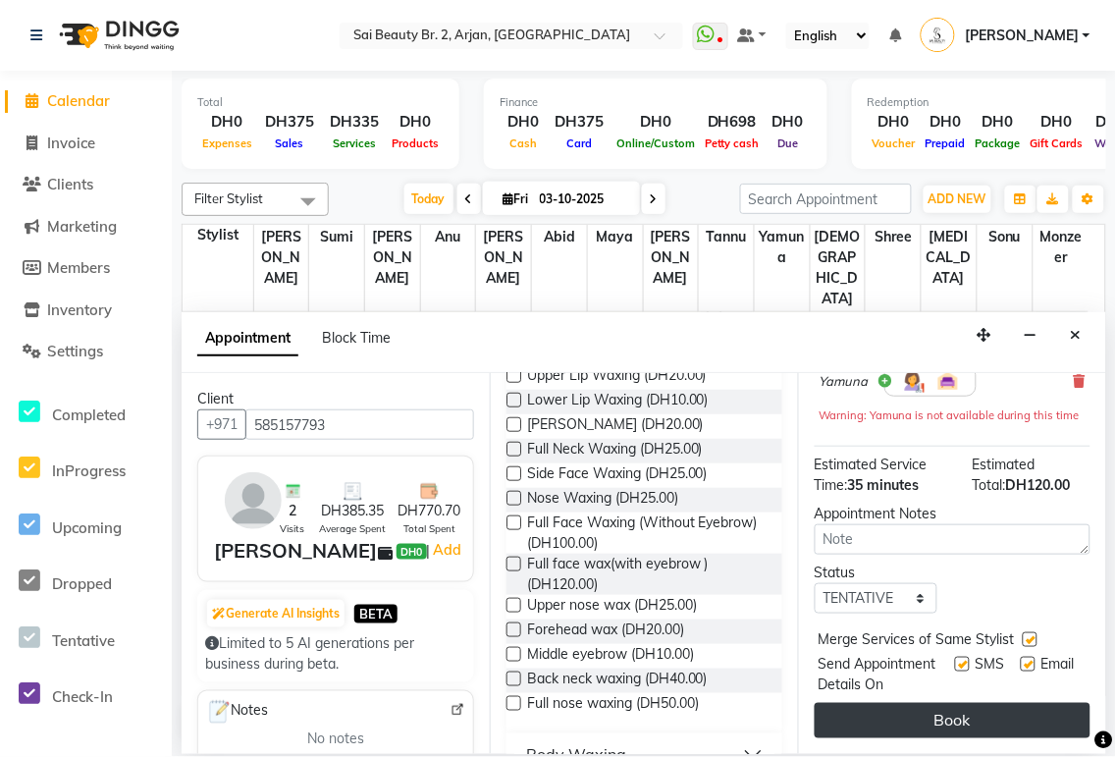
click at [539, 353] on button "Book" at bounding box center [952, 720] width 276 height 35
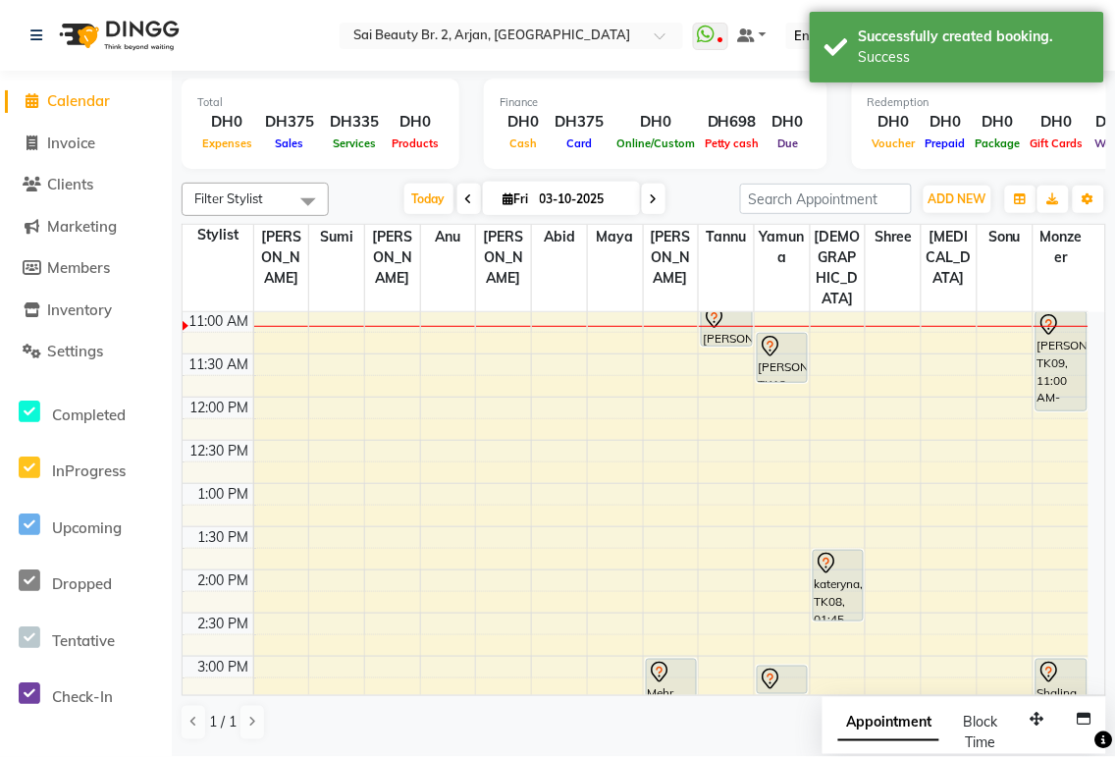
click at [539, 353] on span "Appointment" at bounding box center [888, 723] width 101 height 35
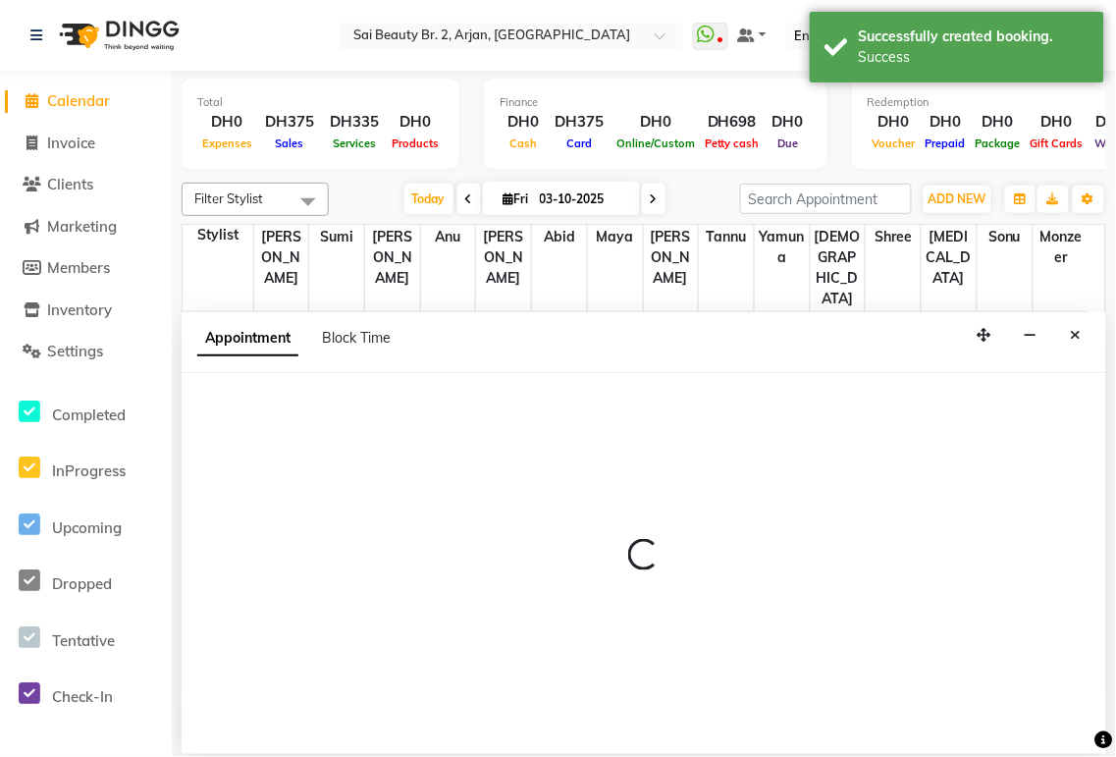
select select "tentative"
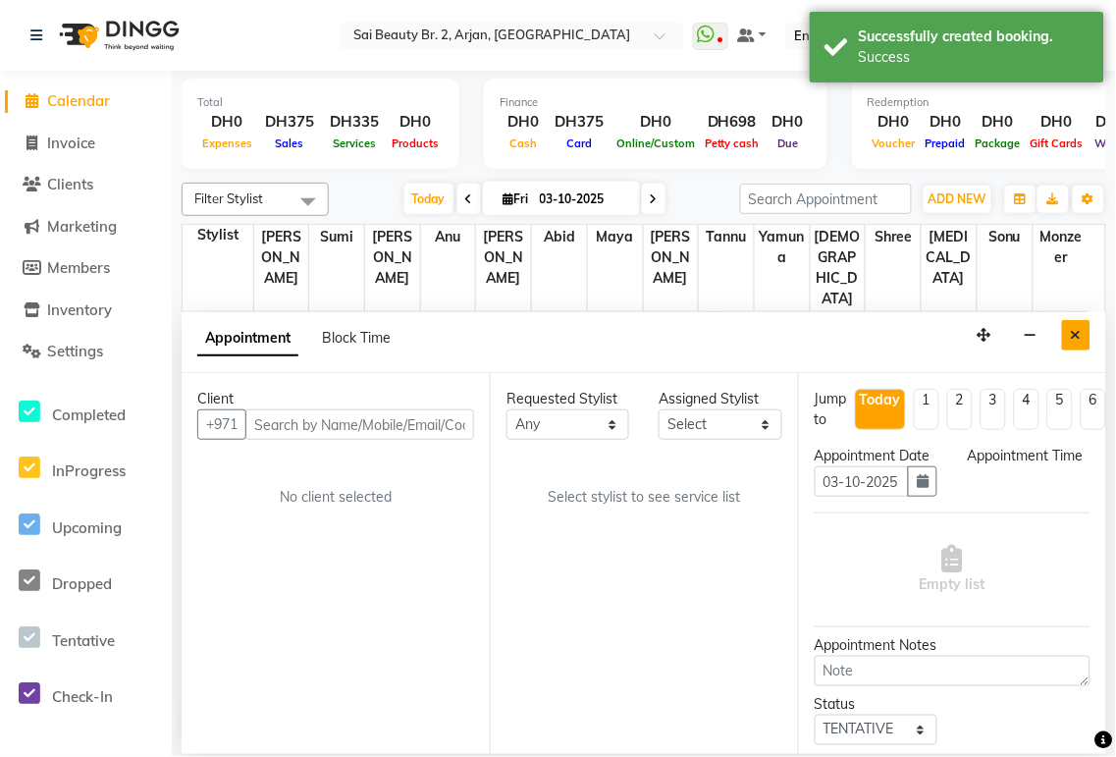
click at [539, 336] on icon "Close" at bounding box center [1076, 335] width 11 height 14
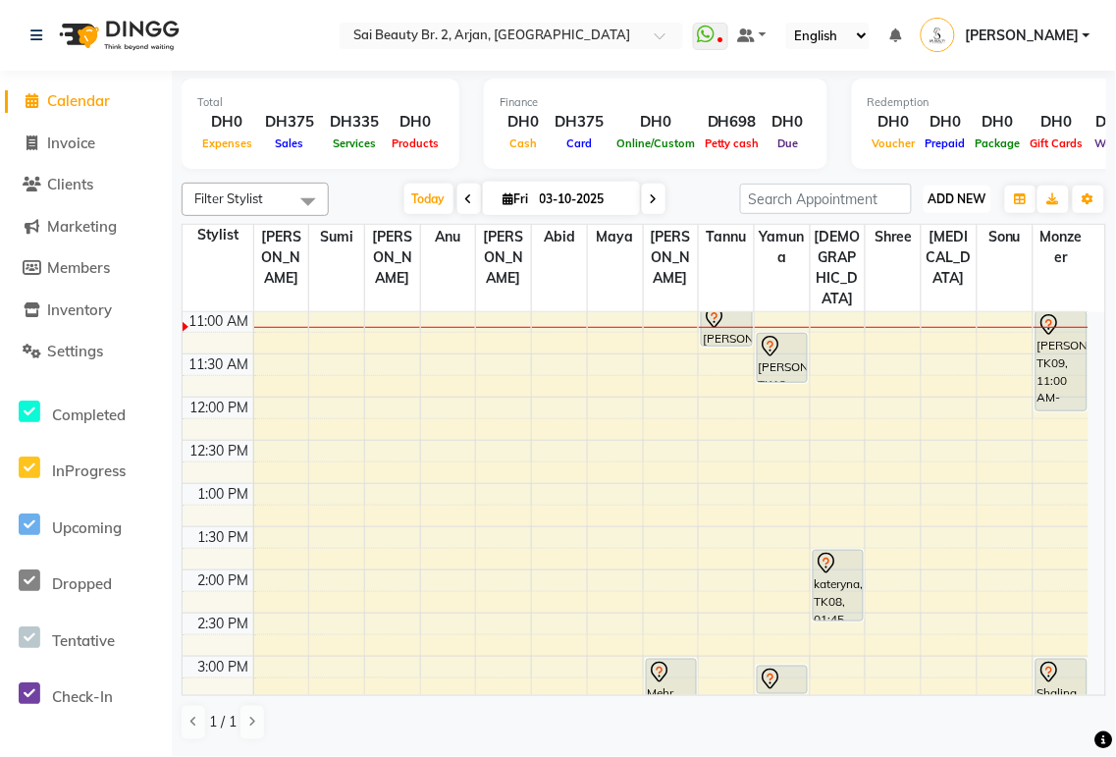
click at [539, 200] on span "ADD NEW" at bounding box center [957, 198] width 58 height 15
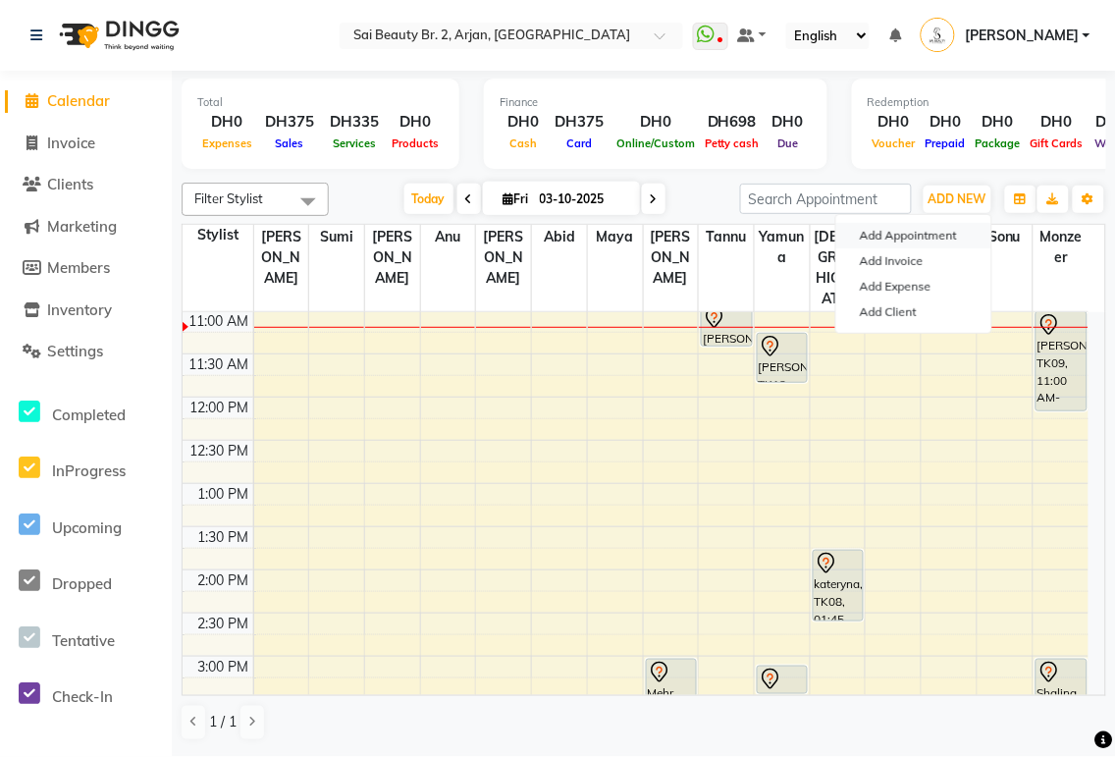
click at [539, 232] on button "Add Appointment" at bounding box center [913, 236] width 155 height 26
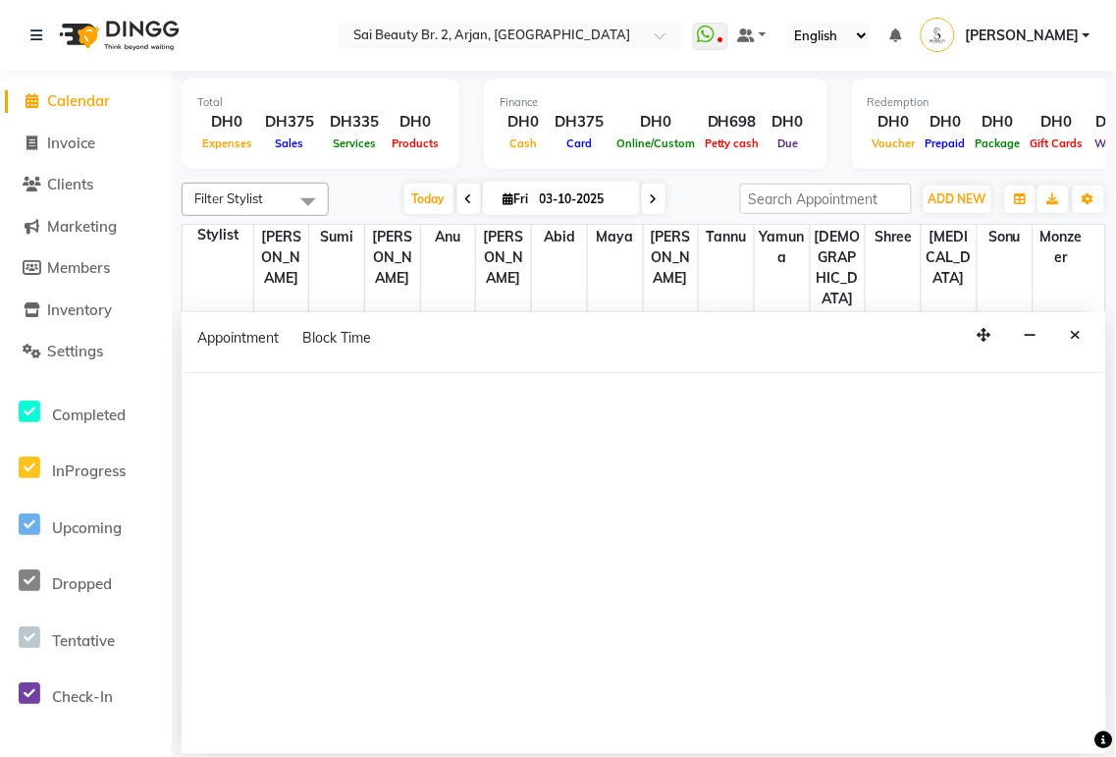
select select "600"
select select "tentative"
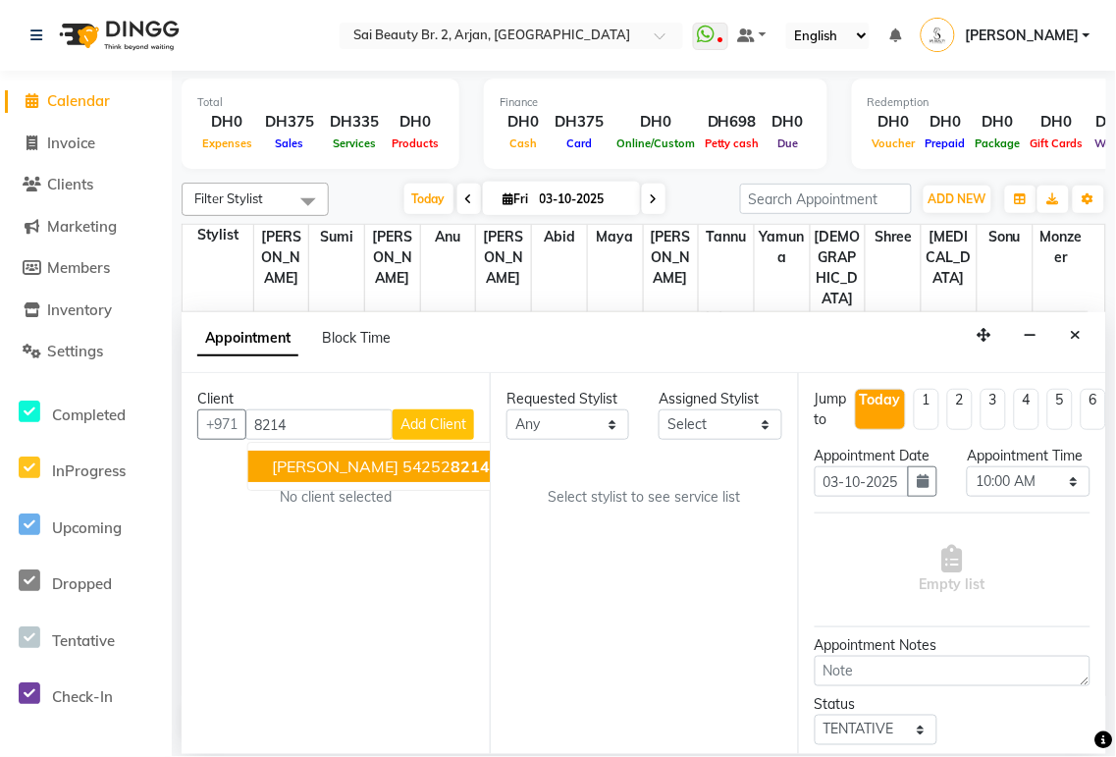
click at [451, 353] on span "8214" at bounding box center [470, 466] width 39 height 20
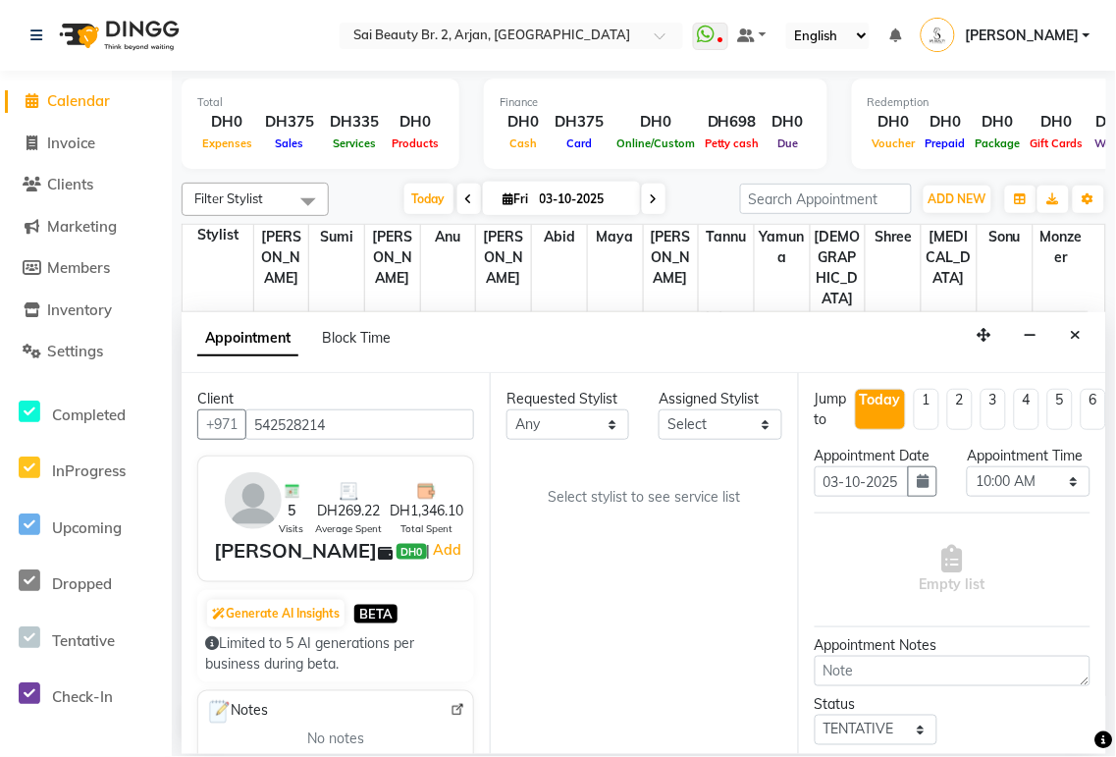
type input "542528214"
click at [539, 353] on select "Any [PERSON_NAME][MEDICAL_DATA] [PERSON_NAME] [PERSON_NAME] [PERSON_NAME] Gita …" at bounding box center [567, 424] width 123 height 30
select select "82917"
click at [506, 353] on select "Any [PERSON_NAME][MEDICAL_DATA] [PERSON_NAME] [PERSON_NAME] [PERSON_NAME] Gita …" at bounding box center [567, 424] width 123 height 30
select select "82917"
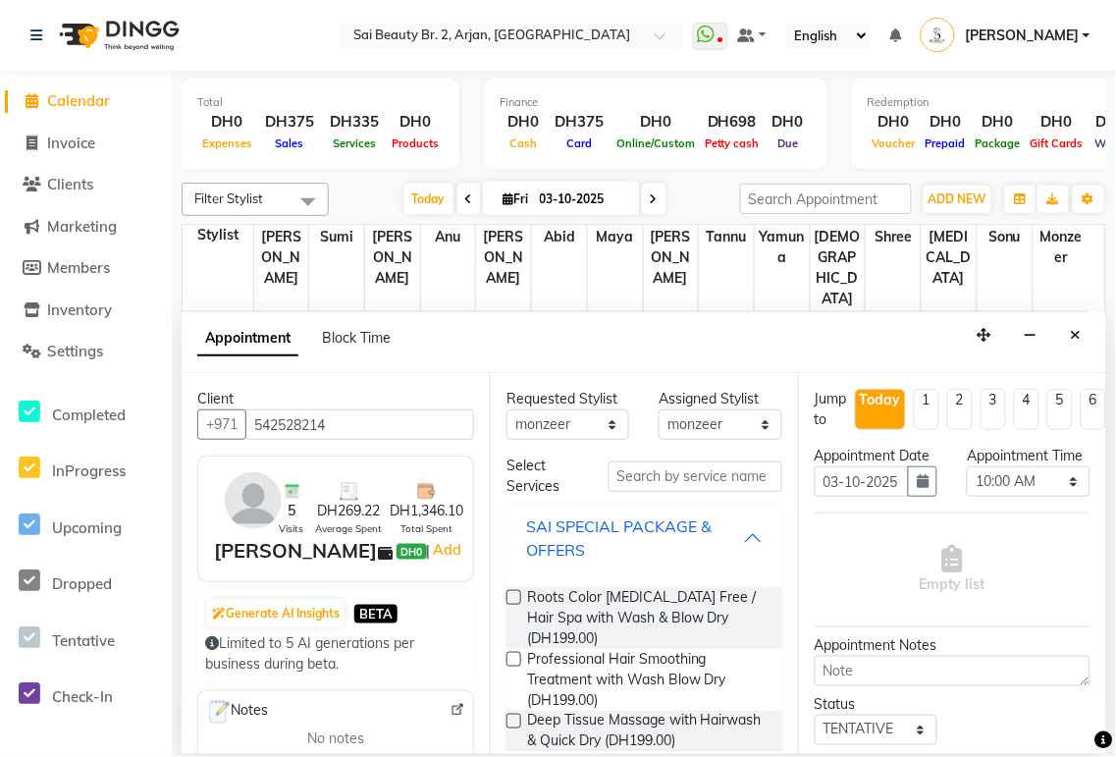
click at [539, 353] on div "SAI SPECIAL PACKAGE & OFFERS" at bounding box center [634, 537] width 217 height 47
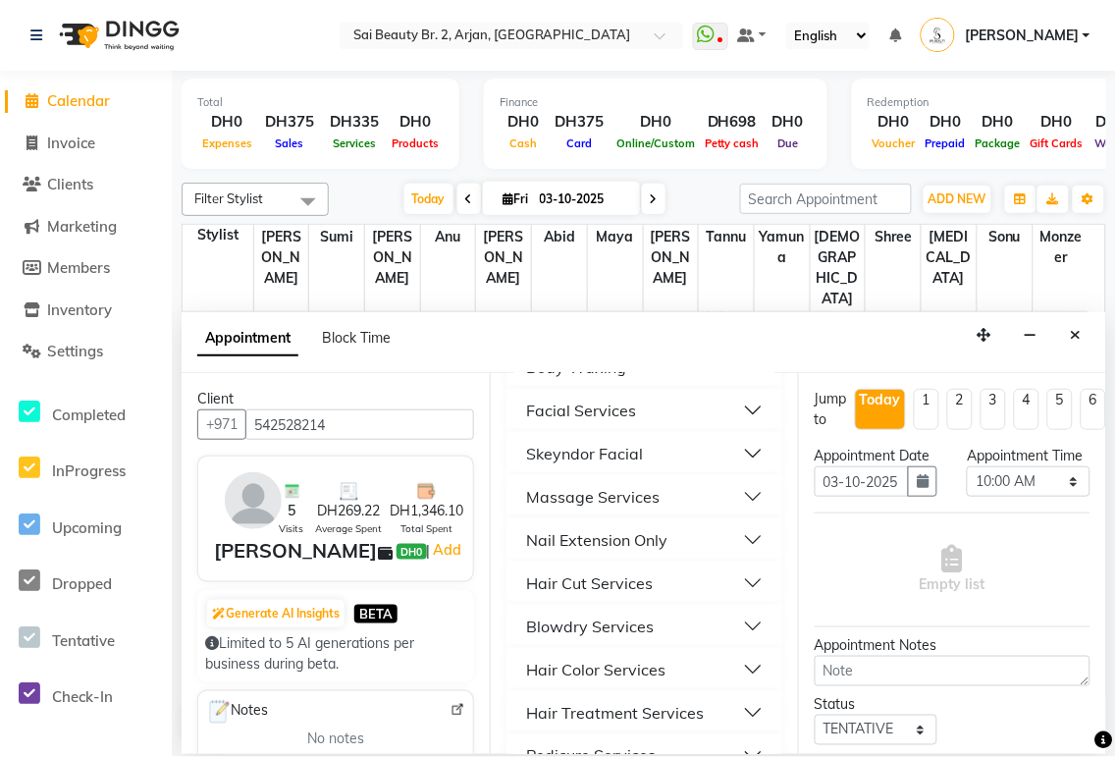
scroll to position [389, 0]
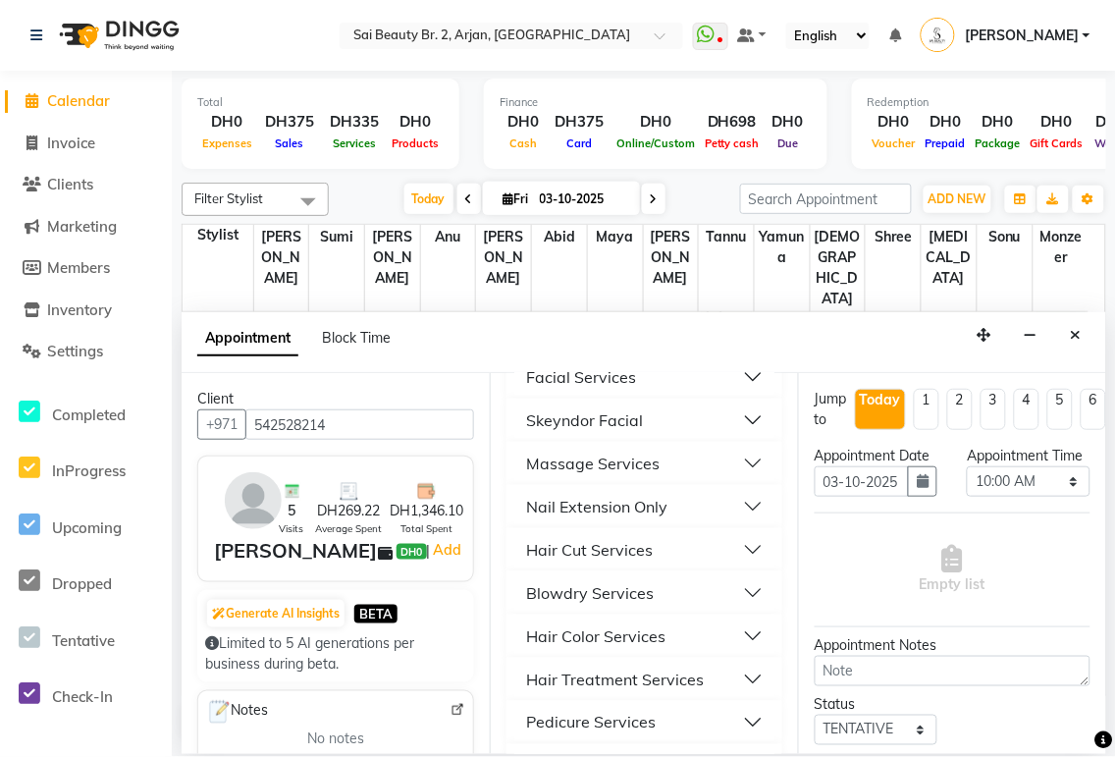
click at [539, 353] on button "Blowdry Services" at bounding box center [644, 592] width 260 height 35
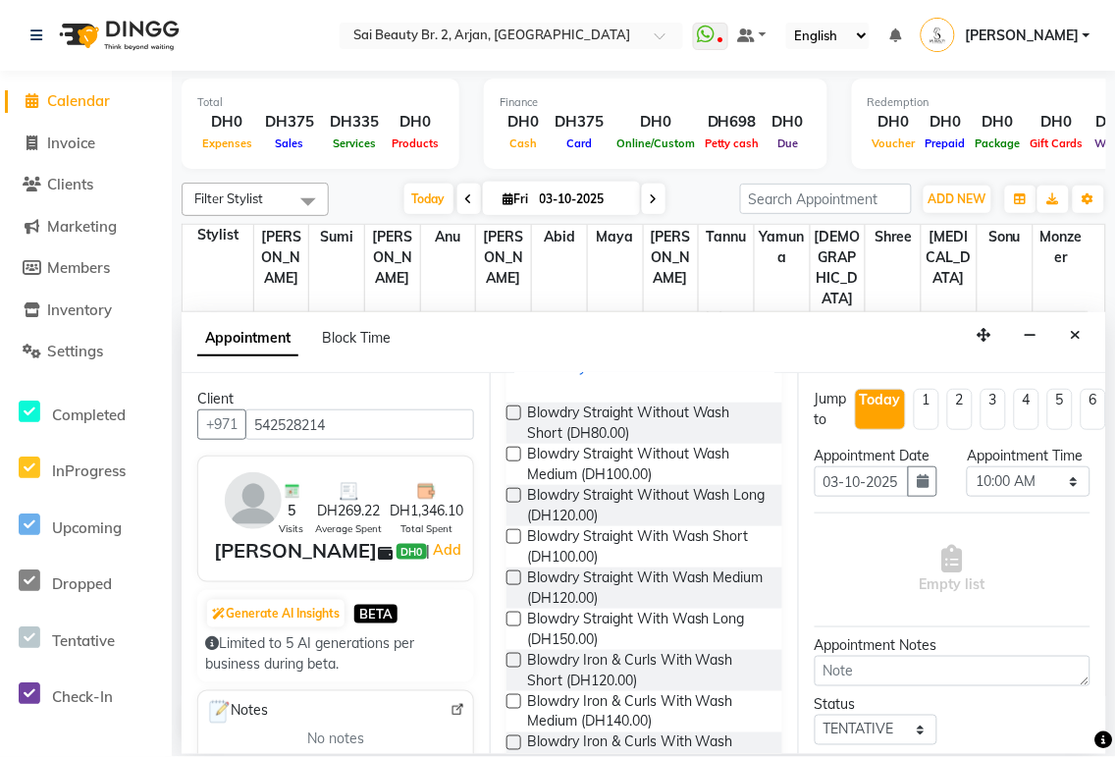
scroll to position [621, 0]
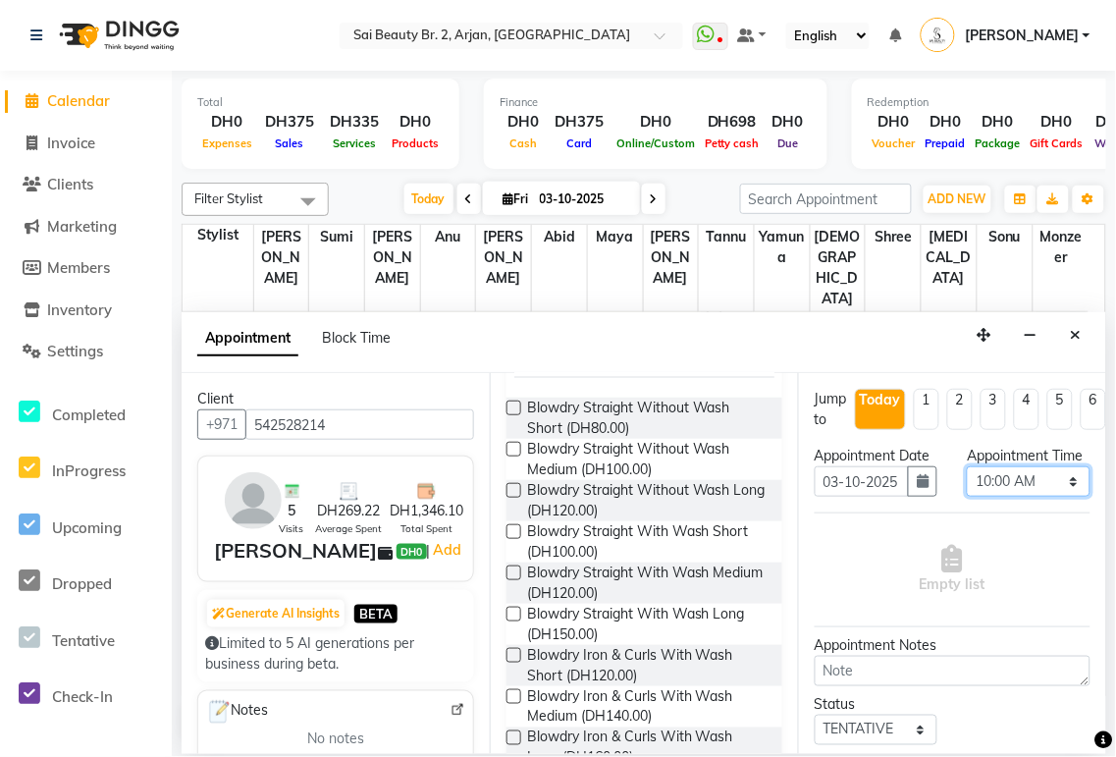
click at [539, 353] on select "Select 10:00 AM 10:05 AM 10:10 AM 10:15 AM 10:20 AM 10:25 AM 10:30 AM 10:35 AM …" at bounding box center [1028, 481] width 123 height 30
select select "700"
click at [539, 353] on select "Select 10:00 AM 10:05 AM 10:10 AM 10:15 AM 10:20 AM 10:25 AM 10:30 AM 10:35 AM …" at bounding box center [1028, 481] width 123 height 30
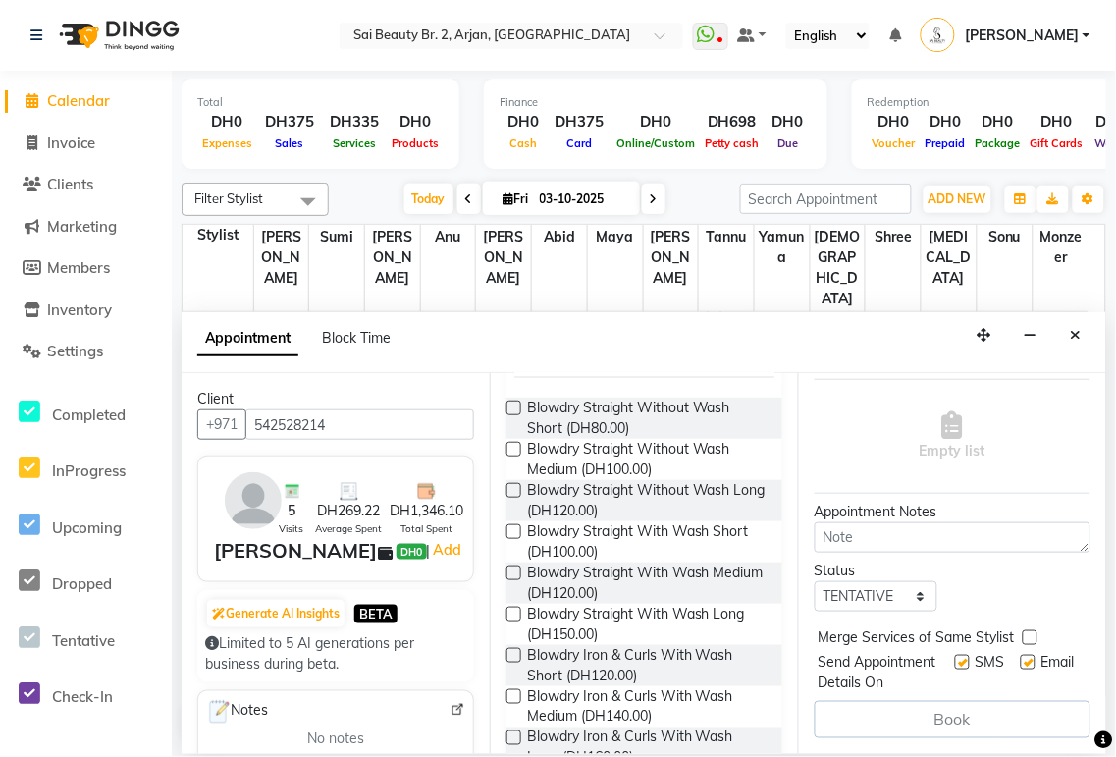
click at [539, 353] on label at bounding box center [1030, 637] width 15 height 15
click at [539, 353] on input "checkbox" at bounding box center [1029, 639] width 13 height 13
checkbox input "true"
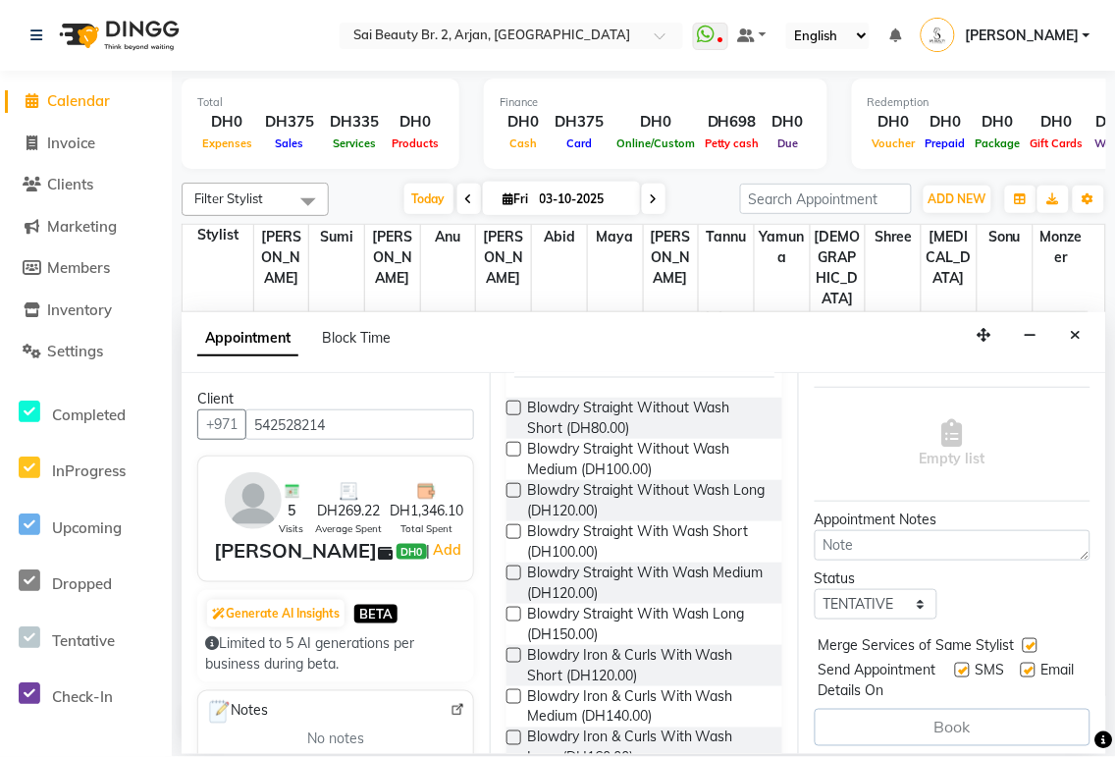
scroll to position [79, 0]
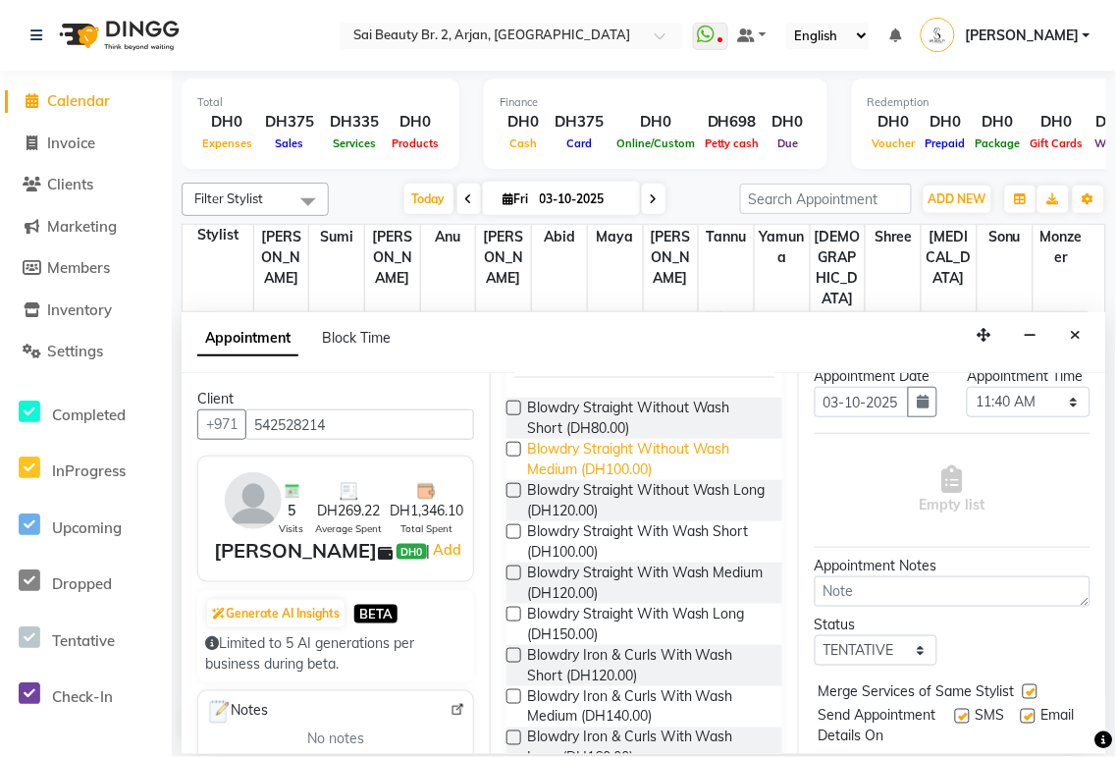
click at [539, 353] on span "Blowdry Straight Without Wash Medium (DH100.00)" at bounding box center [646, 459] width 239 height 41
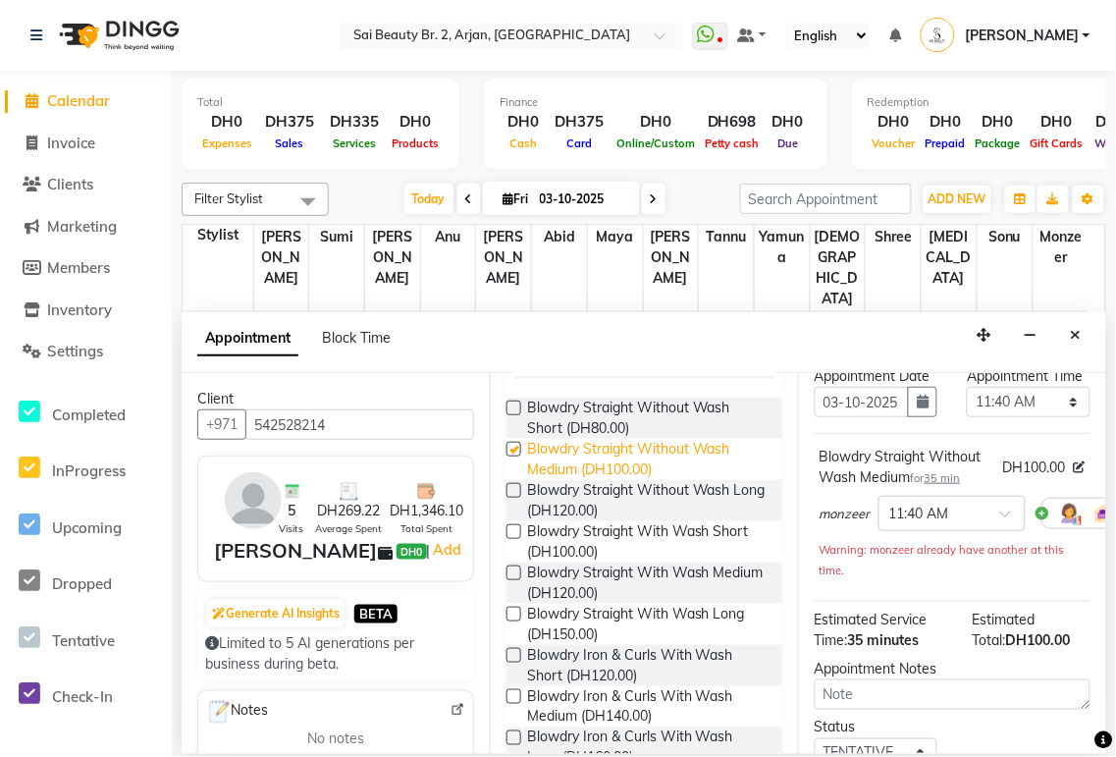
checkbox input "false"
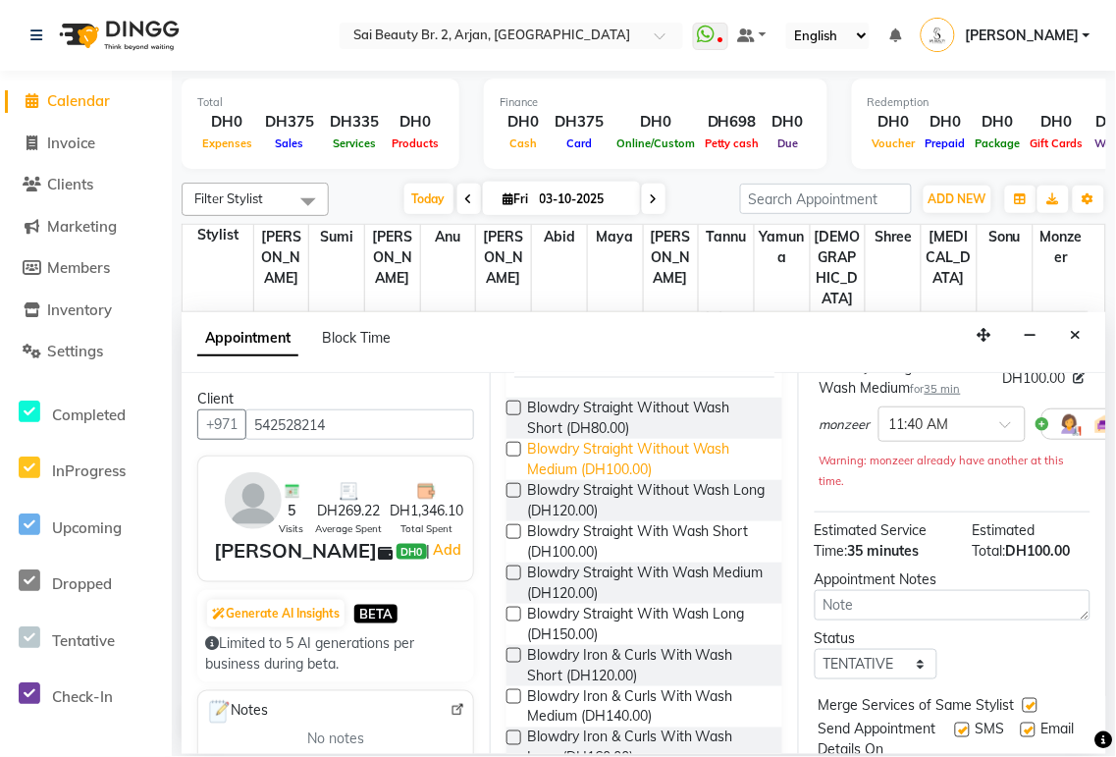
scroll to position [312, 0]
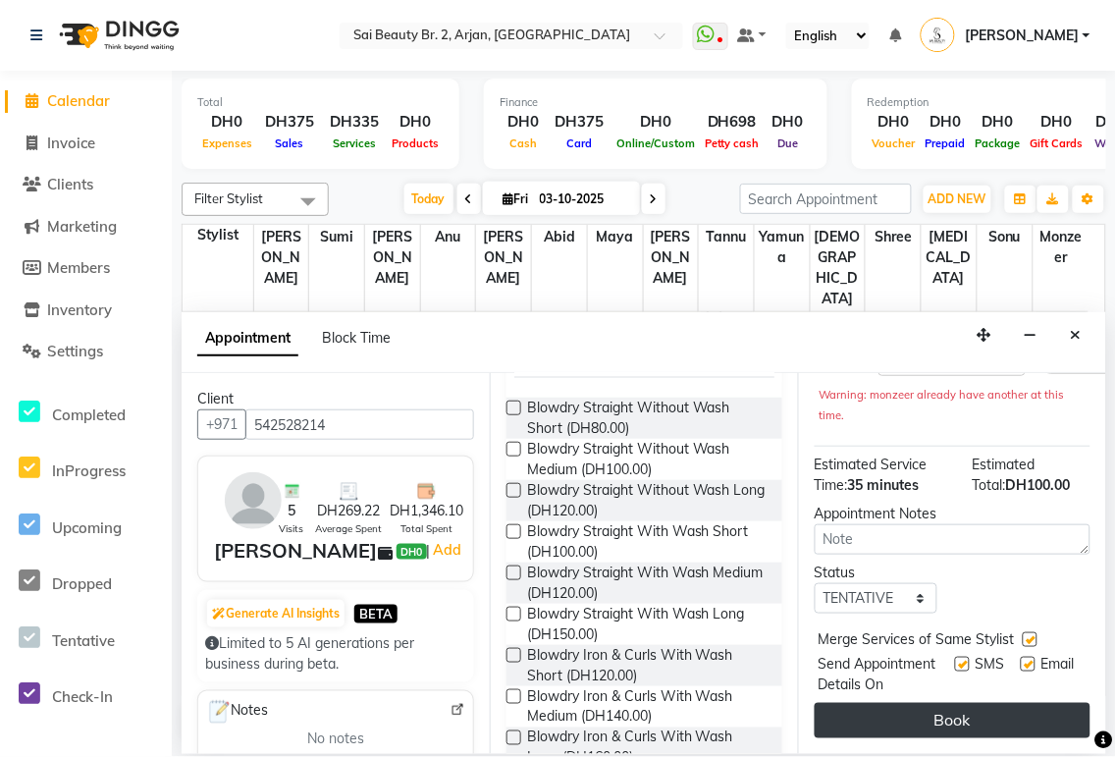
click at [539, 353] on button "Book" at bounding box center [952, 720] width 276 height 35
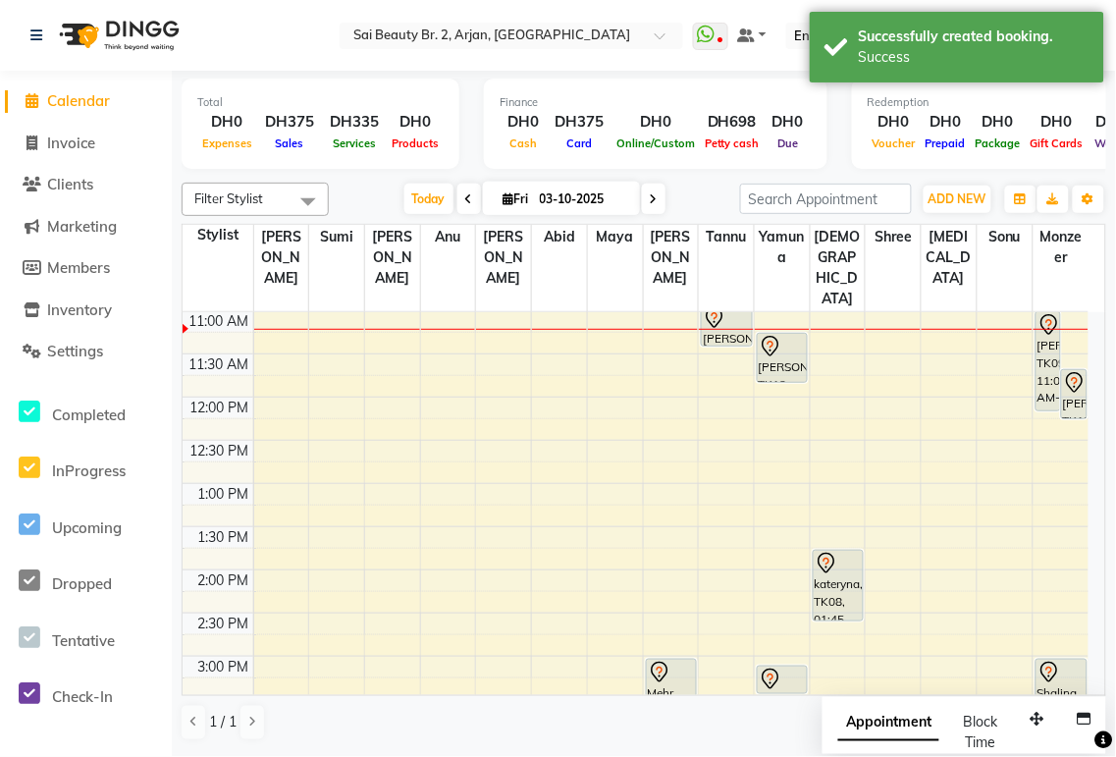
click at [539, 353] on span "Appointment" at bounding box center [888, 723] width 101 height 35
select select "tentative"
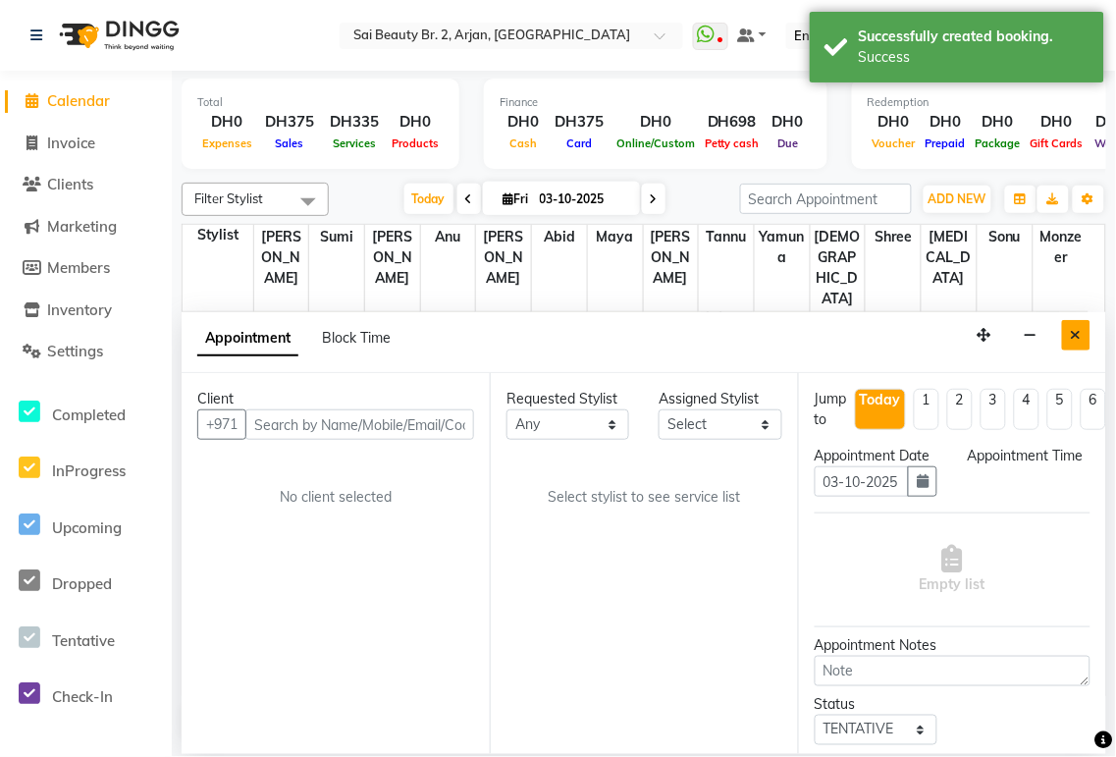
click at [539, 327] on button "Close" at bounding box center [1076, 335] width 28 height 30
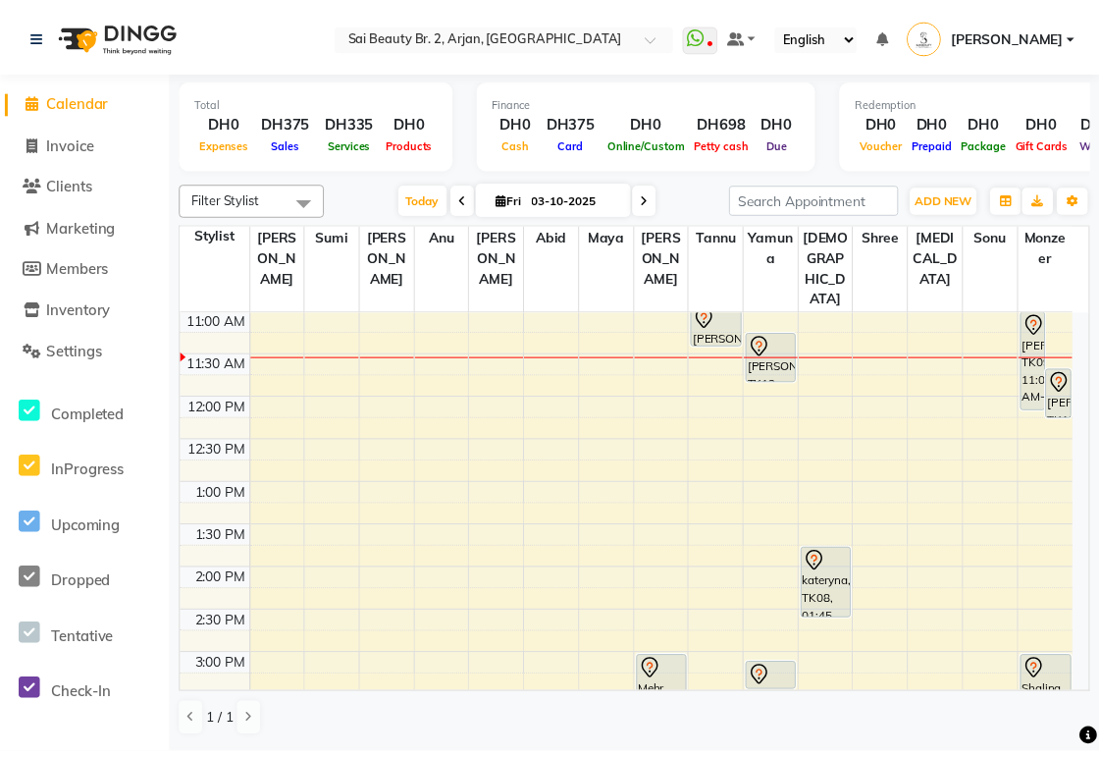
scroll to position [109, 0]
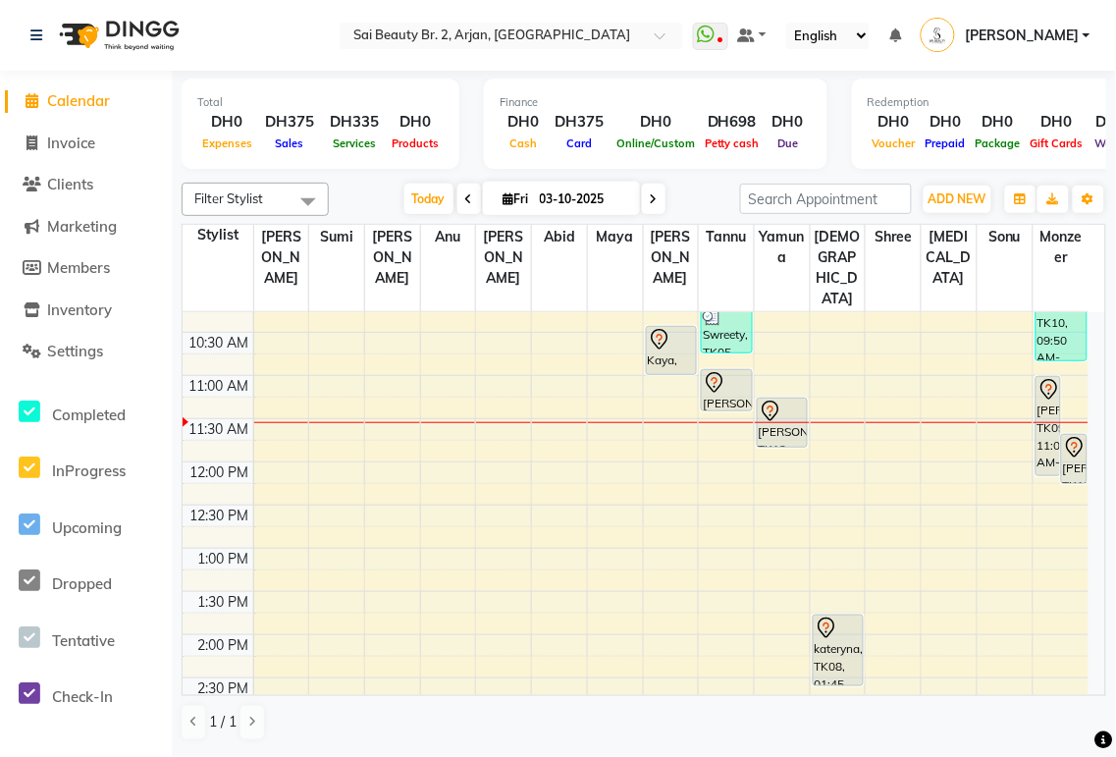
click at [539, 353] on div at bounding box center [726, 383] width 47 height 24
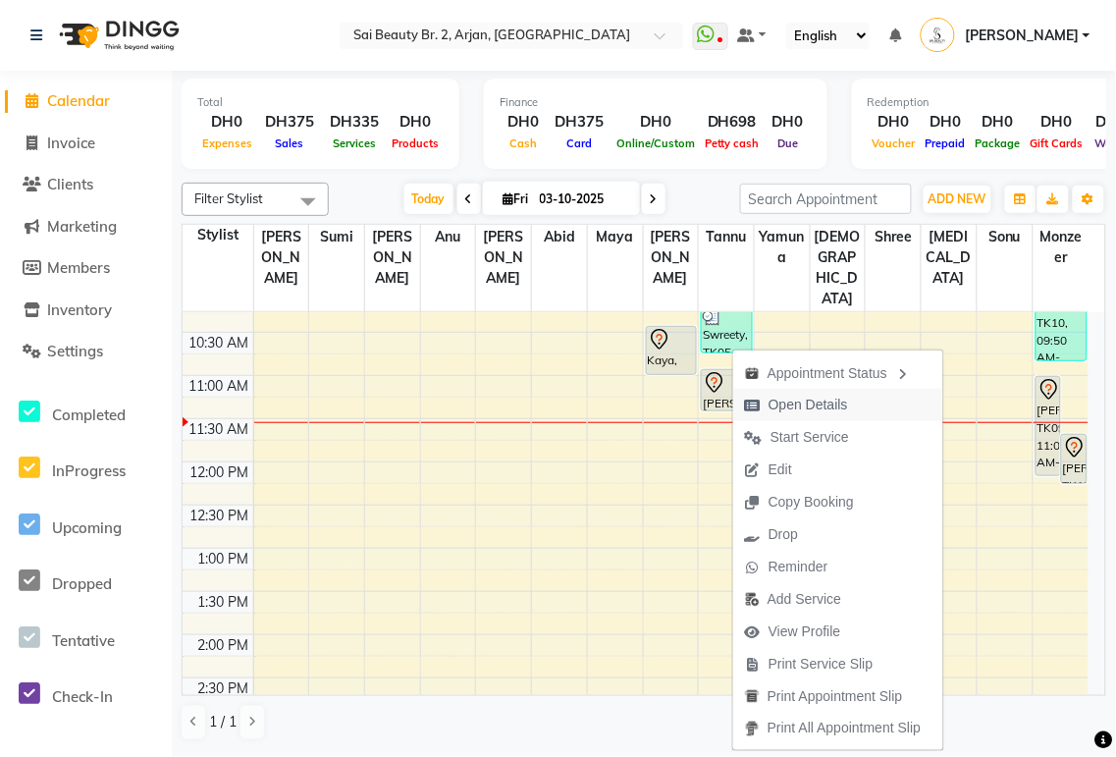
click at [539, 353] on span "Open Details" at bounding box center [807, 404] width 79 height 21
select select "7"
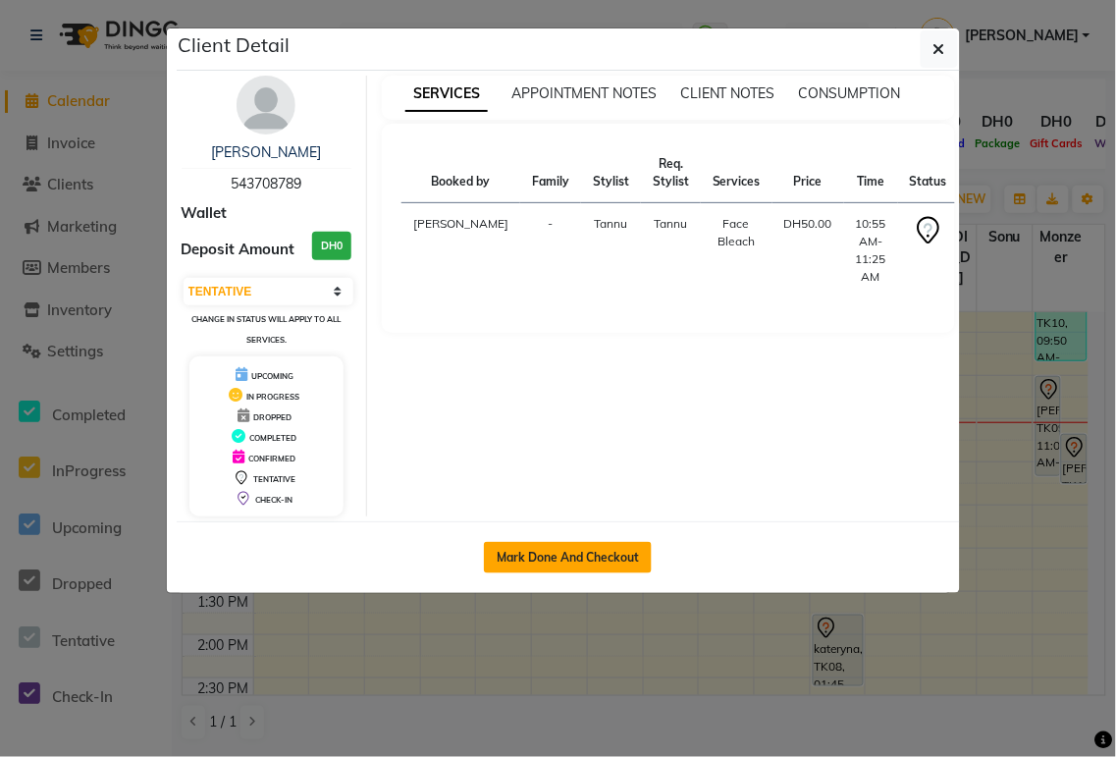
click at [539, 353] on button "Mark Done And Checkout" at bounding box center [568, 557] width 168 height 31
select select "service"
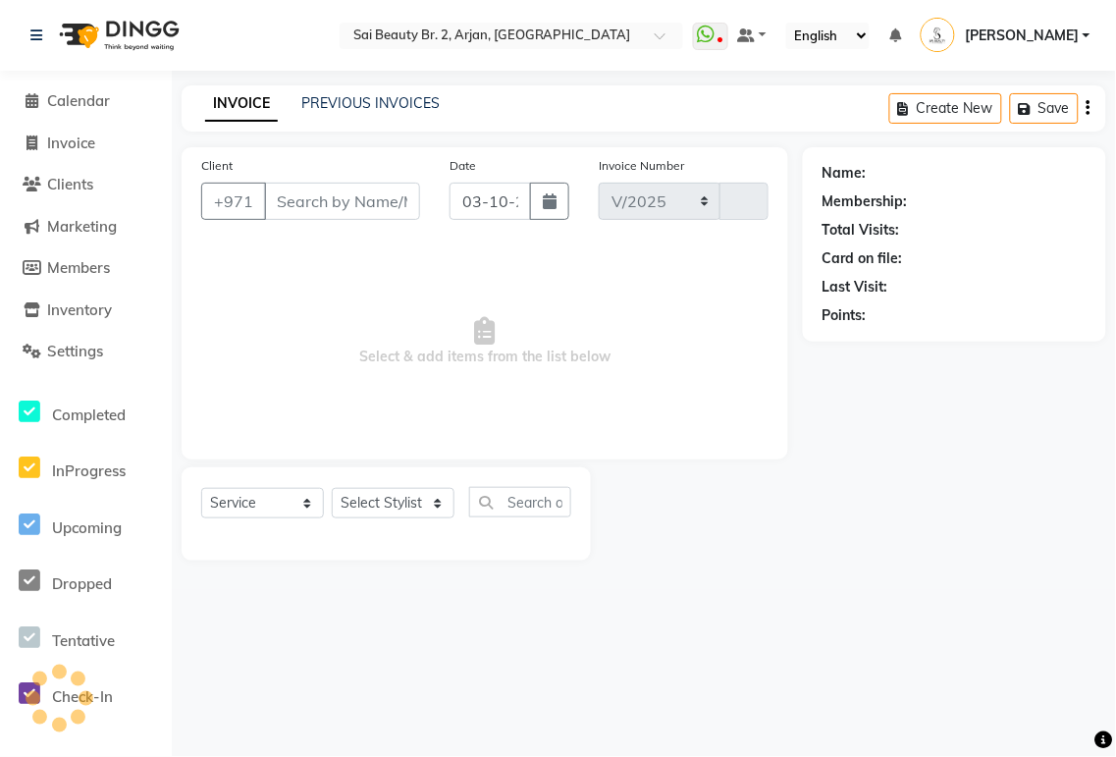
select select "6956"
type input "2367"
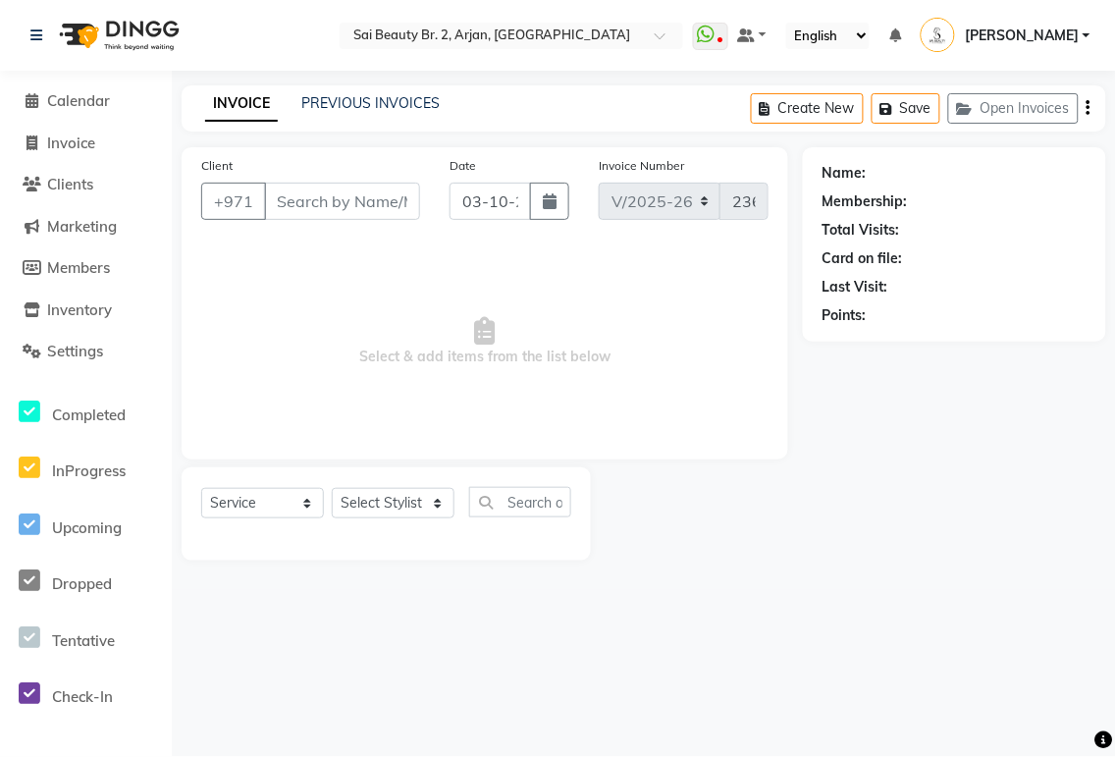
type input "543708789"
select select "60066"
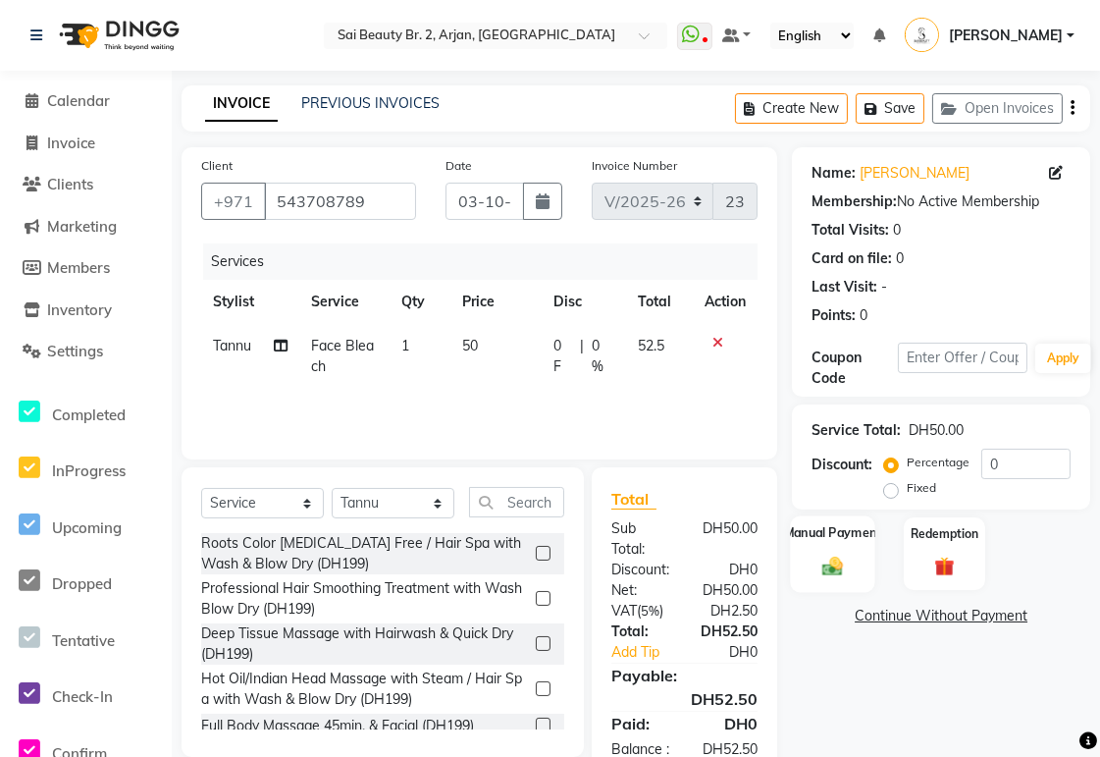
click at [539, 353] on img at bounding box center [832, 566] width 33 height 24
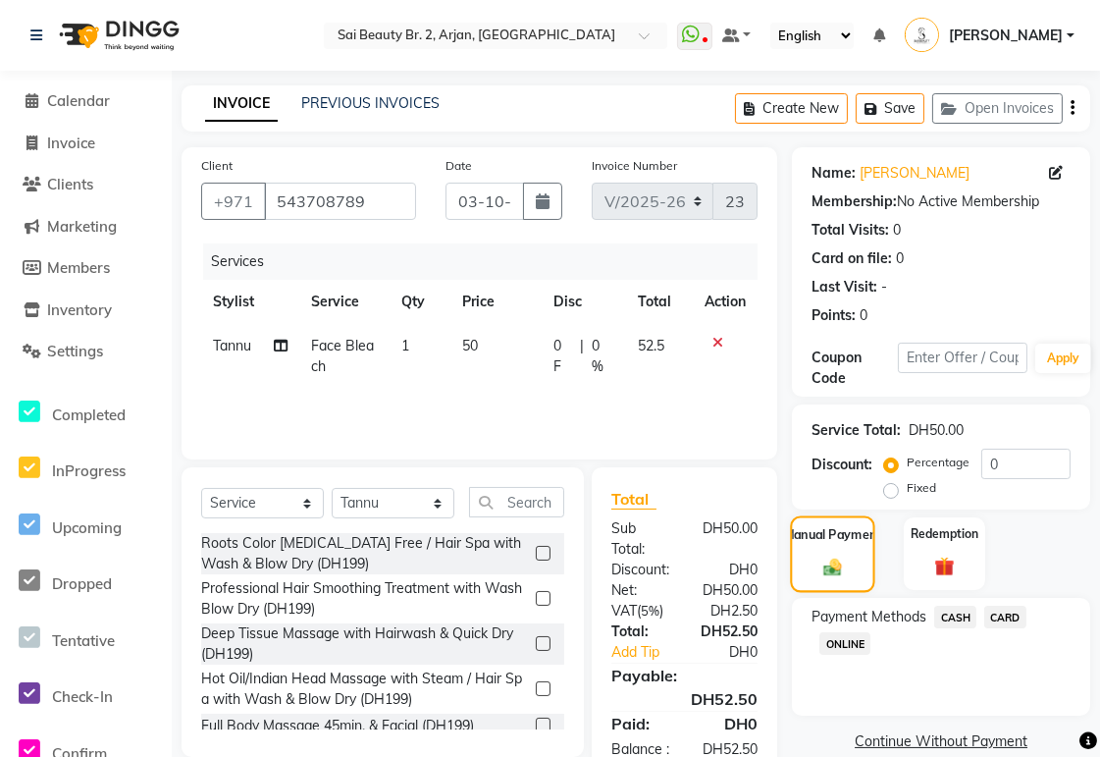
scroll to position [73, 0]
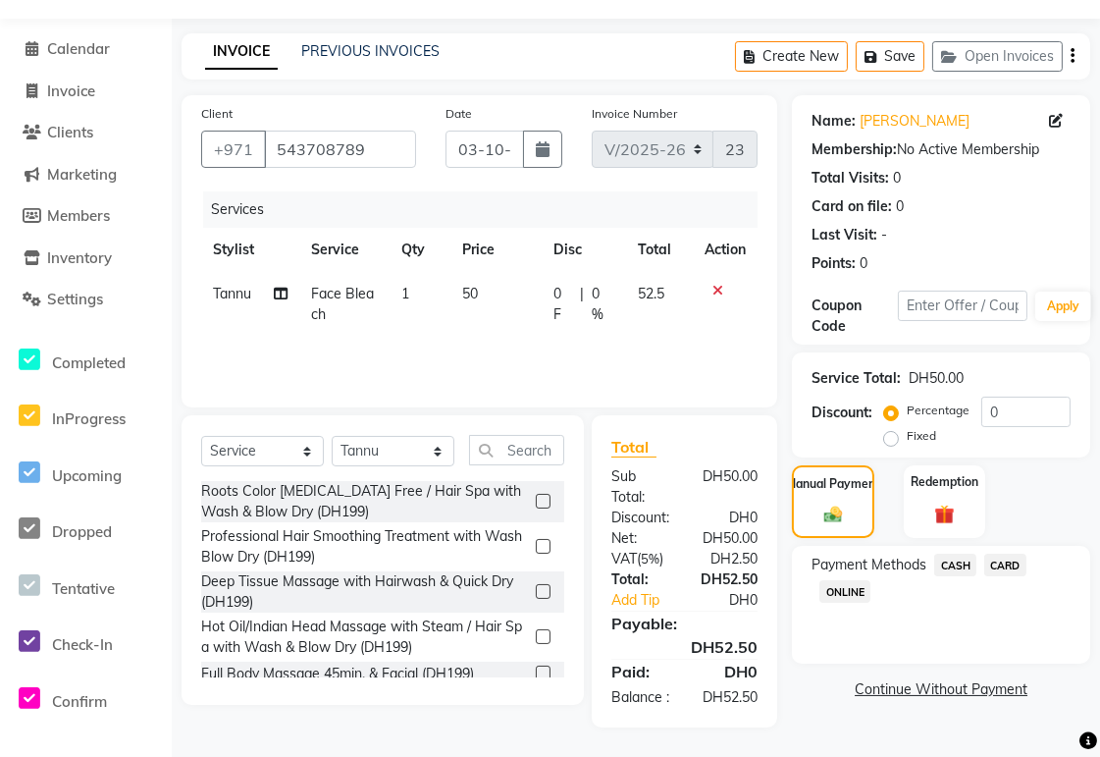
click at [539, 353] on span "CARD" at bounding box center [1005, 564] width 42 height 23
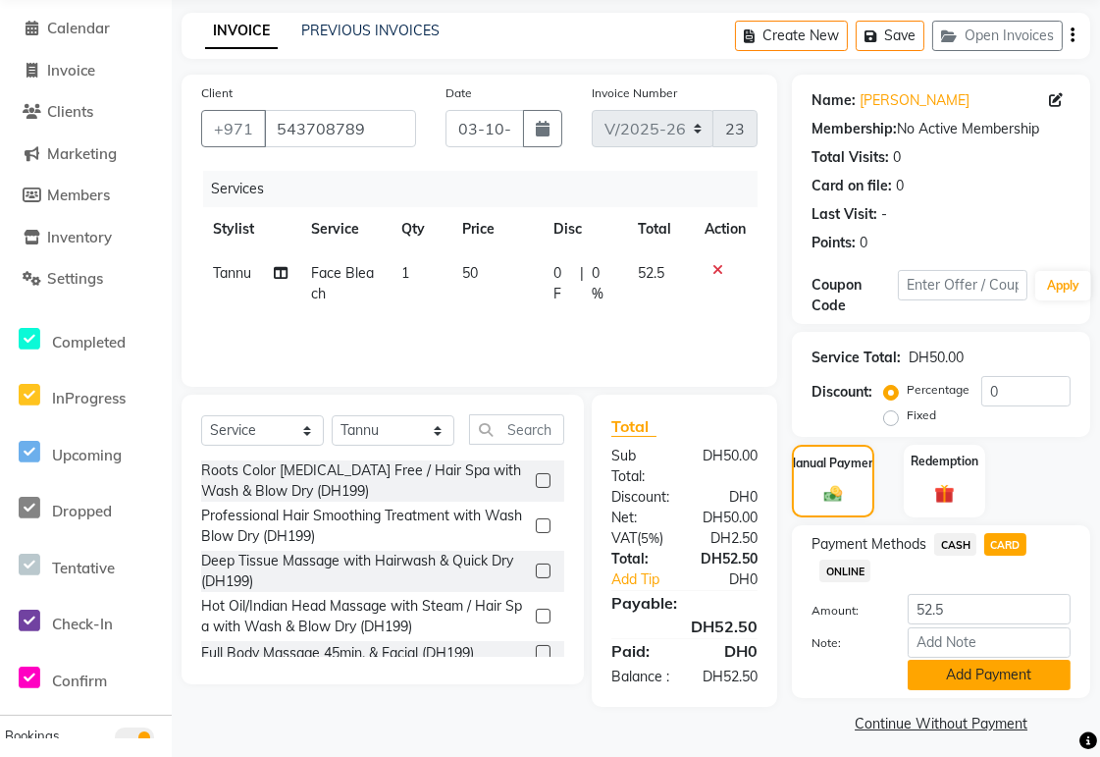
click at [539, 353] on button "Add Payment" at bounding box center [989, 674] width 163 height 30
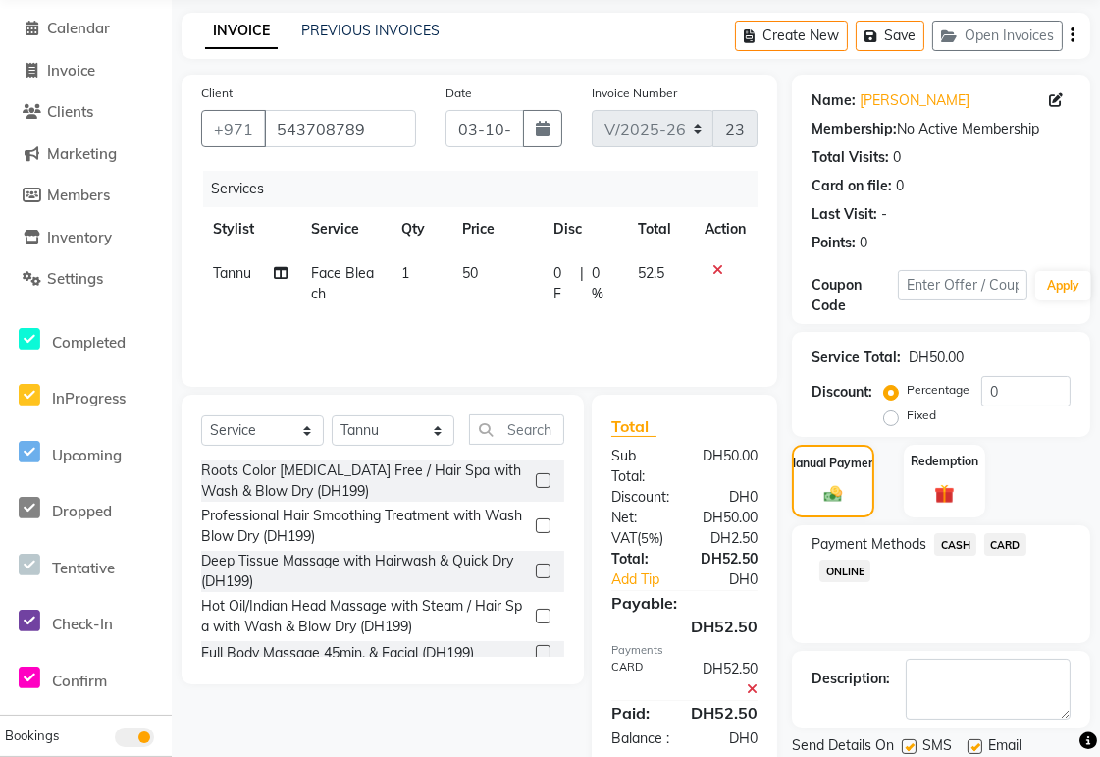
scroll to position [139, 0]
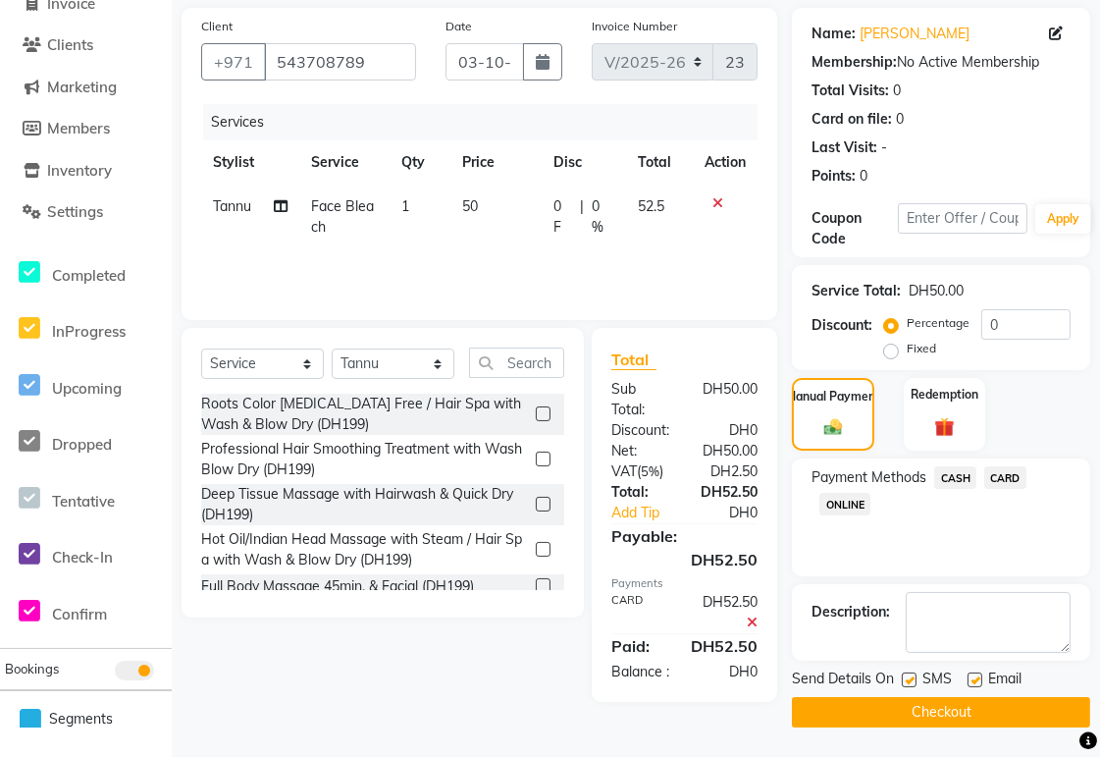
click at [539, 353] on button "Checkout" at bounding box center [941, 712] width 298 height 30
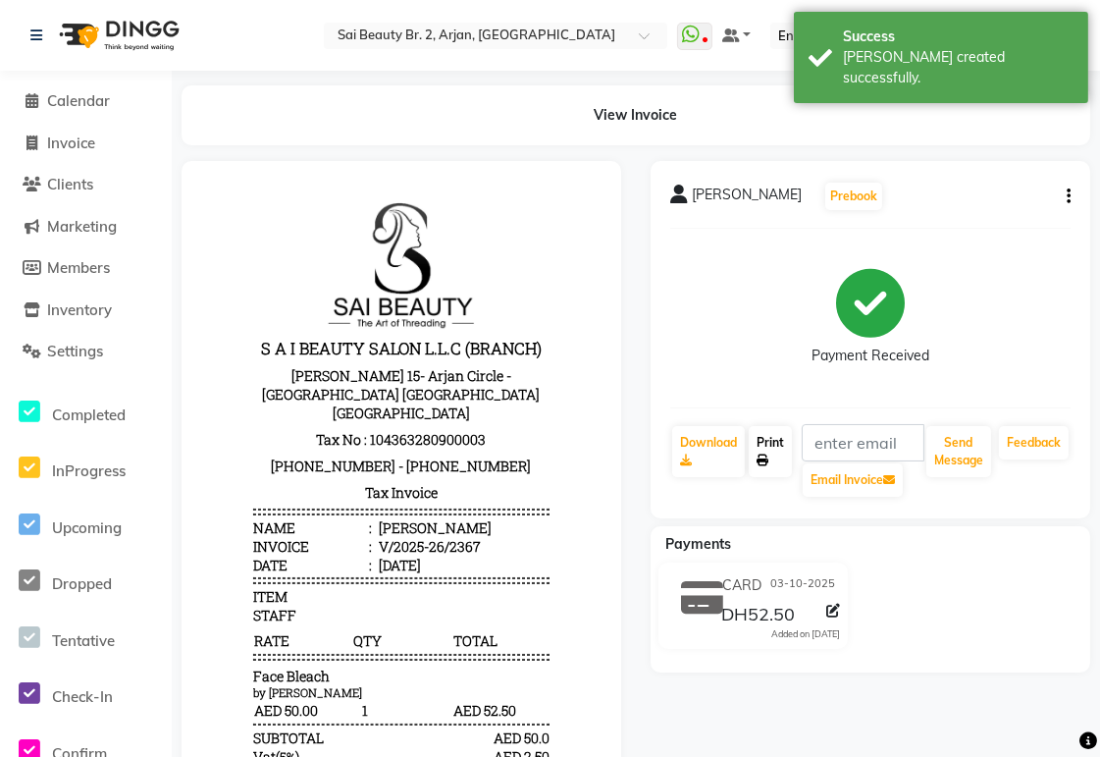
click at [539, 353] on link "Print" at bounding box center [770, 451] width 43 height 51
click at [76, 93] on span "Calendar" at bounding box center [78, 100] width 63 height 19
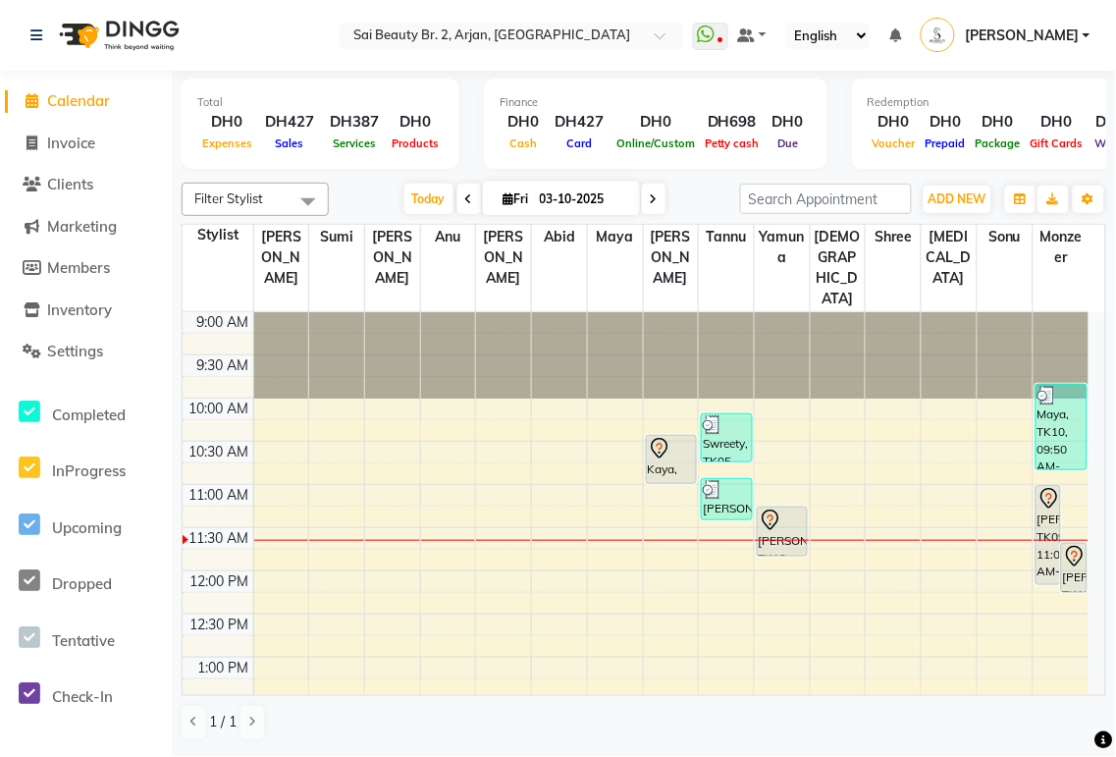
click at [539, 353] on div "[PERSON_NAME], TK09, 11:00 AM-12:10 PM, Fashion Cut & Blowdry,Hair Wash & Quick…" at bounding box center [1048, 535] width 25 height 98
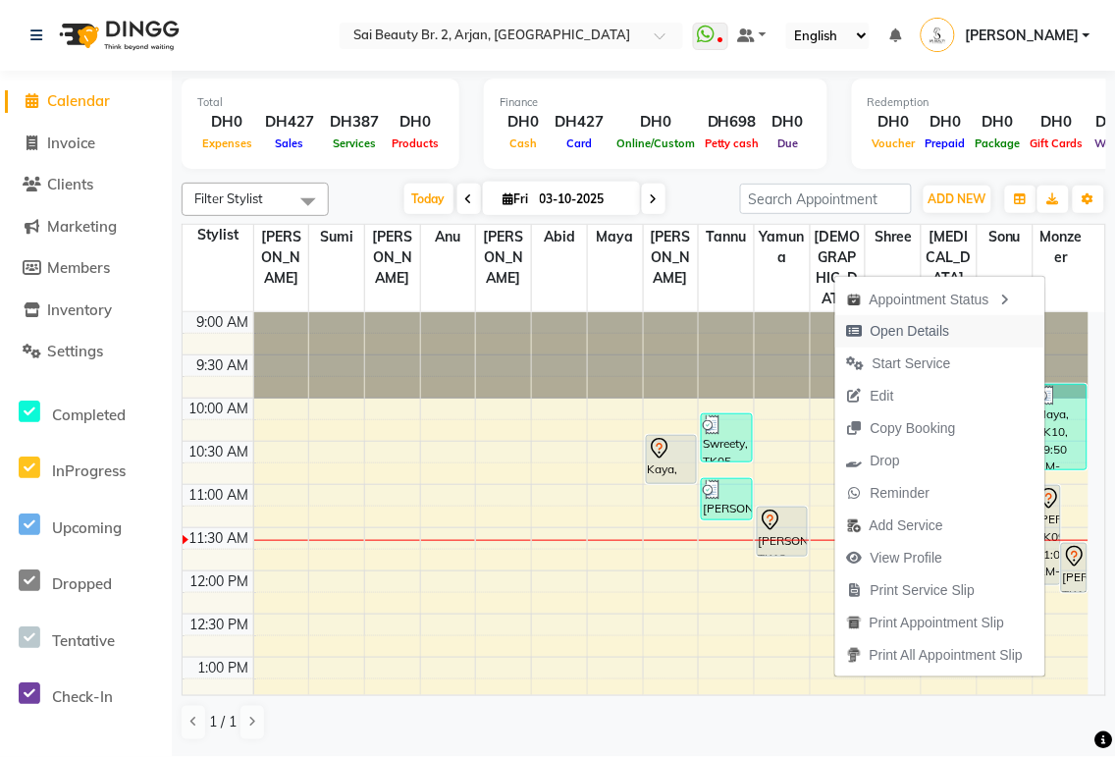
click at [539, 331] on span "Open Details" at bounding box center [909, 331] width 79 height 21
select select "7"
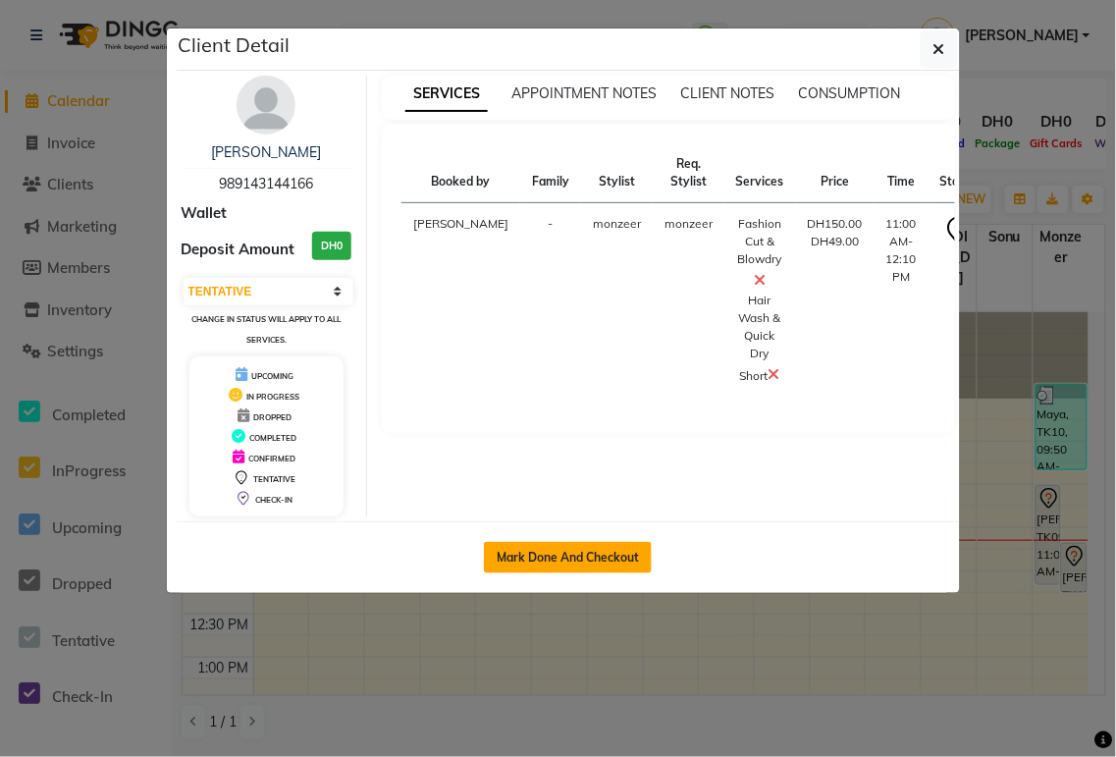
click at [539, 353] on button "Mark Done And Checkout" at bounding box center [568, 557] width 168 height 31
select select "service"
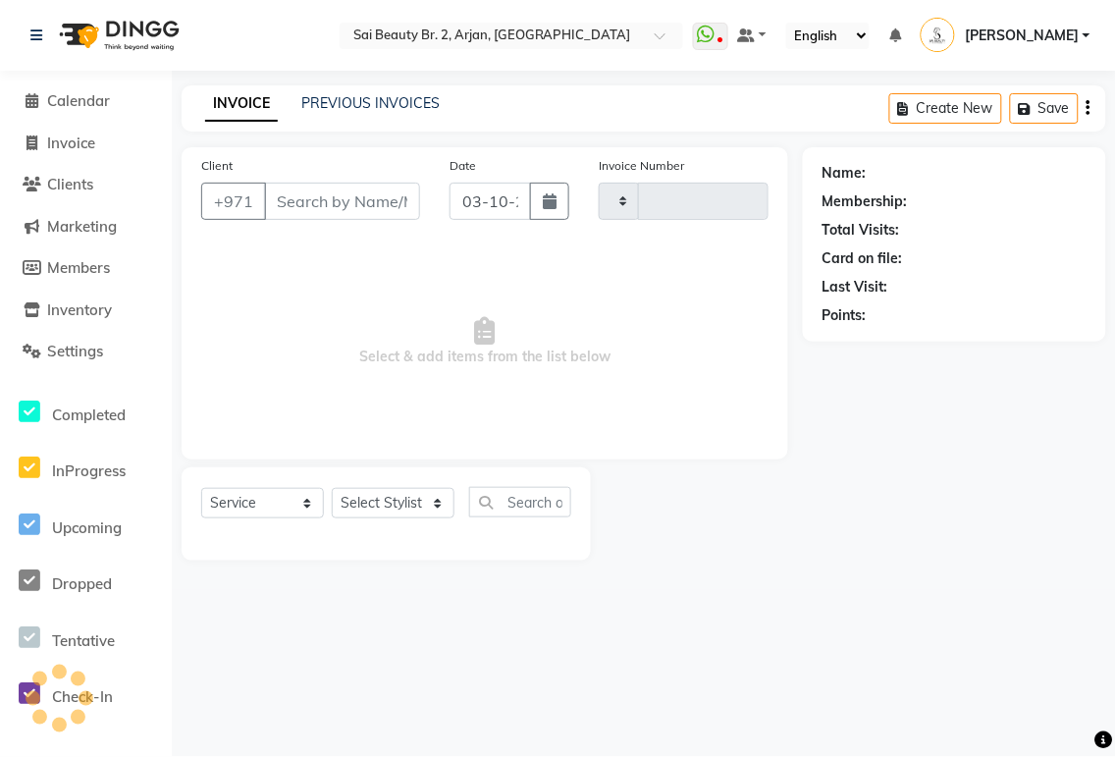
type input "2368"
select select "6956"
type input "989143144166"
select select "82917"
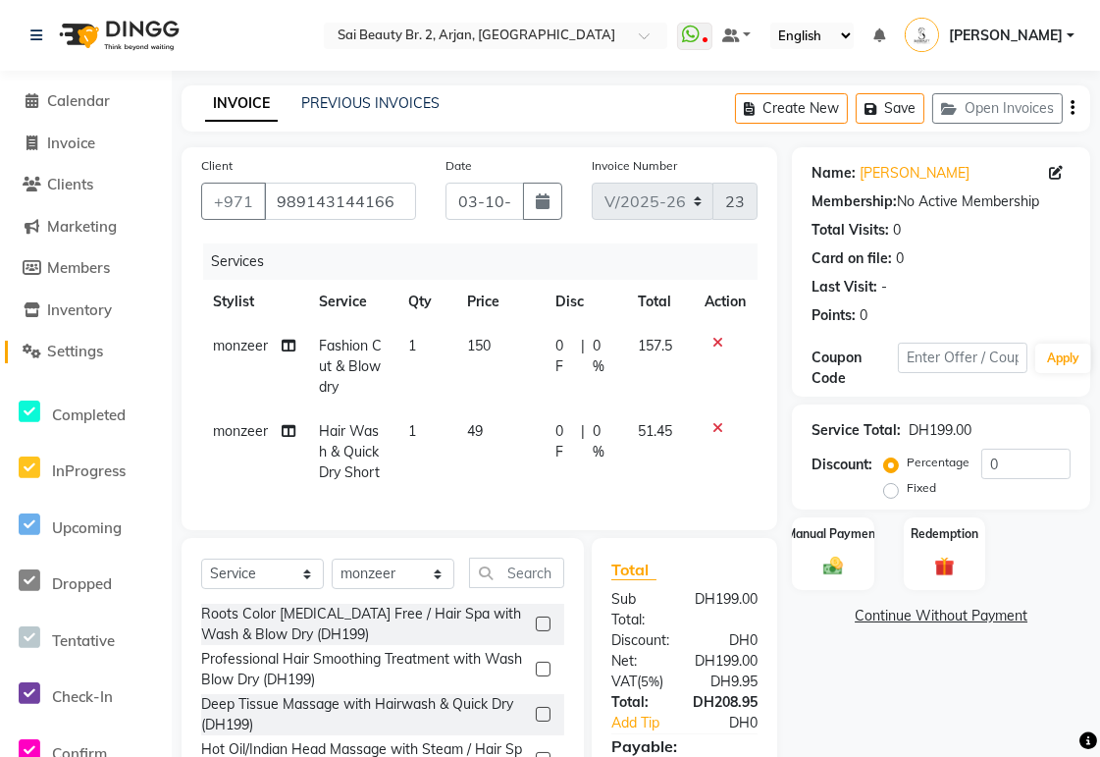
click at [81, 353] on span "Settings" at bounding box center [75, 350] width 56 height 19
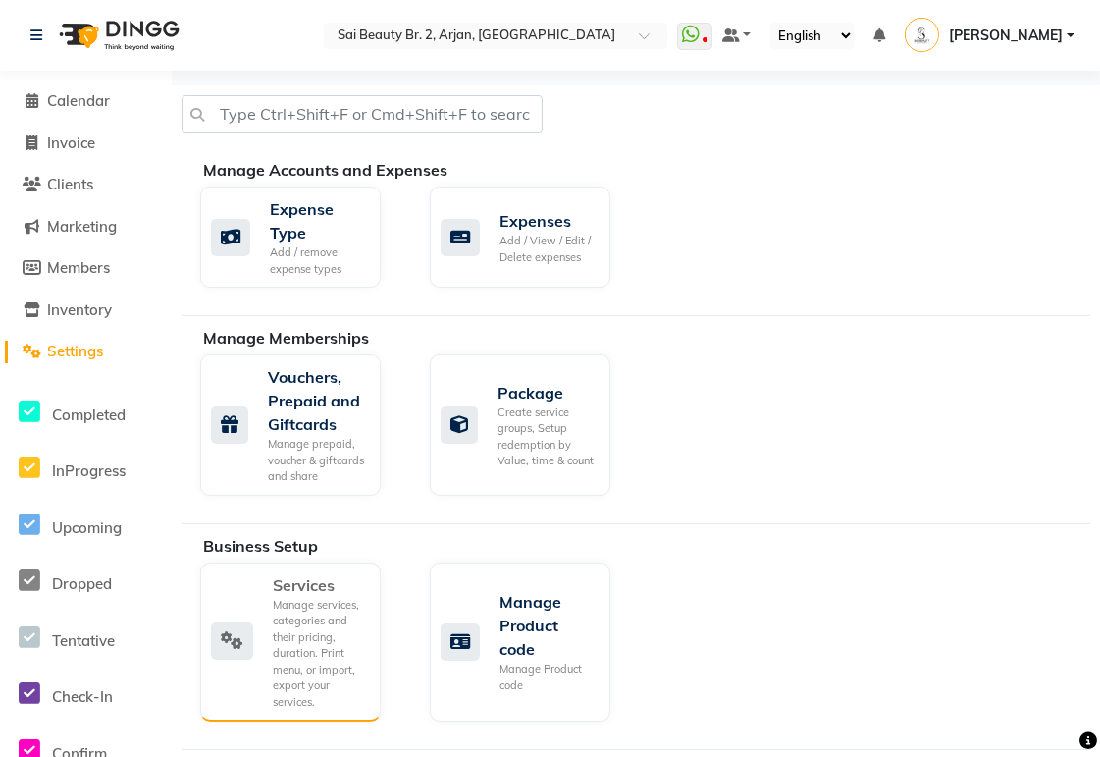
click at [317, 353] on div "Manage services, categories and their pricing, duration. Print menu, or import,…" at bounding box center [319, 654] width 92 height 114
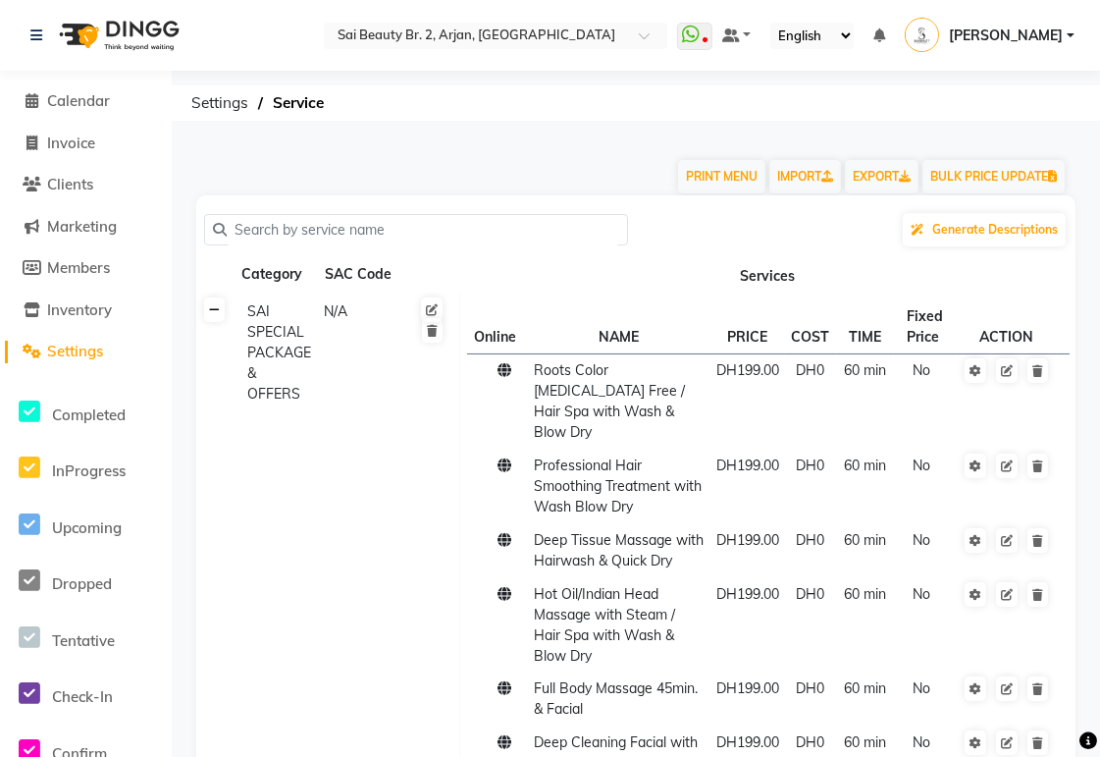
click at [211, 311] on icon at bounding box center [214, 310] width 11 height 12
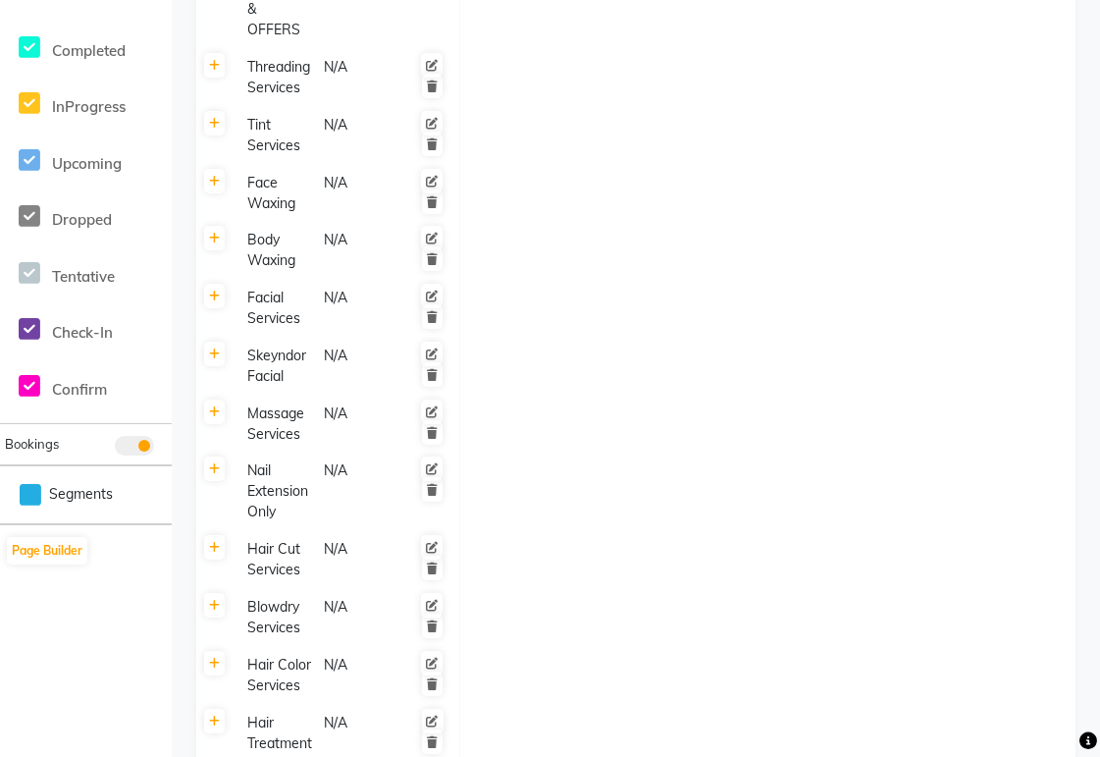
scroll to position [365, 0]
click at [214, 353] on icon at bounding box center [214, 547] width 11 height 12
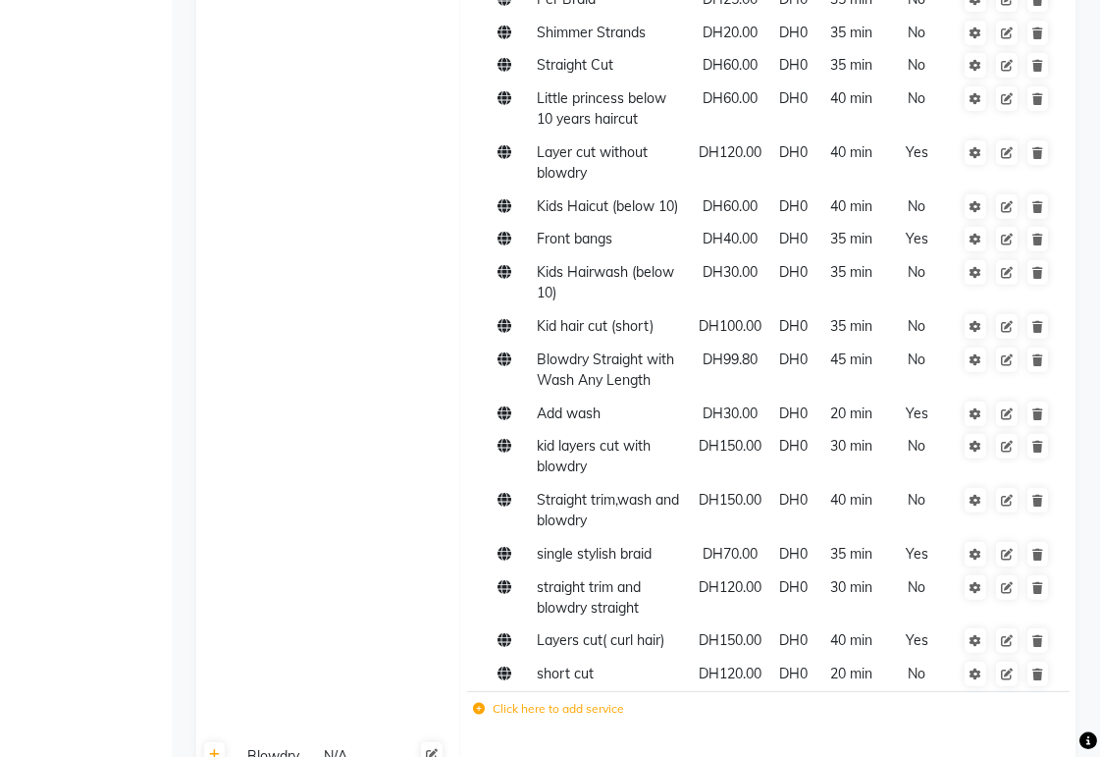
scroll to position [1288, 0]
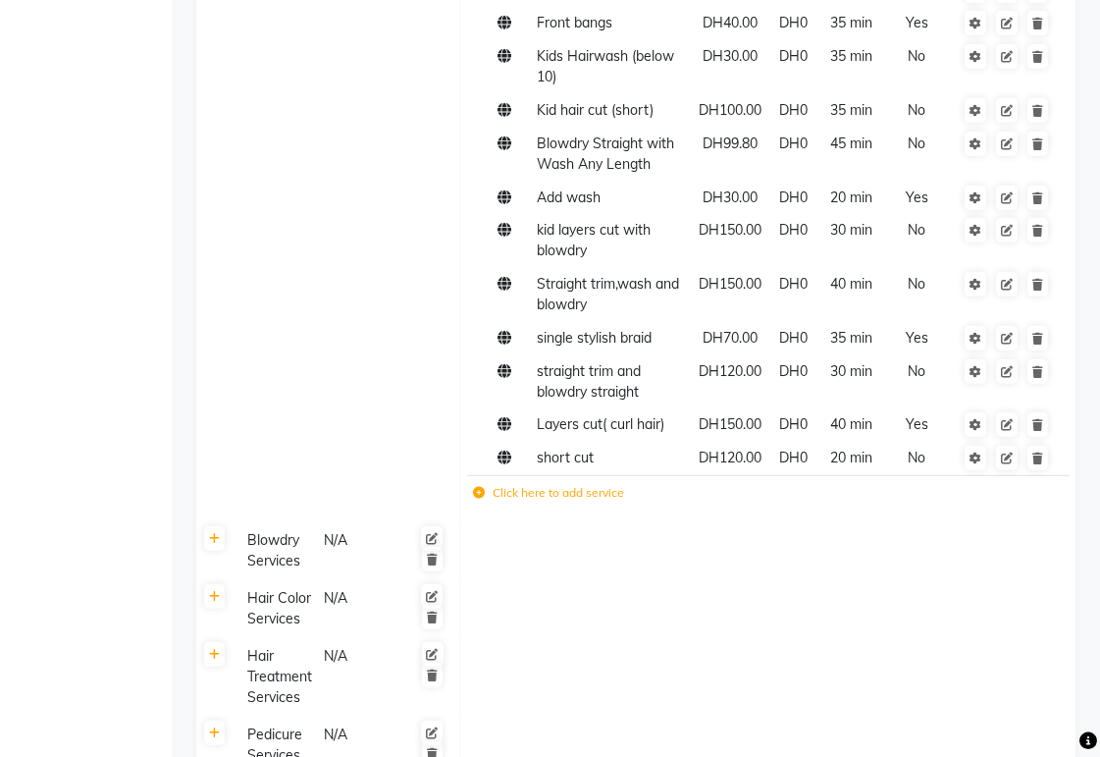
click at [539, 353] on label "Click here to add service" at bounding box center [548, 493] width 151 height 18
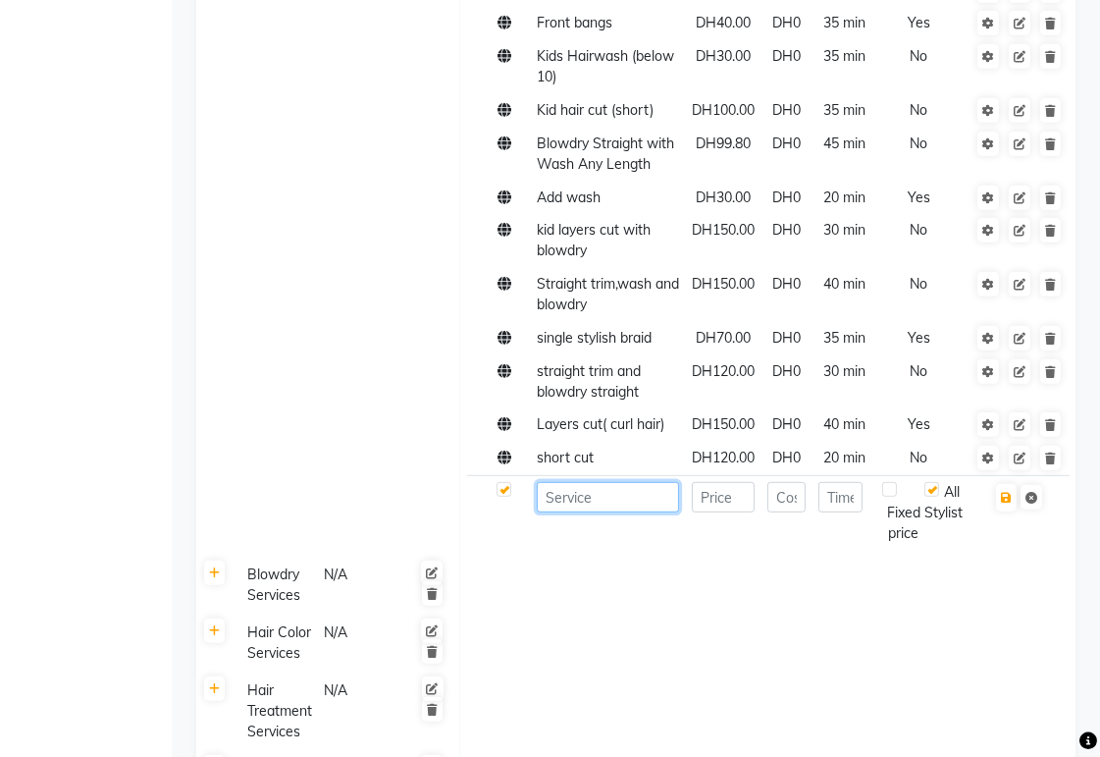
click at [539, 353] on input at bounding box center [608, 497] width 142 height 30
type input "fashion cut only"
click at [539, 353] on input "number" at bounding box center [723, 497] width 63 height 30
type input "120"
click at [539, 353] on input "number" at bounding box center [786, 497] width 38 height 30
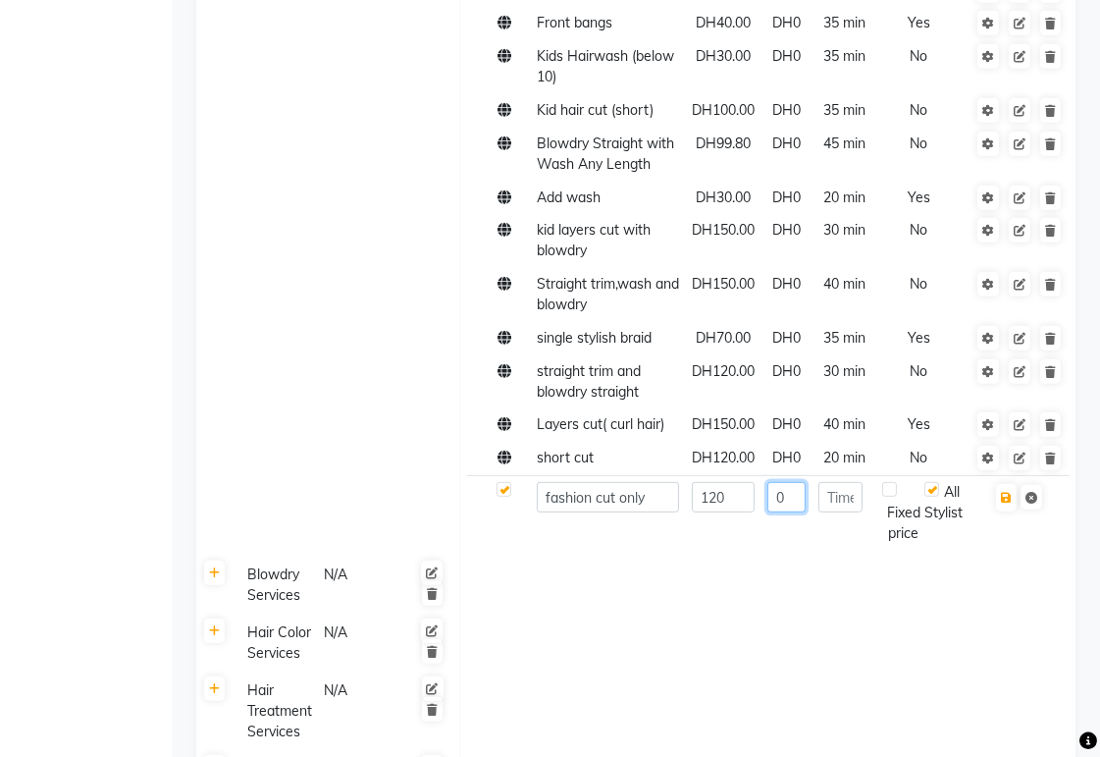
type input "0"
click at [539, 353] on input "number" at bounding box center [840, 497] width 44 height 30
type input "30"
click at [539, 353] on label at bounding box center [889, 489] width 15 height 15
click at [539, 353] on input "checkbox" at bounding box center [901, 490] width 13 height 13
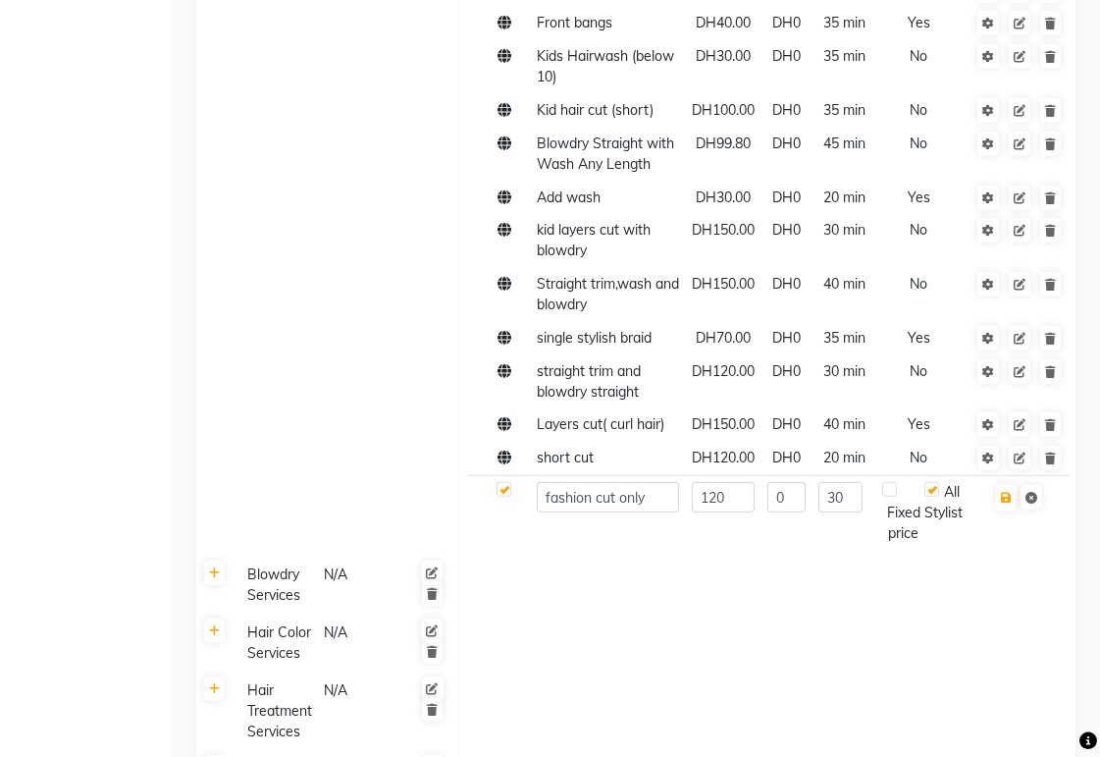
checkbox input "true"
click at [539, 353] on icon "button" at bounding box center [1006, 498] width 11 height 12
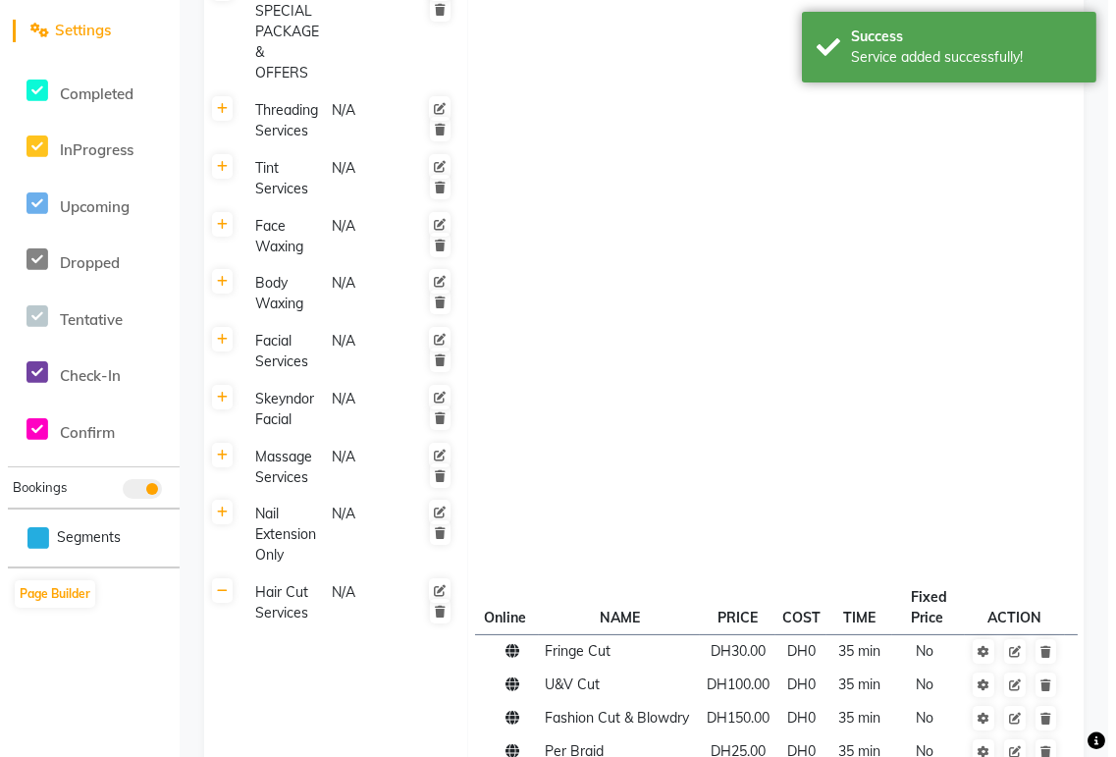
scroll to position [0, 0]
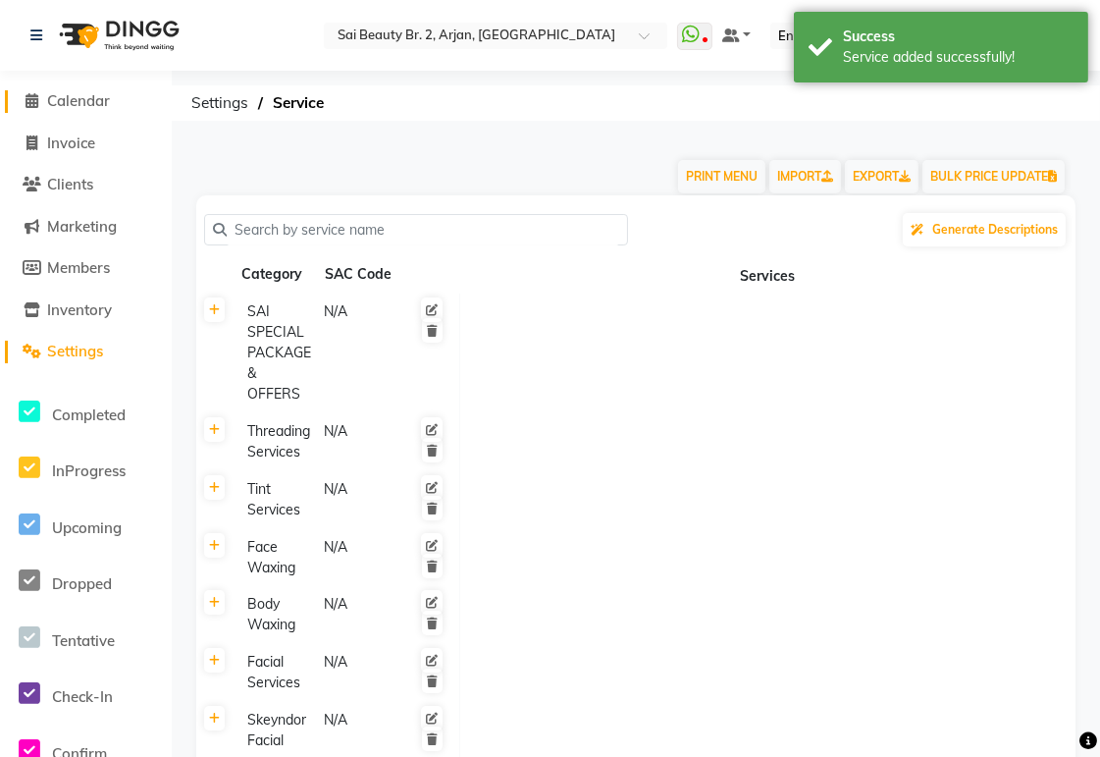
click at [96, 111] on link "Calendar" at bounding box center [86, 101] width 162 height 23
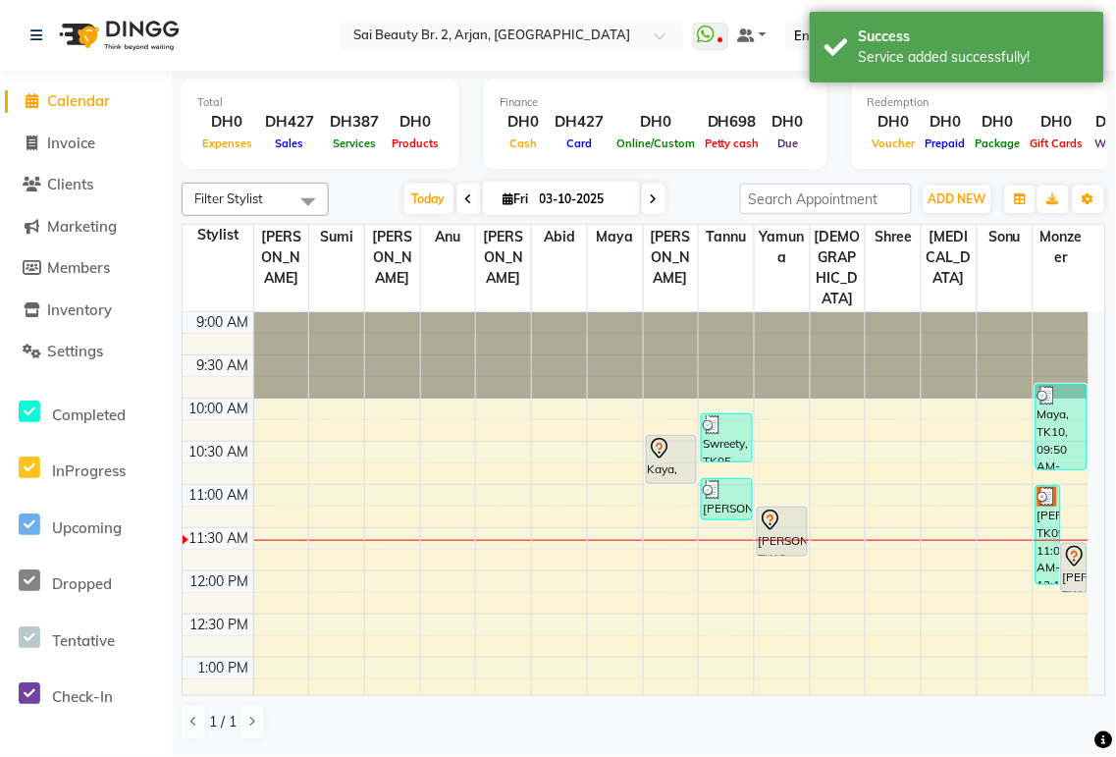
click at [539, 353] on div "[PERSON_NAME], TK09, 11:00 AM-12:10 PM, Fashion Cut & Blowdry,Hair Wash & Quick…" at bounding box center [1048, 535] width 25 height 98
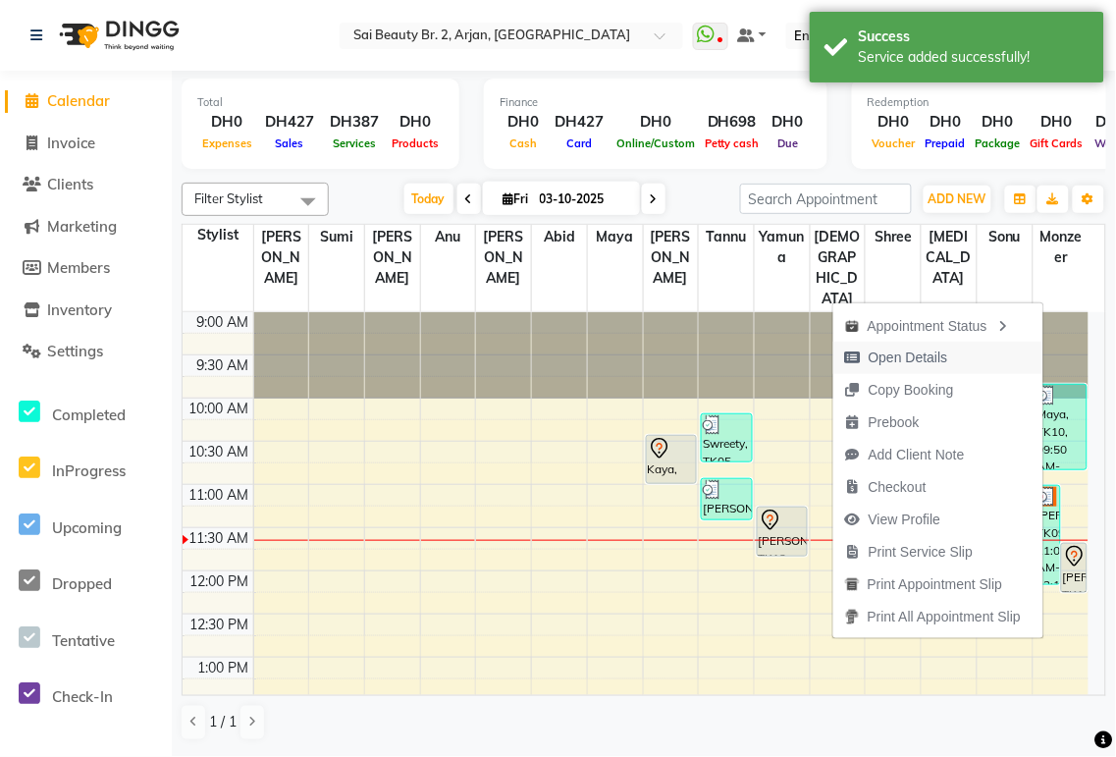
click at [539, 350] on span "Open Details" at bounding box center [907, 357] width 79 height 21
select select "3"
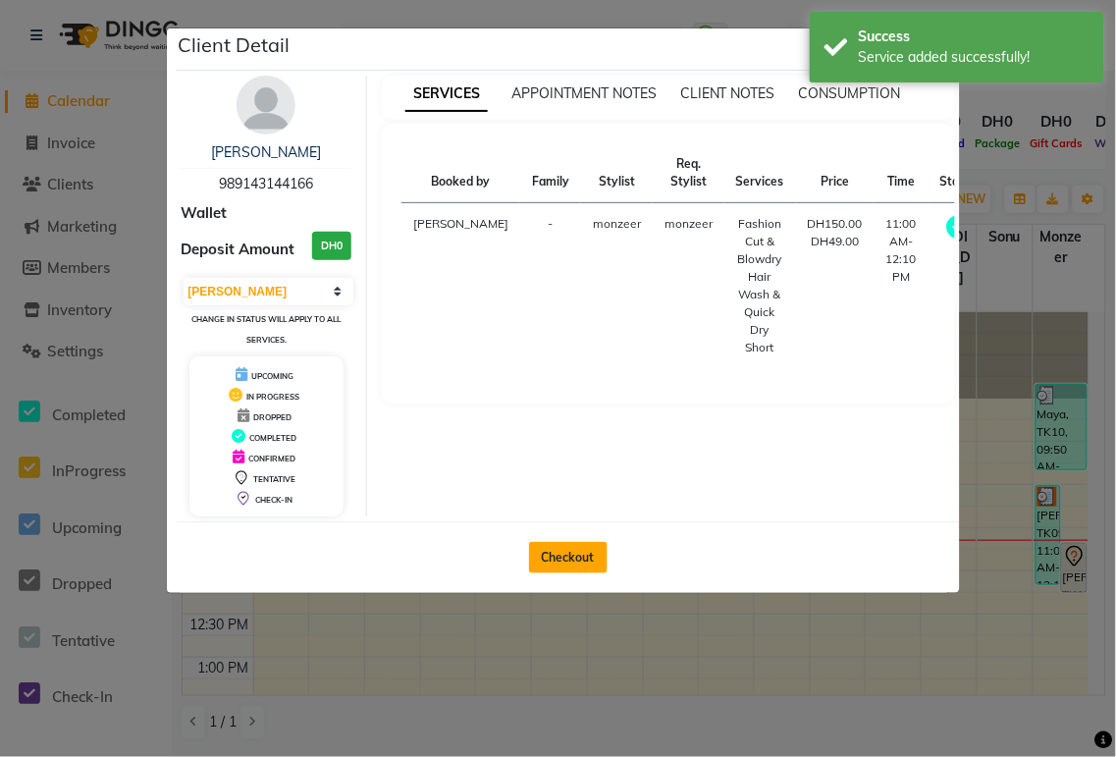
click at [539, 353] on button "Checkout" at bounding box center [568, 557] width 79 height 31
select select "service"
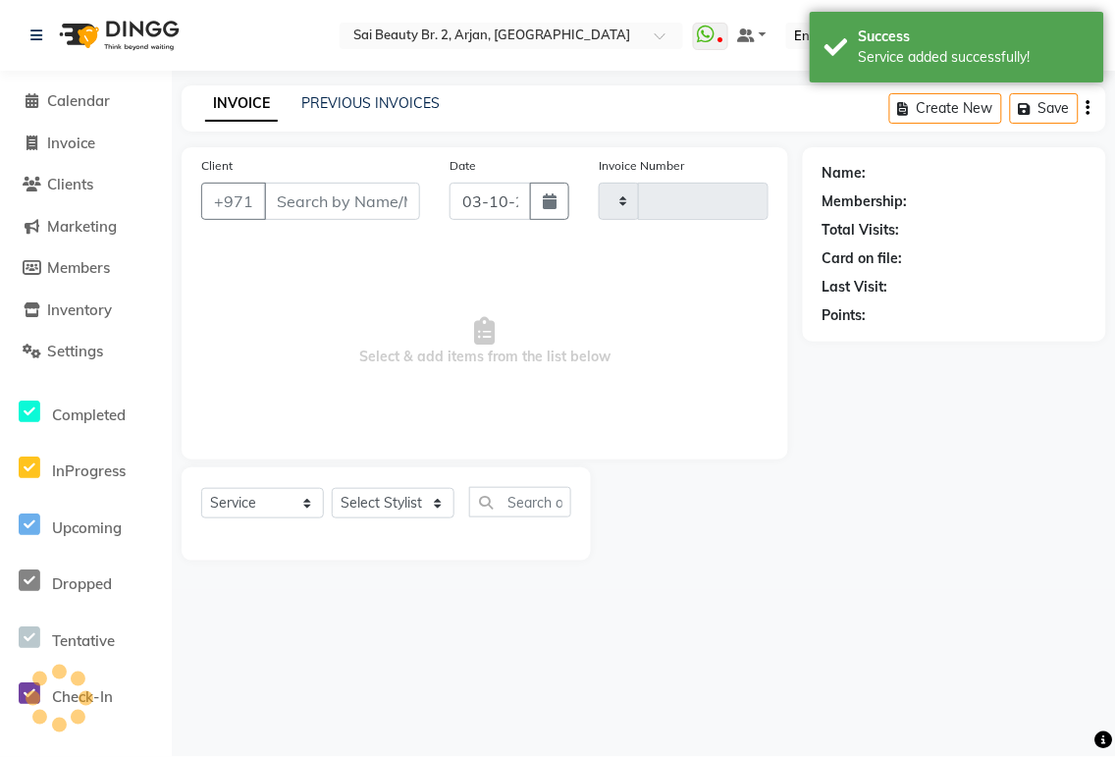
type input "2368"
select select "6956"
type input "989143144166"
select select "82917"
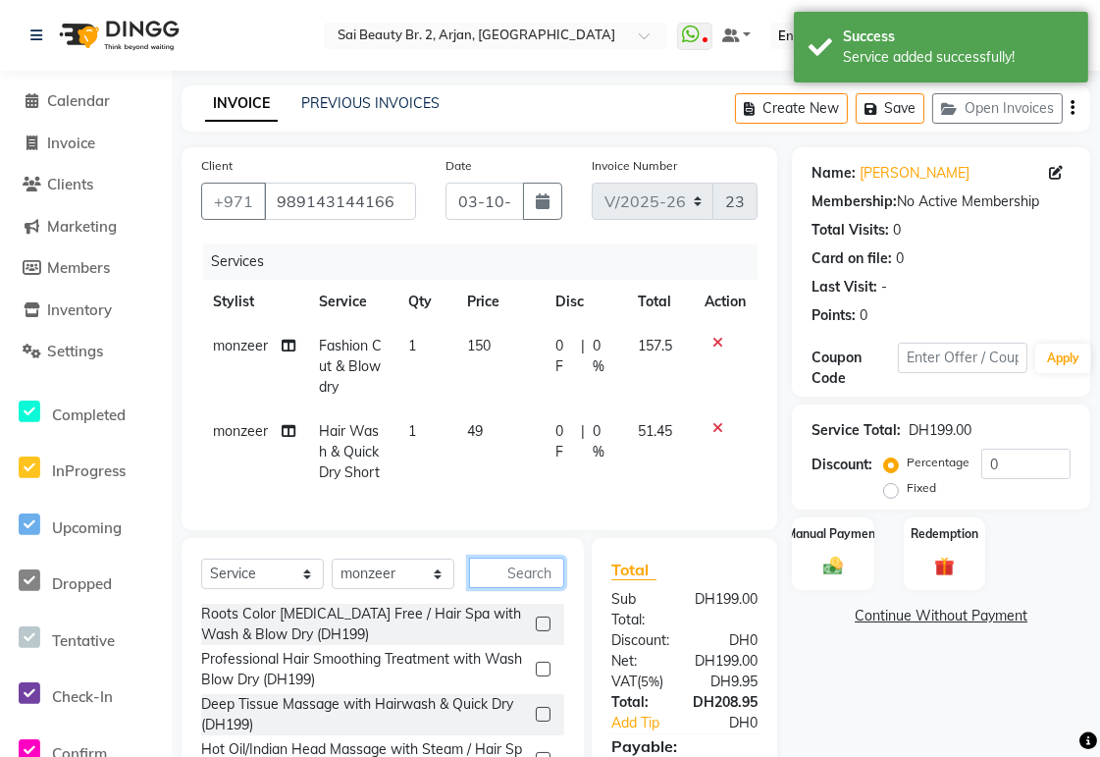
click at [518, 353] on input "text" at bounding box center [516, 572] width 95 height 30
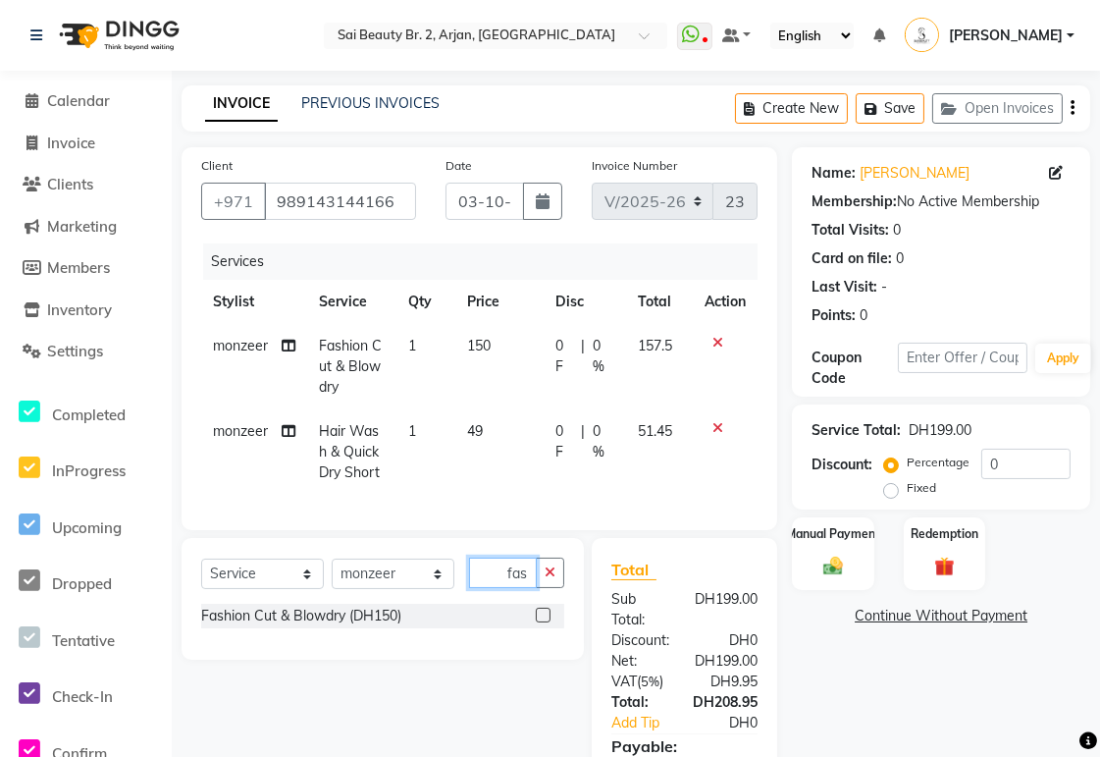
scroll to position [0, 6]
type input "fash"
click at [539, 353] on icon "button" at bounding box center [550, 572] width 11 height 14
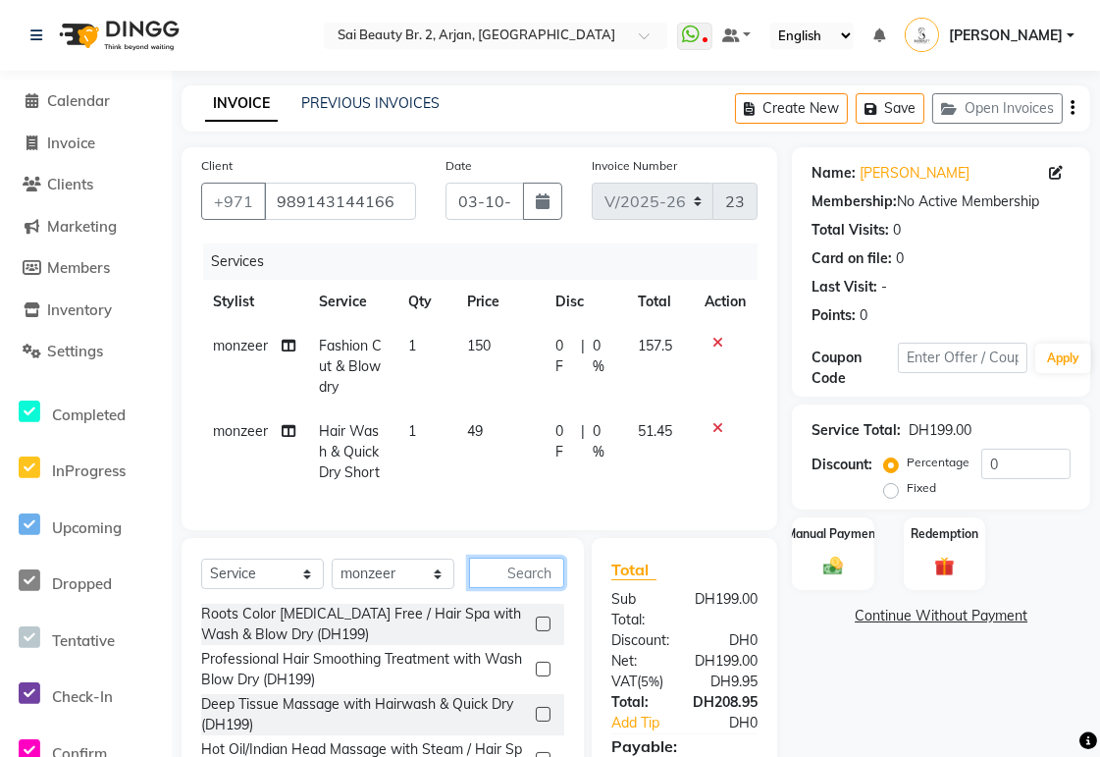
scroll to position [0, 0]
click at [539, 351] on span "0 F" at bounding box center [564, 356] width 18 height 41
select select "82917"
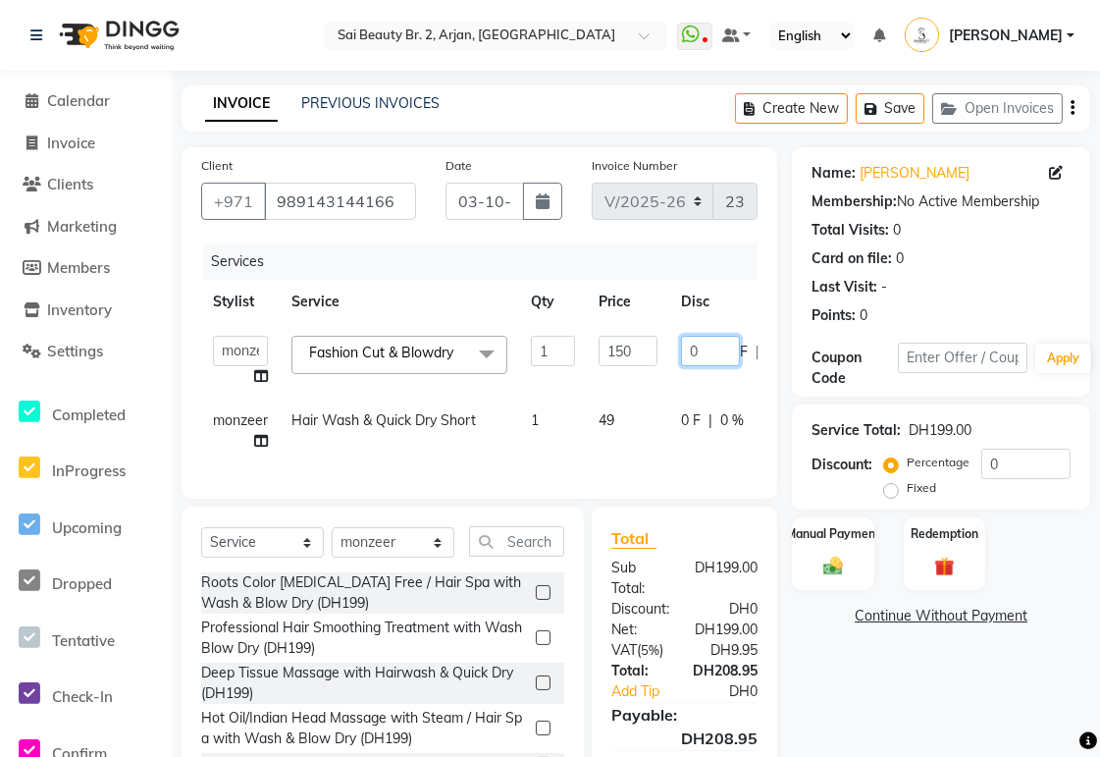
click at [539, 351] on input "0" at bounding box center [710, 351] width 59 height 30
type input "30"
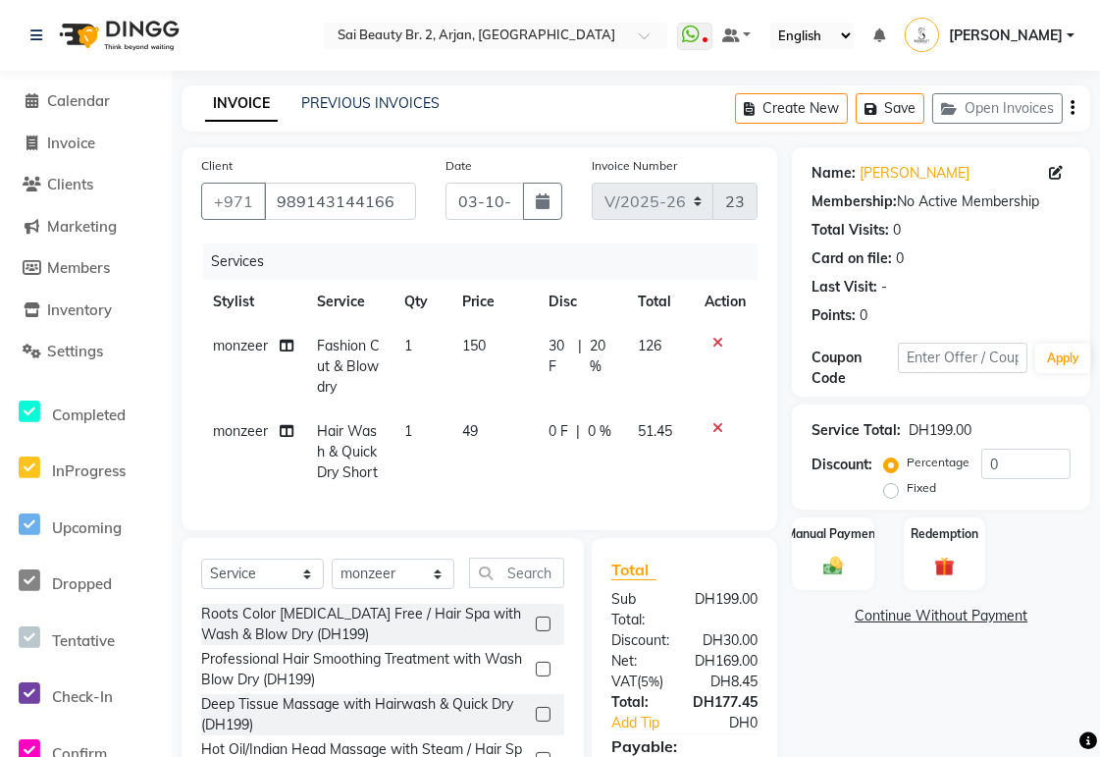
click at [539, 353] on icon at bounding box center [717, 428] width 11 height 14
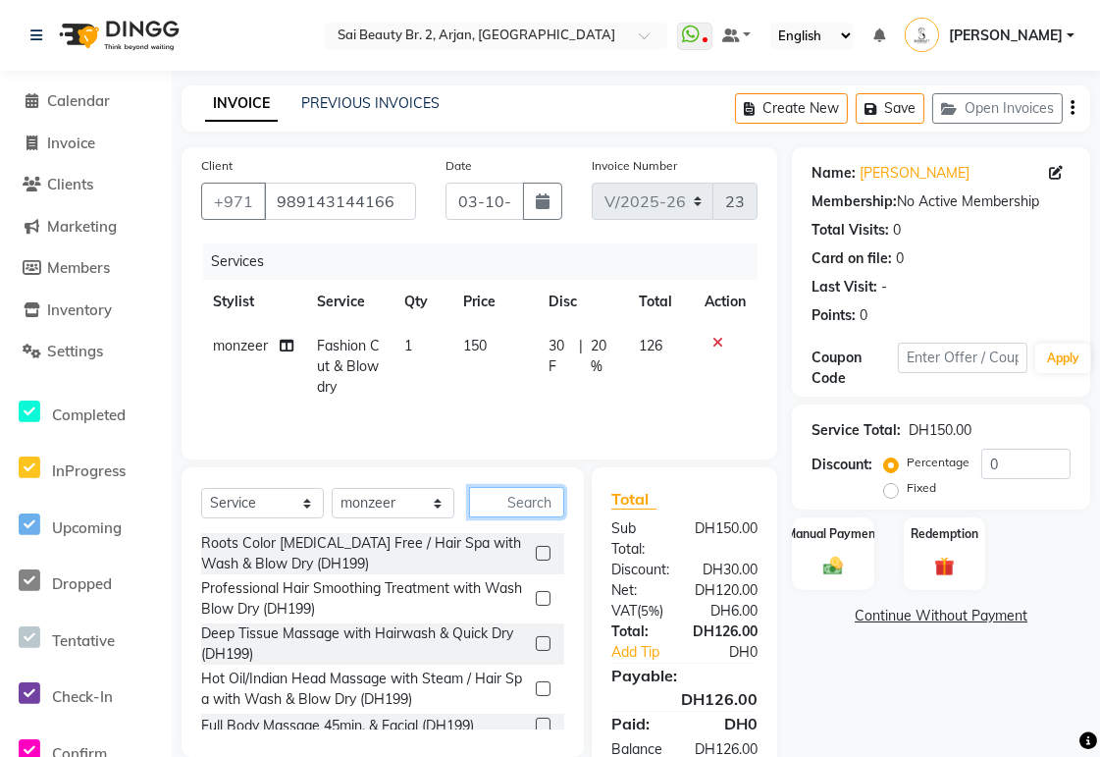
click at [525, 353] on input "text" at bounding box center [516, 502] width 95 height 30
type input "W"
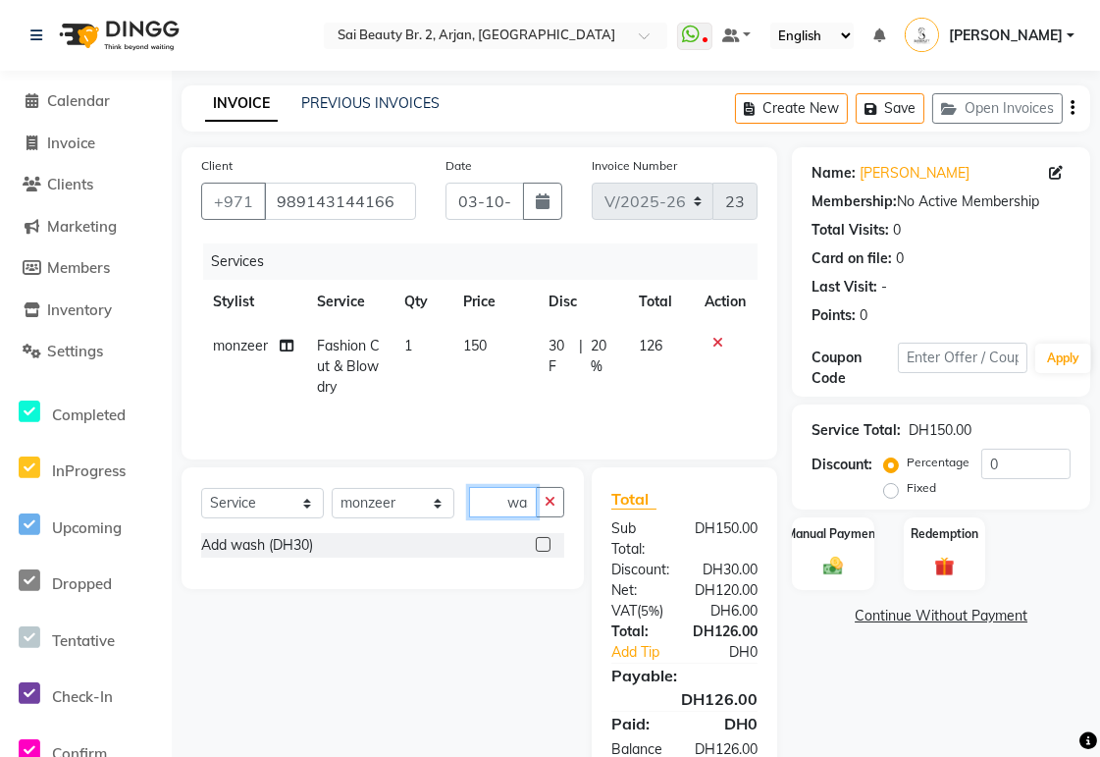
scroll to position [0, 35]
type input "Add was"
click at [539, 353] on label at bounding box center [543, 544] width 15 height 15
click at [539, 353] on input "checkbox" at bounding box center [542, 545] width 13 height 13
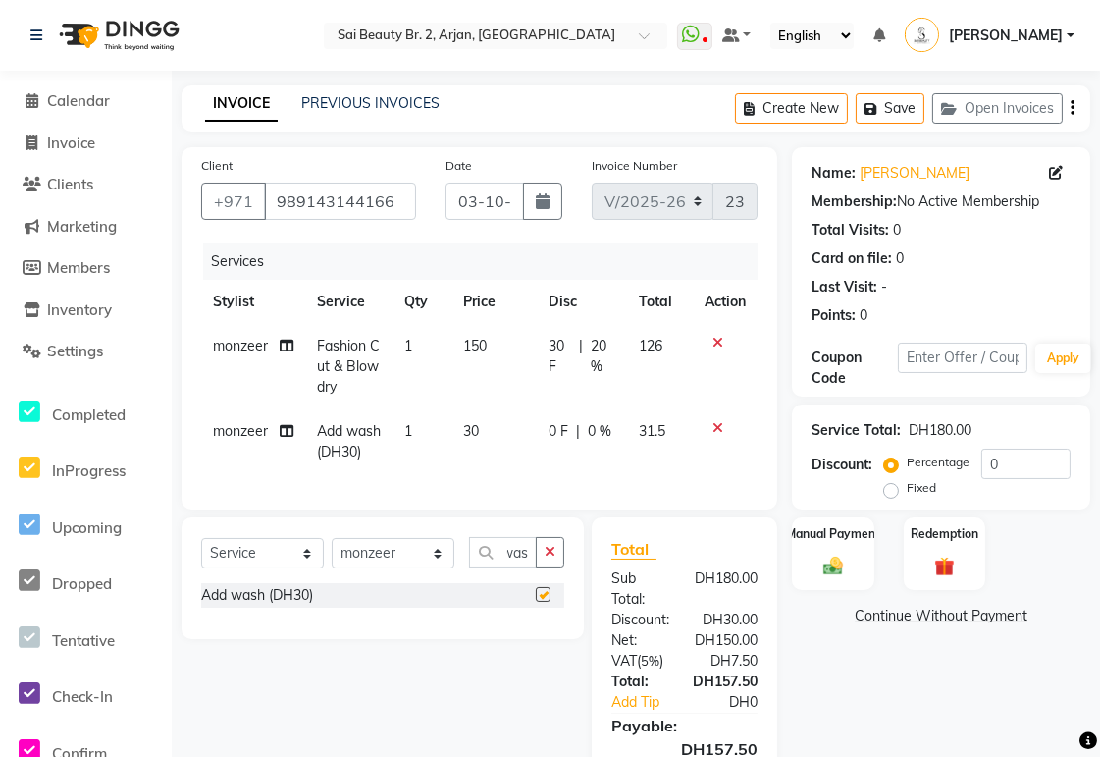
scroll to position [0, 0]
checkbox input "false"
click at [539, 353] on icon "button" at bounding box center [550, 552] width 11 height 14
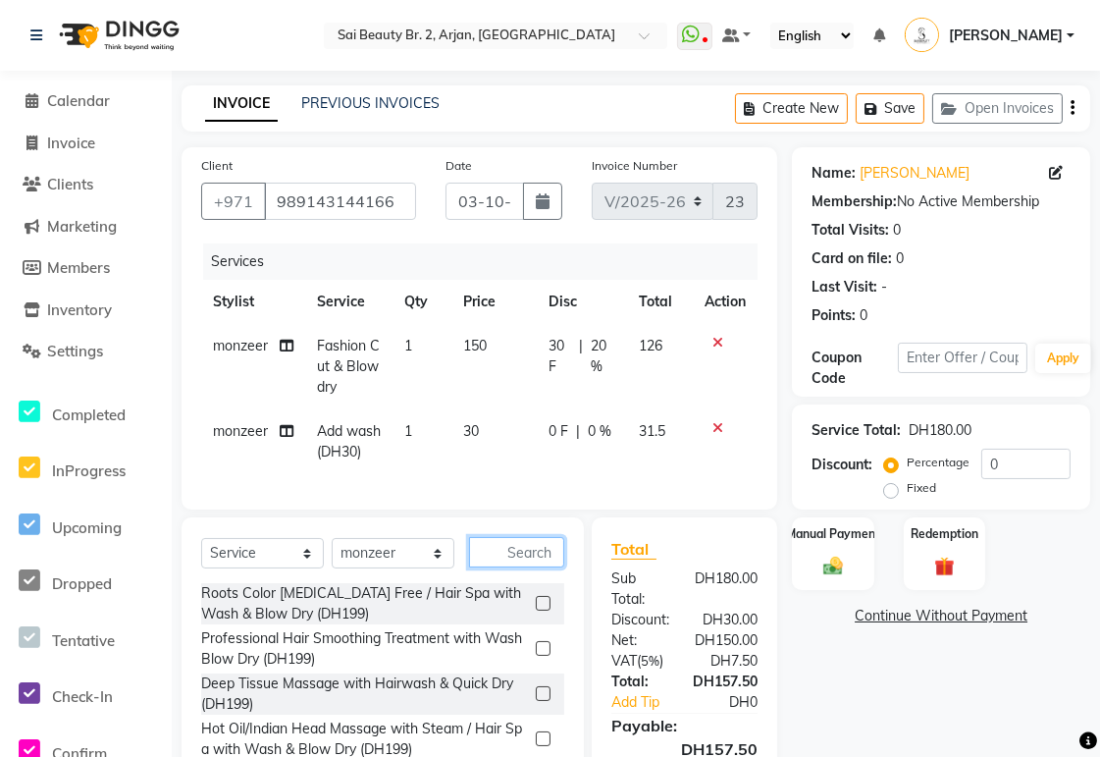
scroll to position [139, 0]
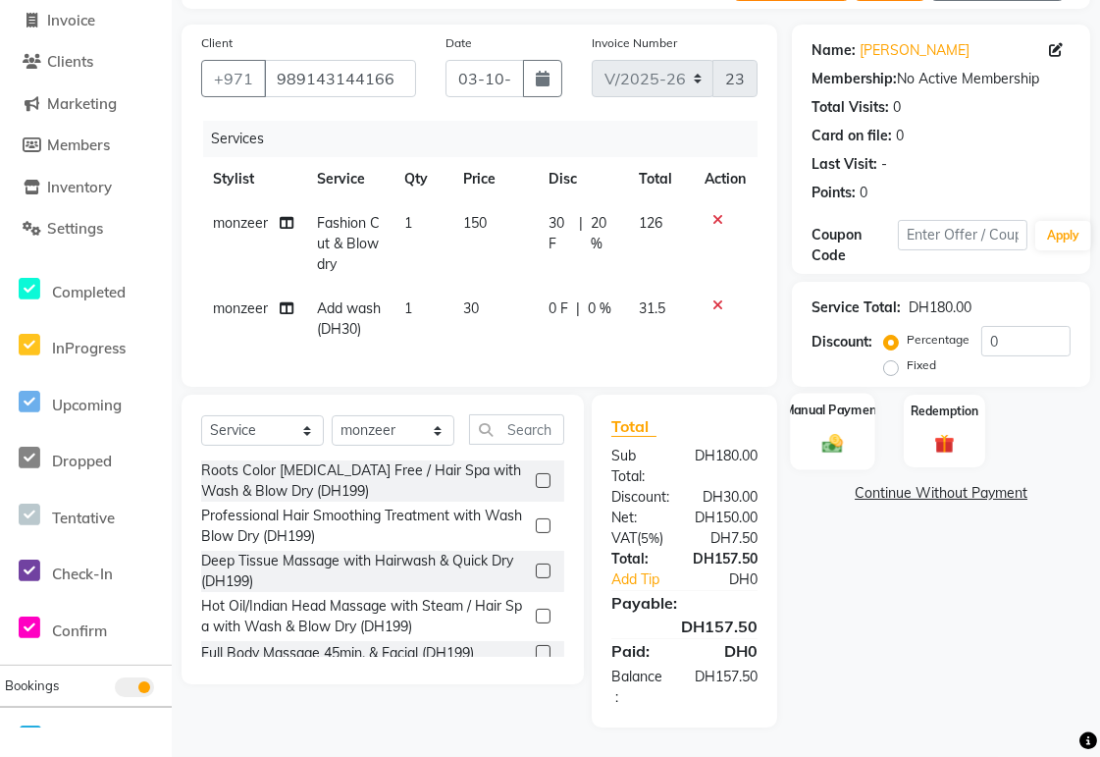
click at [539, 353] on img at bounding box center [832, 444] width 33 height 24
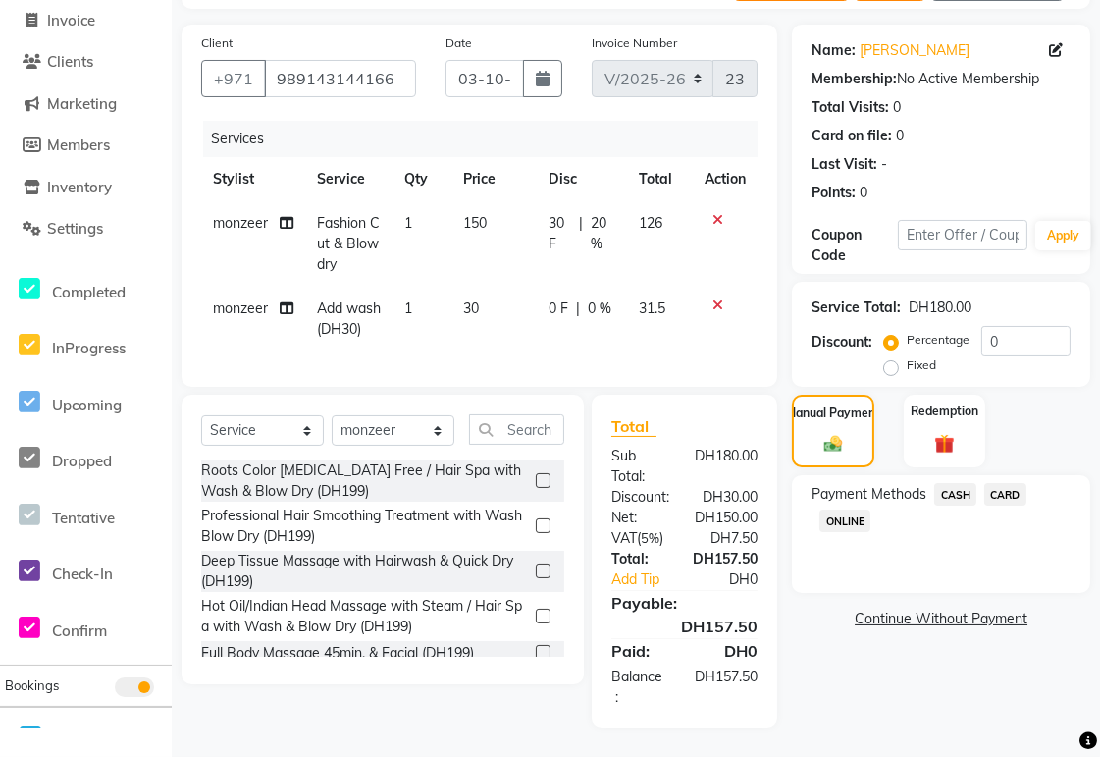
click at [539, 353] on span "CARD" at bounding box center [1005, 494] width 42 height 23
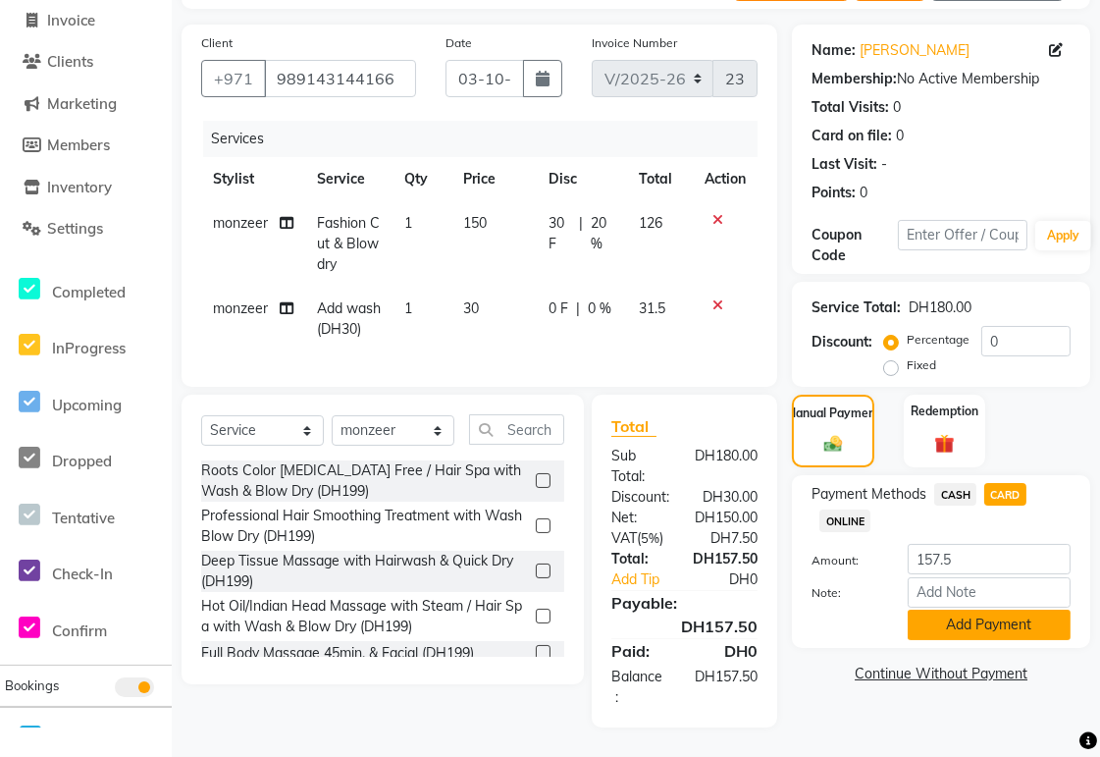
click at [539, 353] on button "Add Payment" at bounding box center [989, 624] width 163 height 30
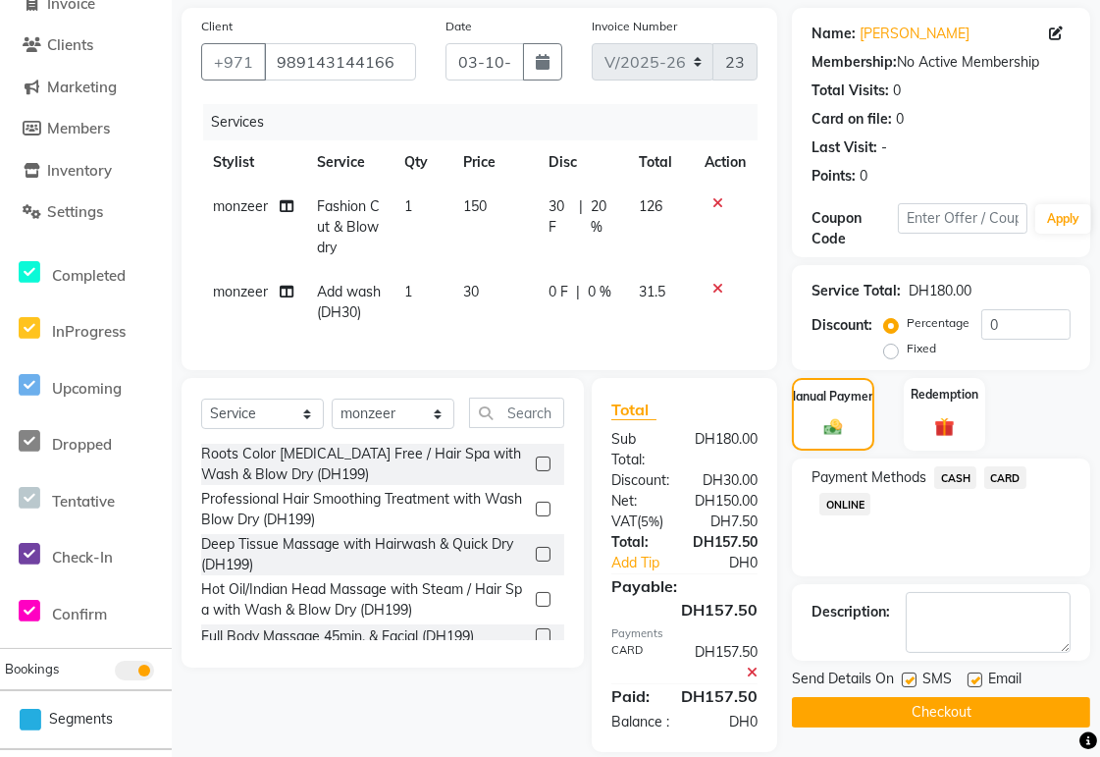
scroll to position [200, 0]
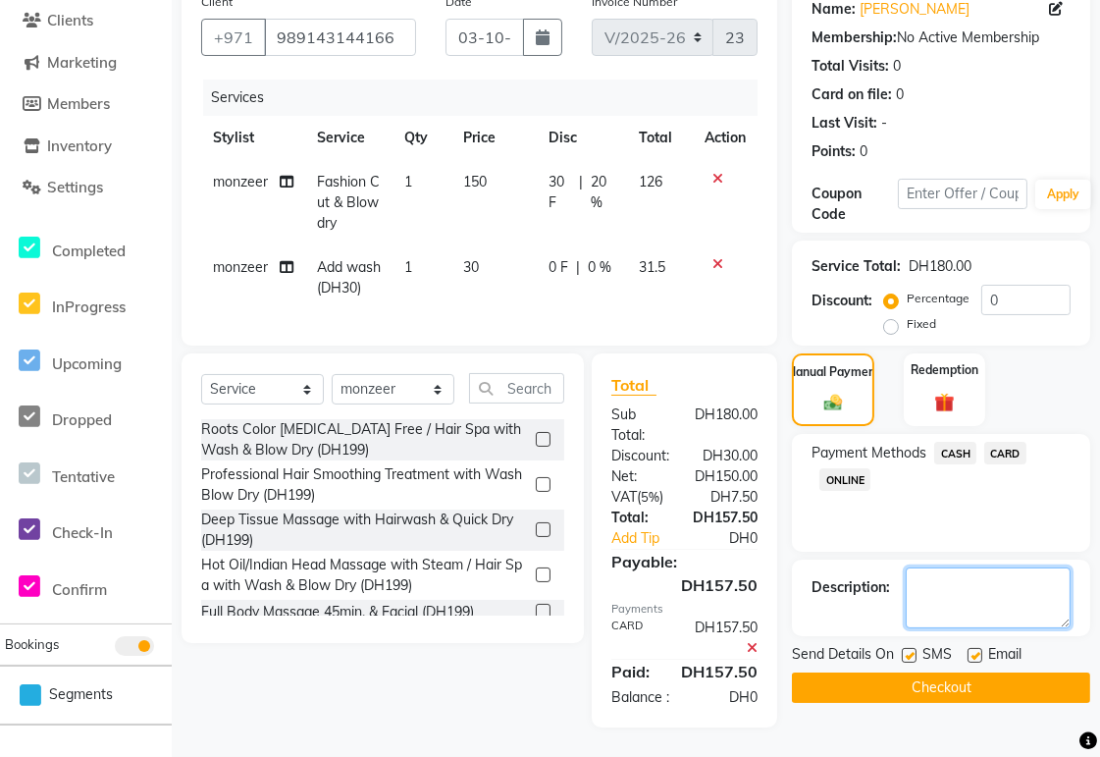
click at [539, 353] on textarea at bounding box center [988, 597] width 165 height 61
type textarea "she hasn't done blowdry"
click at [539, 353] on button "Checkout" at bounding box center [941, 687] width 298 height 30
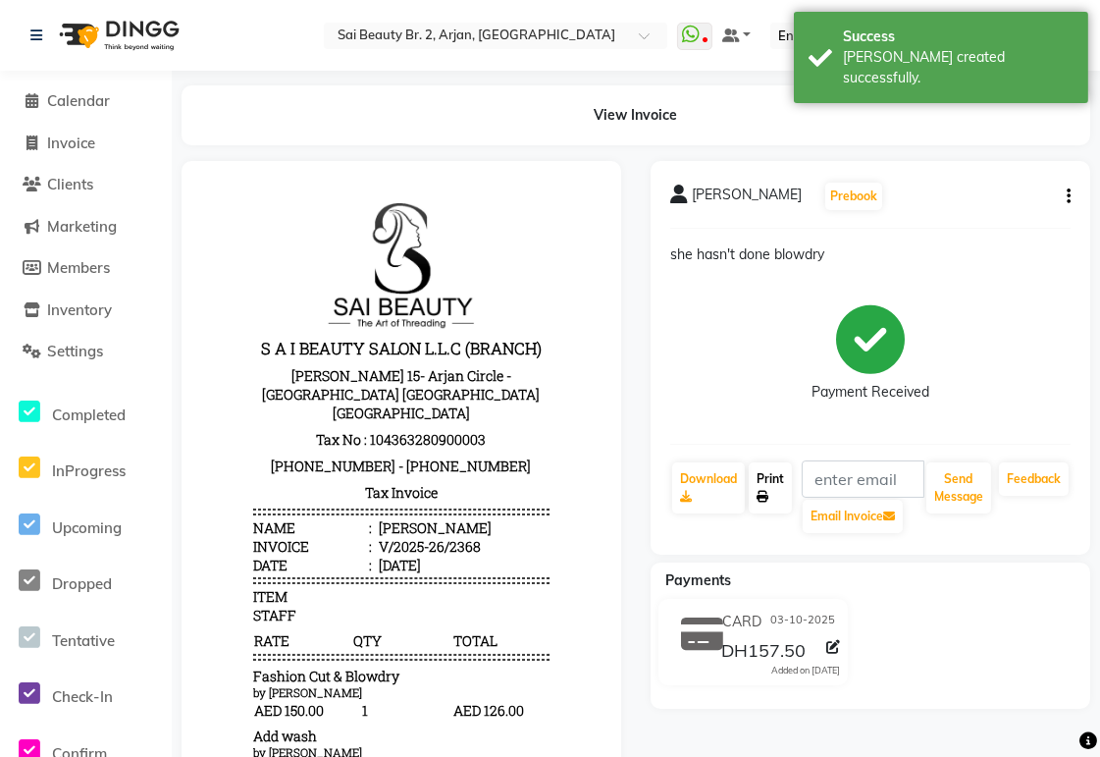
click at [539, 353] on link "Print" at bounding box center [770, 487] width 43 height 51
click at [100, 102] on span "Calendar" at bounding box center [78, 100] width 63 height 19
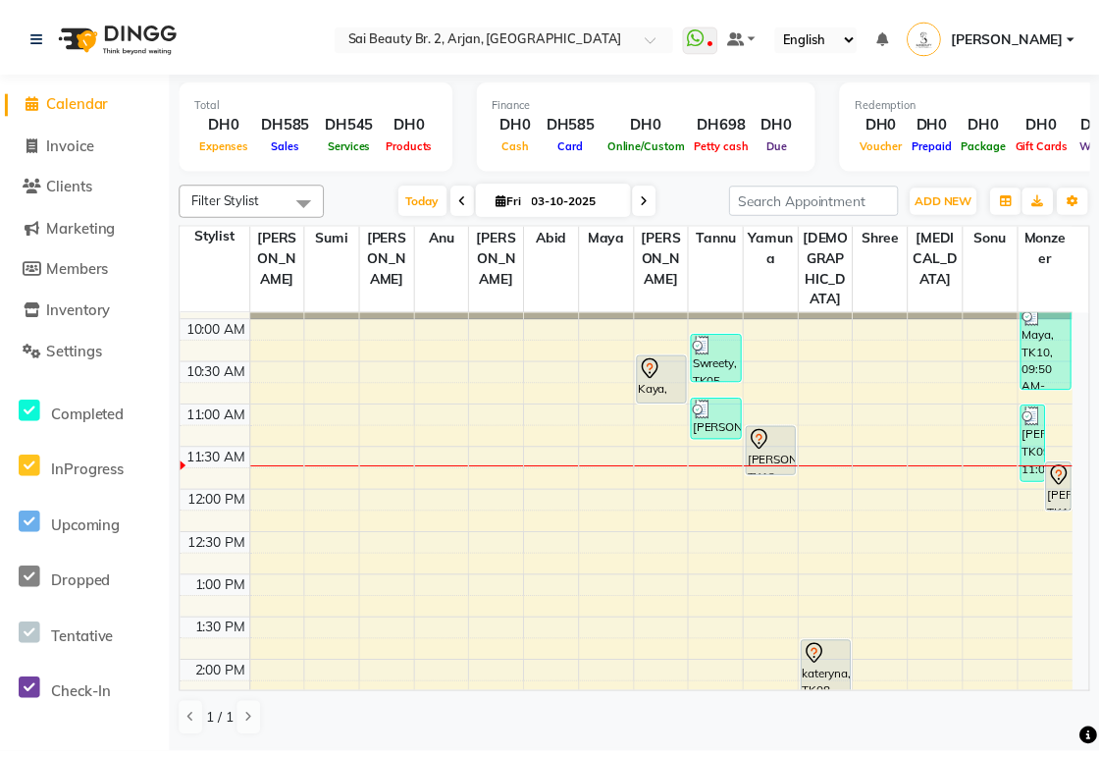
scroll to position [75, 0]
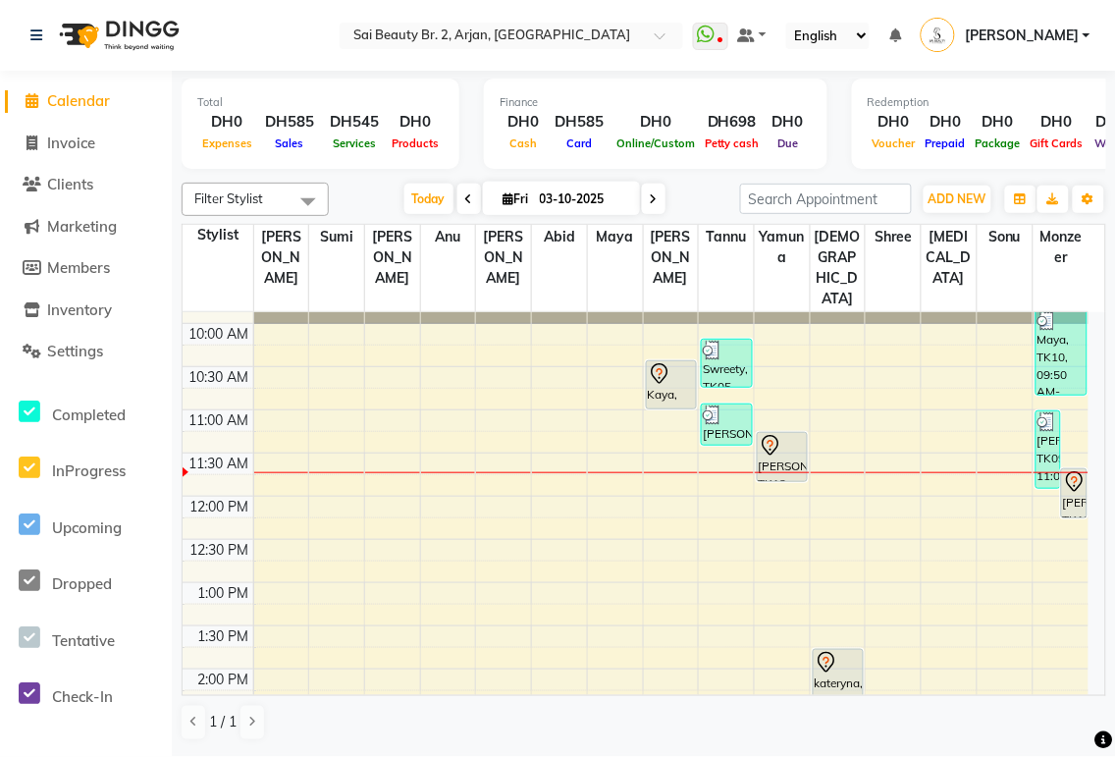
click at [539, 353] on div "[PERSON_NAME], TK12, 11:15 AM-11:50 AM, Full face wax(with eyebrow )" at bounding box center [782, 457] width 49 height 48
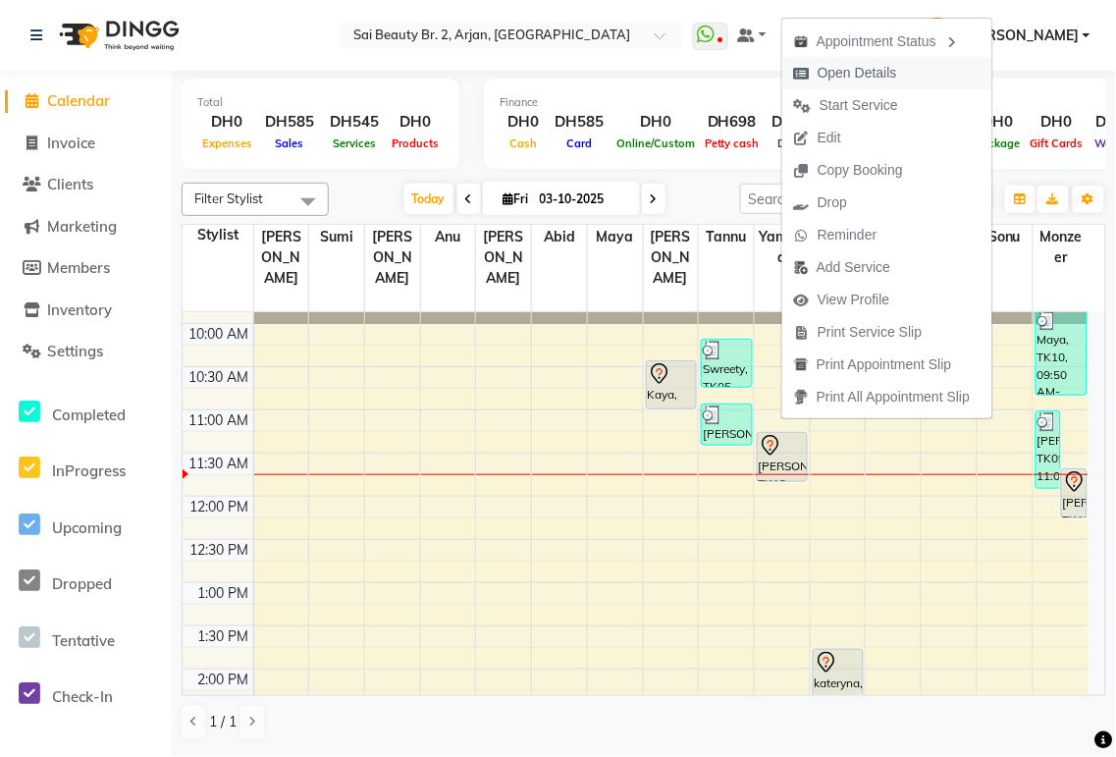
click at [539, 73] on span "Open Details" at bounding box center [856, 73] width 79 height 21
select select "7"
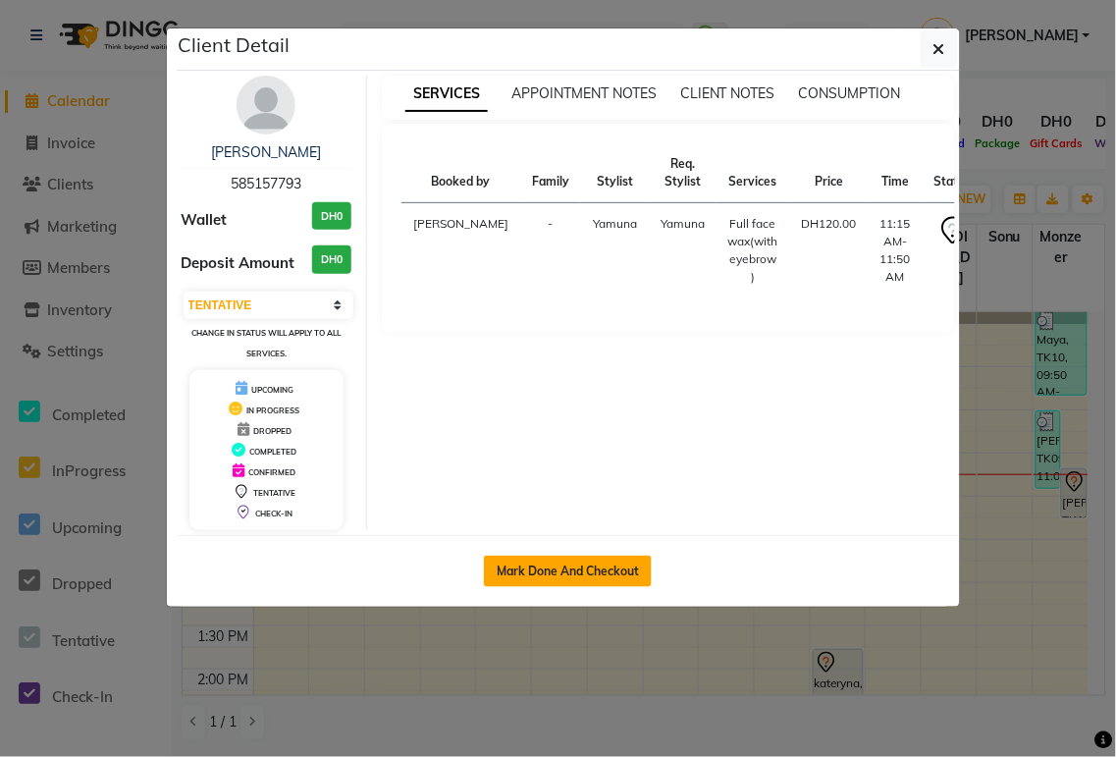
click at [539, 353] on button "Mark Done And Checkout" at bounding box center [568, 570] width 168 height 31
select select "service"
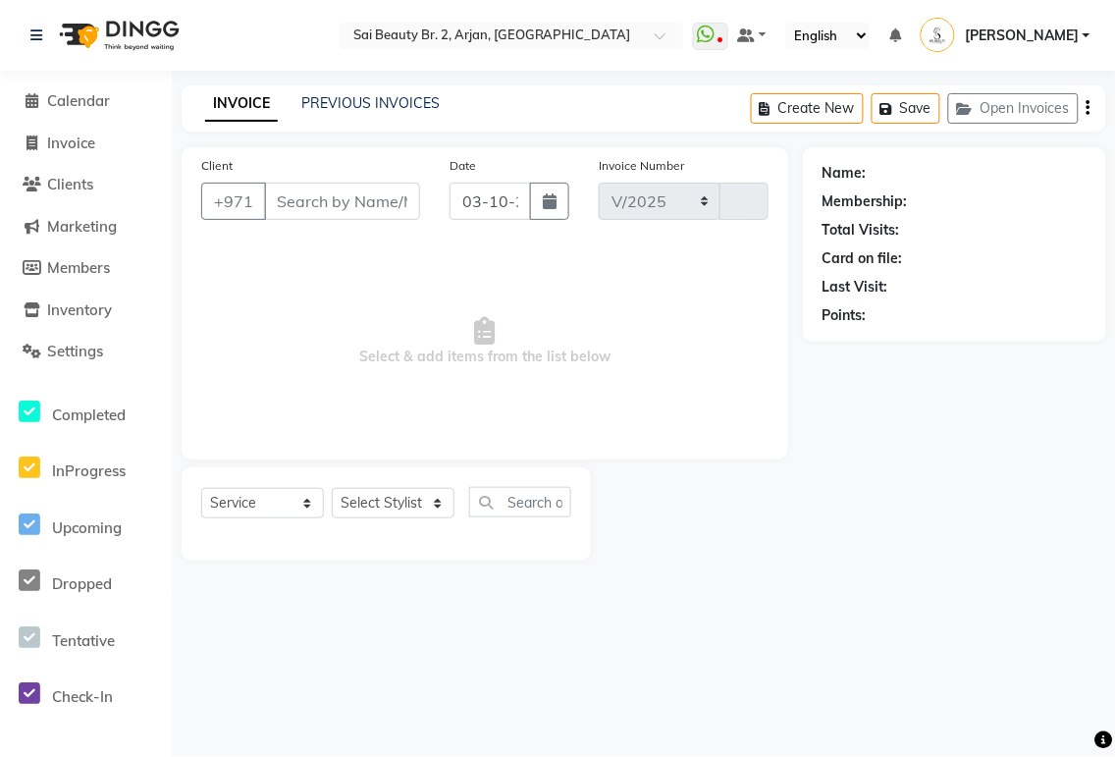
select select "6956"
type input "2369"
type input "585157793"
select select "61483"
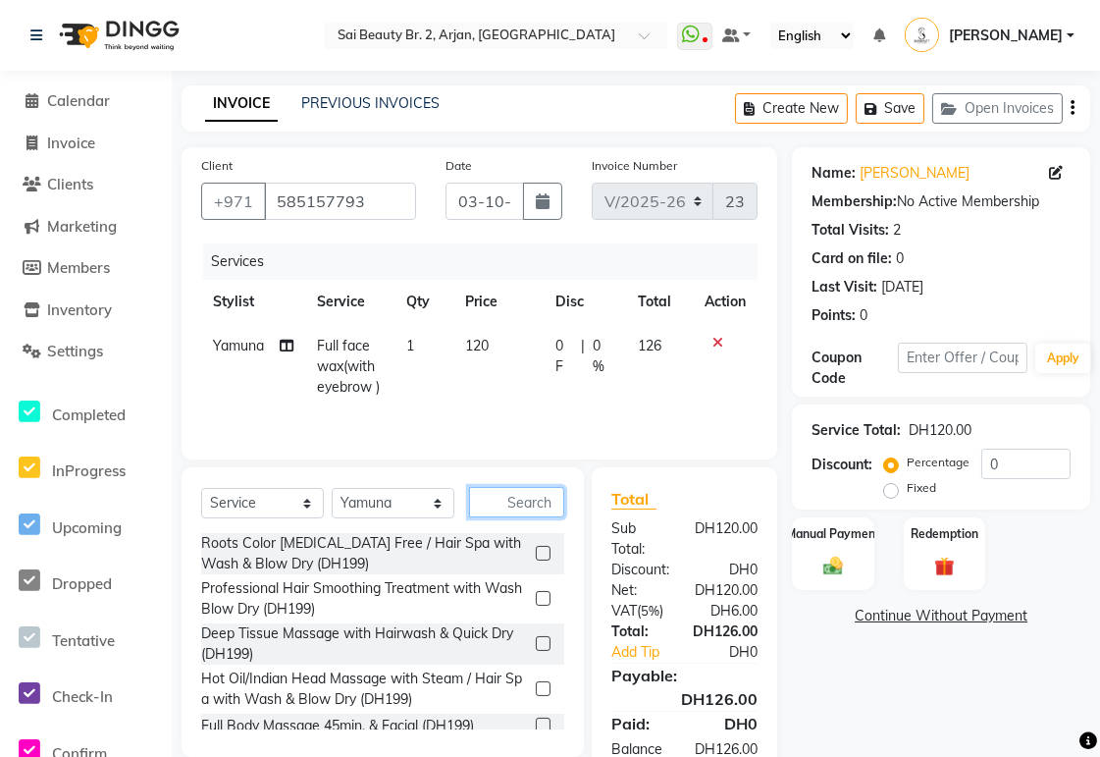
click at [522, 353] on input "text" at bounding box center [516, 502] width 95 height 30
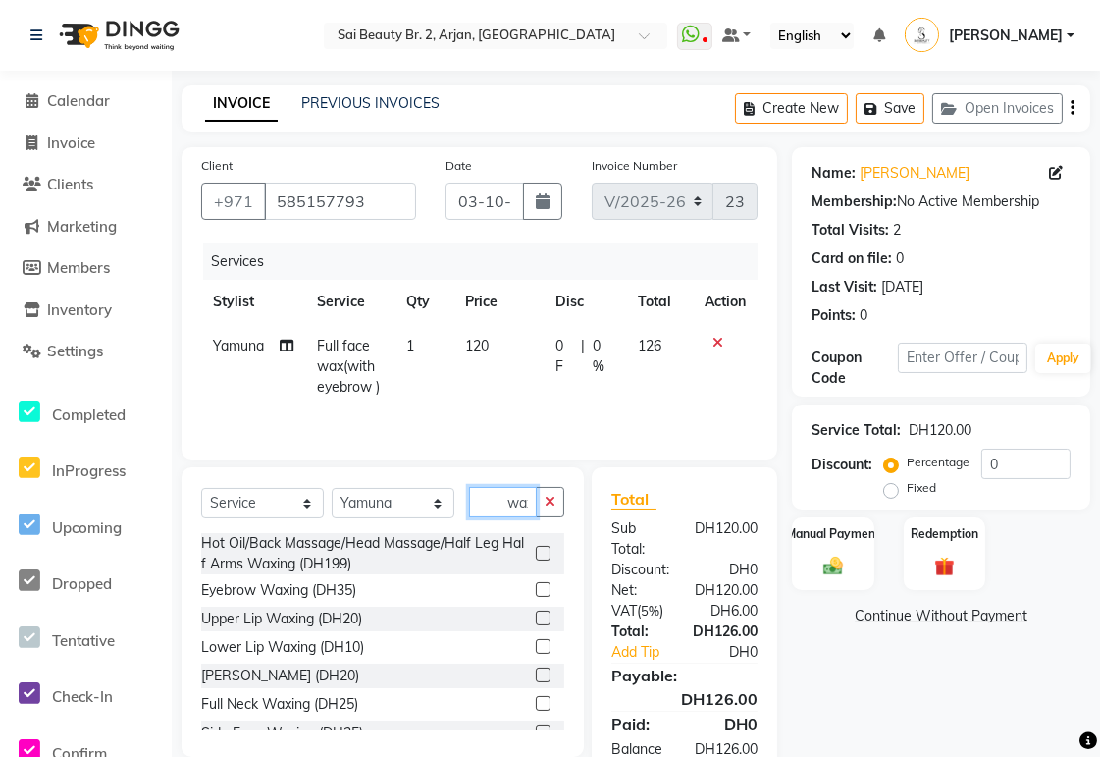
scroll to position [0, 6]
type input "wax"
click at [536, 353] on label at bounding box center [543, 589] width 15 height 15
click at [536, 353] on input "checkbox" at bounding box center [542, 590] width 13 height 13
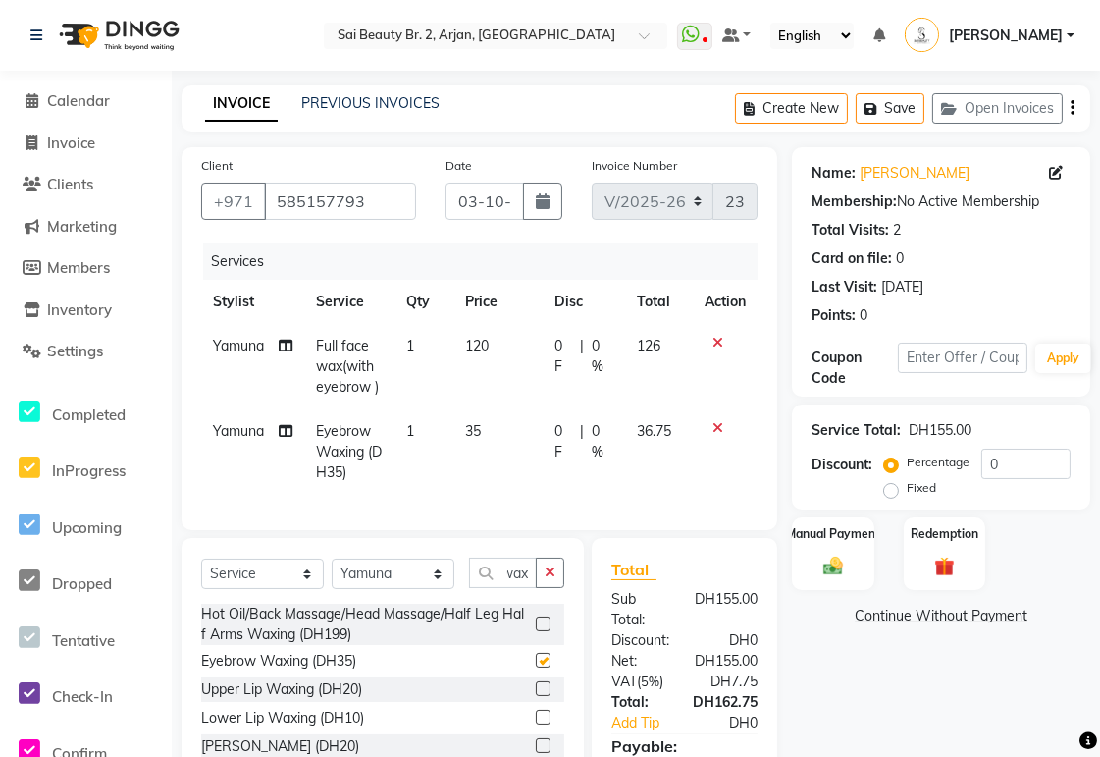
scroll to position [0, 0]
checkbox input "false"
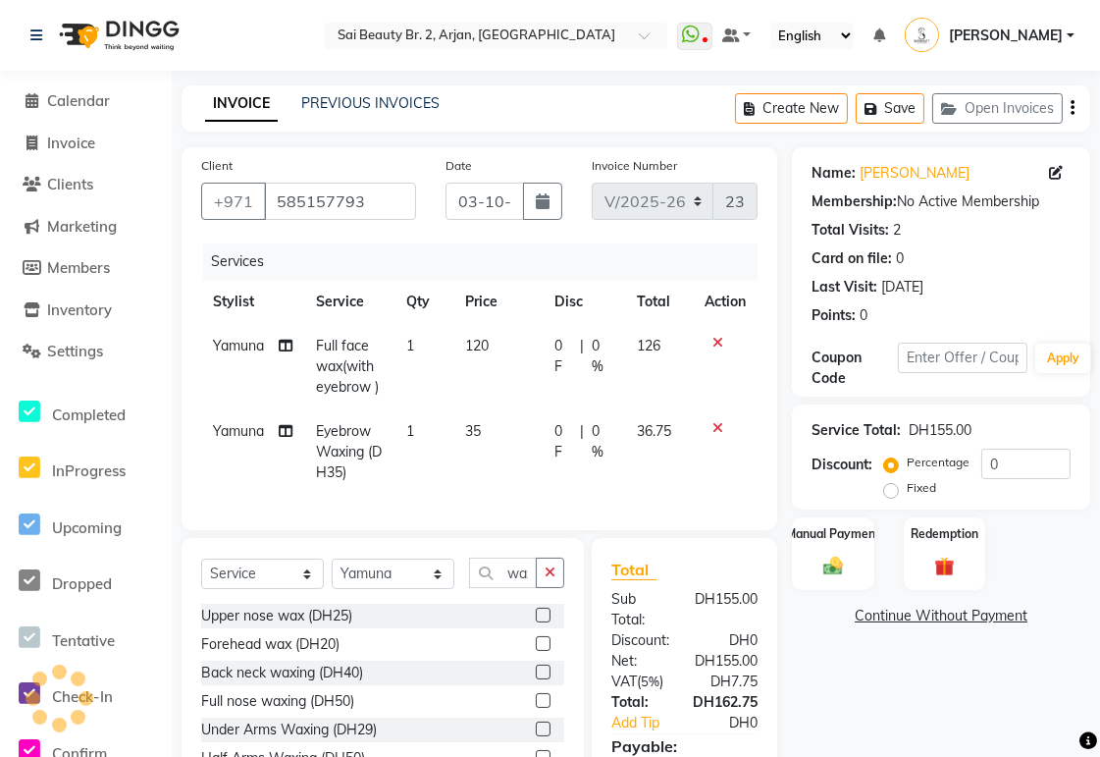
scroll to position [298, 0]
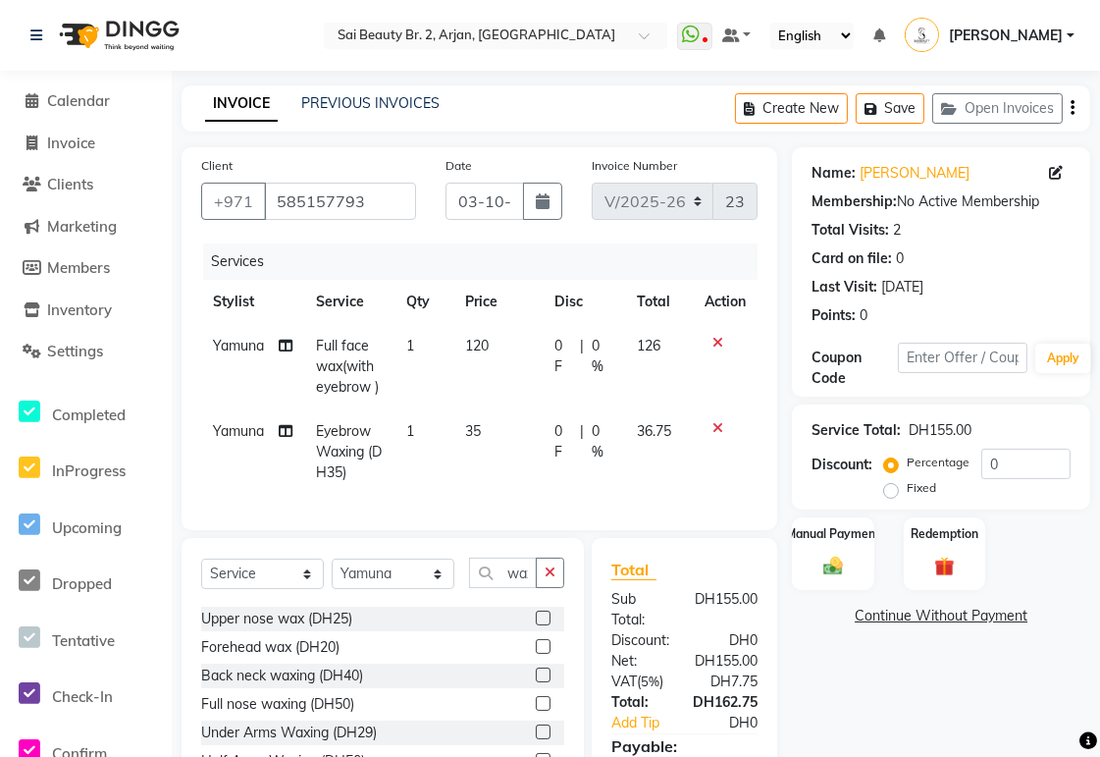
click at [536, 353] on label at bounding box center [543, 646] width 15 height 15
click at [536, 353] on input "checkbox" at bounding box center [542, 647] width 13 height 13
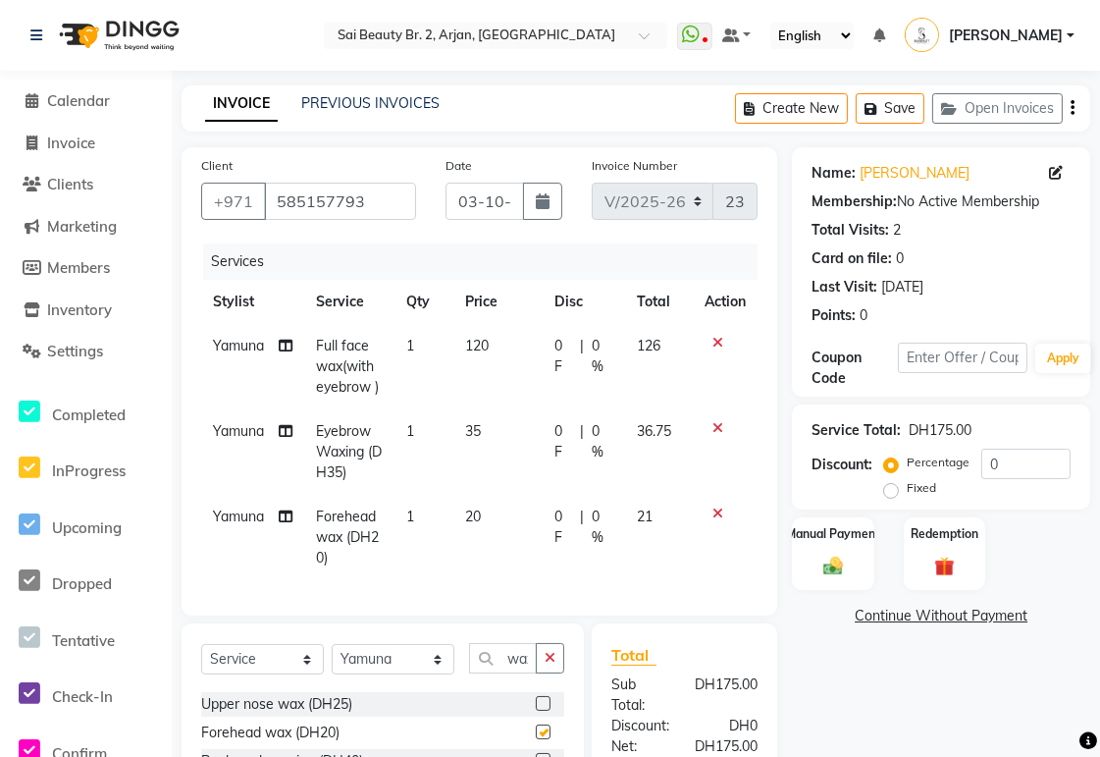
checkbox input "false"
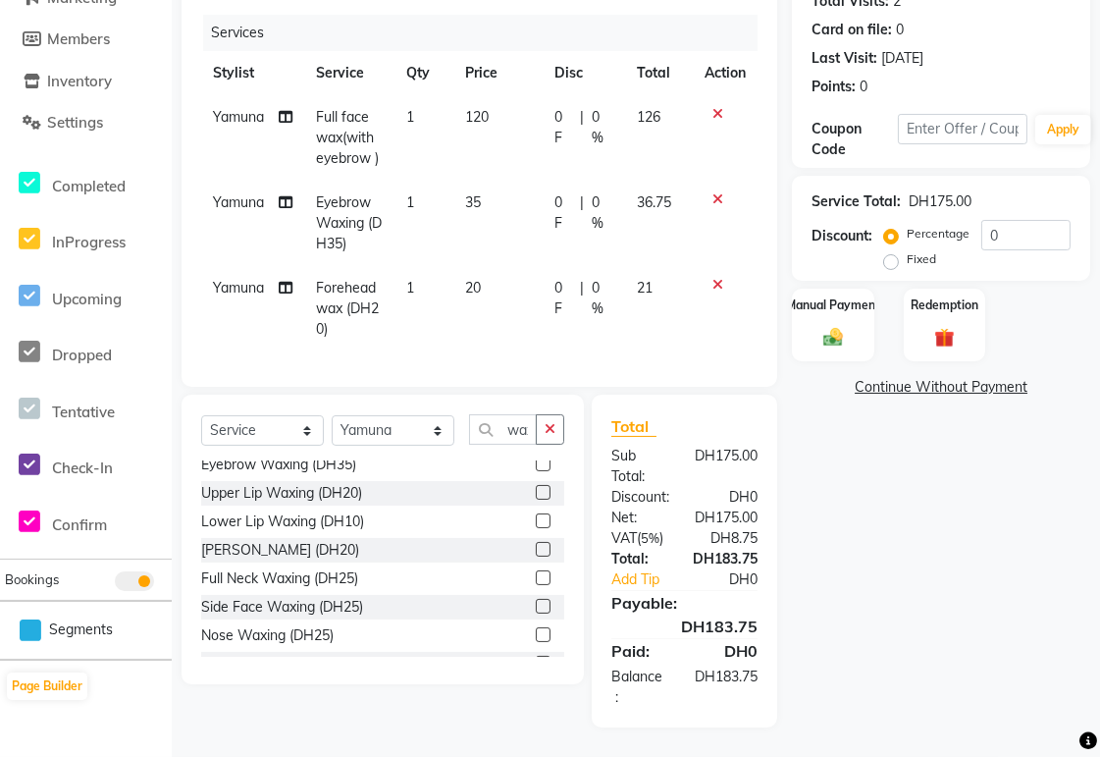
scroll to position [50, 0]
click at [536, 353] on label at bounding box center [543, 495] width 15 height 15
click at [536, 353] on input "checkbox" at bounding box center [542, 496] width 13 height 13
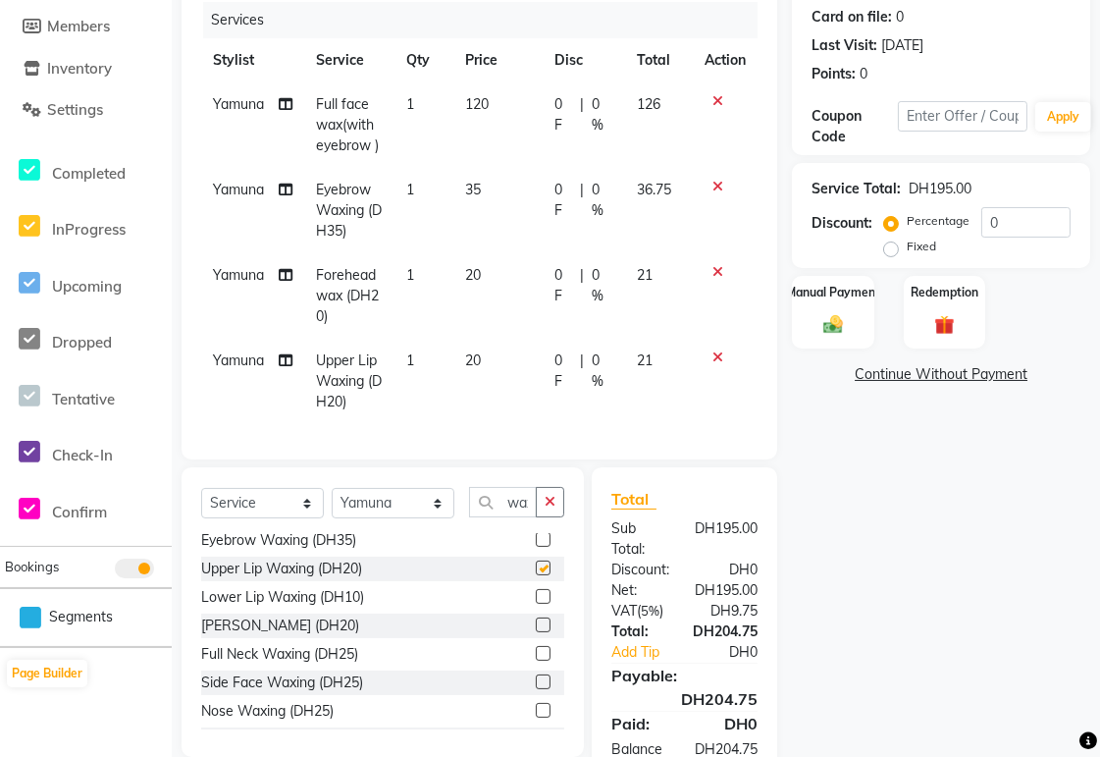
checkbox input "false"
click at [536, 353] on label at bounding box center [543, 624] width 15 height 15
click at [536, 353] on input "checkbox" at bounding box center [542, 625] width 13 height 13
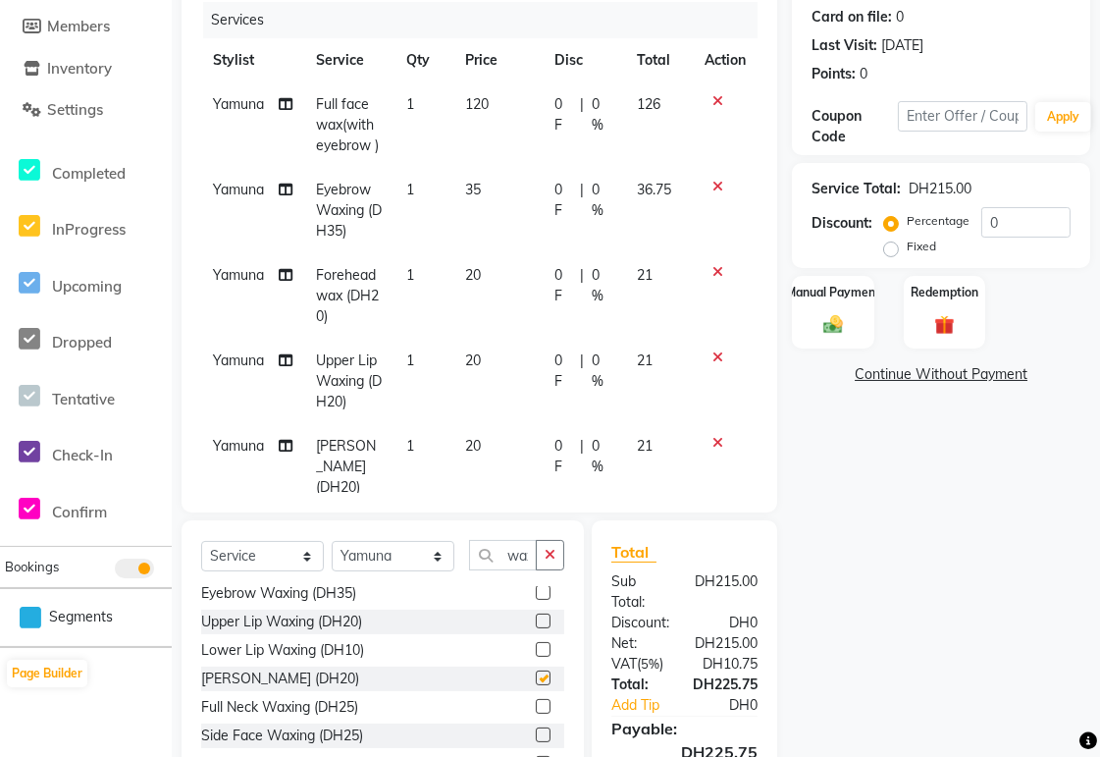
checkbox input "false"
click at [539, 102] on icon at bounding box center [717, 101] width 11 height 14
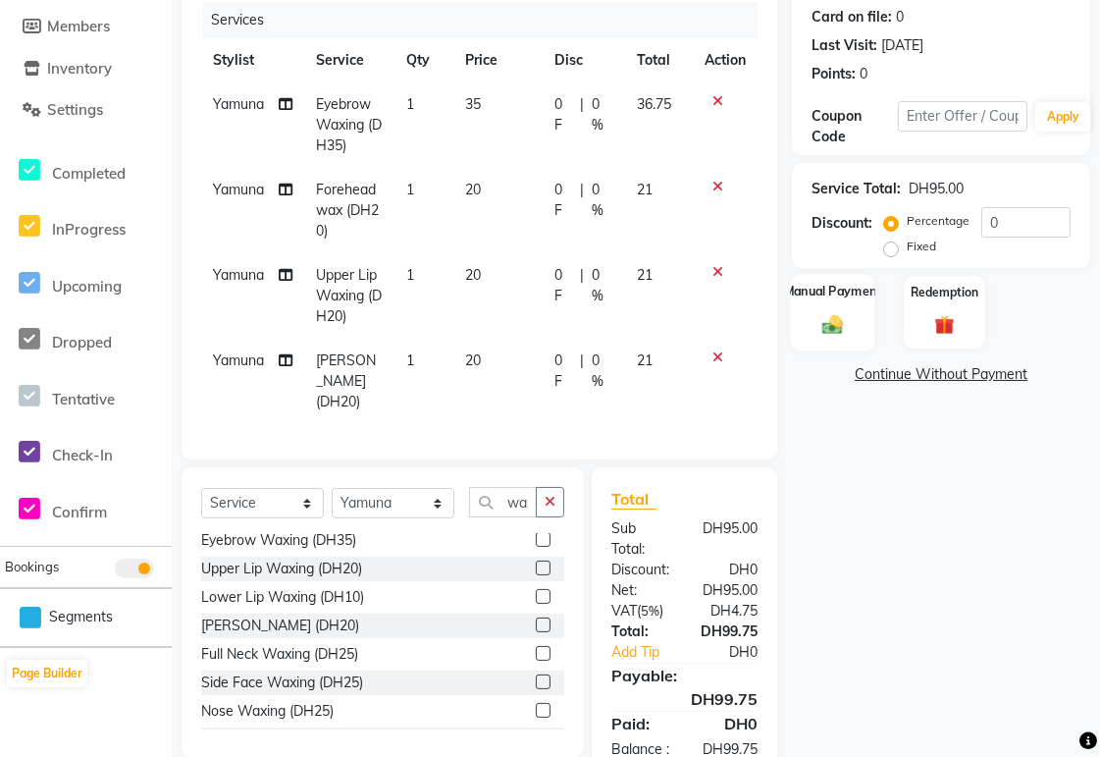
click at [539, 327] on img at bounding box center [832, 325] width 33 height 24
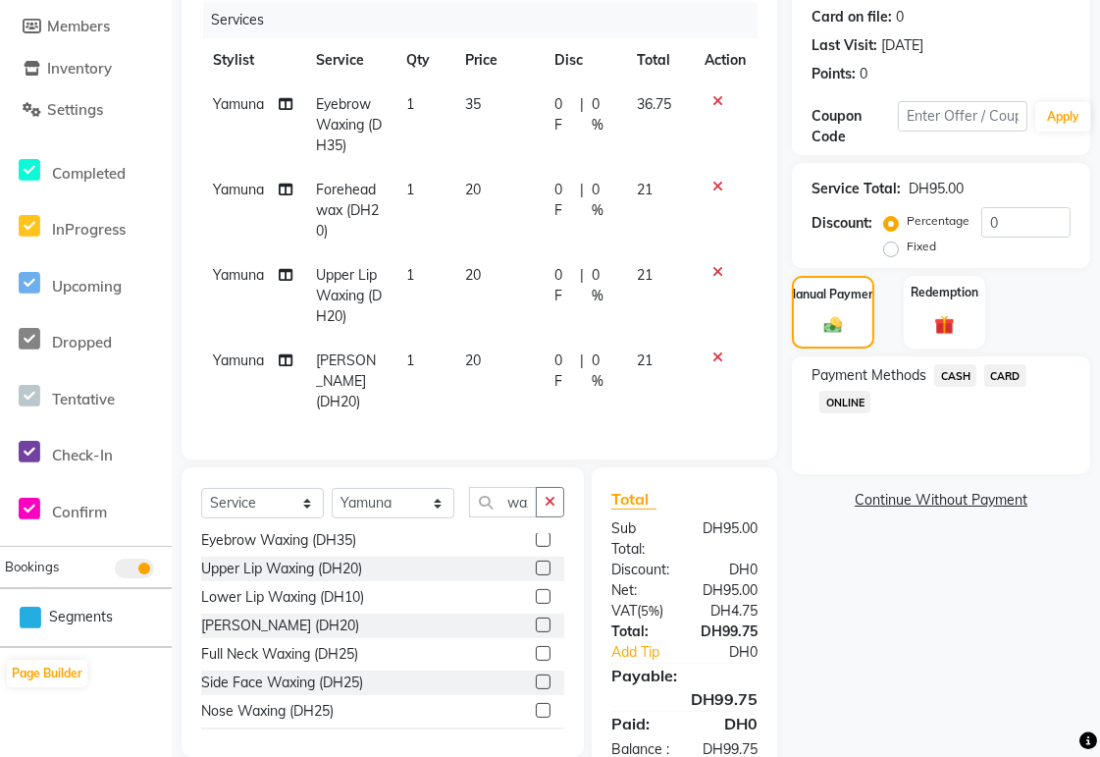
click at [539, 353] on span "CARD" at bounding box center [1005, 375] width 42 height 23
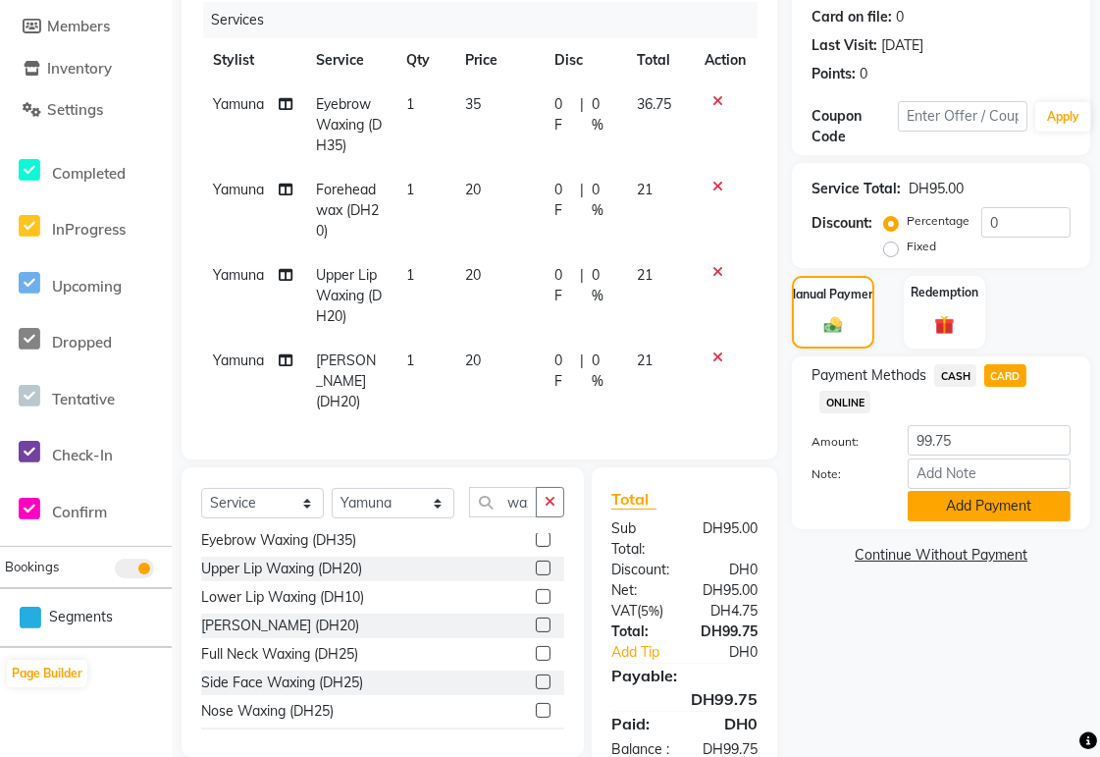
click at [539, 353] on button "Add Payment" at bounding box center [989, 506] width 163 height 30
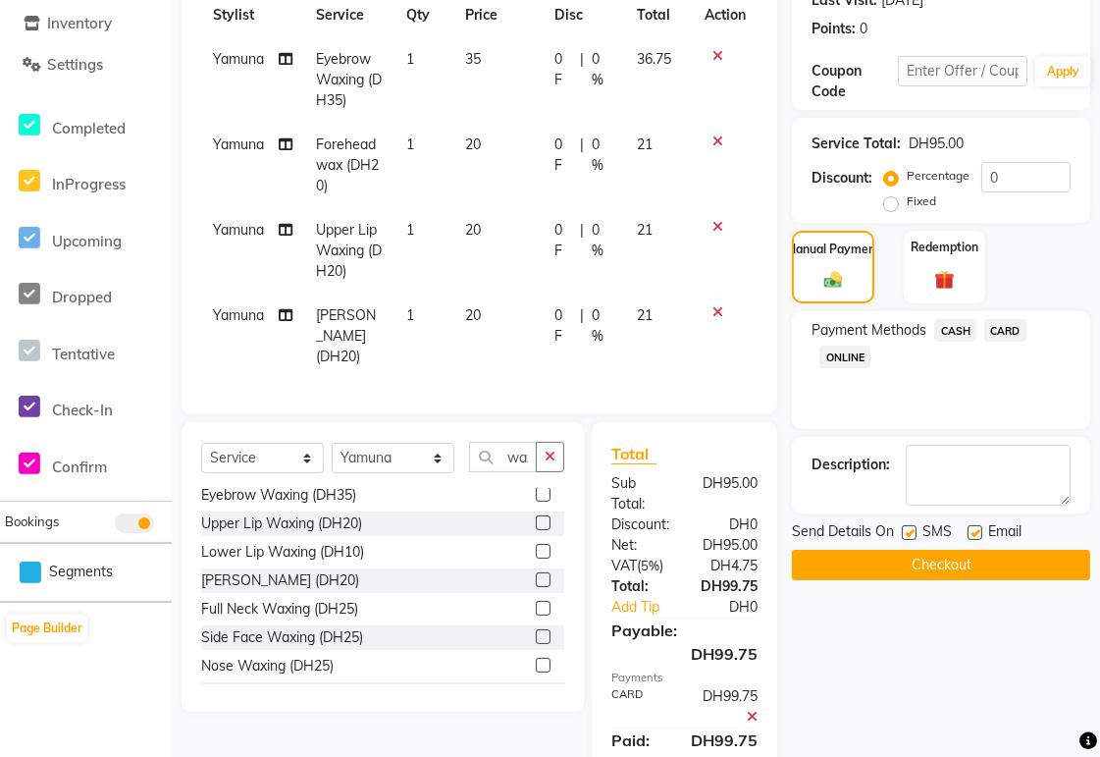
scroll to position [376, 0]
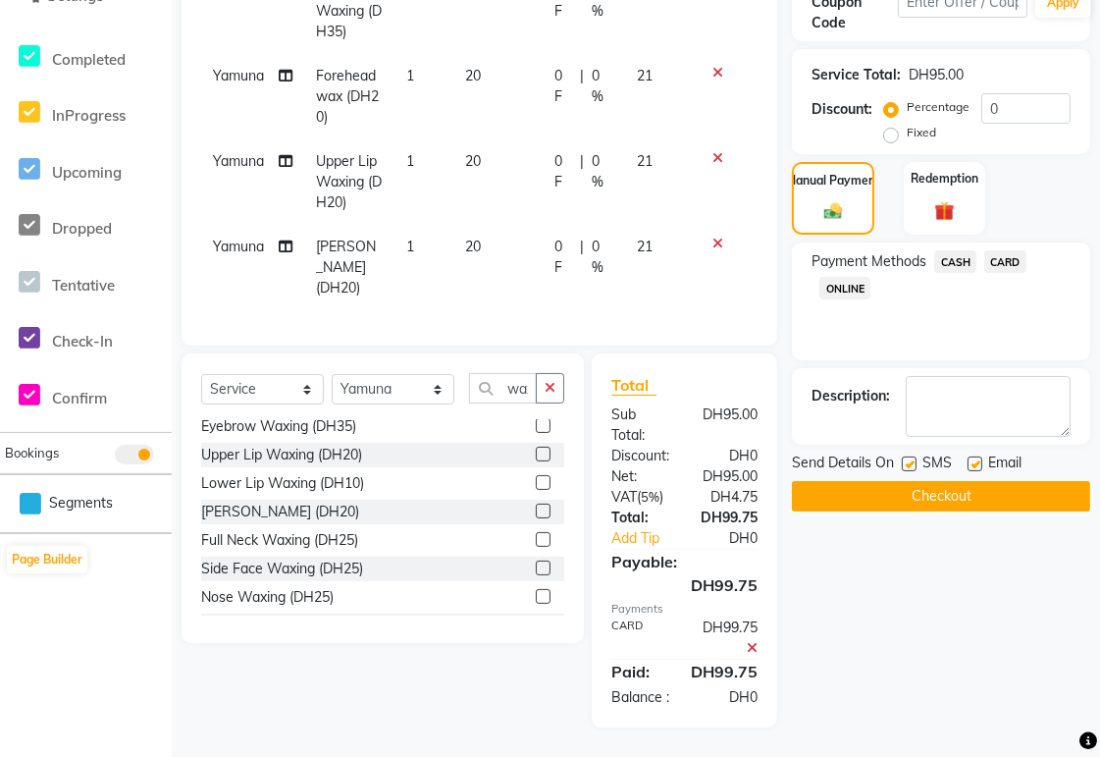
click at [539, 353] on button "Checkout" at bounding box center [941, 496] width 298 height 30
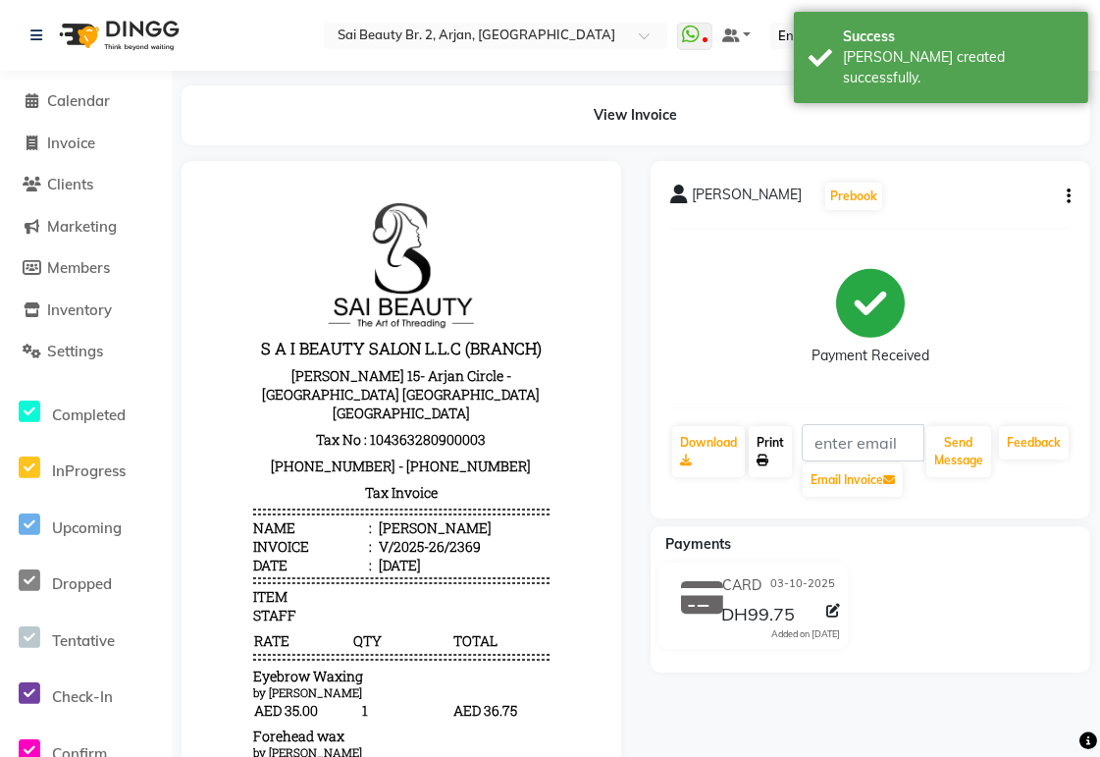
click at [539, 353] on link "Print" at bounding box center [770, 451] width 43 height 51
click at [64, 101] on span "Calendar" at bounding box center [78, 100] width 63 height 19
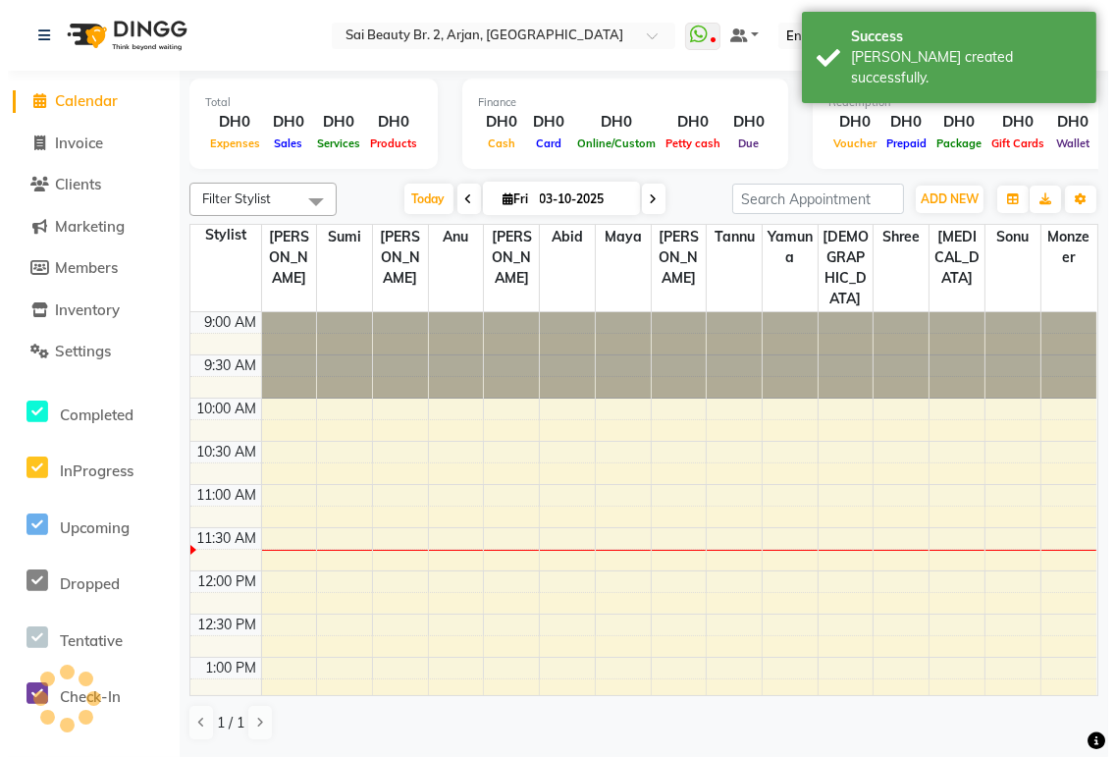
scroll to position [174, 0]
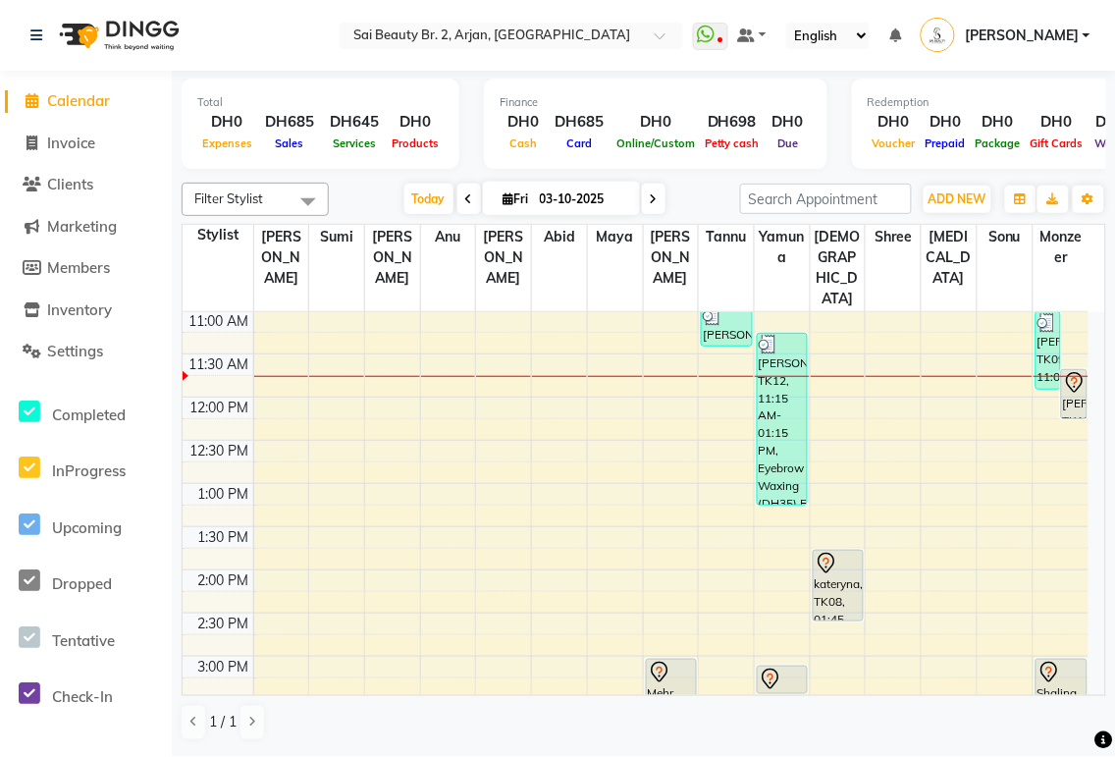
click at [539, 353] on div at bounding box center [782, 679] width 47 height 24
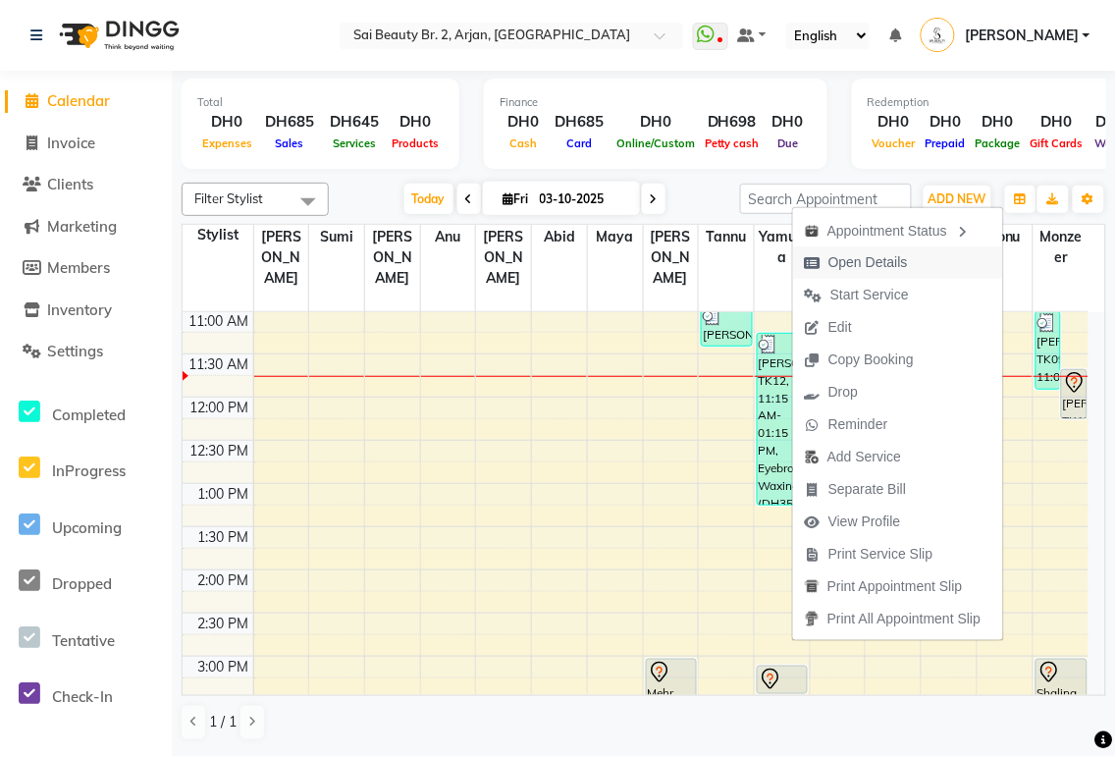
click at [539, 255] on span "Open Details" at bounding box center [867, 262] width 79 height 21
select select "7"
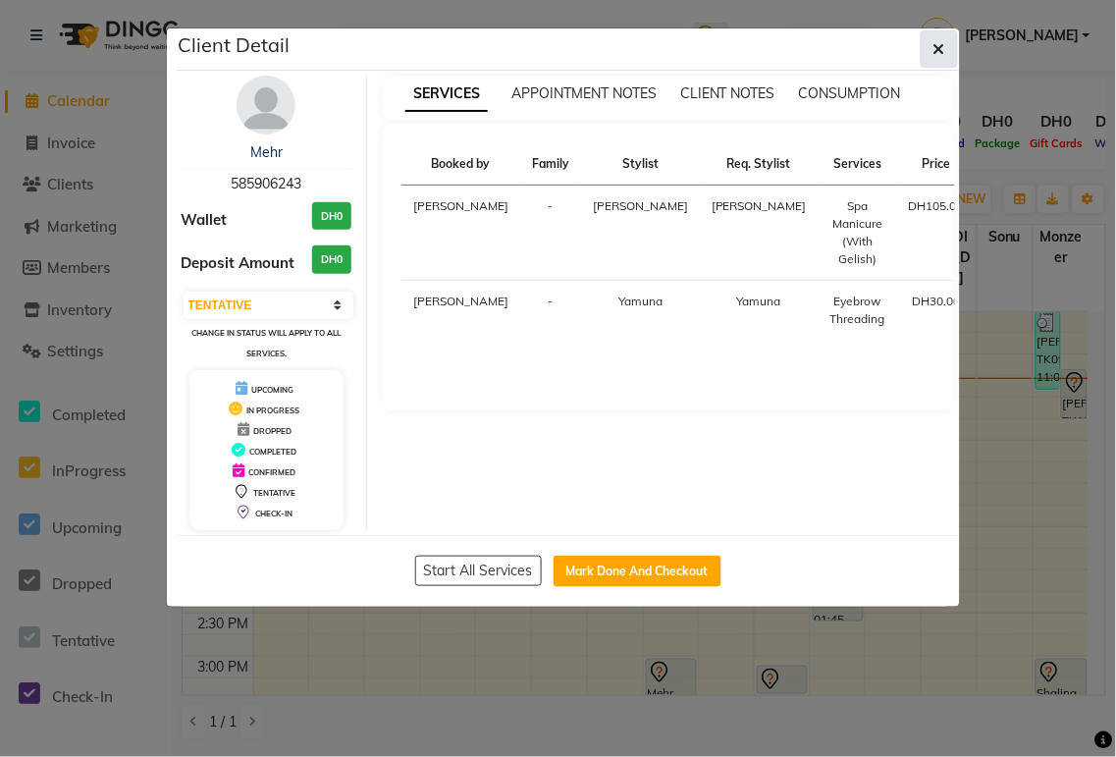
click at [539, 45] on icon "button" at bounding box center [939, 49] width 12 height 16
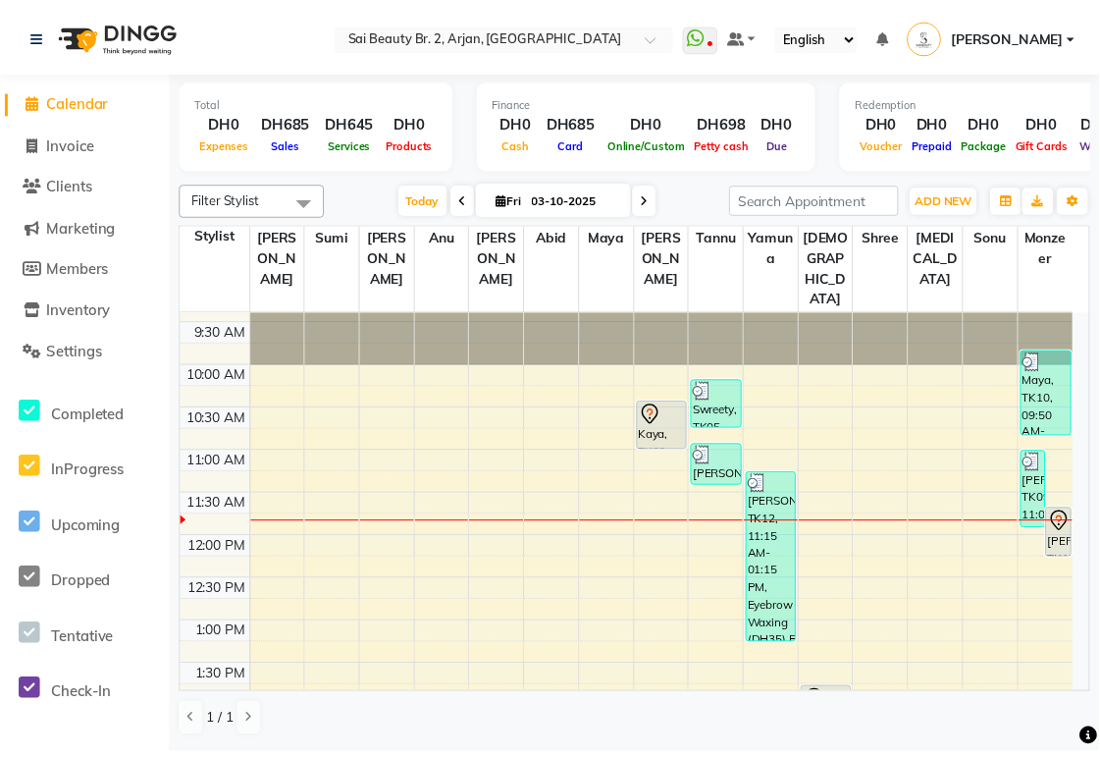
scroll to position [0, 0]
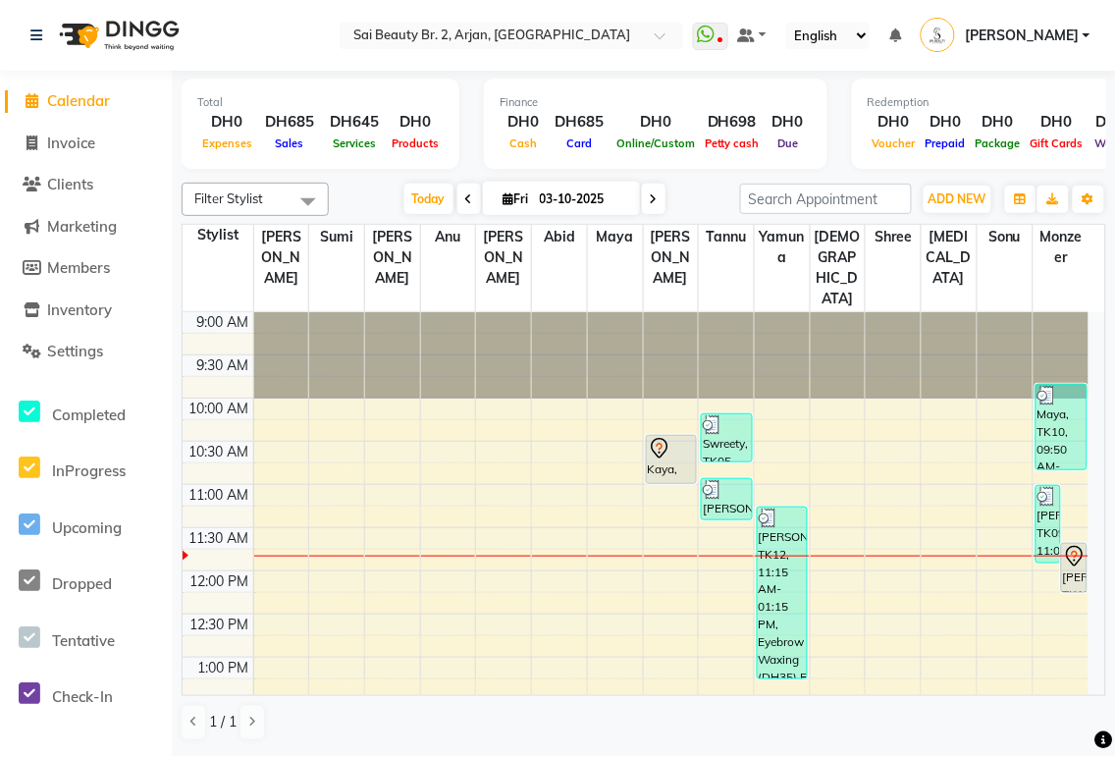
click at [539, 353] on div "Kaya, TK06, 10:25 AM-11:00 AM, Spa Manicure (With Gelish)" at bounding box center [671, 459] width 49 height 47
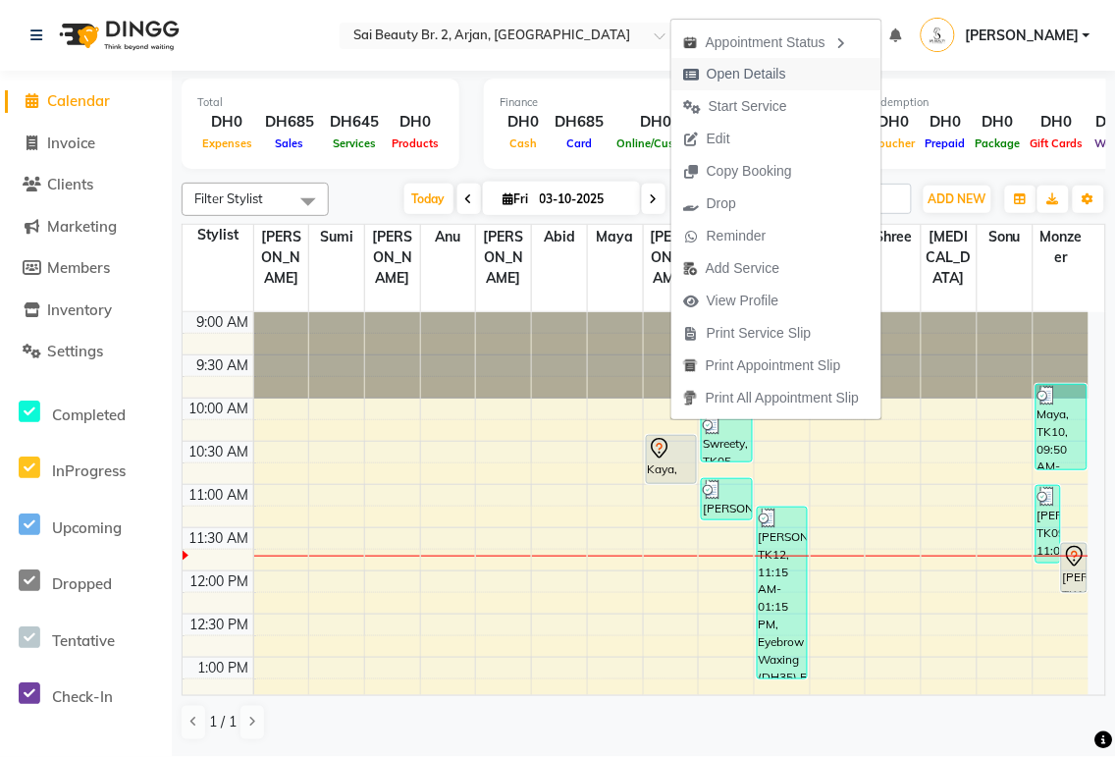
click at [539, 72] on span "Open Details" at bounding box center [746, 74] width 79 height 21
select select "7"
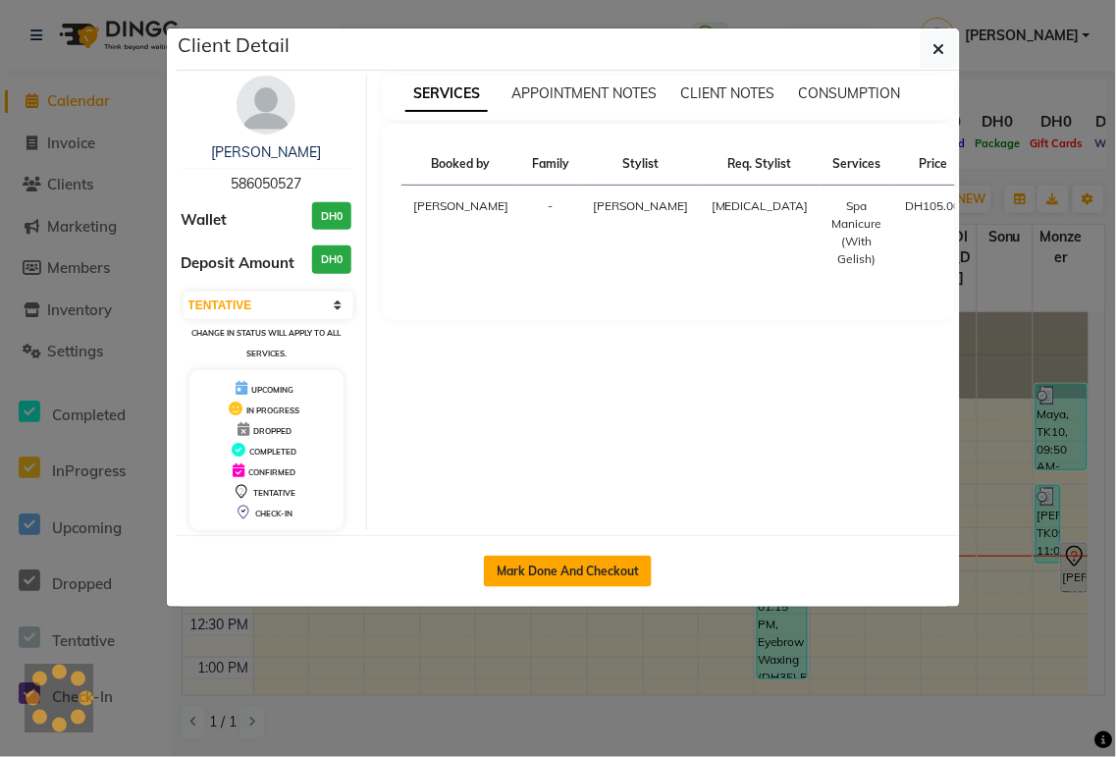
click at [539, 353] on button "Mark Done And Checkout" at bounding box center [568, 570] width 168 height 31
select select "service"
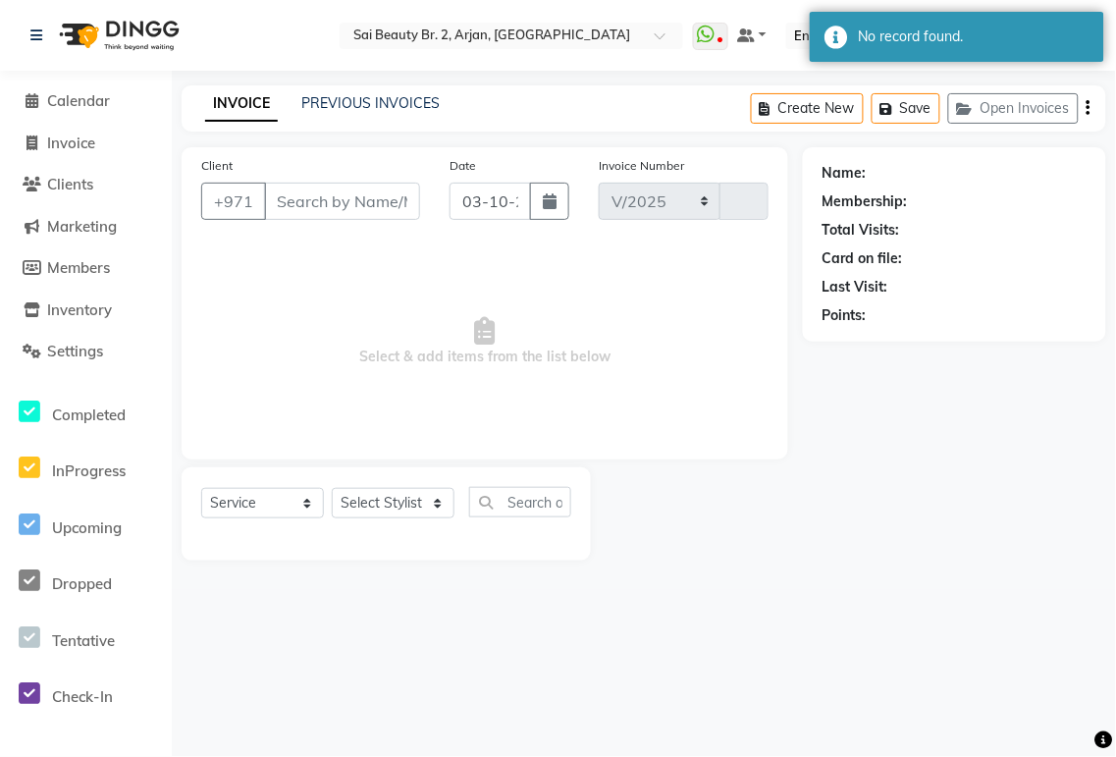
select select "6956"
type input "2370"
type input "586050527"
select select "59424"
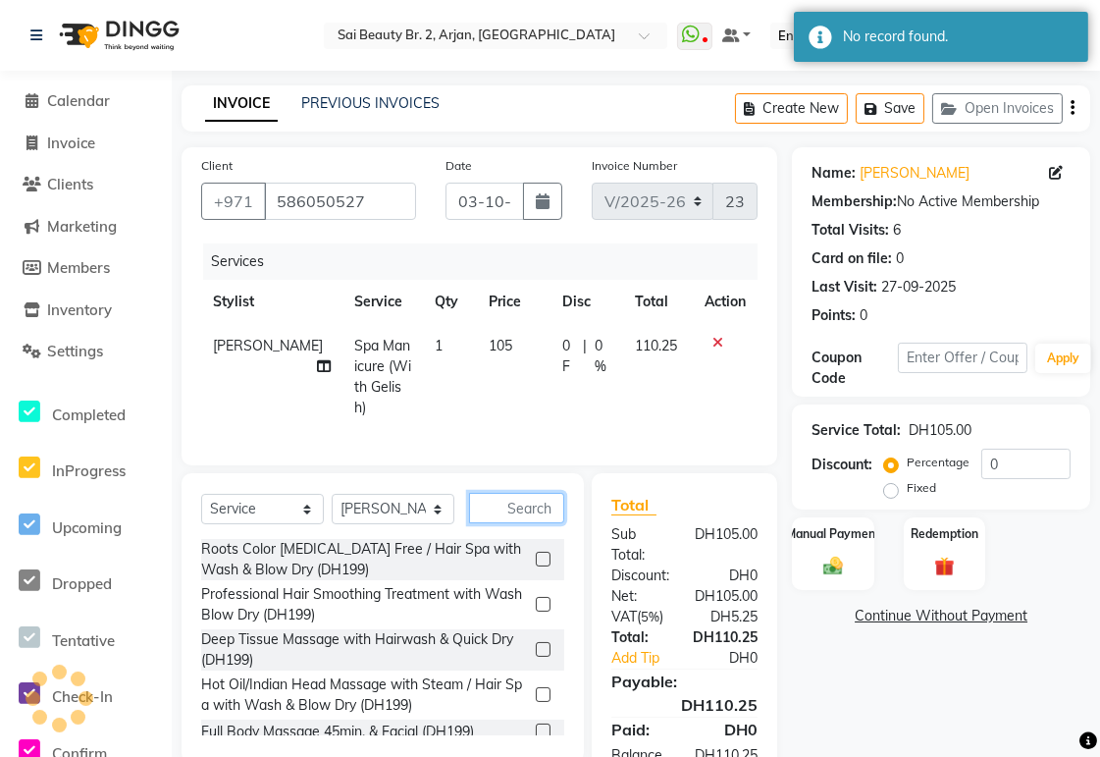
click at [506, 353] on input "text" at bounding box center [516, 508] width 95 height 30
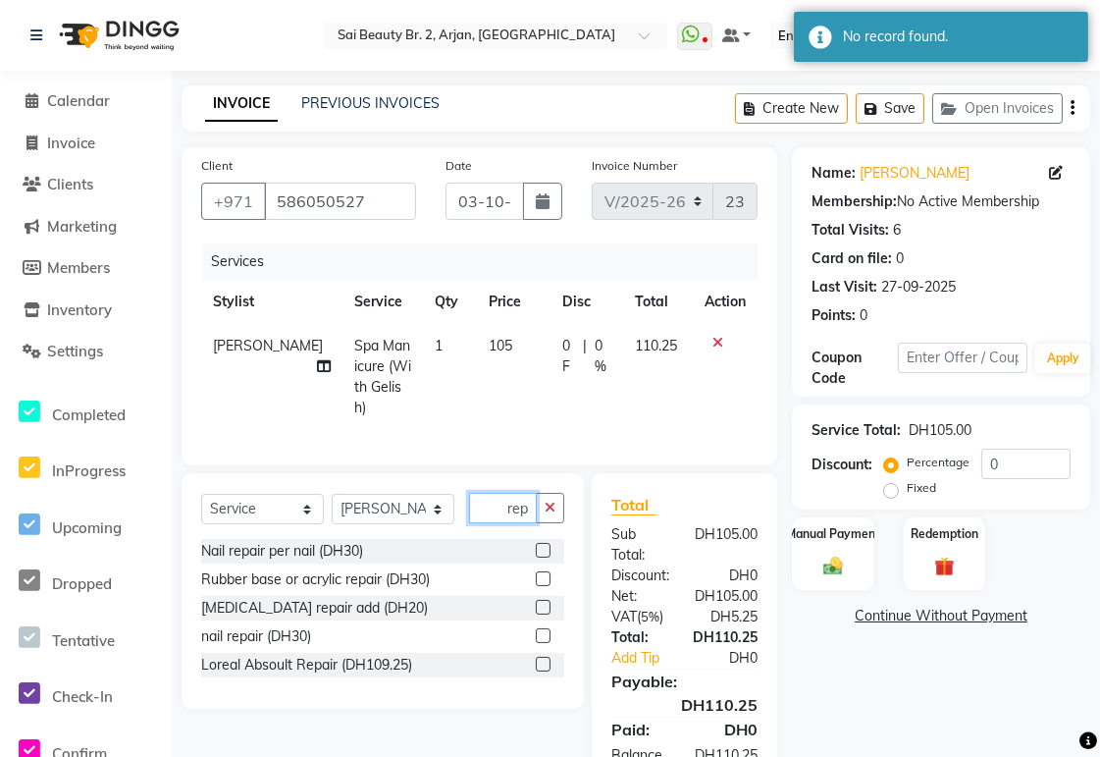
type input "rep"
click at [539, 353] on label at bounding box center [543, 550] width 15 height 15
click at [539, 353] on input "checkbox" at bounding box center [542, 551] width 13 height 13
checkbox input "true"
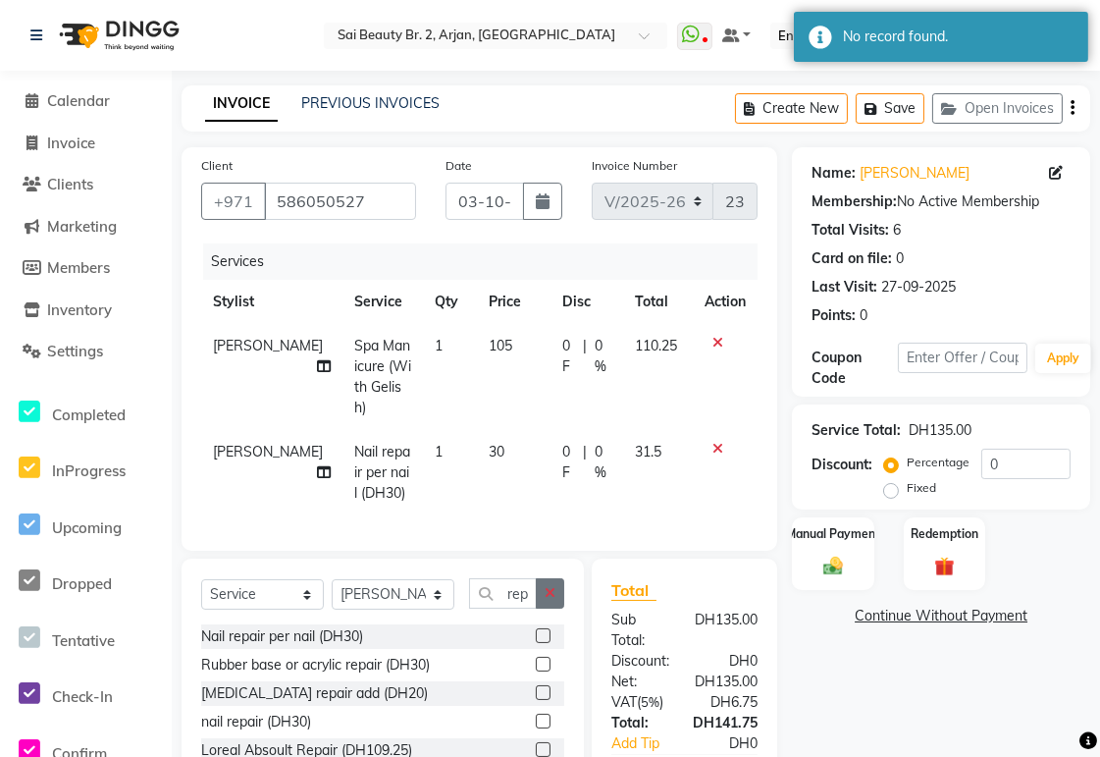
click at [539, 353] on icon "button" at bounding box center [550, 593] width 11 height 14
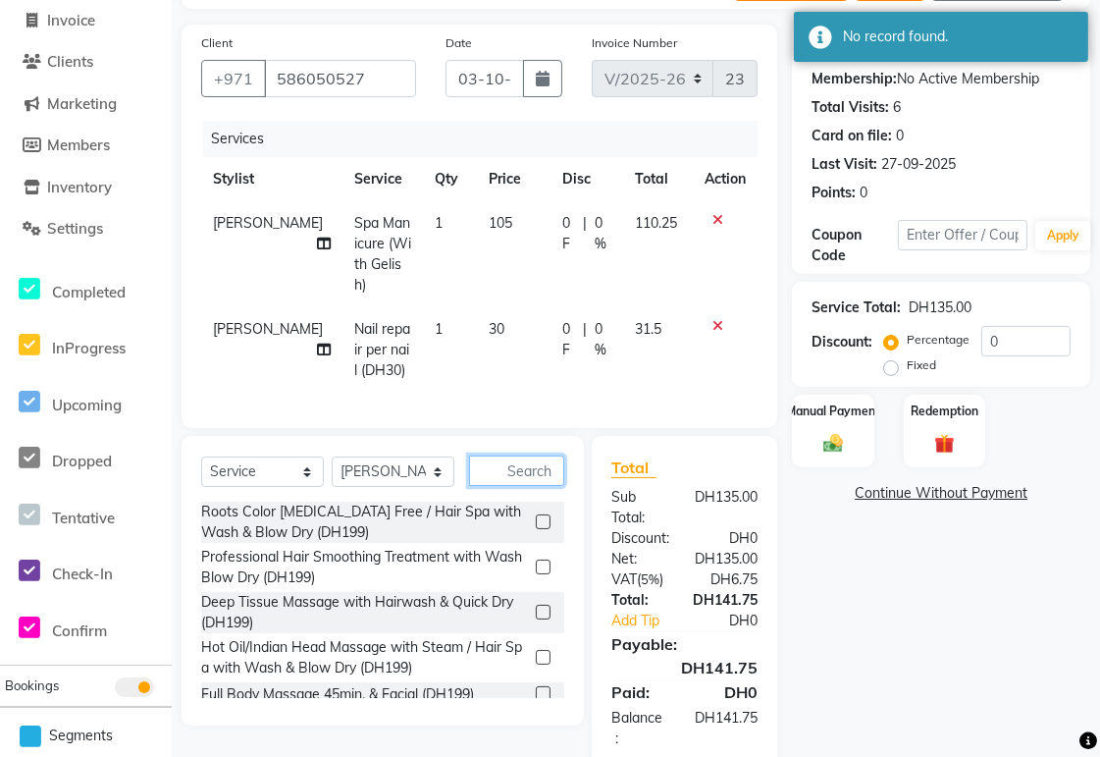
scroll to position [160, 0]
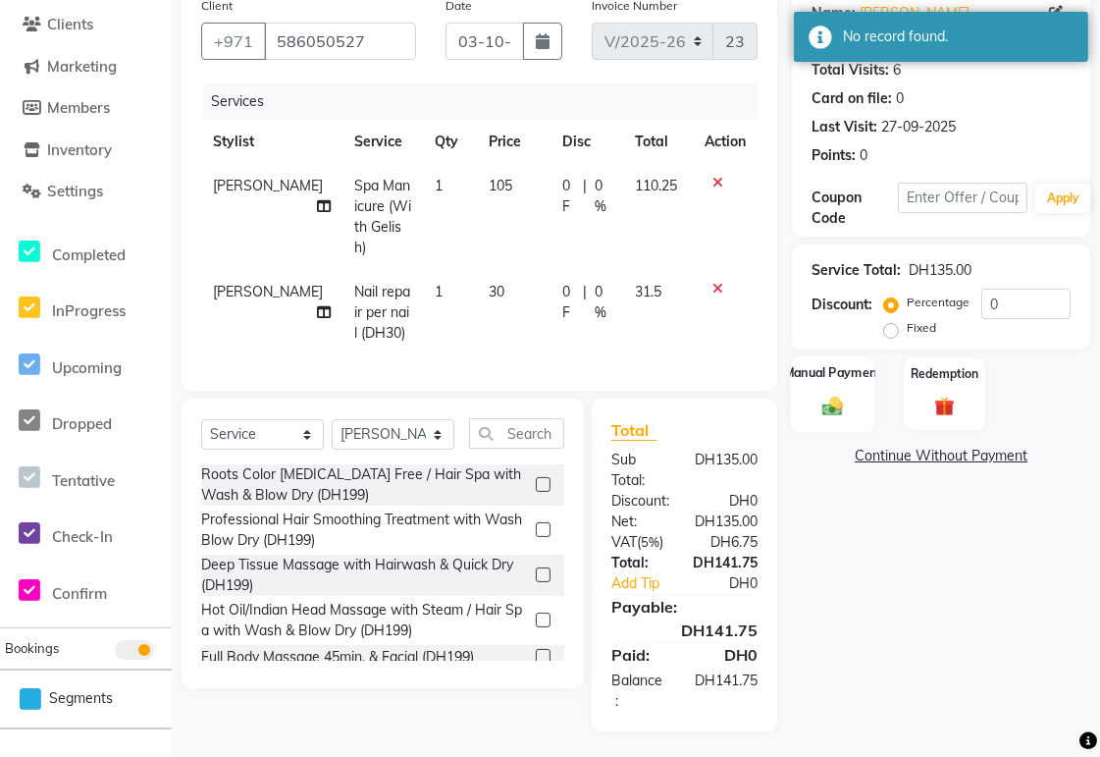
click at [539, 353] on img at bounding box center [832, 406] width 33 height 24
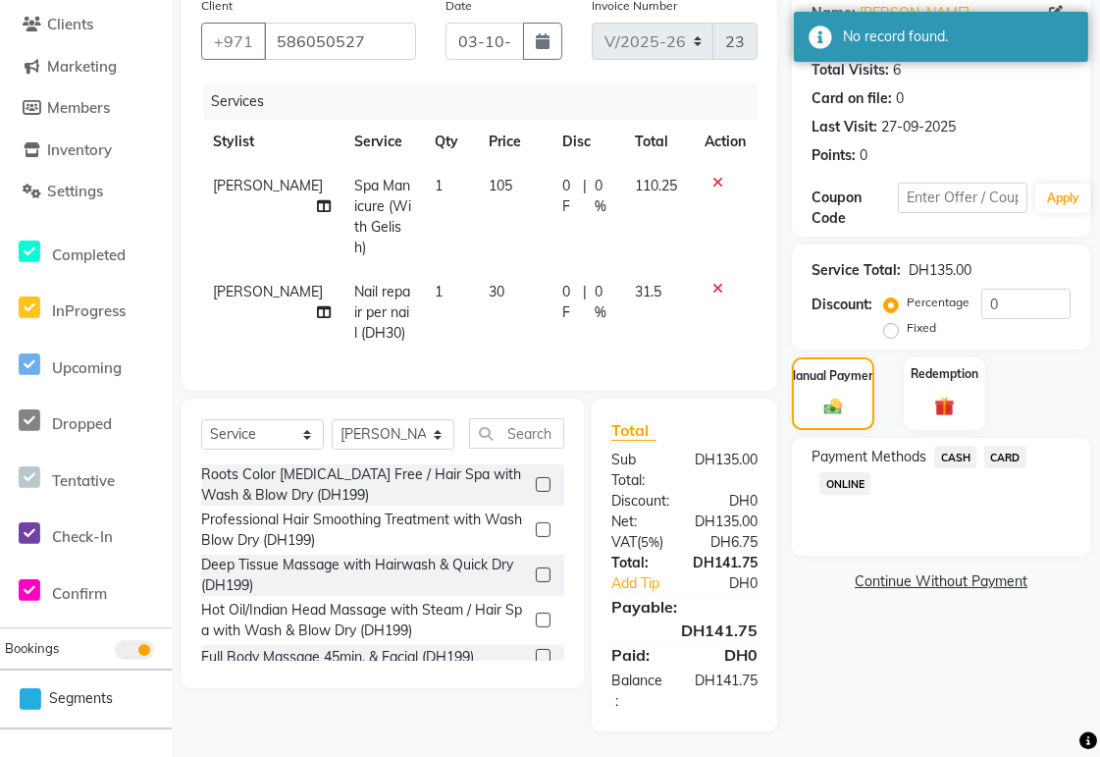
click at [539, 353] on span "CARD" at bounding box center [1005, 457] width 42 height 23
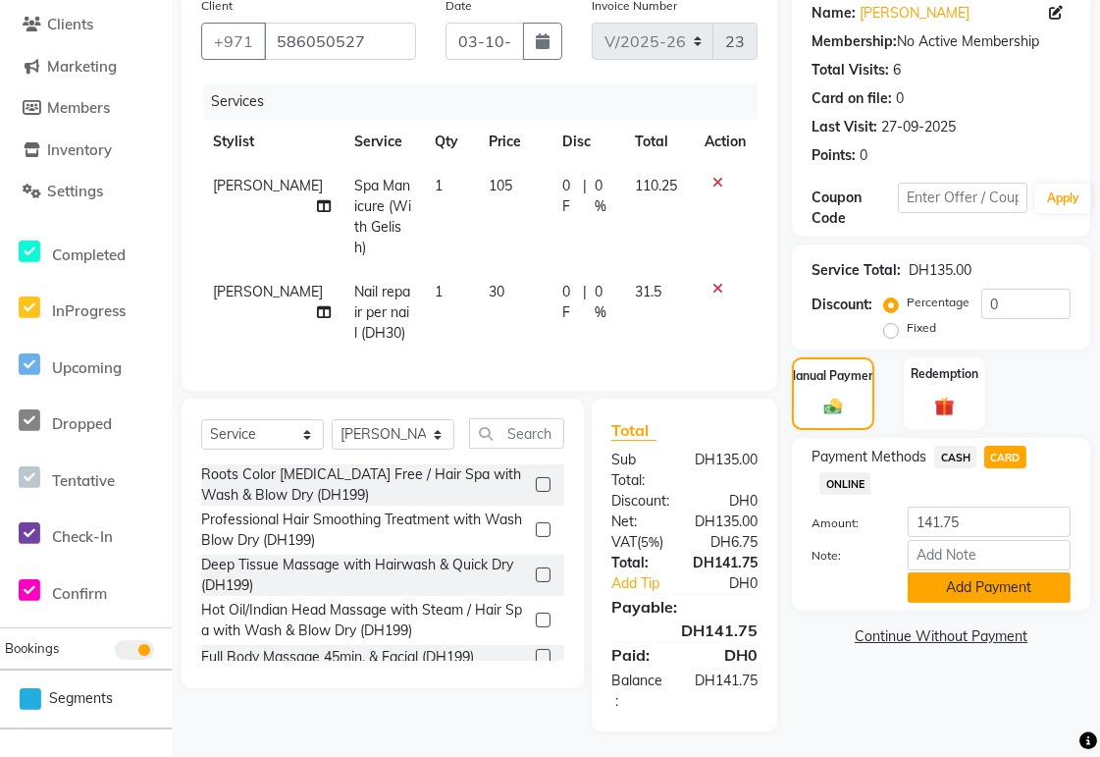
click at [539, 353] on button "Add Payment" at bounding box center [989, 587] width 163 height 30
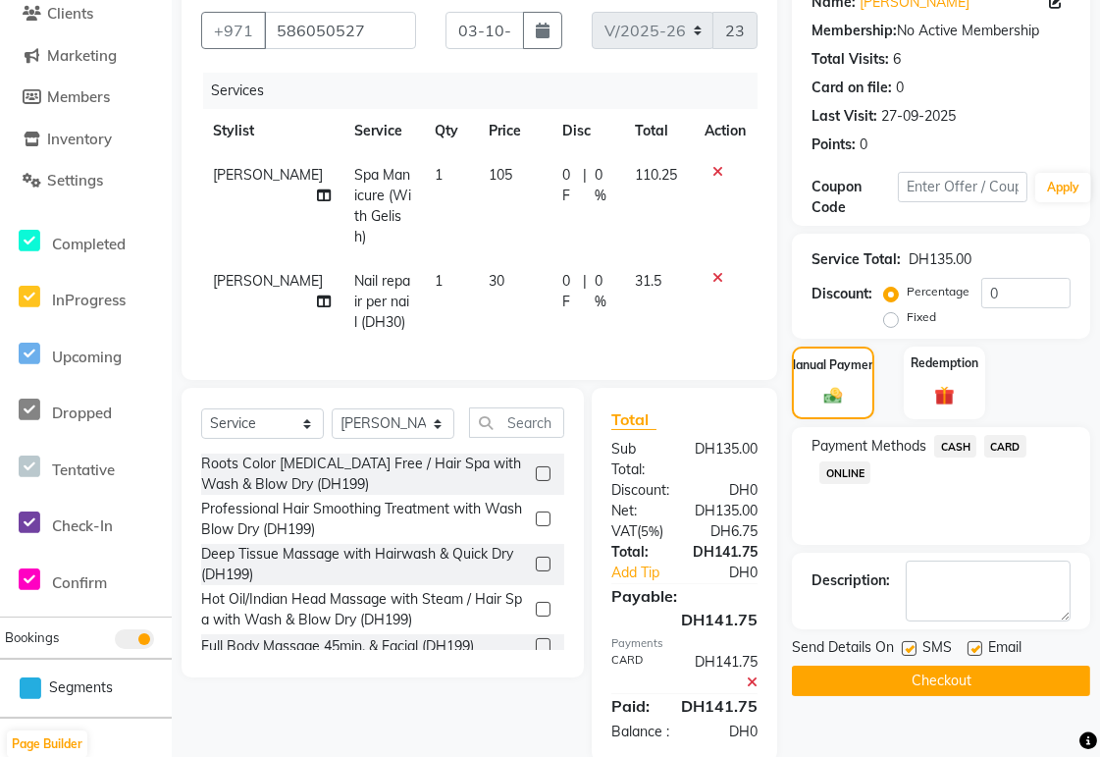
scroll to position [221, 0]
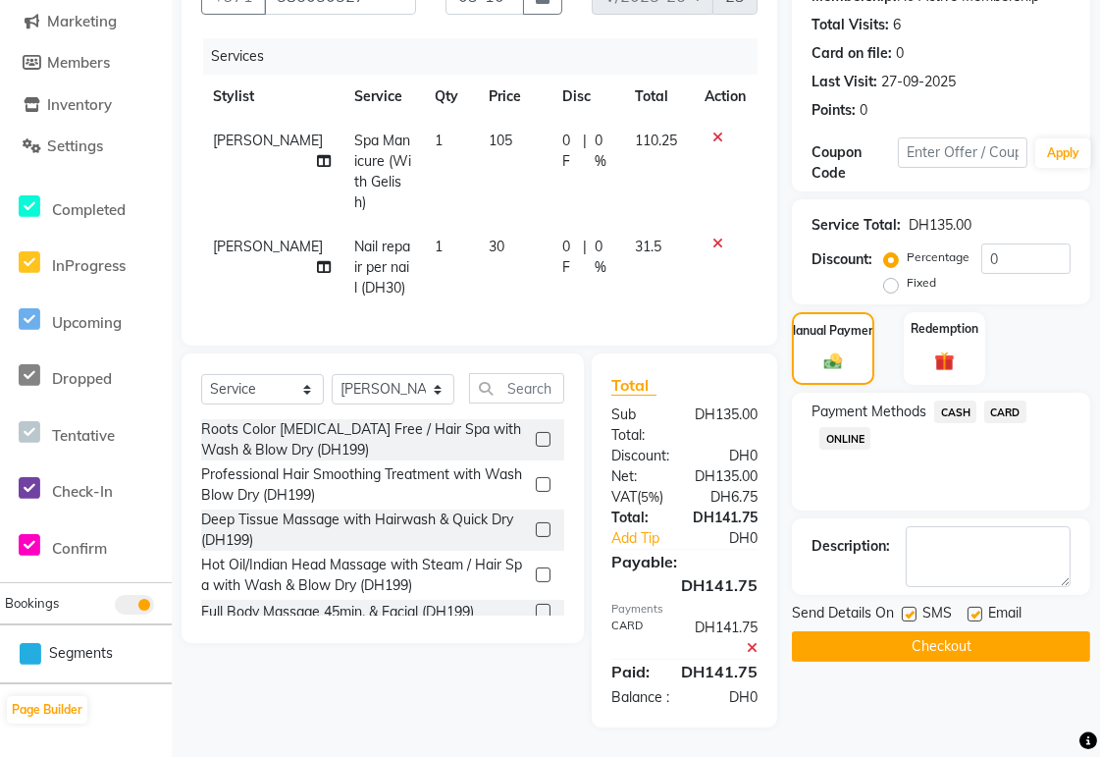
click at [539, 353] on button "Checkout" at bounding box center [941, 646] width 298 height 30
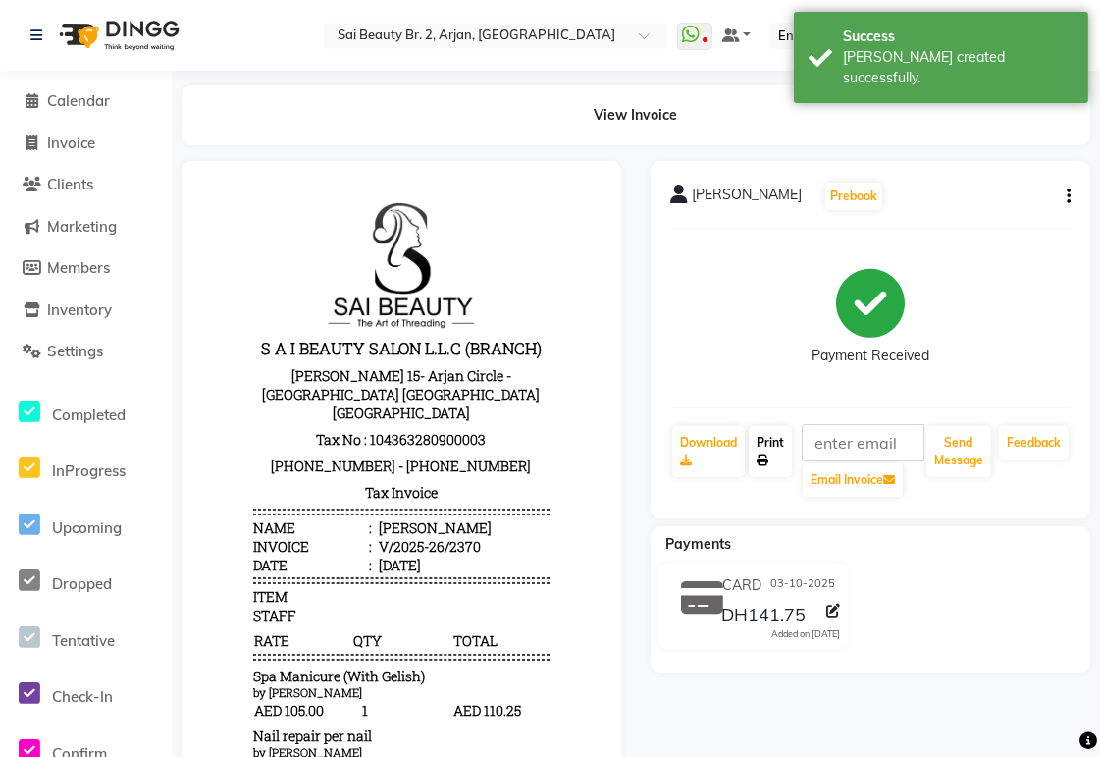
click at [539, 353] on icon at bounding box center [763, 460] width 12 height 12
click at [92, 99] on span "Calendar" at bounding box center [78, 100] width 63 height 19
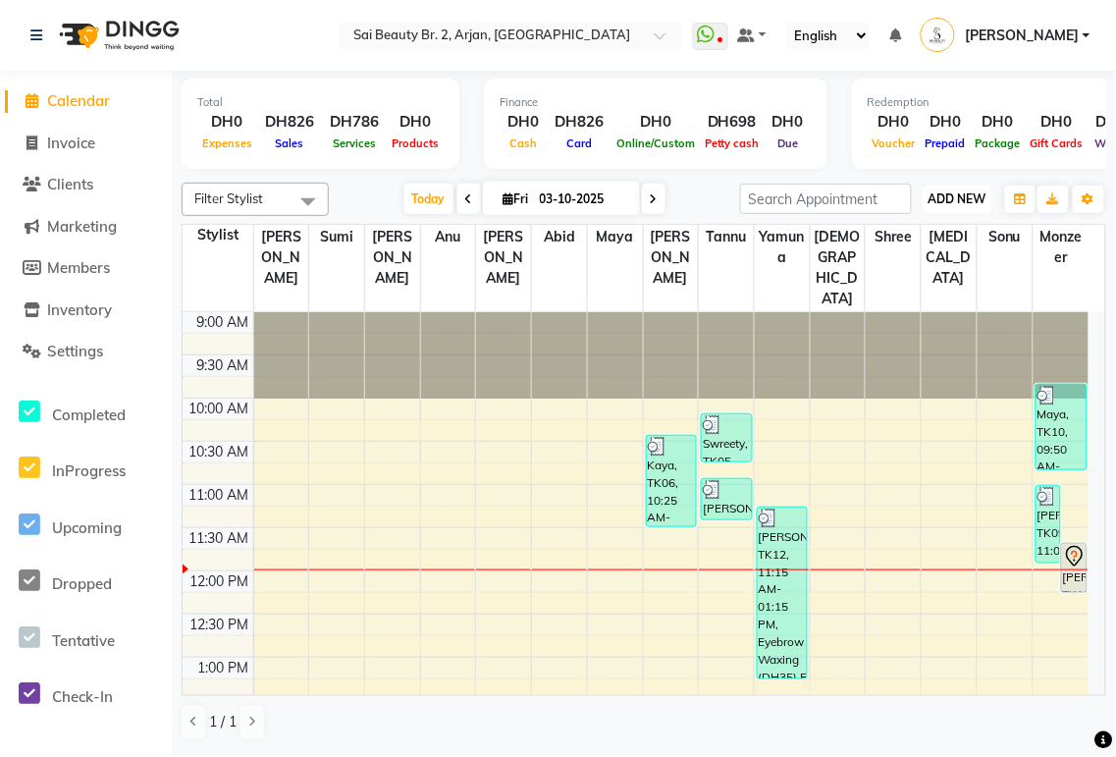
click at [539, 198] on span "ADD NEW" at bounding box center [957, 198] width 58 height 15
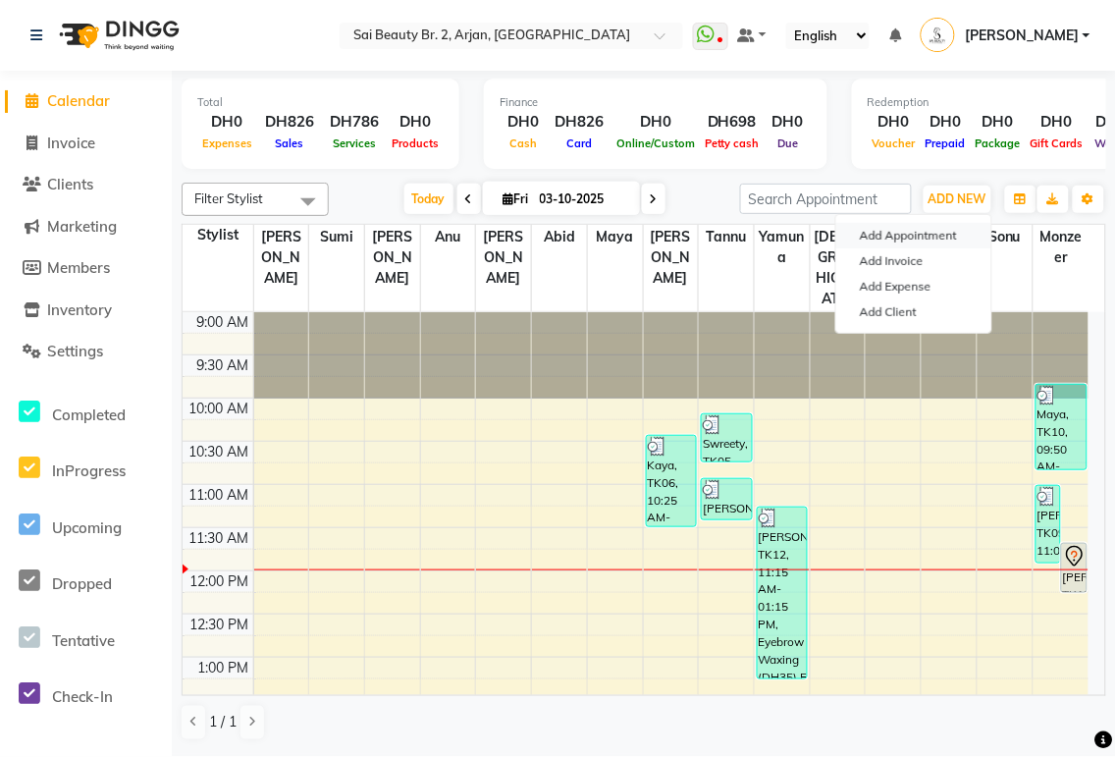
click at [539, 236] on button "Add Appointment" at bounding box center [913, 236] width 155 height 26
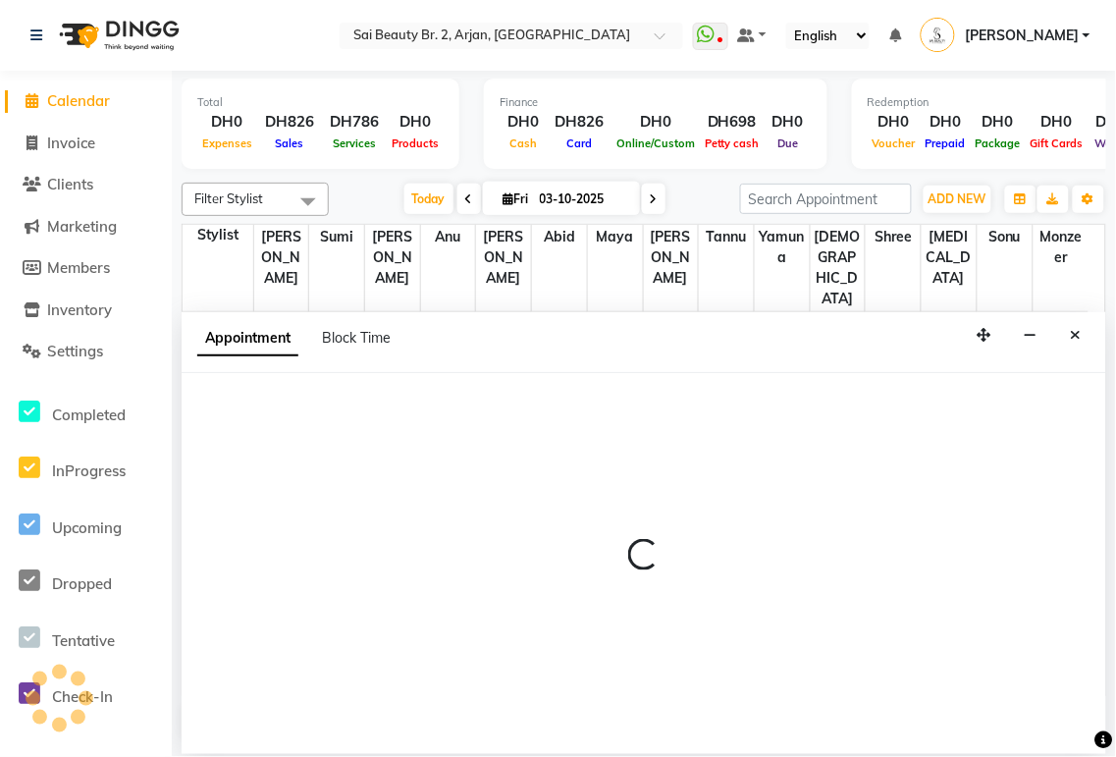
select select "tentative"
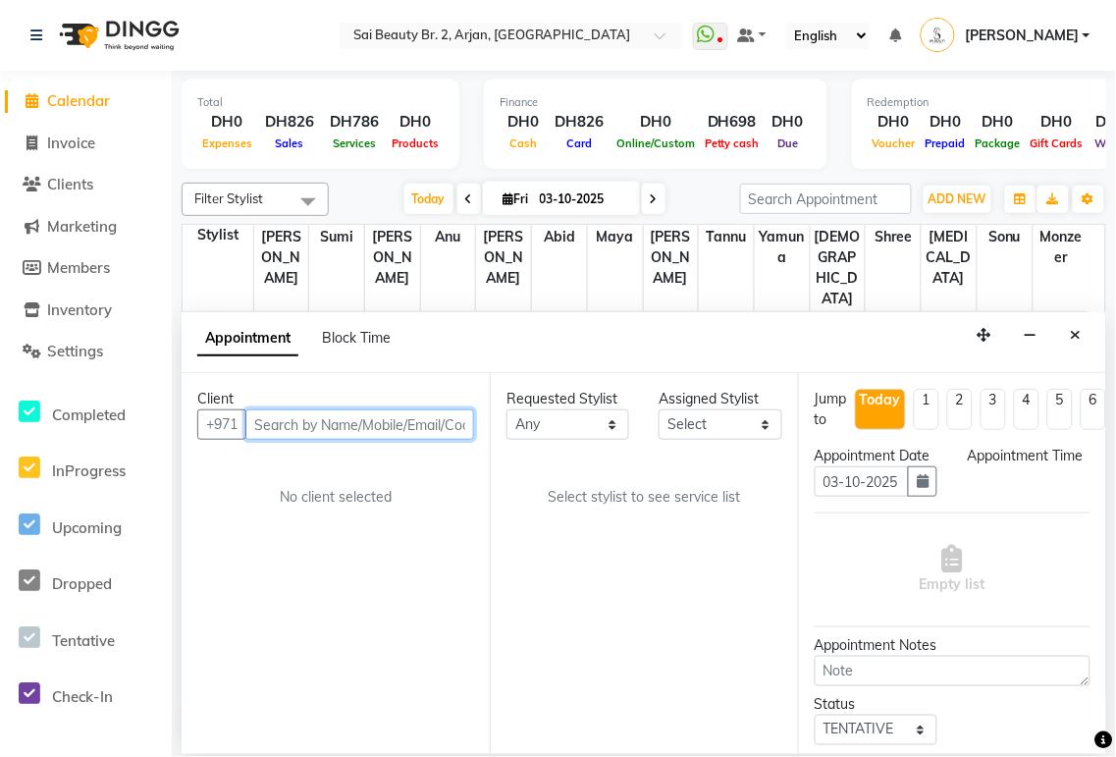
select select "600"
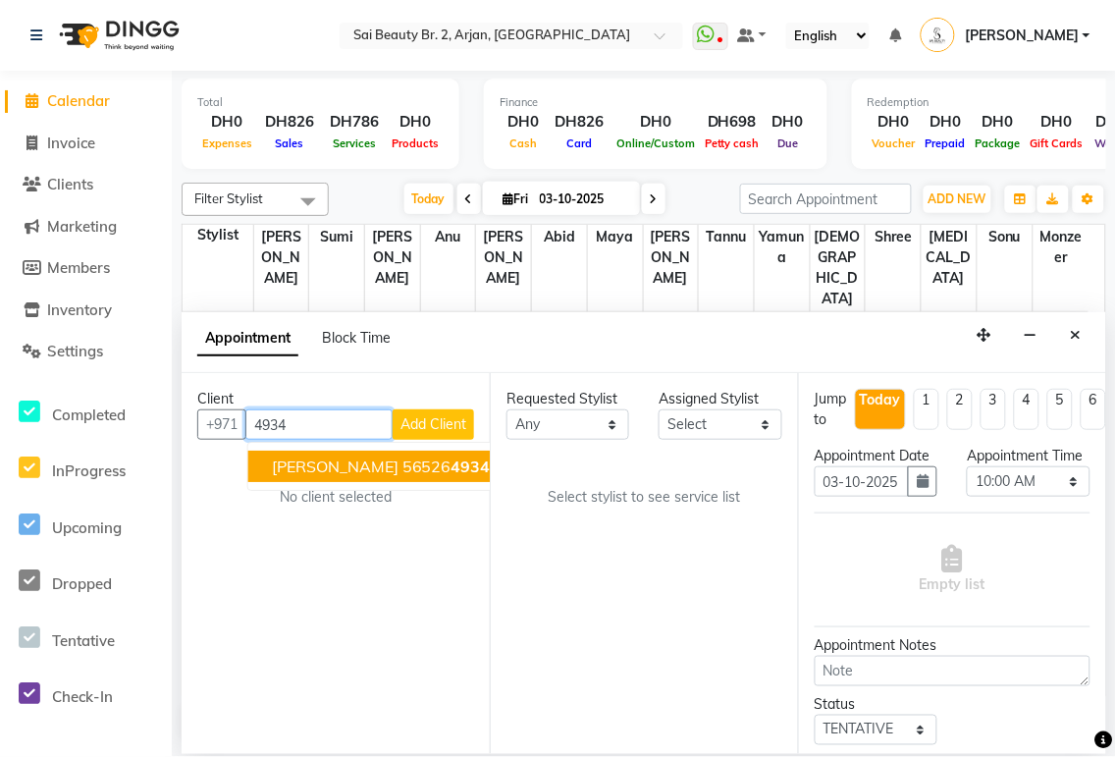
click at [451, 353] on span "4934" at bounding box center [470, 466] width 39 height 20
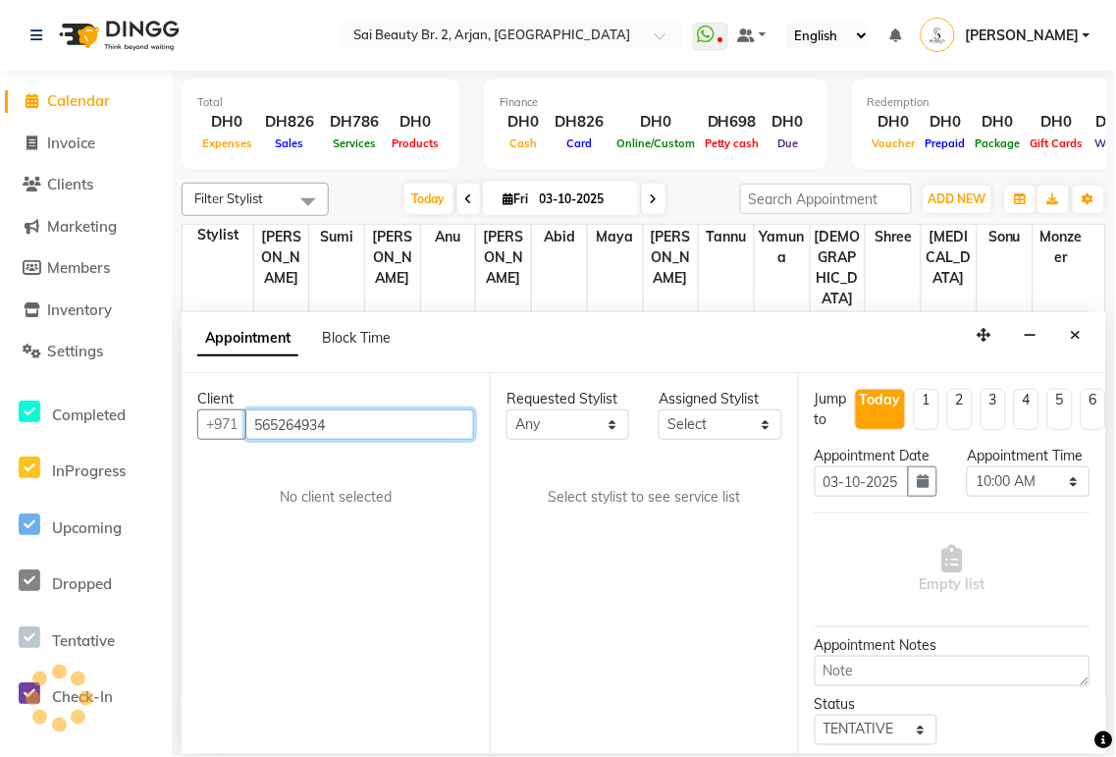
type input "565264934"
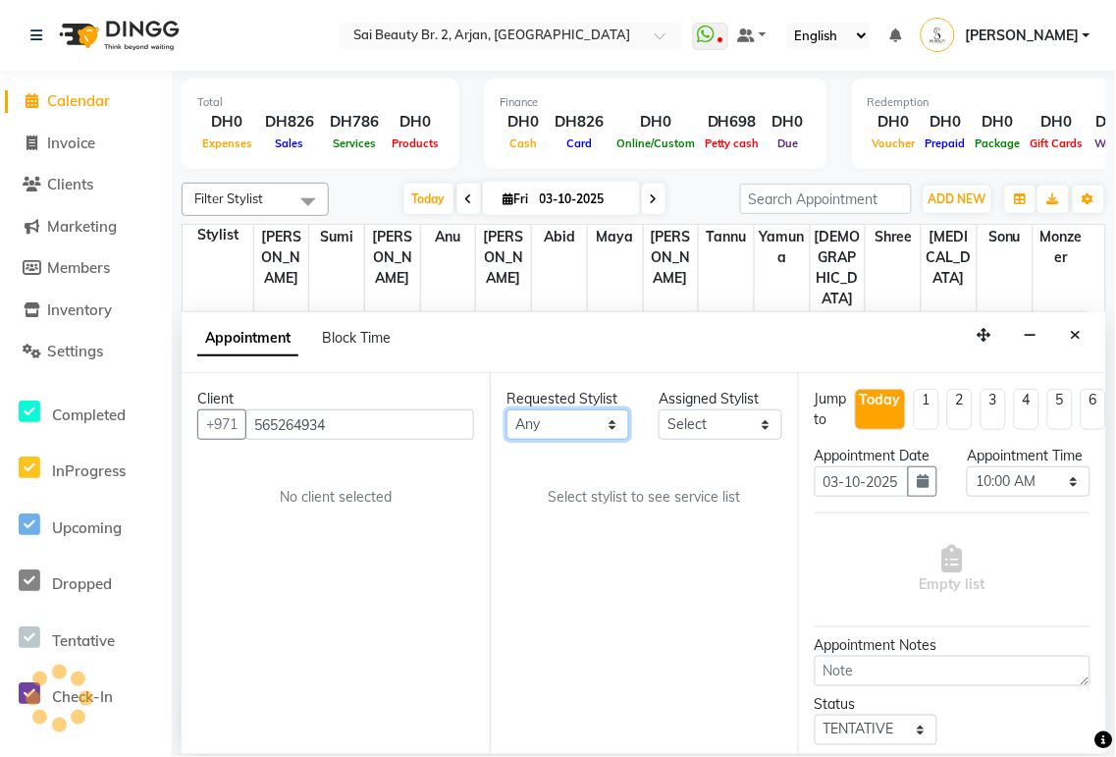
click at [539, 353] on select "Any [PERSON_NAME][MEDICAL_DATA] [PERSON_NAME] [PERSON_NAME] [PERSON_NAME] Gita …" at bounding box center [567, 424] width 123 height 30
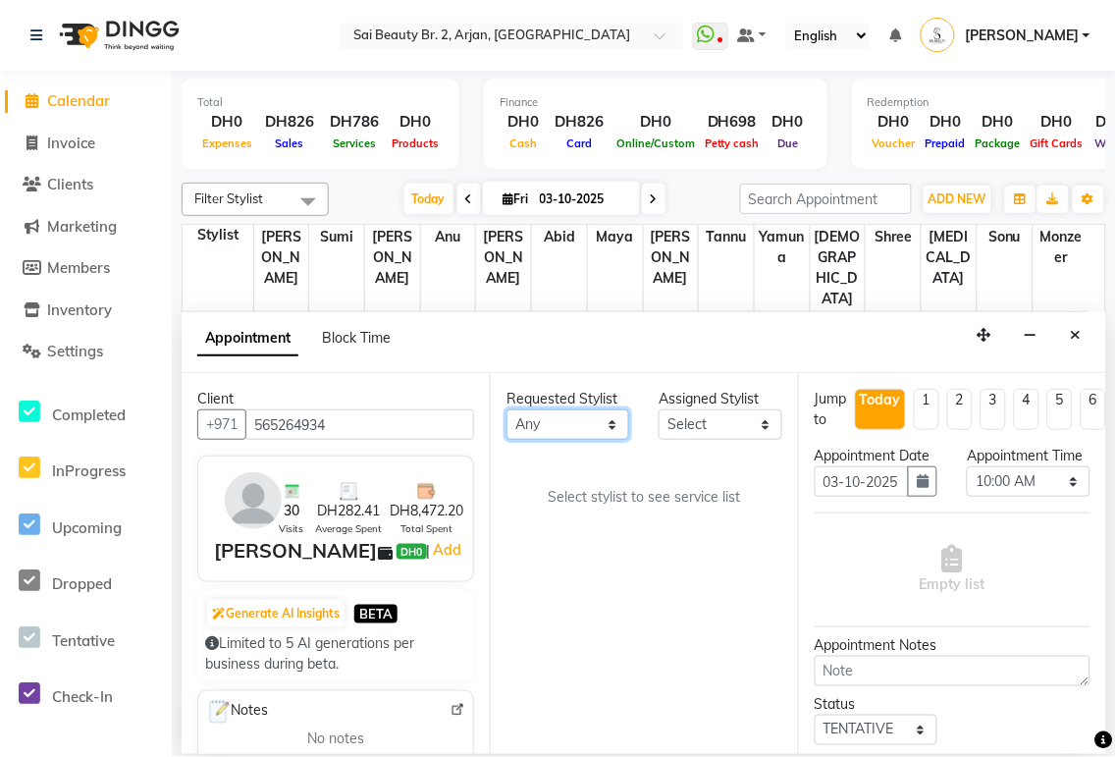
select select "59424"
click at [506, 353] on select "Any [PERSON_NAME][MEDICAL_DATA] [PERSON_NAME] [PERSON_NAME] [PERSON_NAME] Gita …" at bounding box center [567, 424] width 123 height 30
select select "59424"
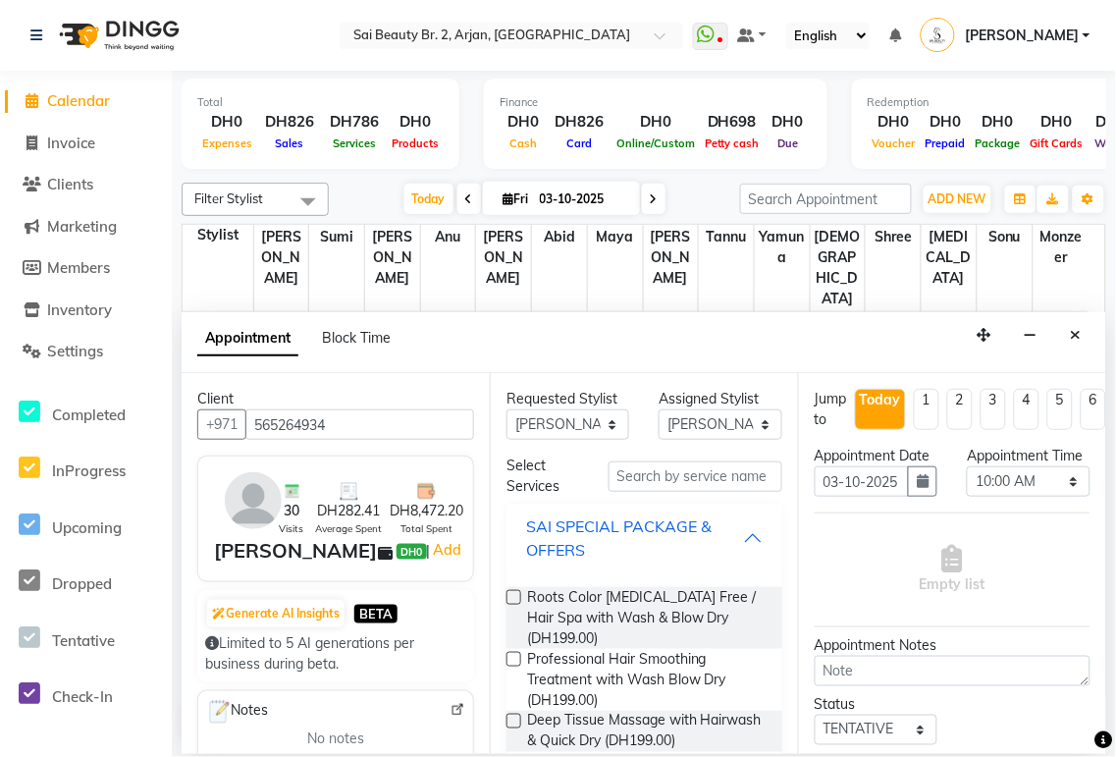
click at [539, 353] on div "SAI SPECIAL PACKAGE & OFFERS" at bounding box center [634, 537] width 217 height 47
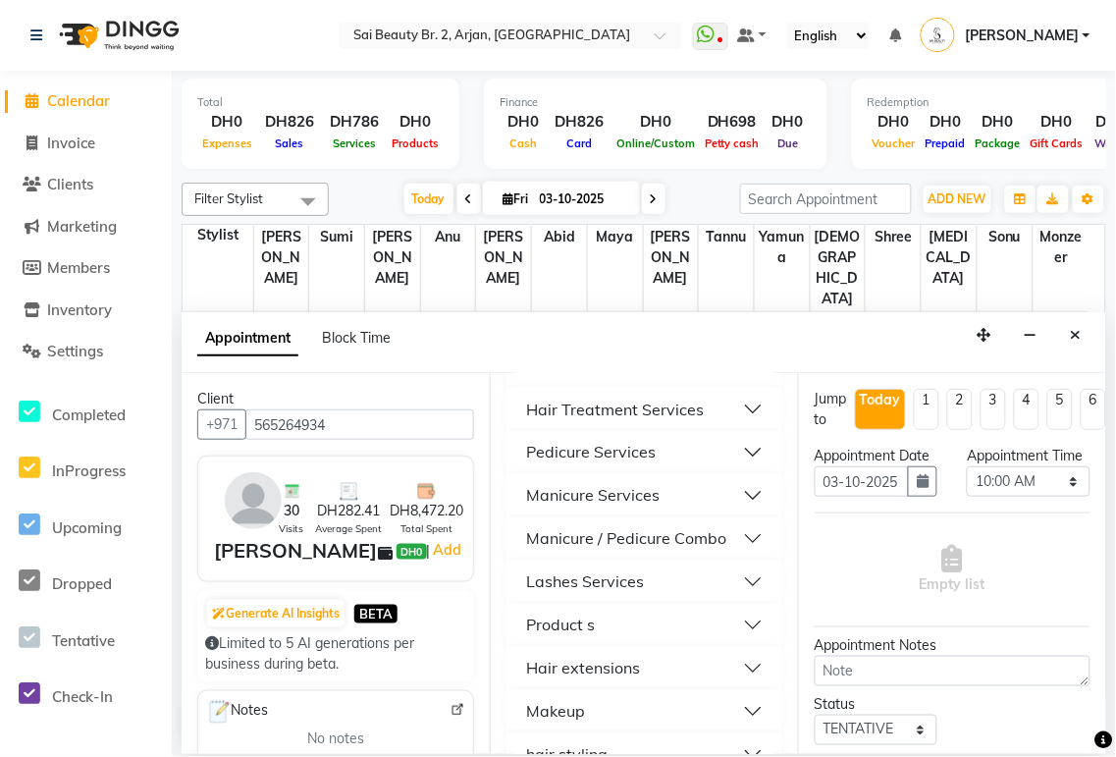
scroll to position [694, 0]
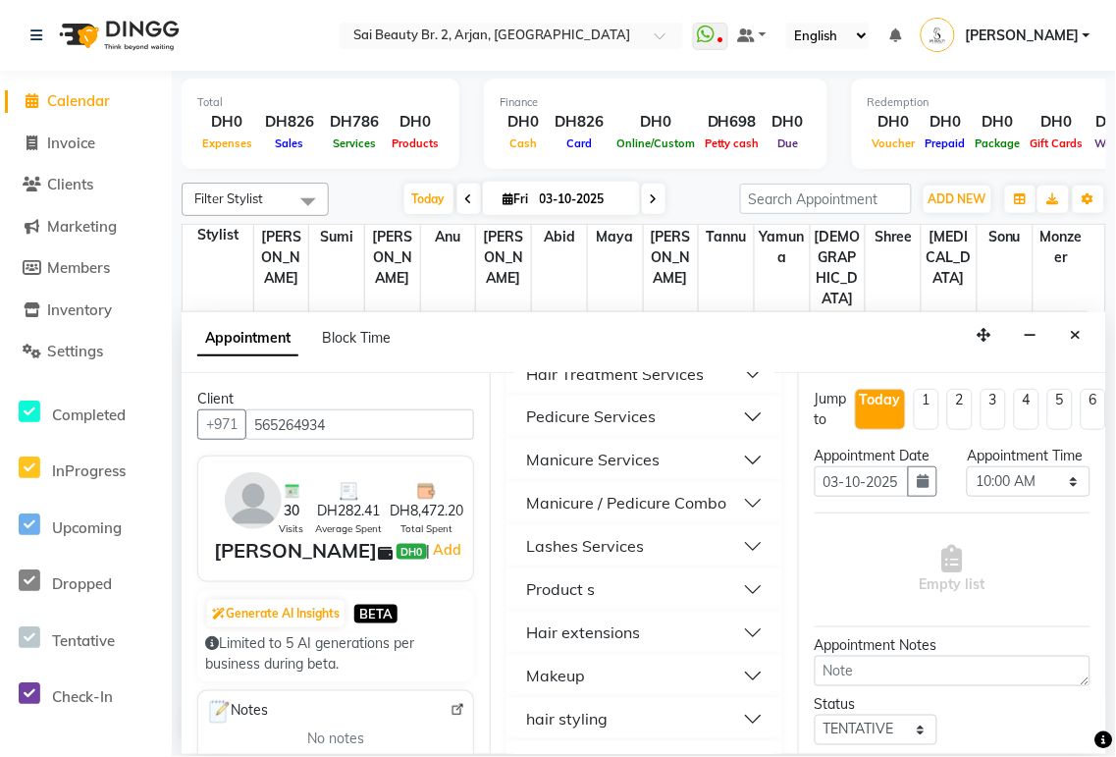
click at [539, 353] on button "Manicure / Pedicure Combo" at bounding box center [644, 503] width 260 height 35
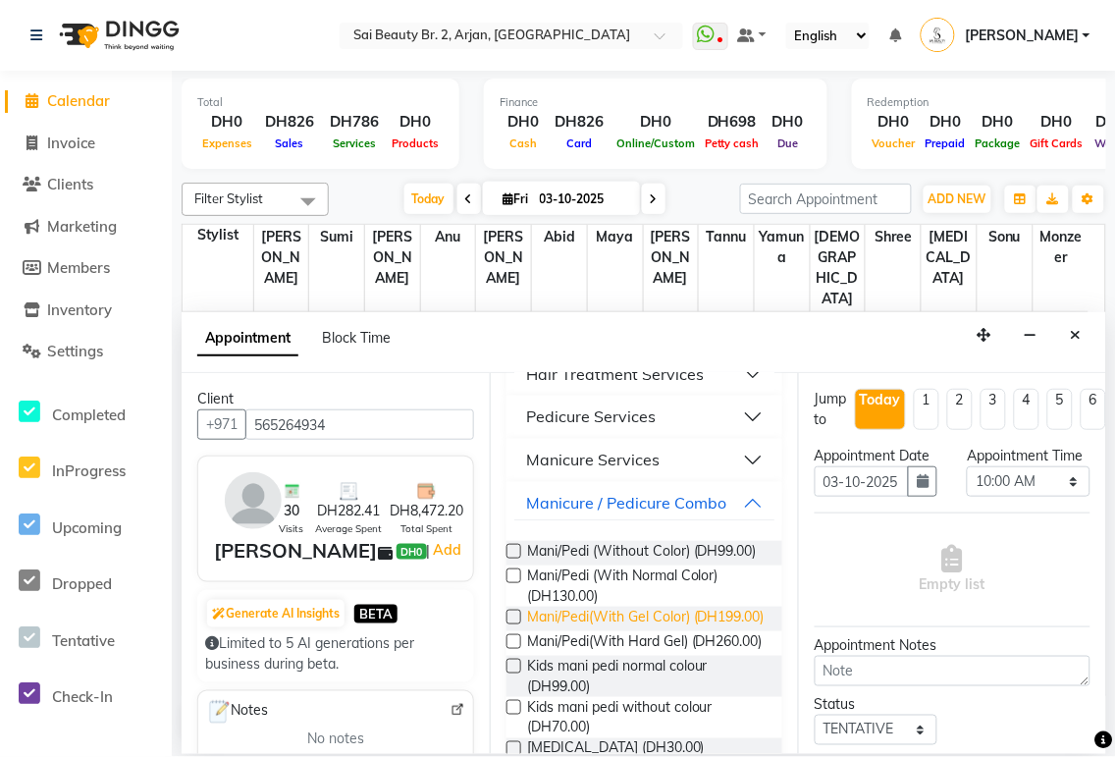
click at [539, 353] on span "Mani/Pedi(With Gel Color) (DH199.00)" at bounding box center [645, 618] width 237 height 25
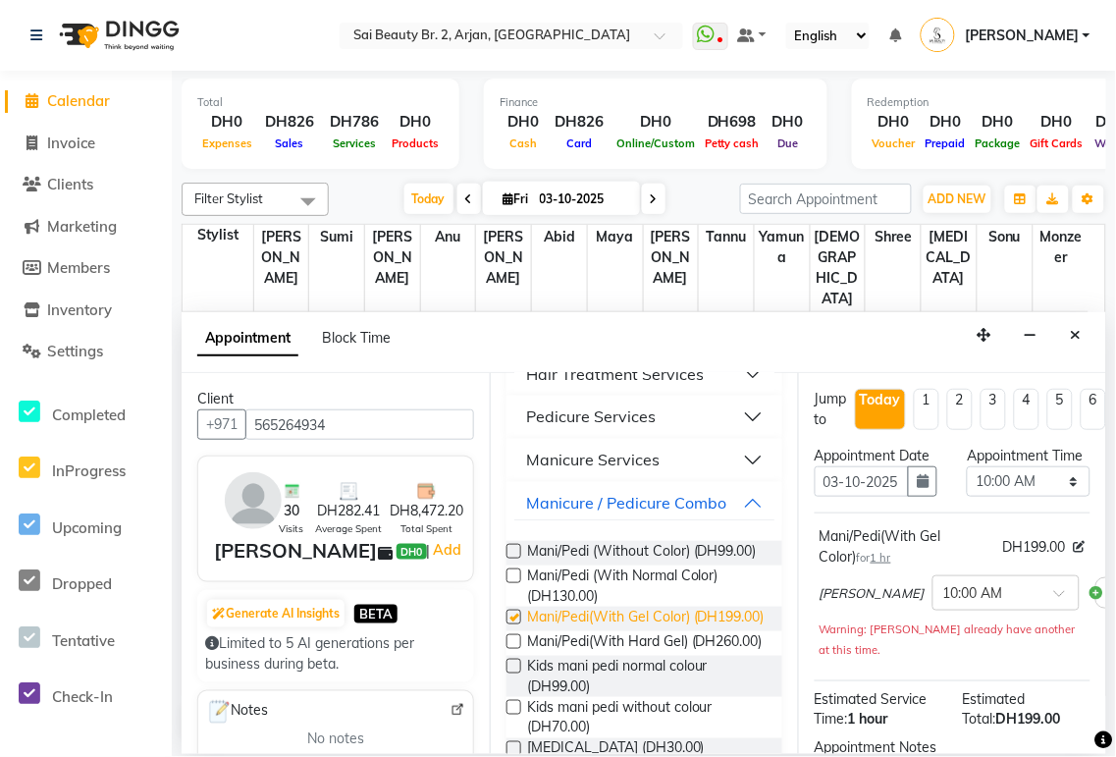
checkbox input "false"
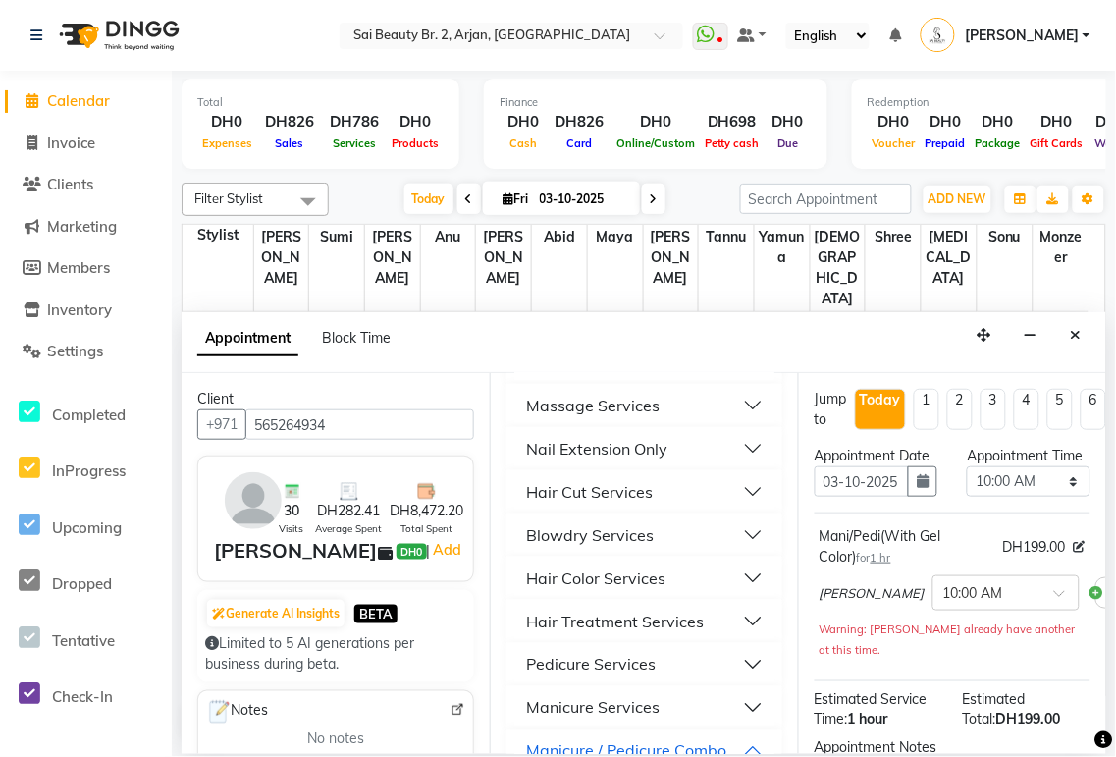
scroll to position [0, 0]
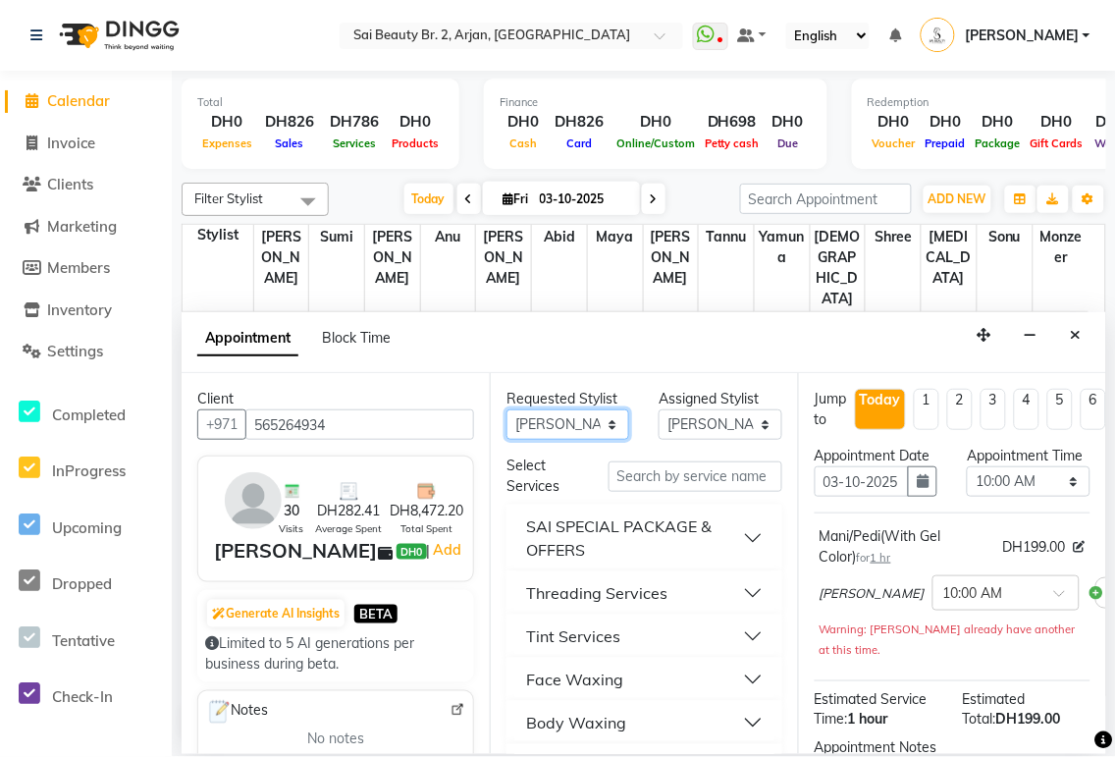
click at [539, 353] on select "Any [PERSON_NAME][MEDICAL_DATA] [PERSON_NAME] [PERSON_NAME] [PERSON_NAME] Gita …" at bounding box center [567, 424] width 123 height 30
select select "61483"
click at [506, 353] on select "Any [PERSON_NAME][MEDICAL_DATA] [PERSON_NAME] [PERSON_NAME] [PERSON_NAME] Gita …" at bounding box center [567, 424] width 123 height 30
select select "61483"
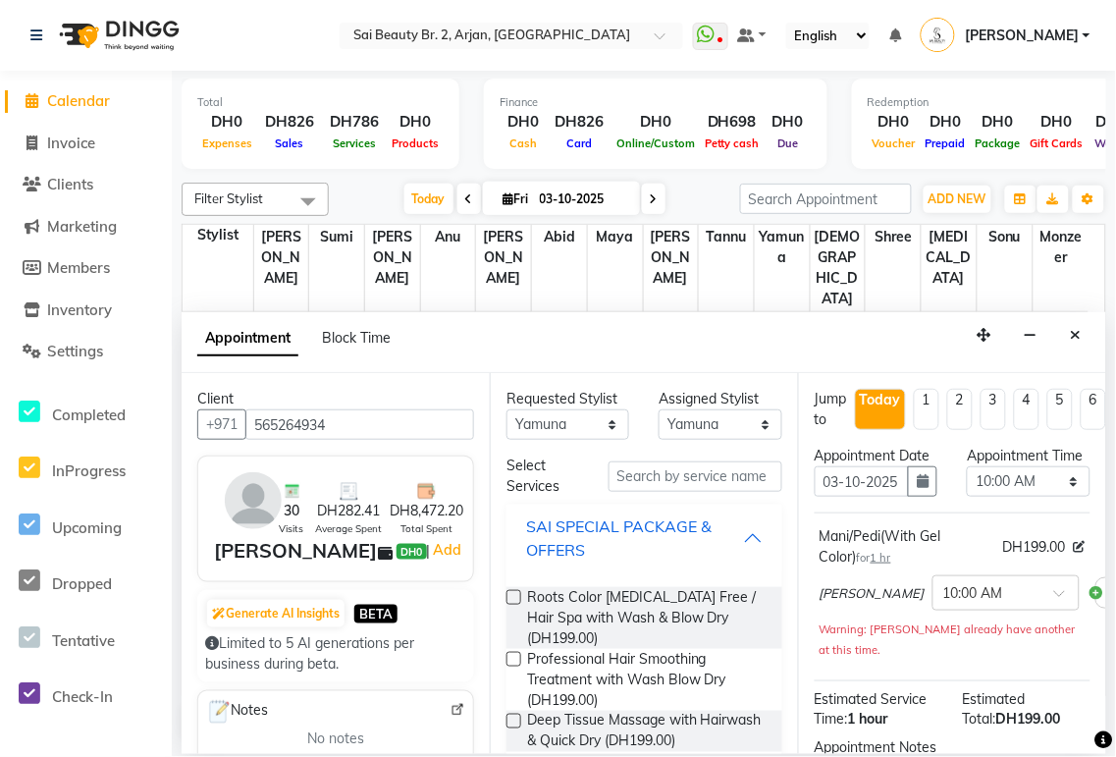
click at [539, 353] on div "SAI SPECIAL PACKAGE & OFFERS" at bounding box center [634, 537] width 217 height 47
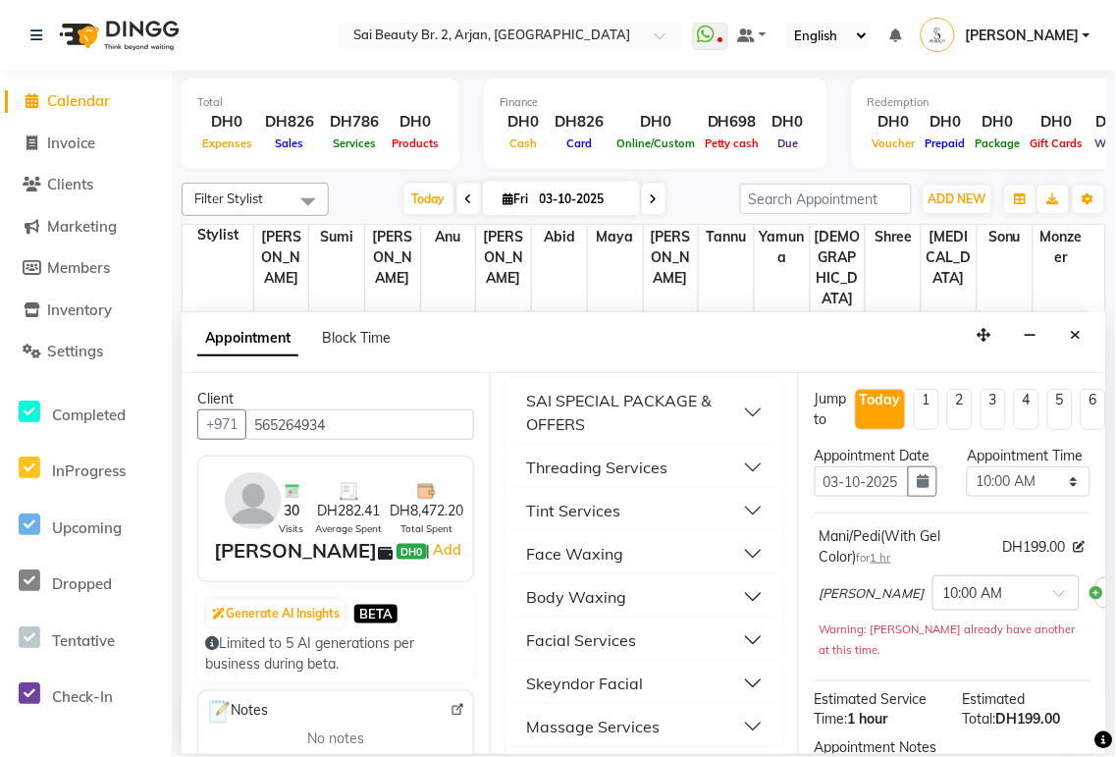
scroll to position [158, 0]
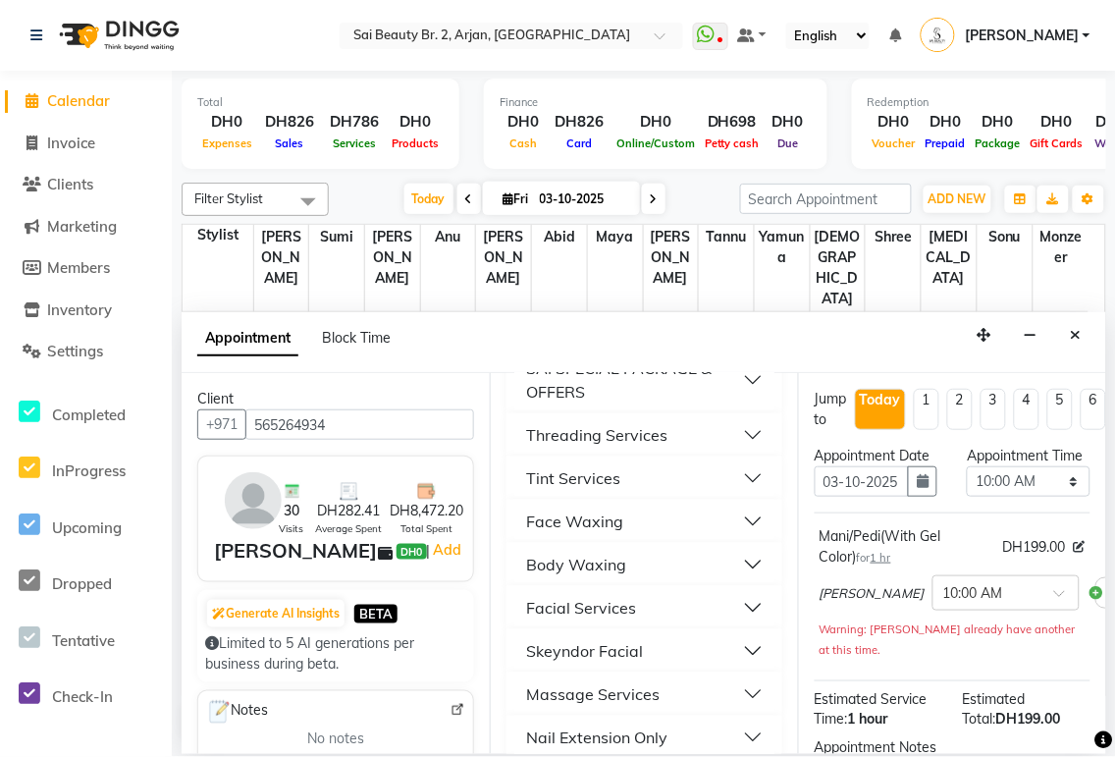
click at [539, 353] on button "Threading Services" at bounding box center [644, 434] width 260 height 35
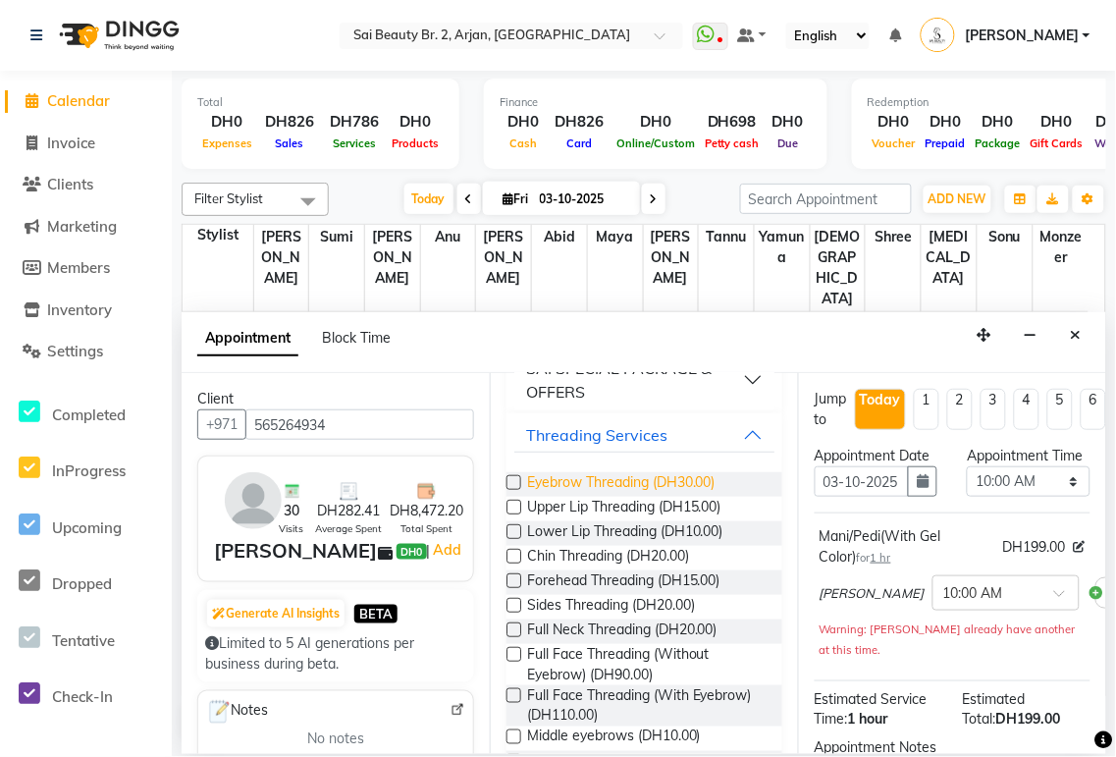
click at [539, 353] on span "Eyebrow Threading (DH30.00)" at bounding box center [621, 484] width 188 height 25
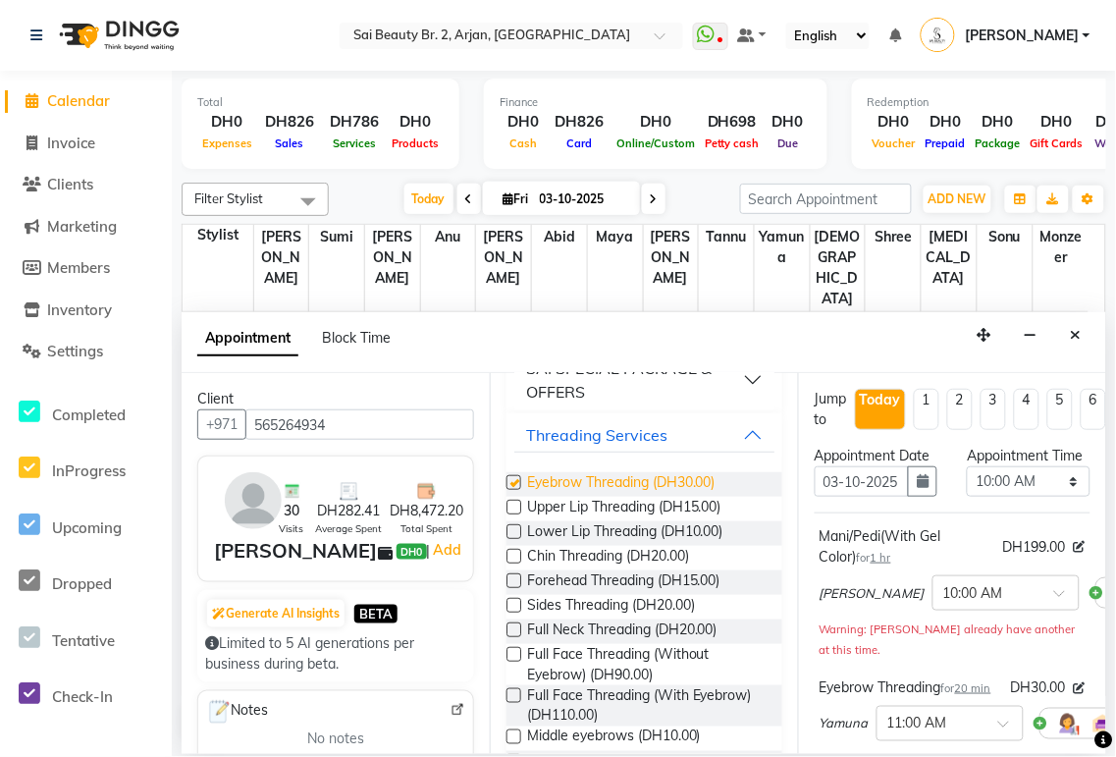
checkbox input "false"
click at [539, 353] on span "Upper Lip Threading (DH15.00)" at bounding box center [624, 509] width 194 height 25
checkbox input "false"
click at [539, 353] on button "Threading Services" at bounding box center [644, 434] width 260 height 35
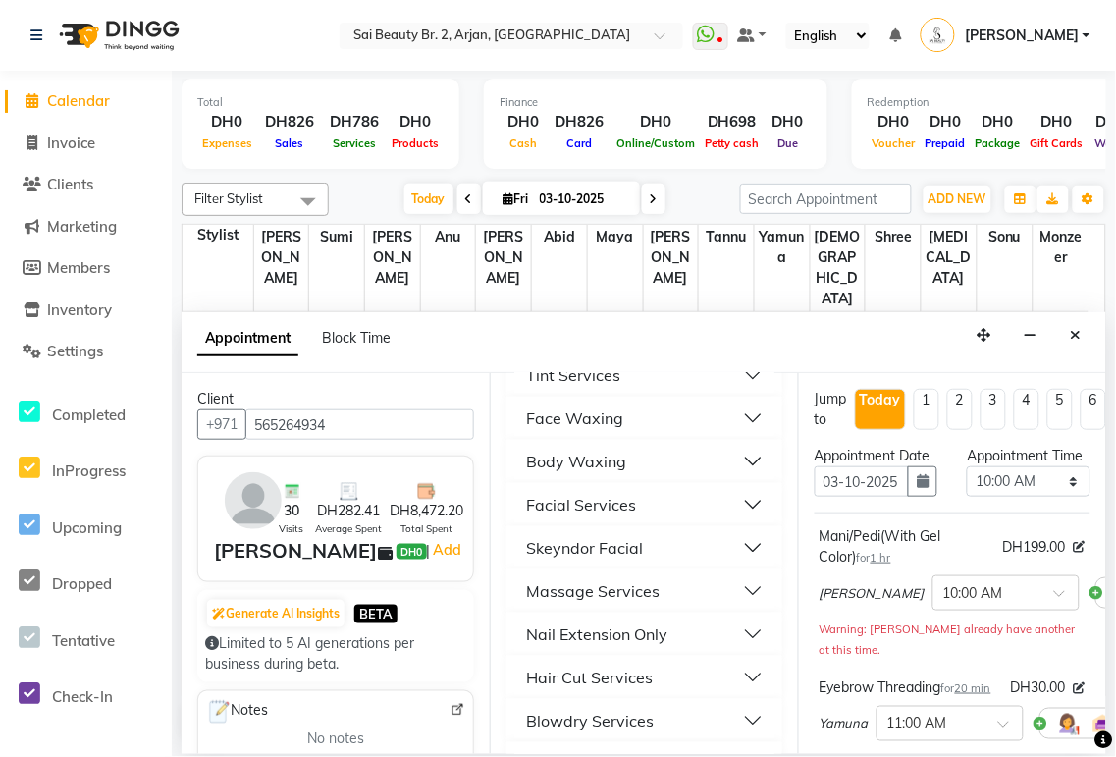
scroll to position [299, 0]
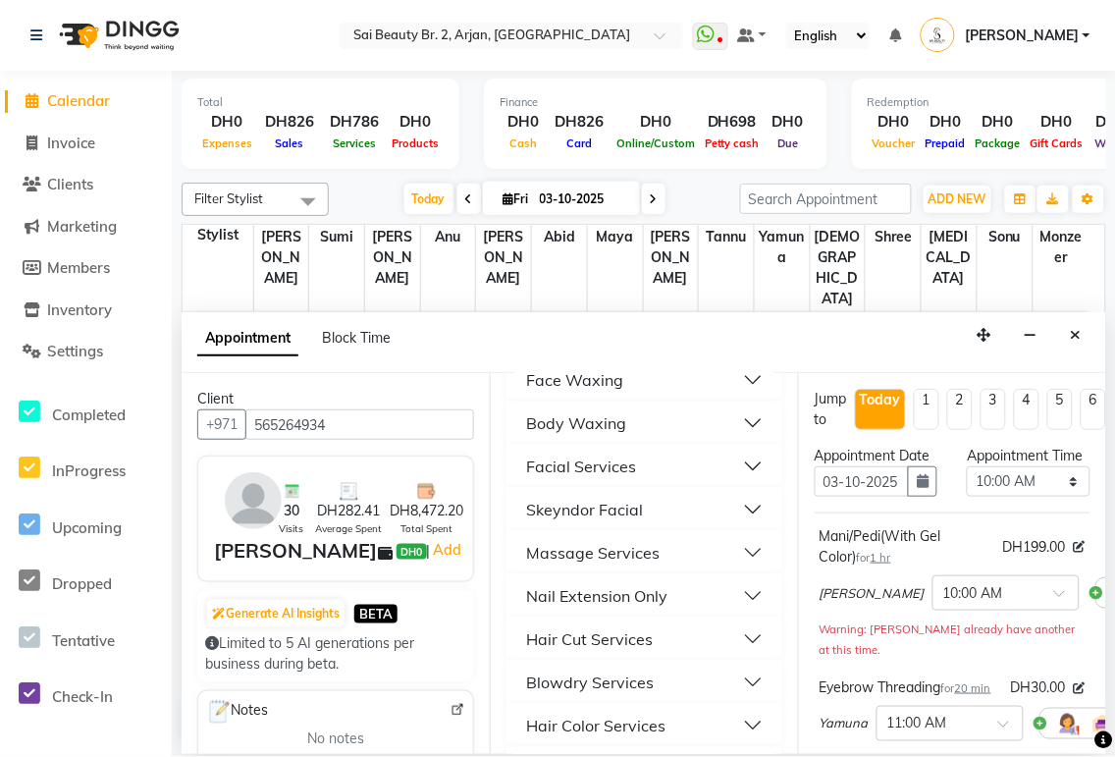
click at [539, 353] on button "Massage Services" at bounding box center [644, 552] width 260 height 35
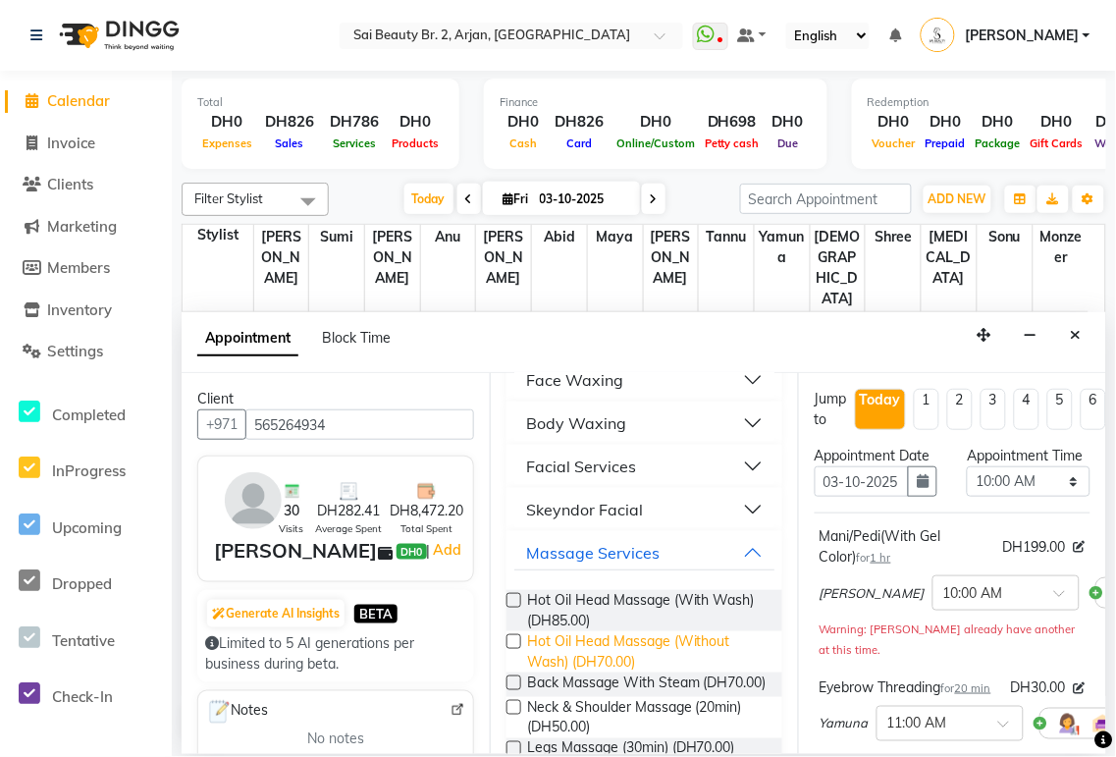
click at [539, 353] on span "Hot Oil Head Massage (Without Wash) (DH70.00)" at bounding box center [646, 651] width 239 height 41
checkbox input "false"
click at [539, 353] on select "Select 10:00 AM 10:05 AM 10:10 AM 10:15 AM 10:20 AM 10:25 AM 10:30 AM 10:35 AM …" at bounding box center [1028, 481] width 123 height 30
select select "810"
click at [539, 353] on select "Select 10:00 AM 10:05 AM 10:10 AM 10:15 AM 10:20 AM 10:25 AM 10:30 AM 10:35 AM …" at bounding box center [1028, 481] width 123 height 30
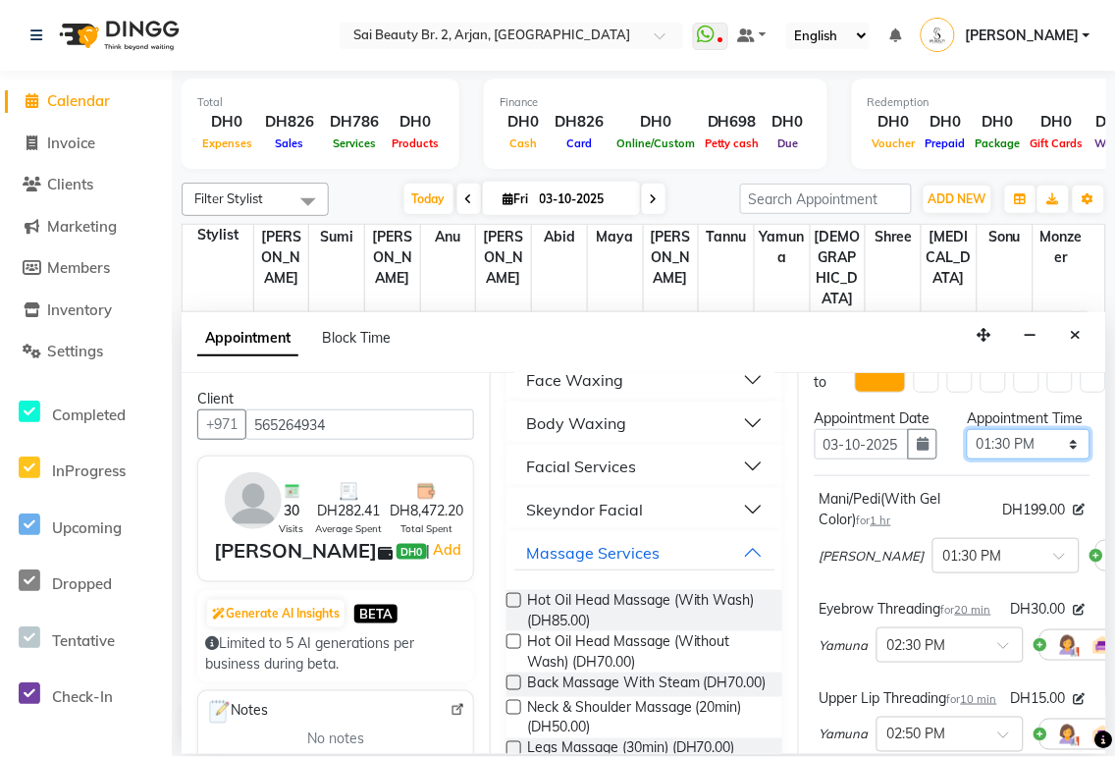
scroll to position [602, 0]
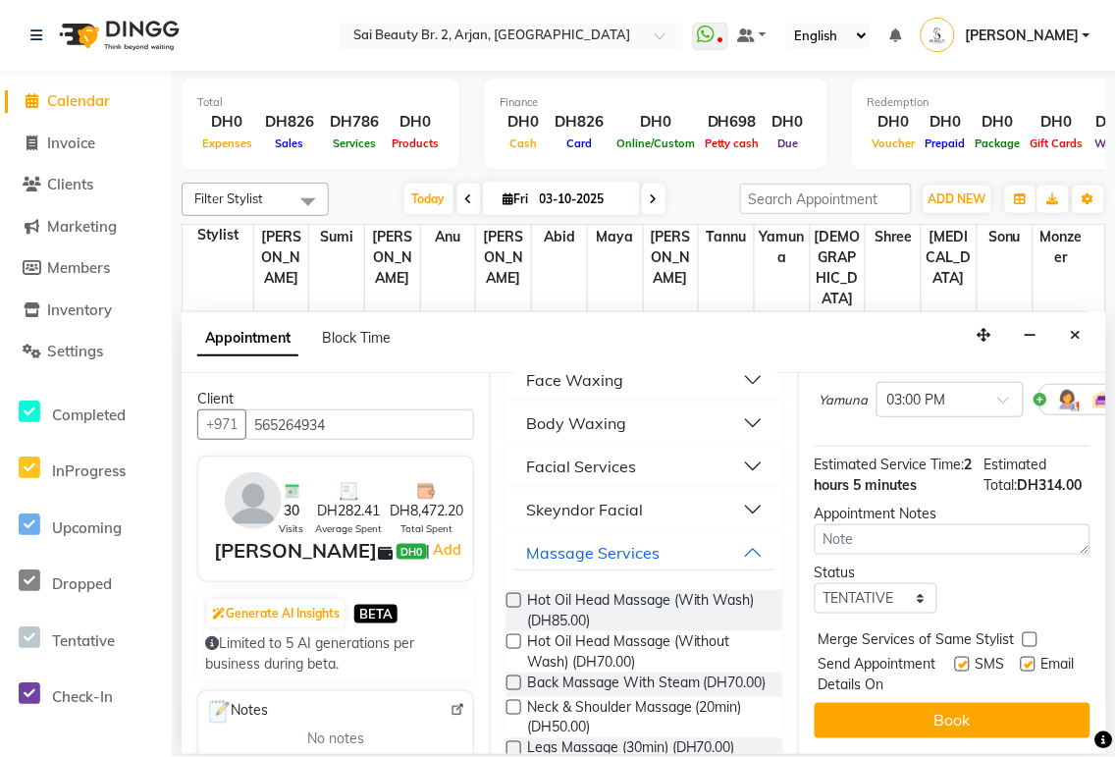
click at [539, 353] on label at bounding box center [1030, 639] width 15 height 15
click at [539, 353] on input "checkbox" at bounding box center [1029, 641] width 13 height 13
checkbox input "true"
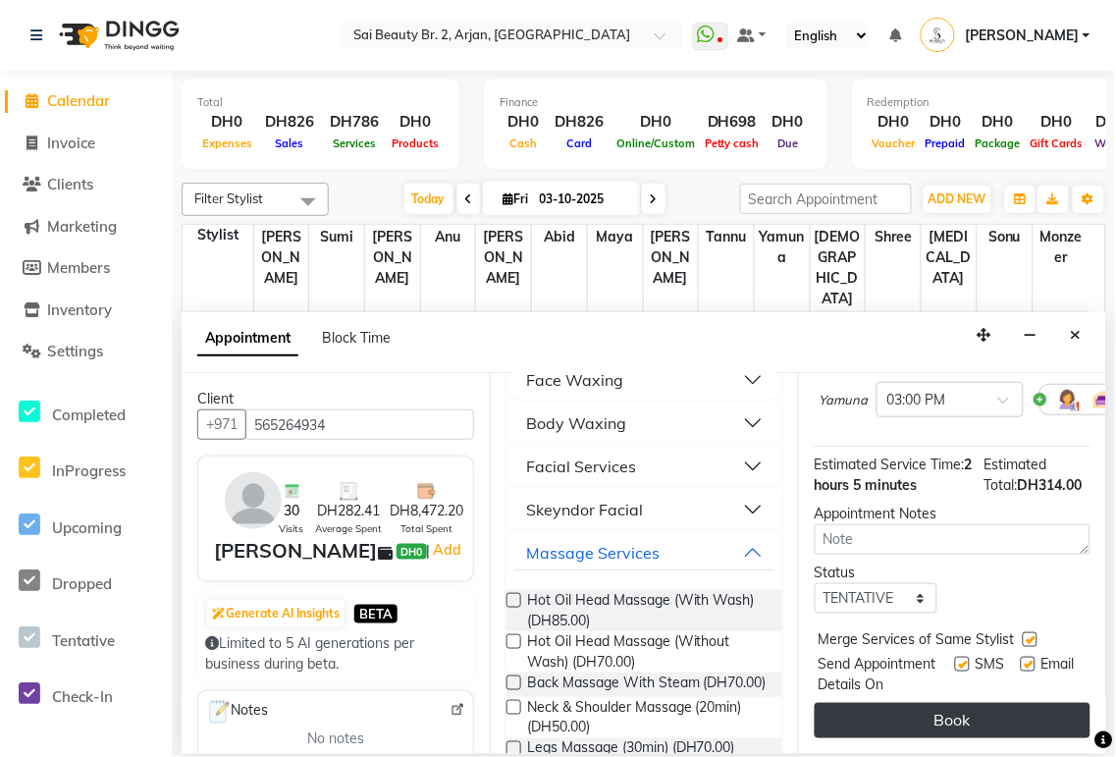
click at [539, 353] on button "Book" at bounding box center [952, 720] width 276 height 35
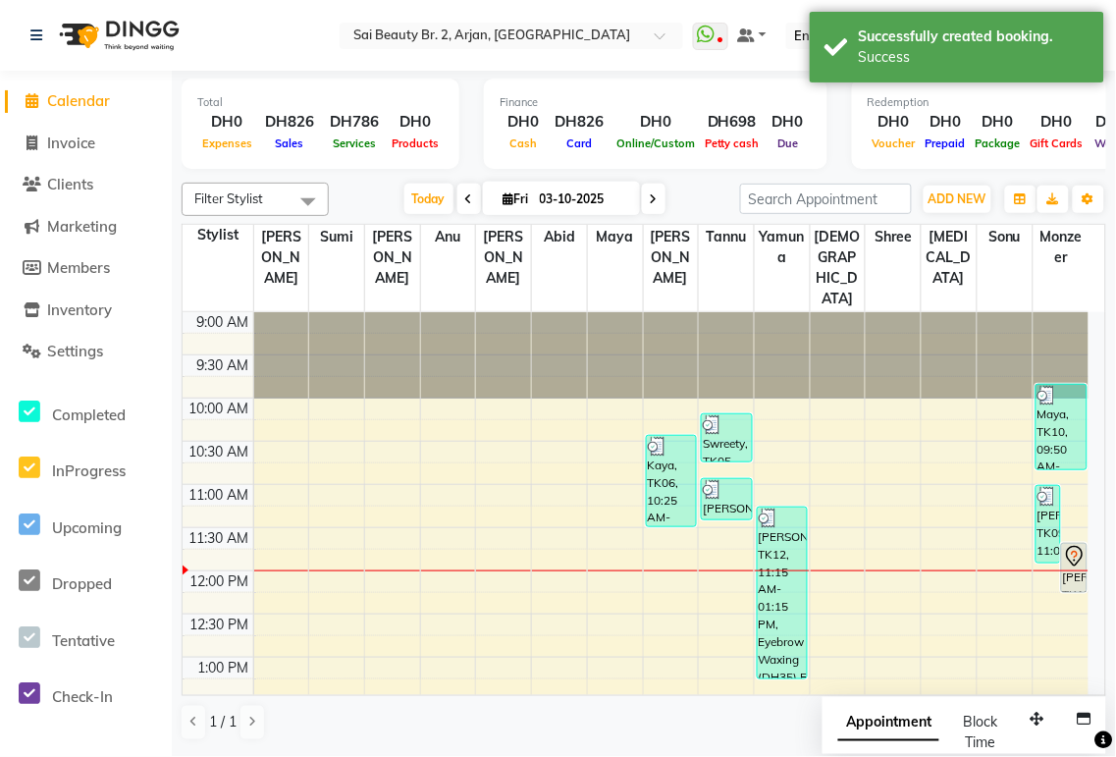
click at [539, 353] on span "Appointment" at bounding box center [888, 723] width 101 height 35
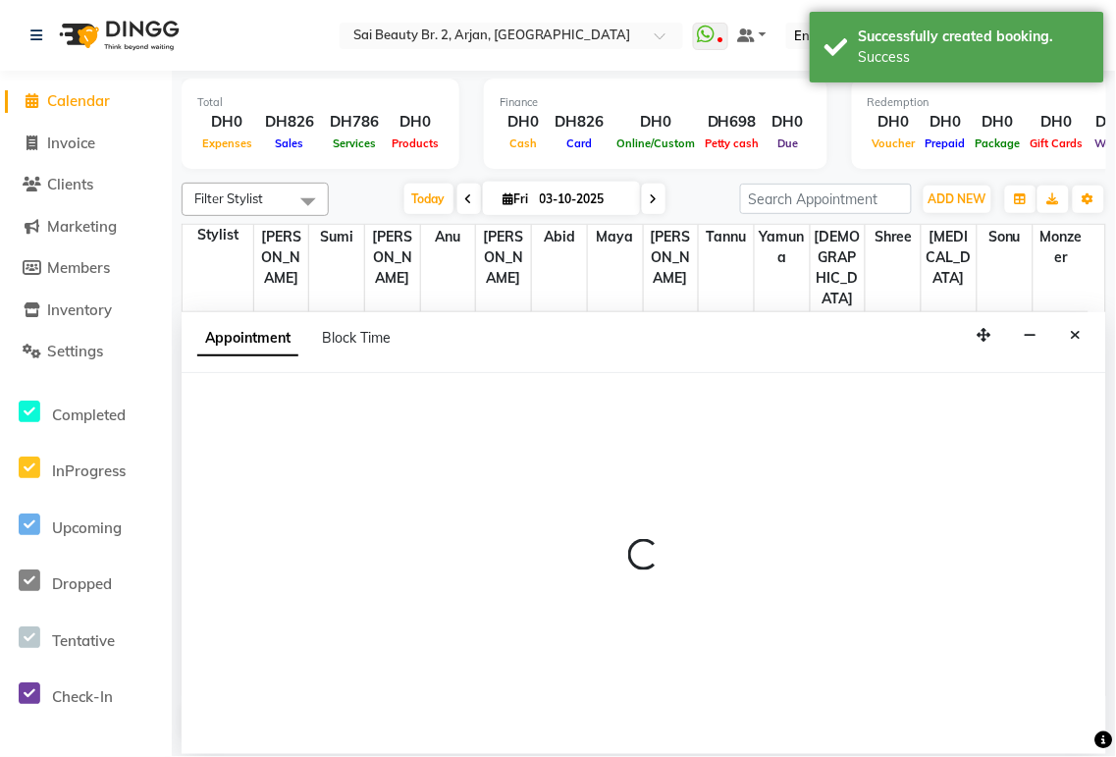
select select "tentative"
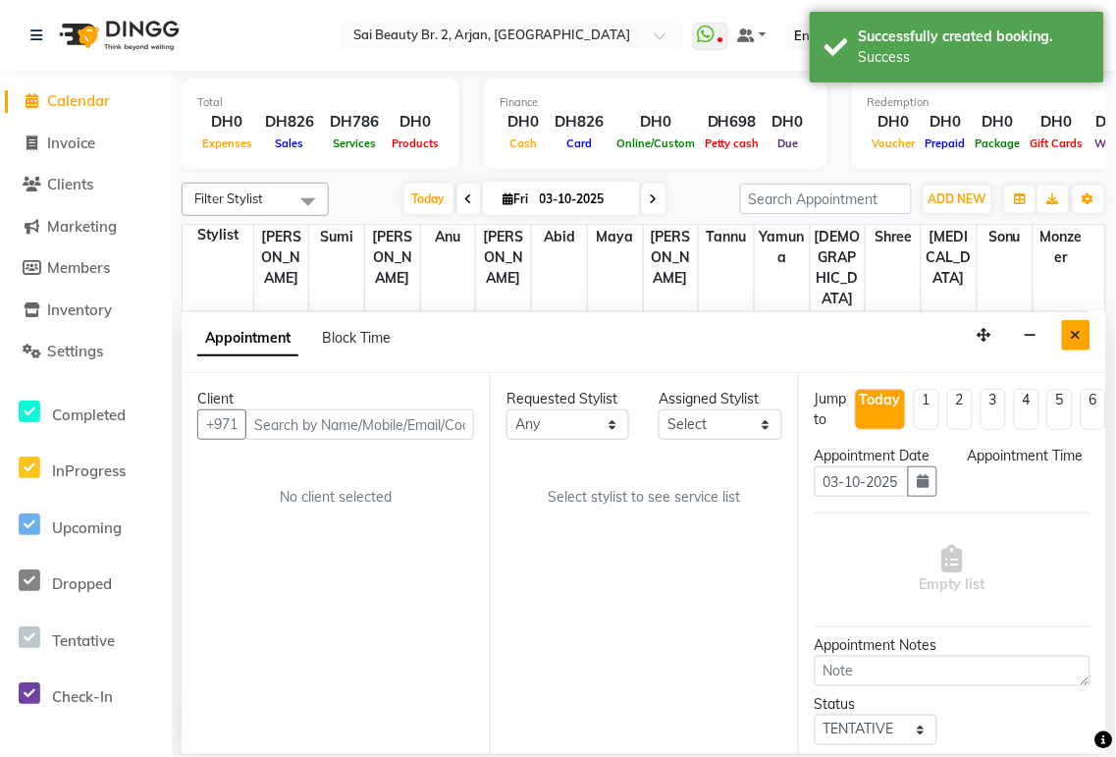
click at [539, 331] on icon "Close" at bounding box center [1076, 335] width 11 height 14
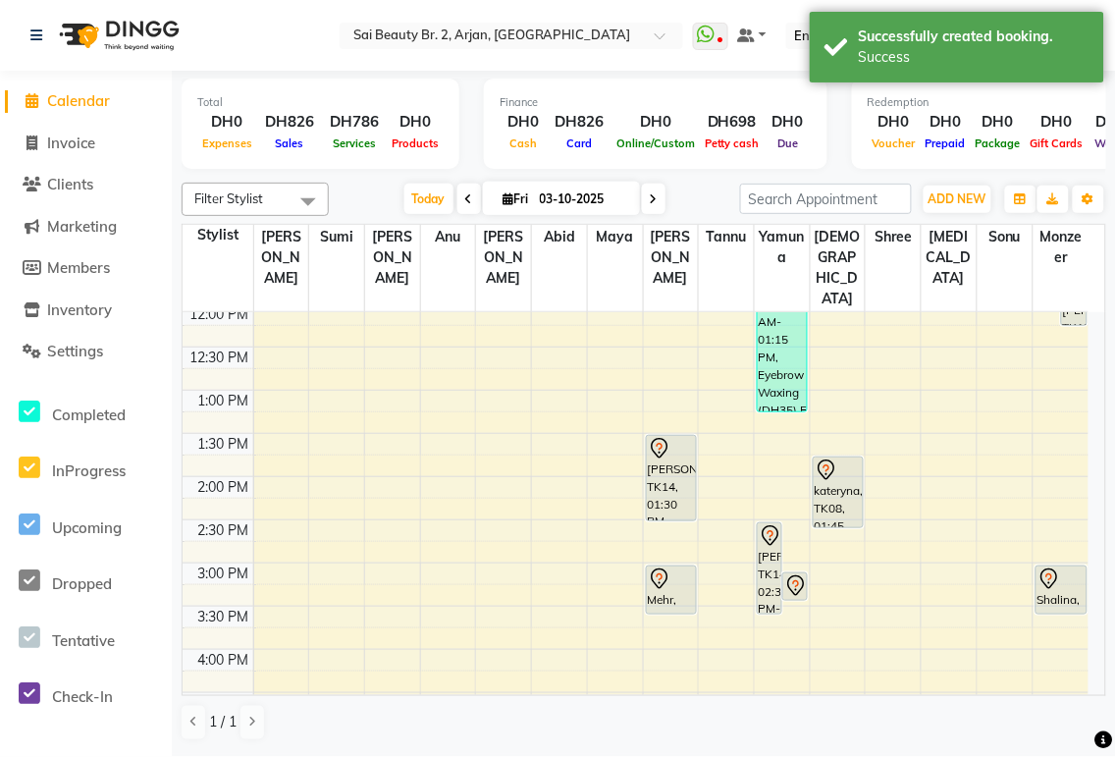
scroll to position [278, 0]
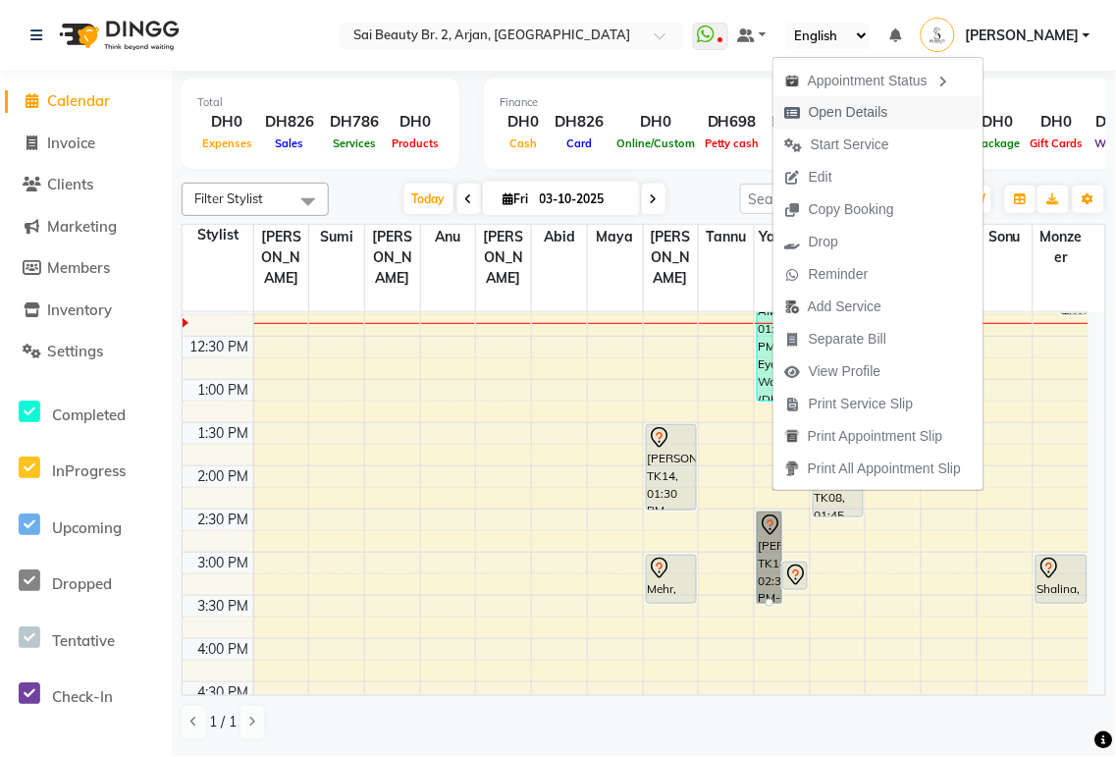
click at [539, 109] on button "Open Details" at bounding box center [878, 112] width 210 height 32
select select "7"
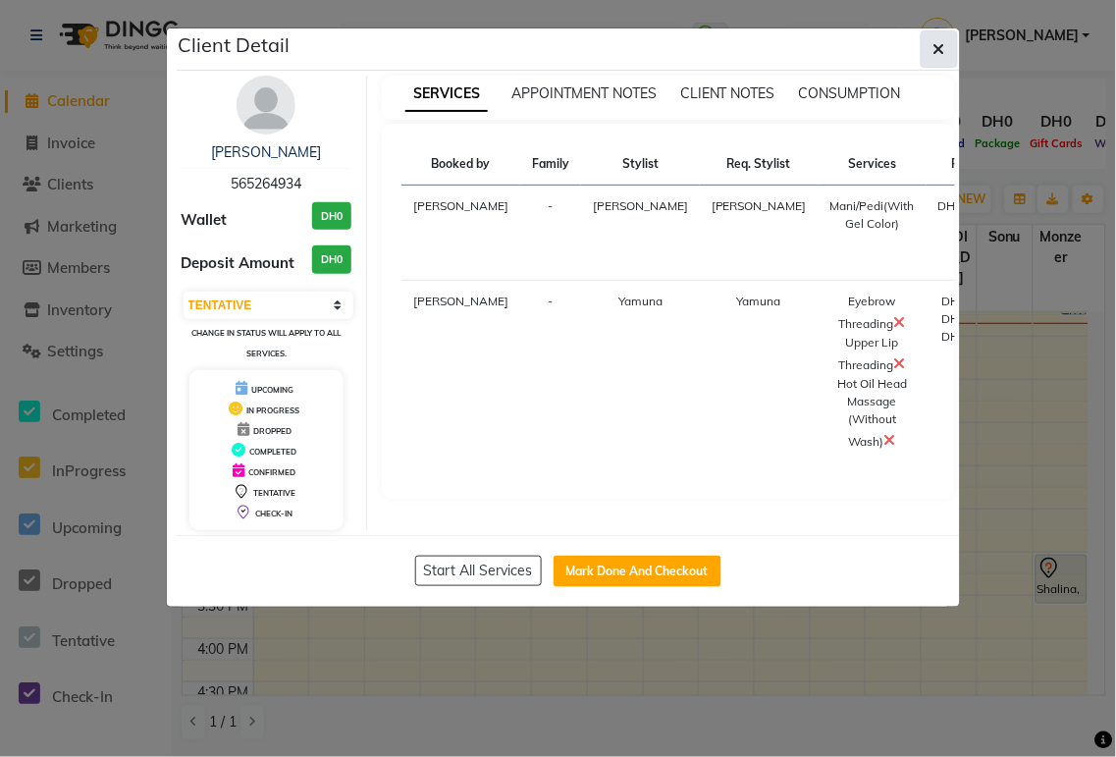
click at [539, 62] on button "button" at bounding box center [938, 48] width 37 height 37
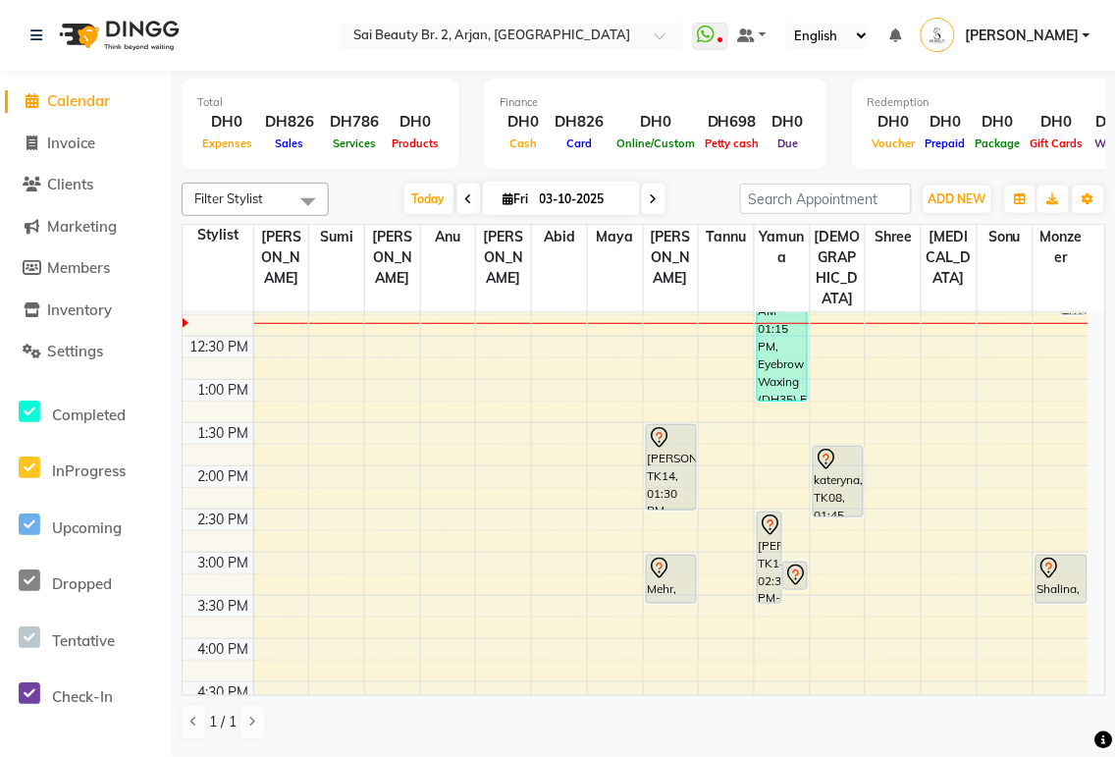
click at [539, 353] on icon at bounding box center [796, 579] width 2 height 2
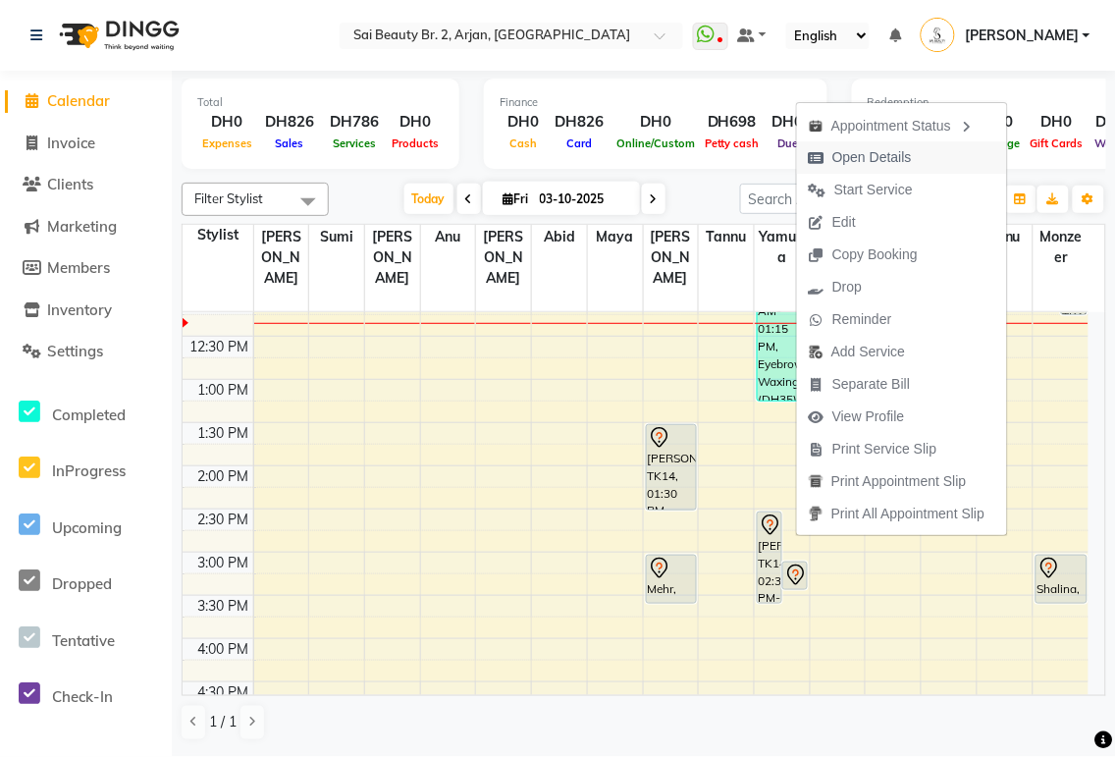
click at [539, 160] on span "Open Details" at bounding box center [860, 157] width 127 height 32
select select "7"
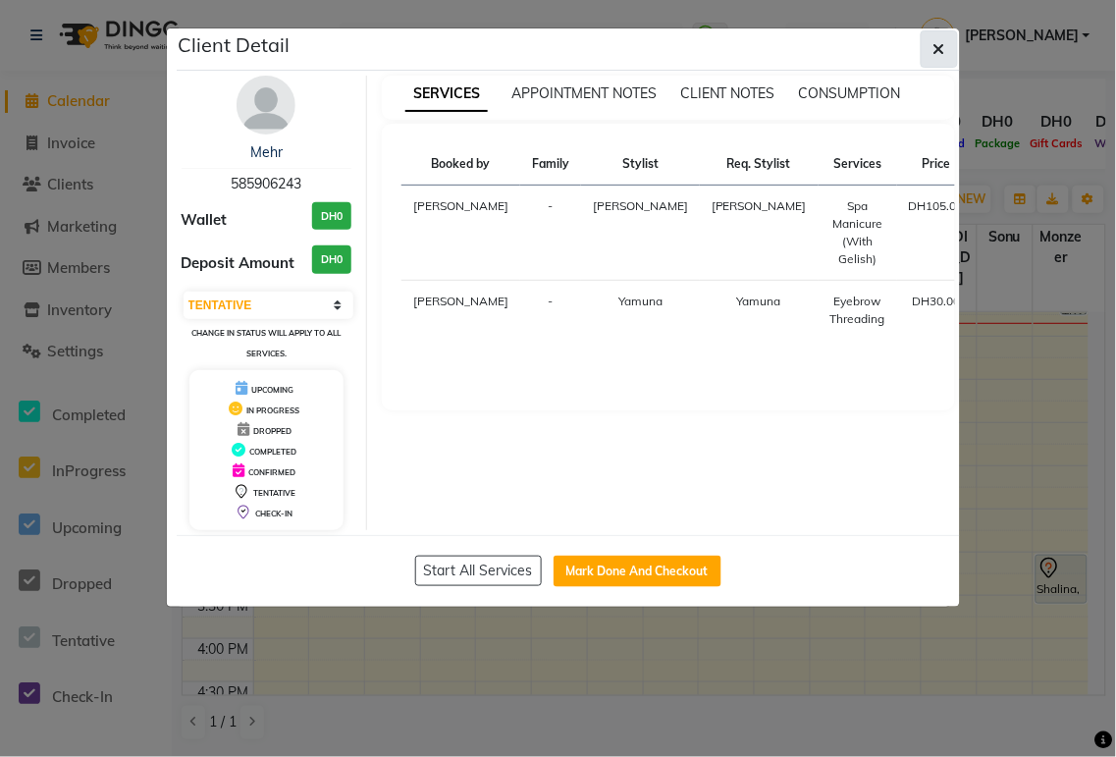
click at [539, 47] on icon "button" at bounding box center [939, 49] width 12 height 16
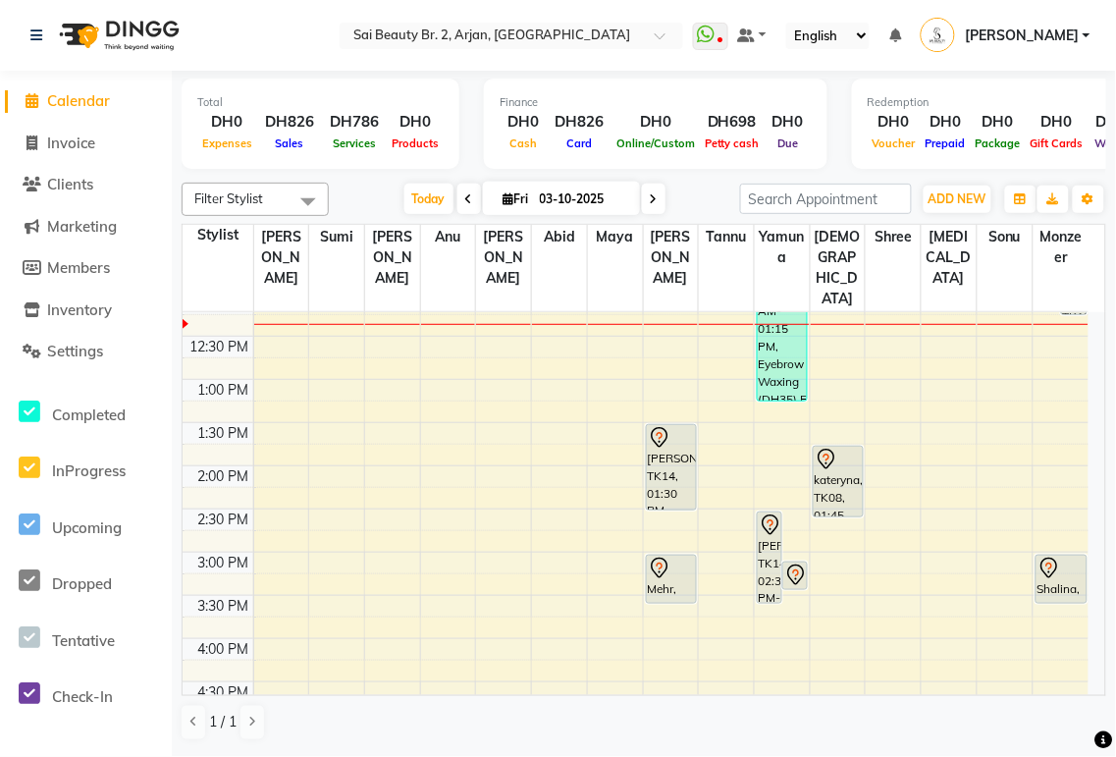
click at [539, 353] on div "Mehr, TK02, 03:00 PM-03:35 PM, Spa Manicure (With Gelish)" at bounding box center [671, 578] width 49 height 47
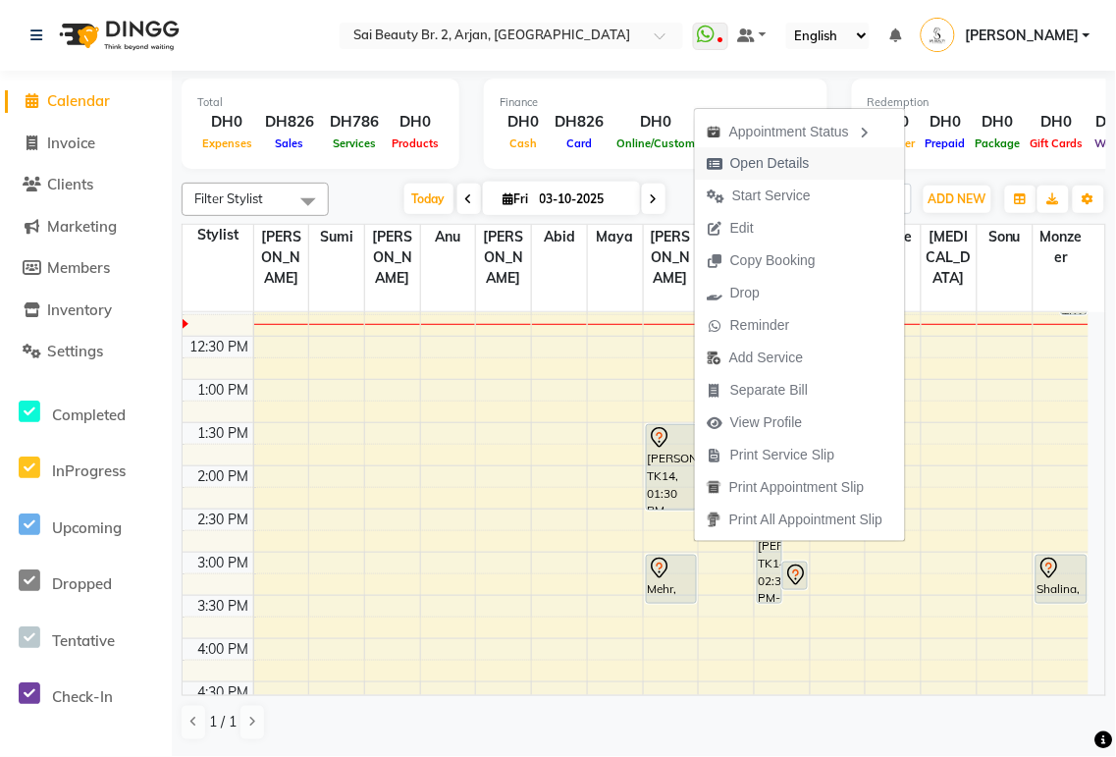
click at [539, 163] on button "Open Details" at bounding box center [800, 163] width 210 height 32
select select "7"
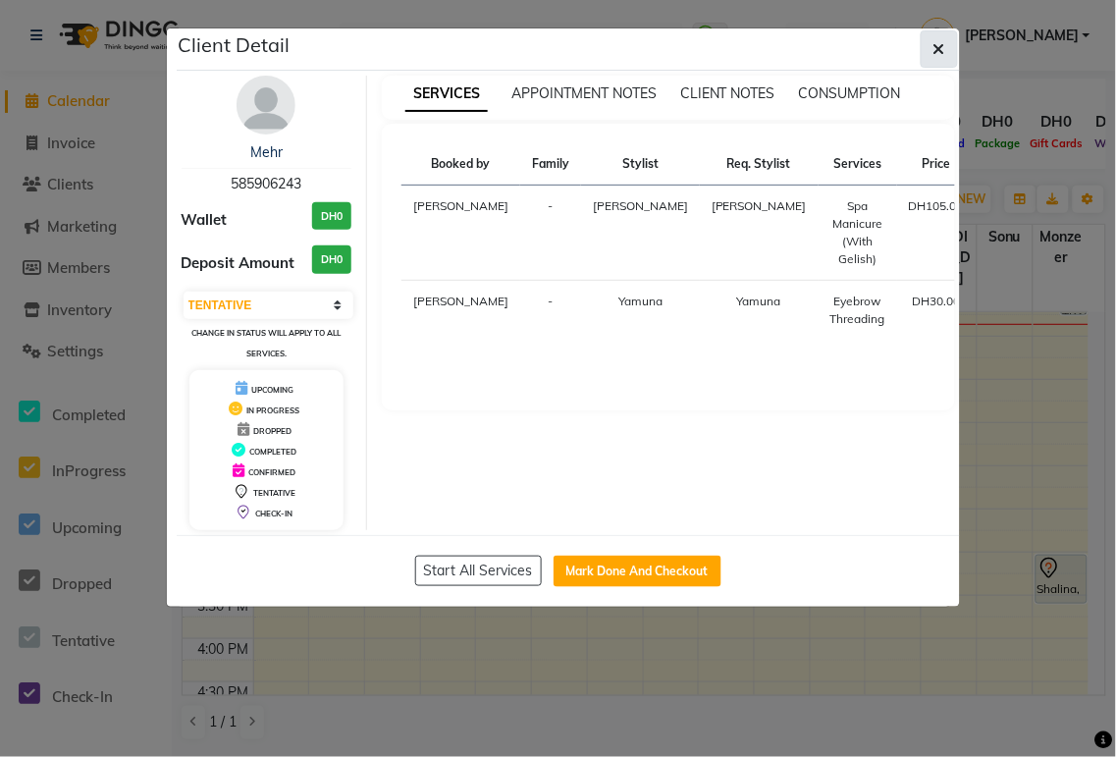
click at [539, 50] on icon "button" at bounding box center [939, 49] width 12 height 16
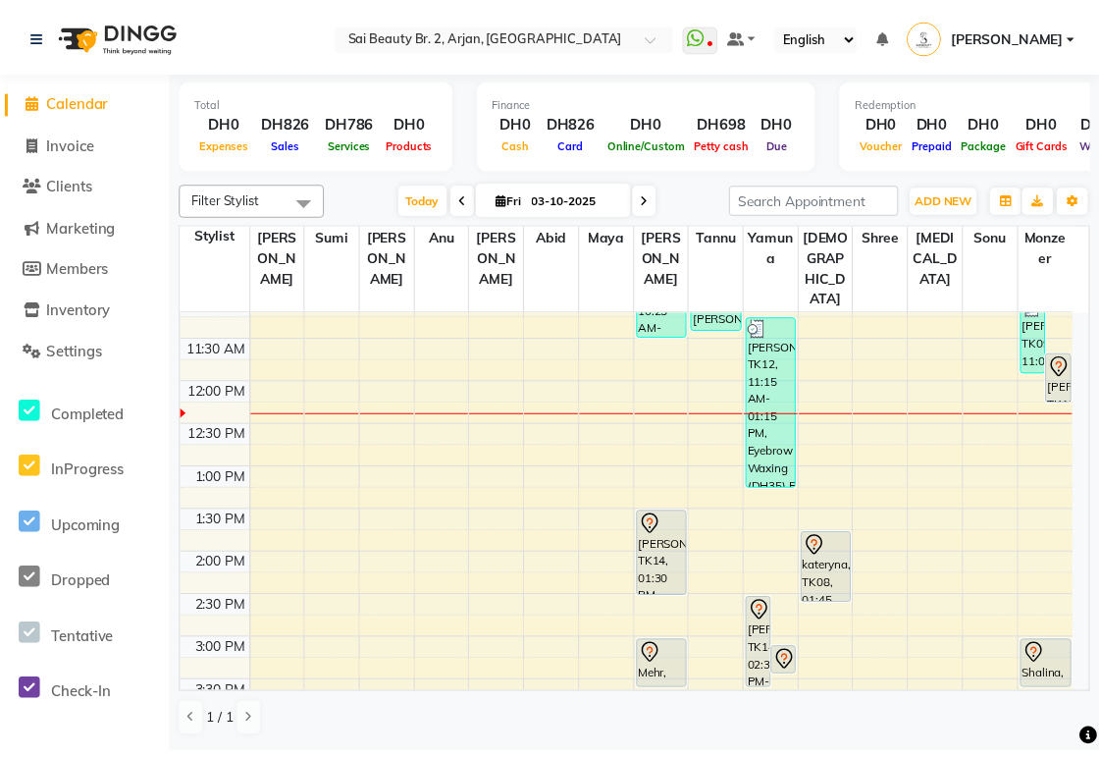
scroll to position [181, 0]
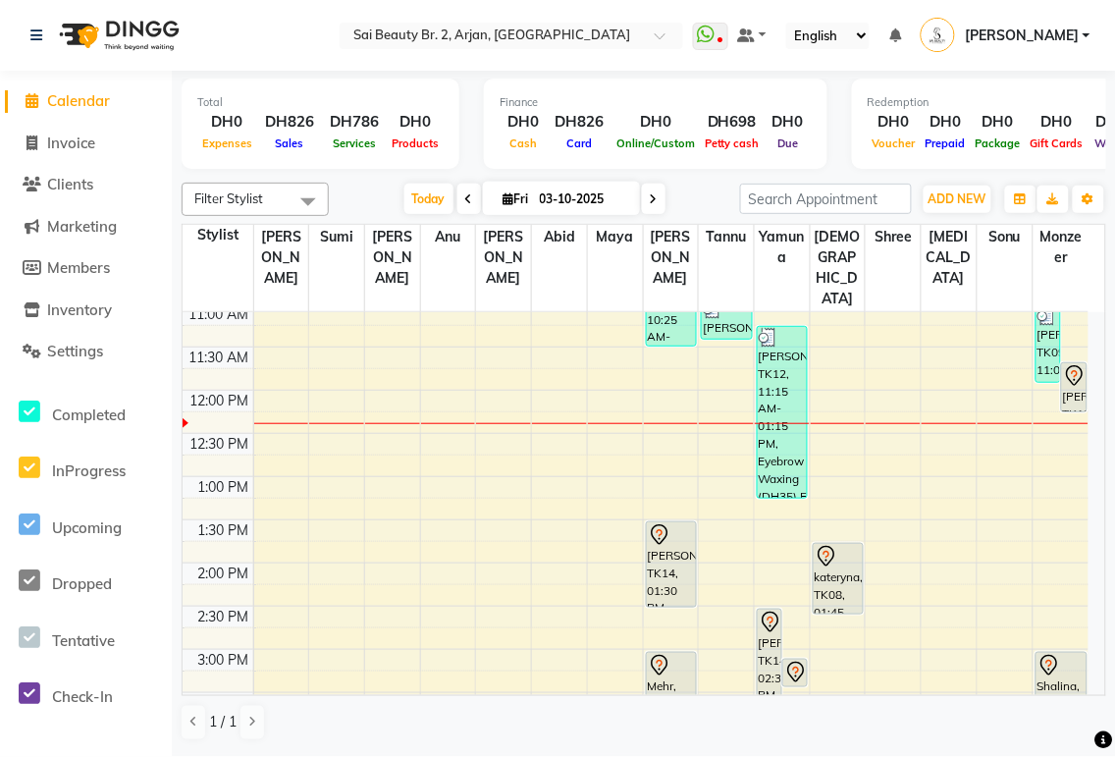
click at [539, 353] on icon at bounding box center [1075, 376] width 24 height 24
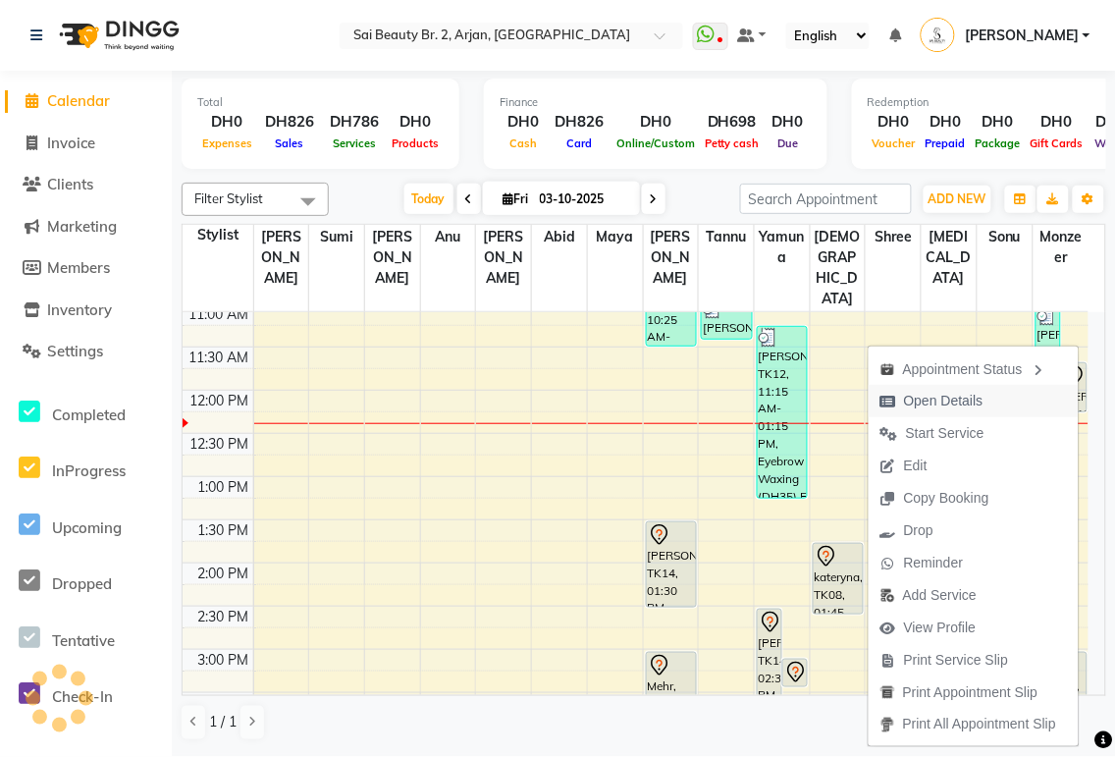
click at [539, 353] on span "Open Details" at bounding box center [943, 401] width 79 height 21
select select "7"
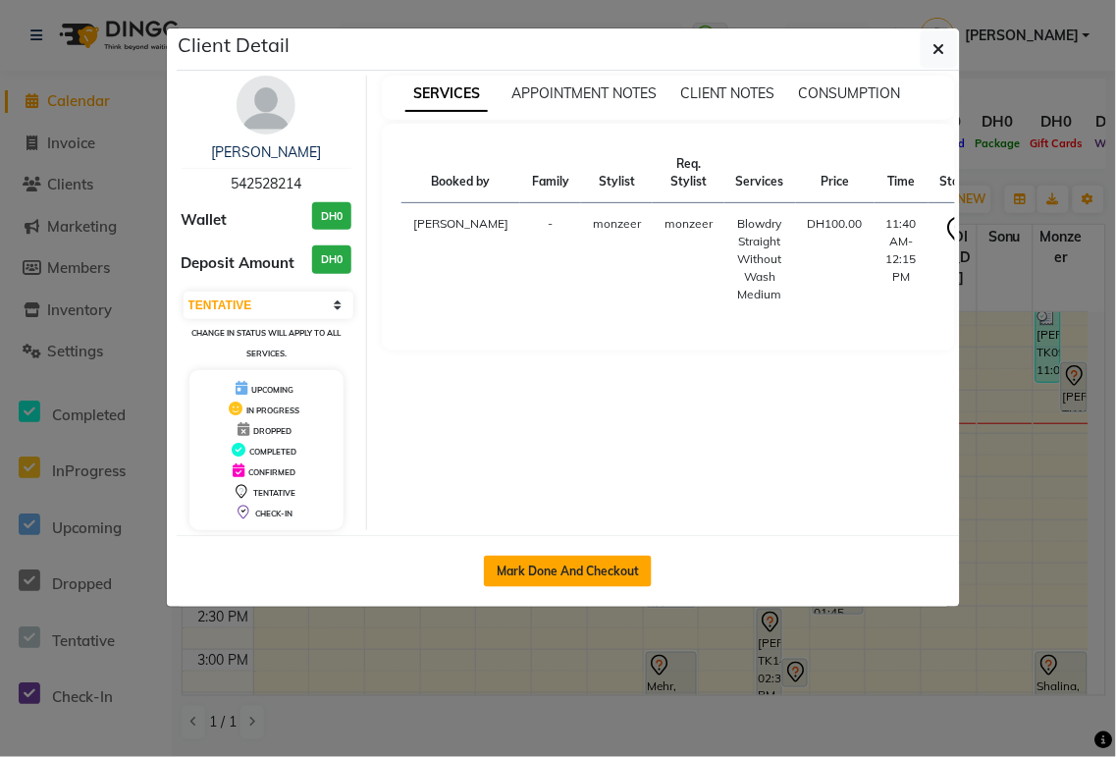
click at [539, 353] on button "Mark Done And Checkout" at bounding box center [568, 570] width 168 height 31
select select "service"
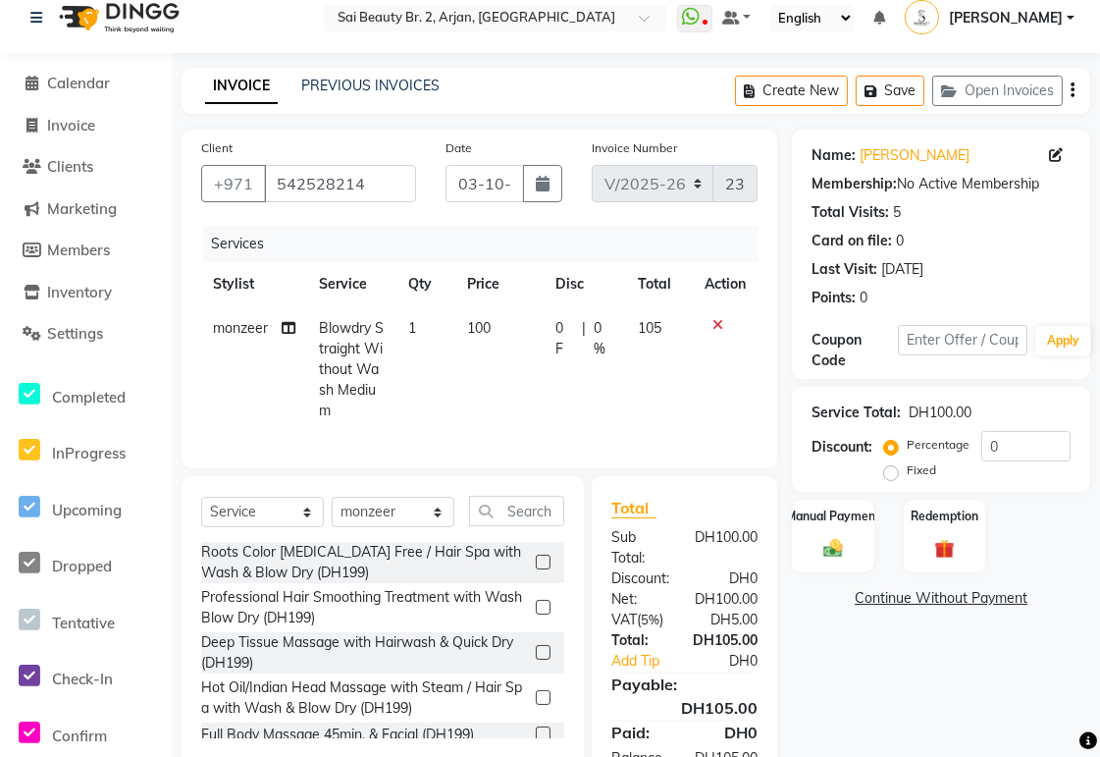
scroll to position [115, 0]
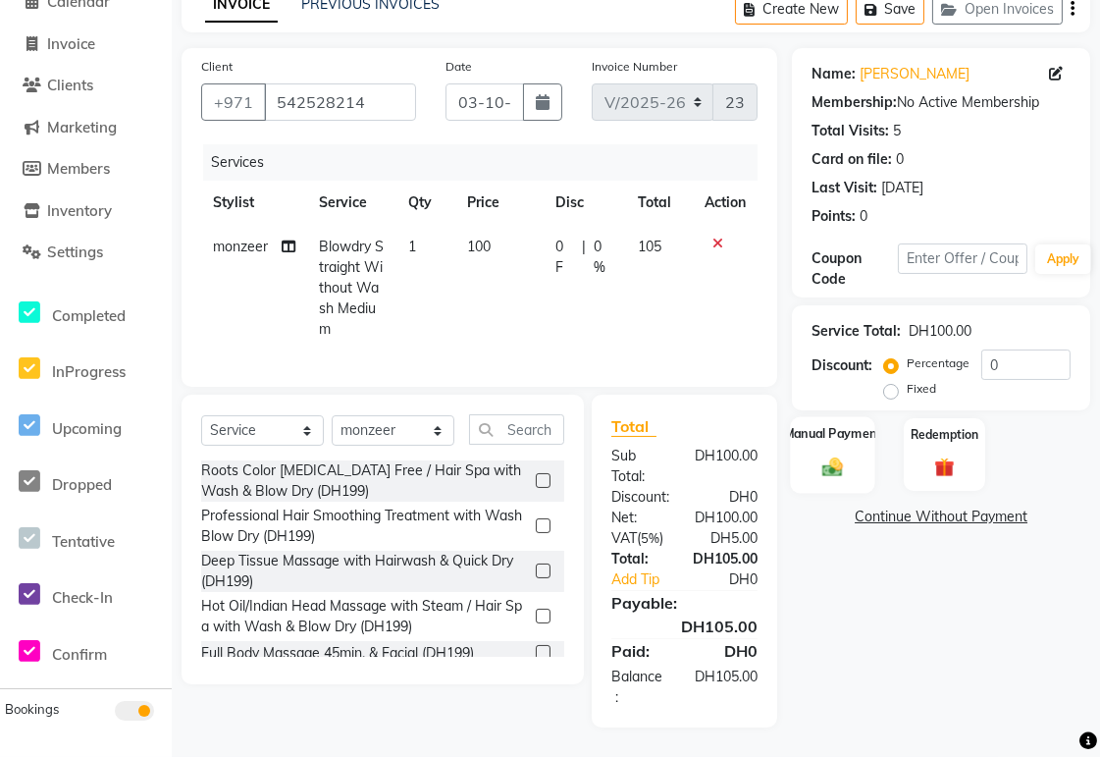
click at [539, 353] on img at bounding box center [832, 467] width 33 height 24
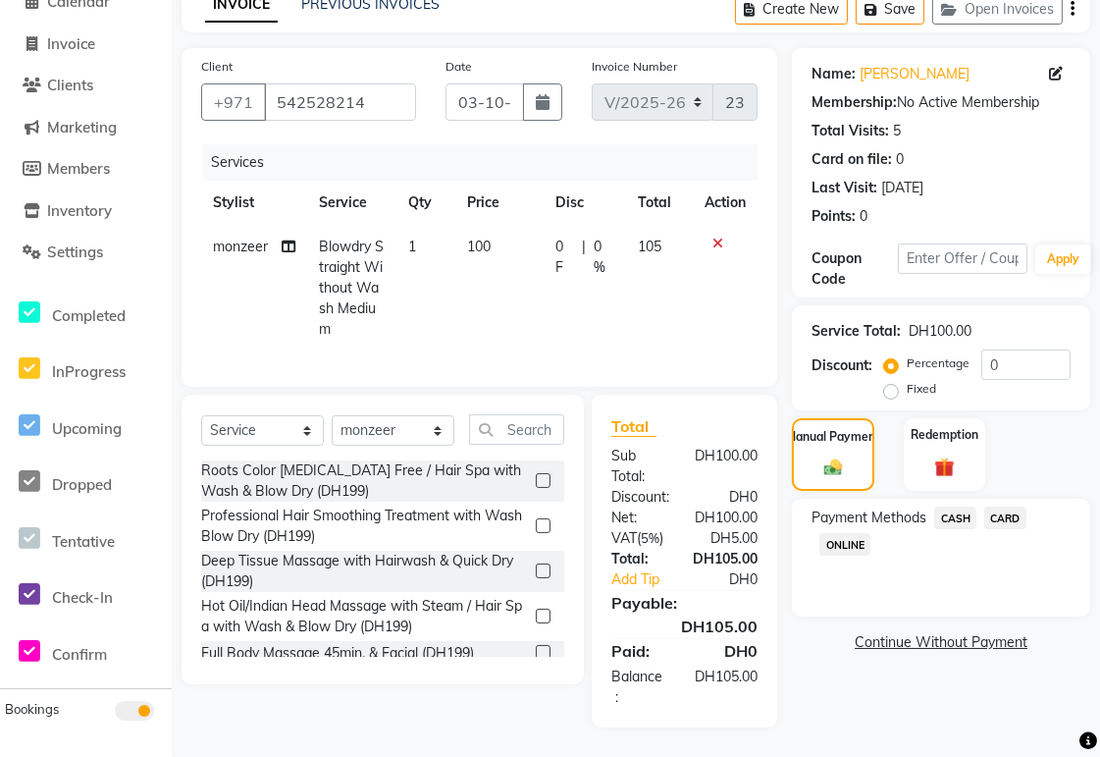
click at [539, 353] on span "CARD" at bounding box center [1005, 517] width 42 height 23
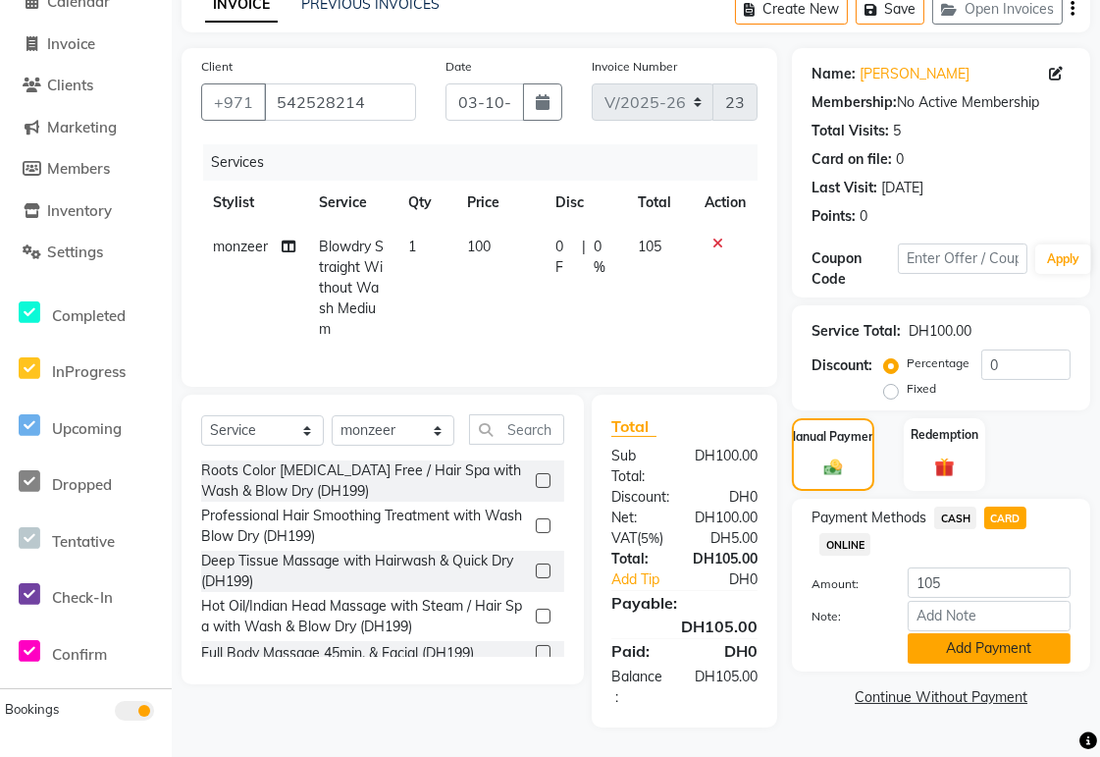
click at [539, 353] on button "Add Payment" at bounding box center [989, 648] width 163 height 30
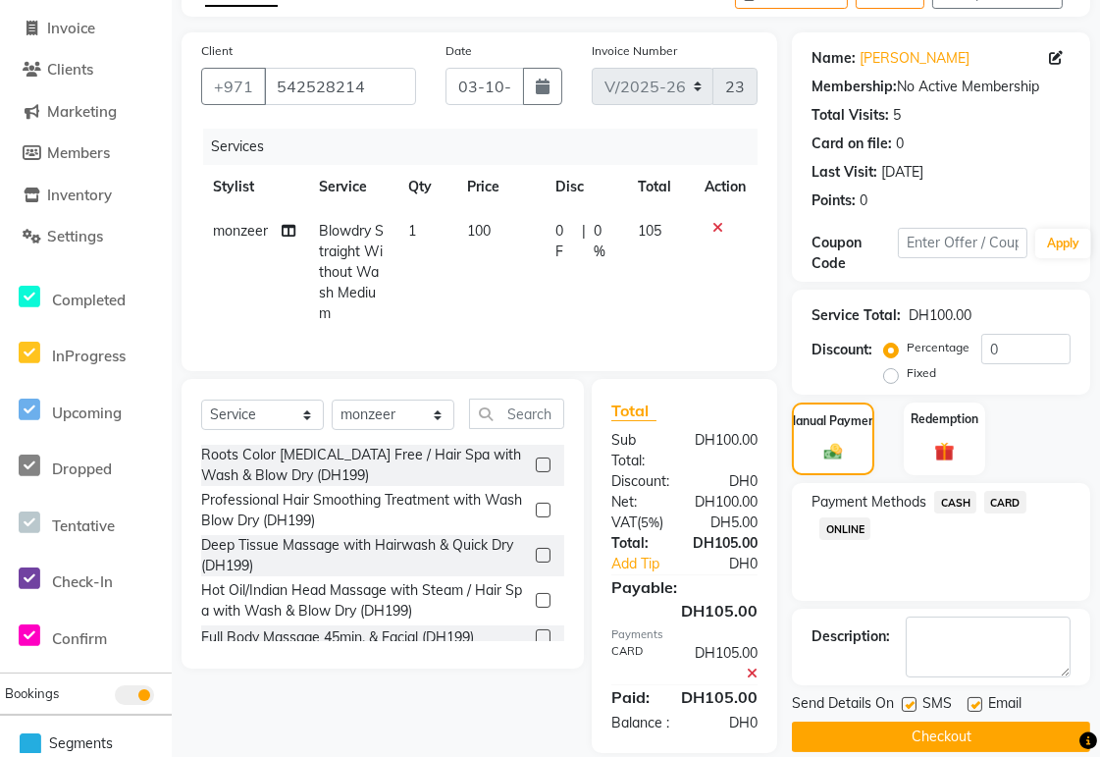
scroll to position [178, 0]
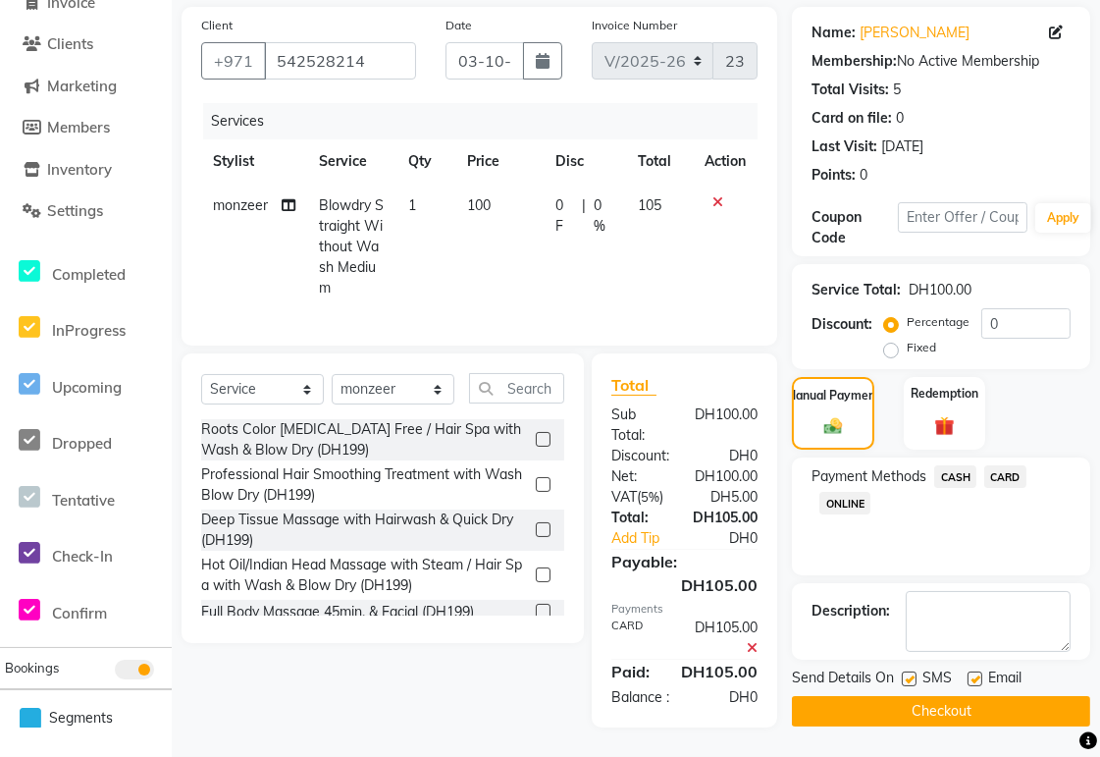
click at [539, 353] on button "Checkout" at bounding box center [941, 711] width 298 height 30
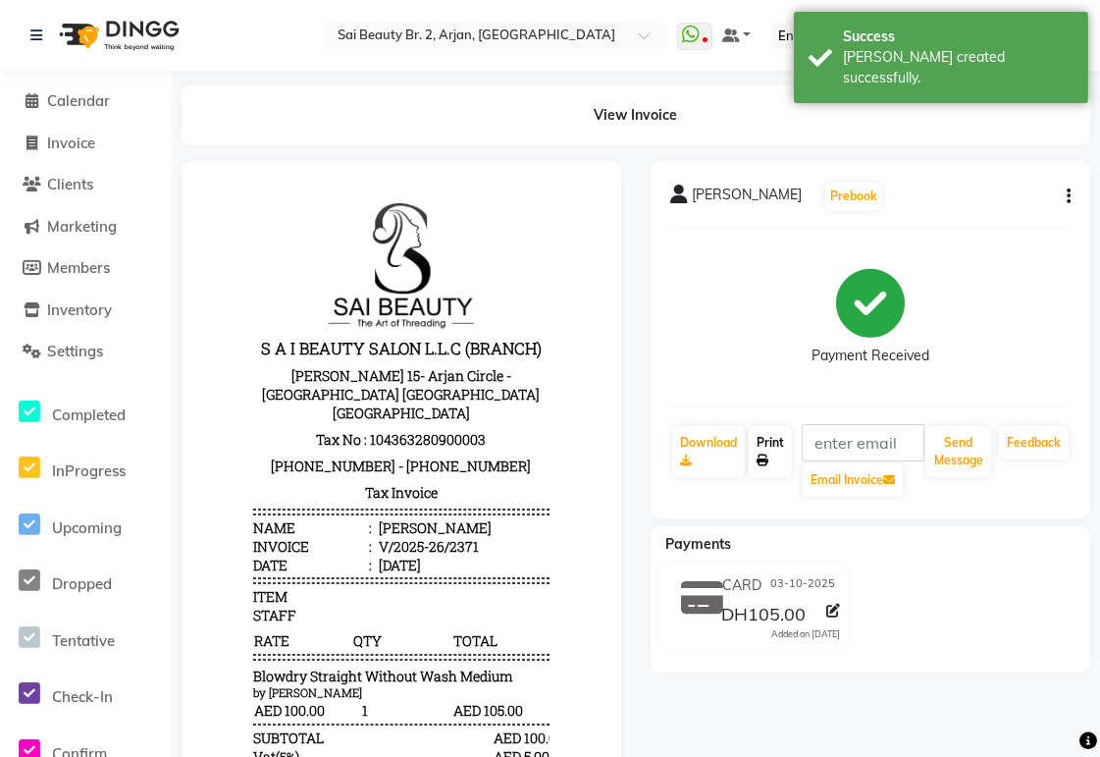
click at [539, 353] on link "Print" at bounding box center [770, 451] width 43 height 51
click at [92, 103] on span "Calendar" at bounding box center [78, 100] width 63 height 19
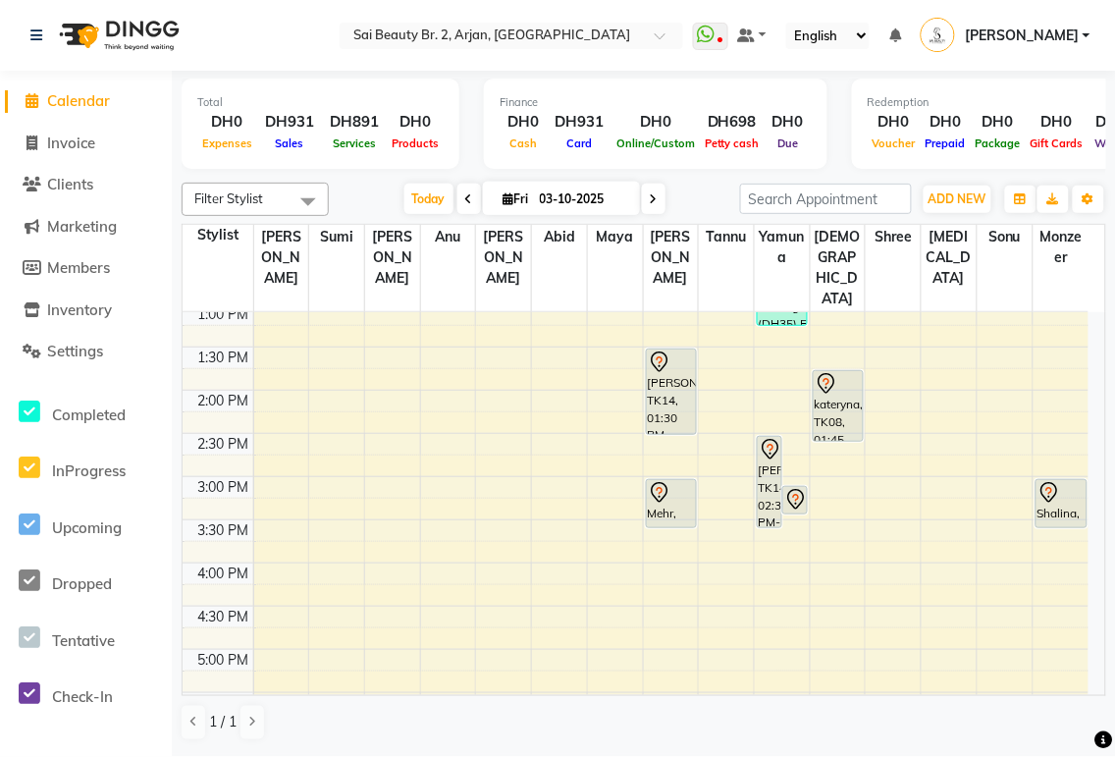
scroll to position [381, 0]
